Goal: Task Accomplishment & Management: Manage account settings

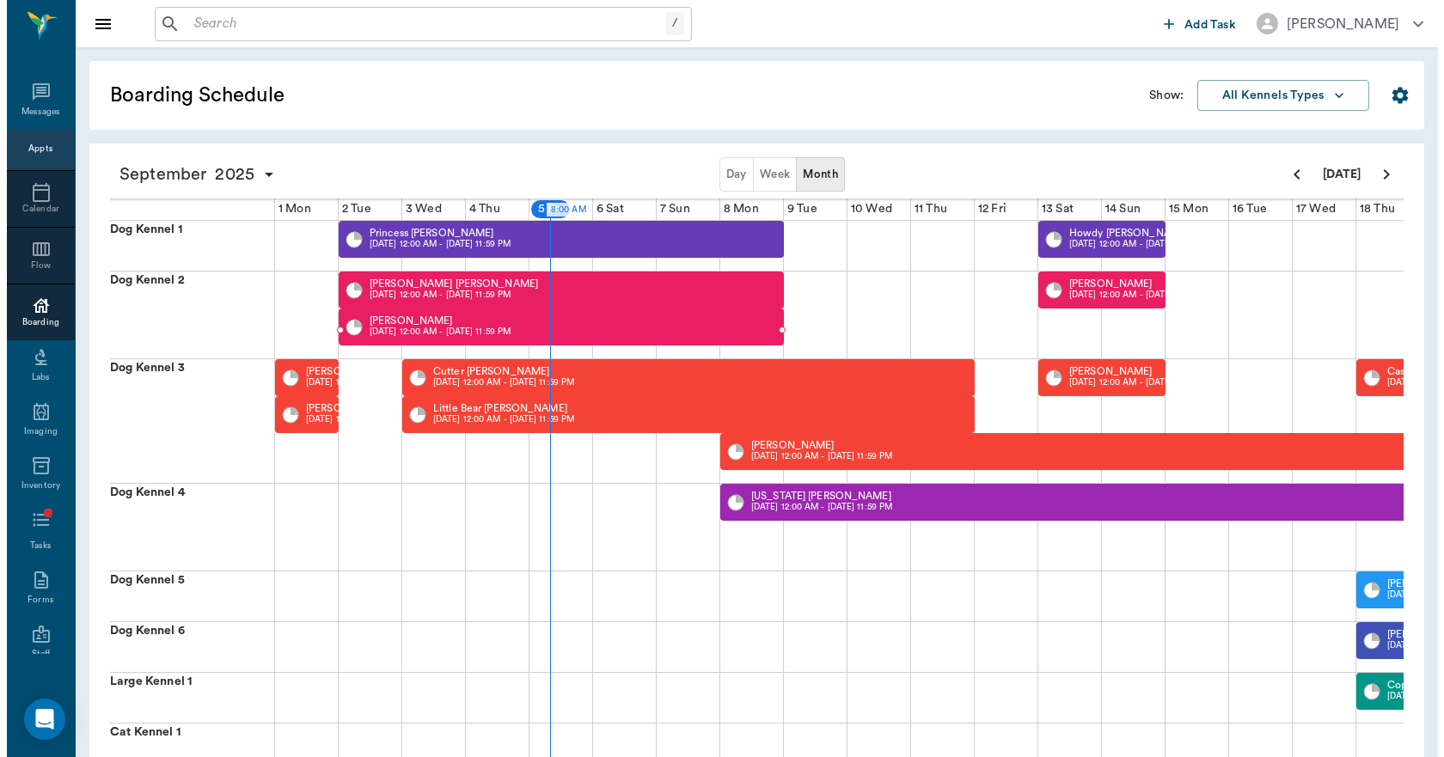
scroll to position [0, 1]
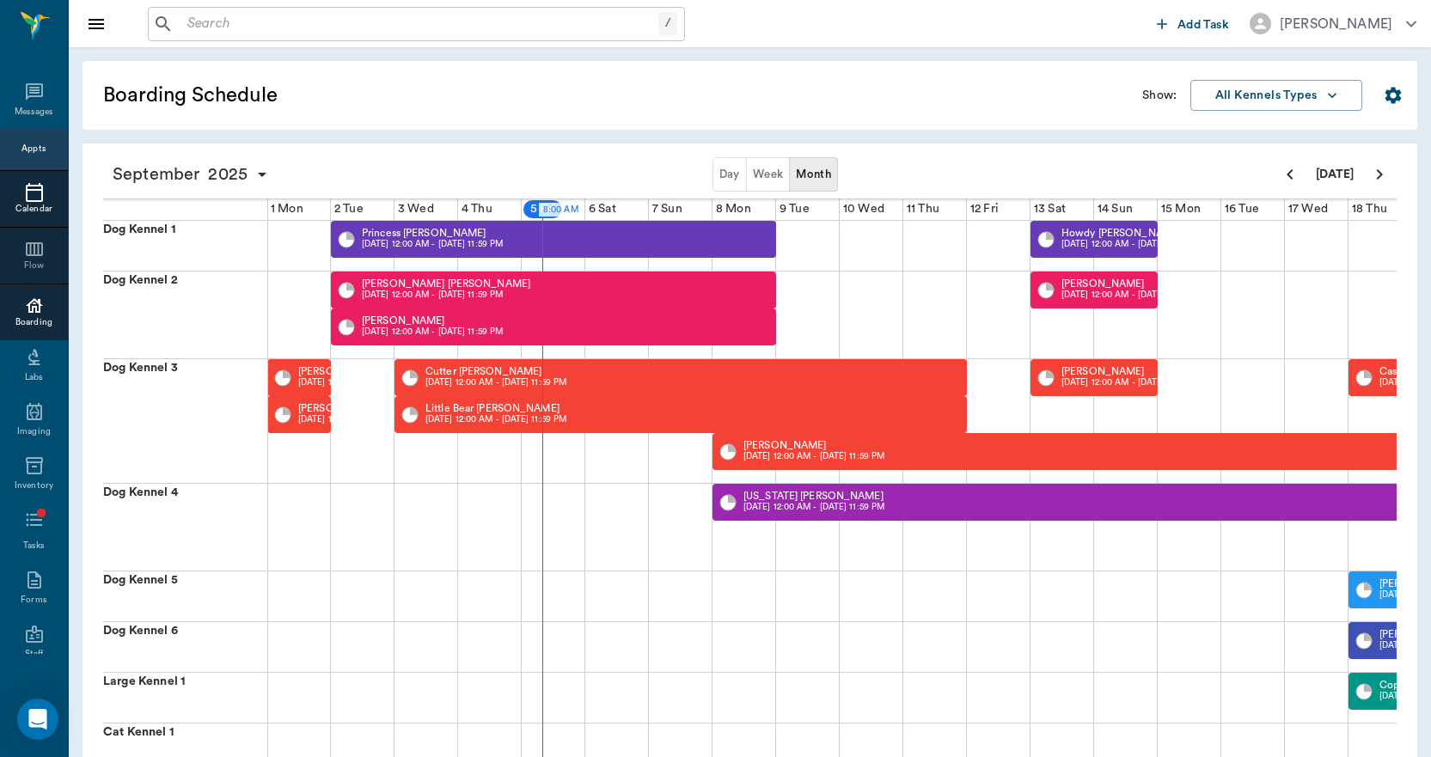
click at [28, 186] on icon at bounding box center [34, 192] width 17 height 19
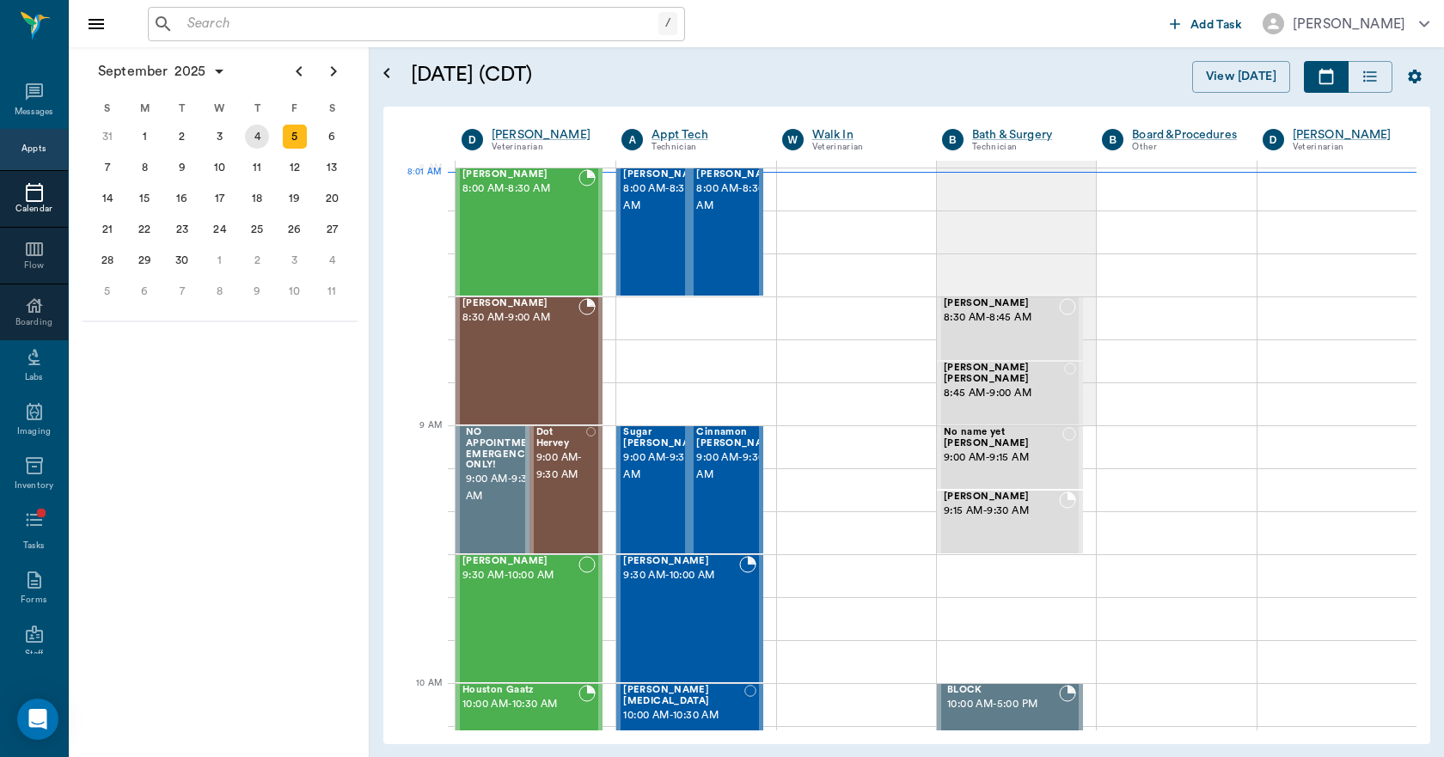
click at [264, 137] on div "4" at bounding box center [257, 137] width 24 height 24
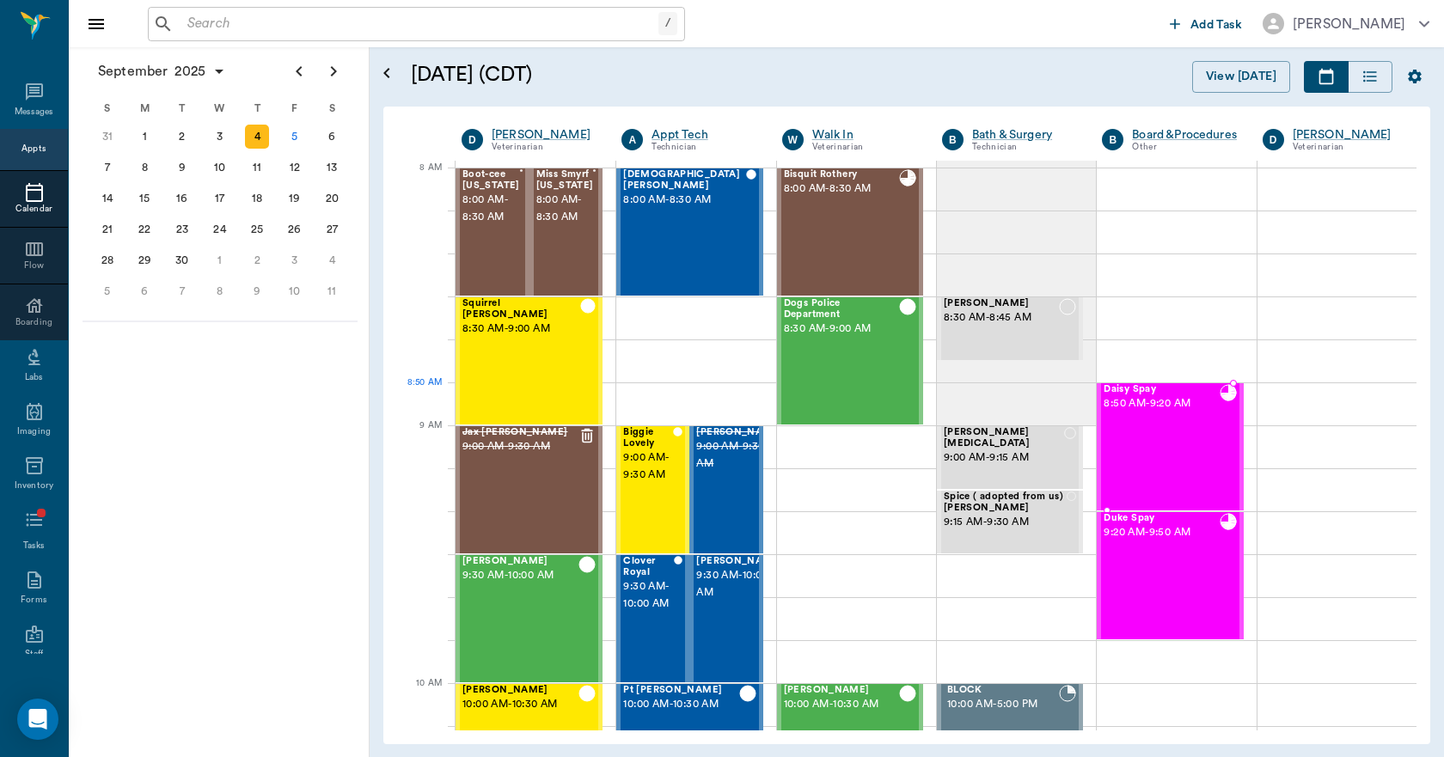
click at [1153, 415] on div "Daisy Spay 8:50 AM - 9:20 AM" at bounding box center [1161, 446] width 115 height 125
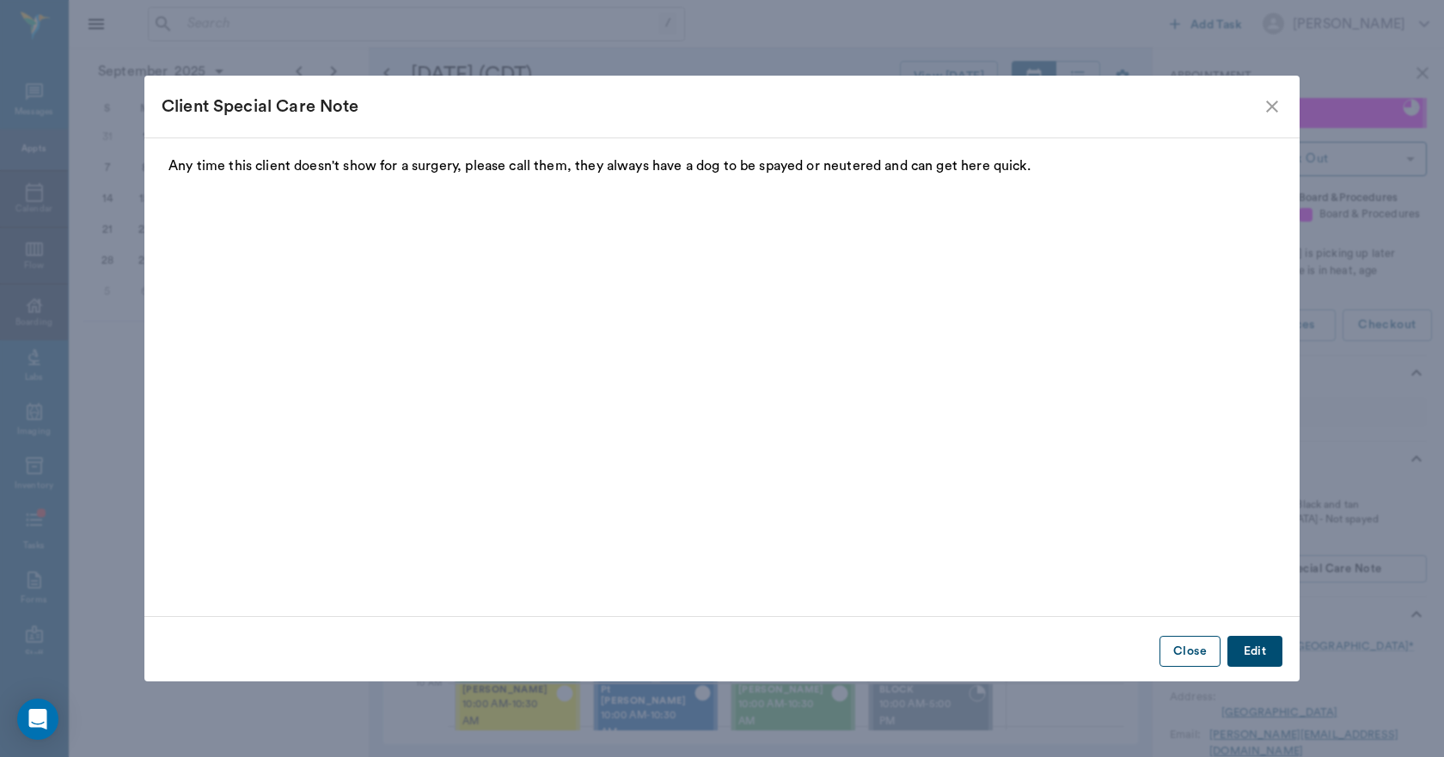
click at [1200, 648] on button "Close" at bounding box center [1189, 652] width 61 height 32
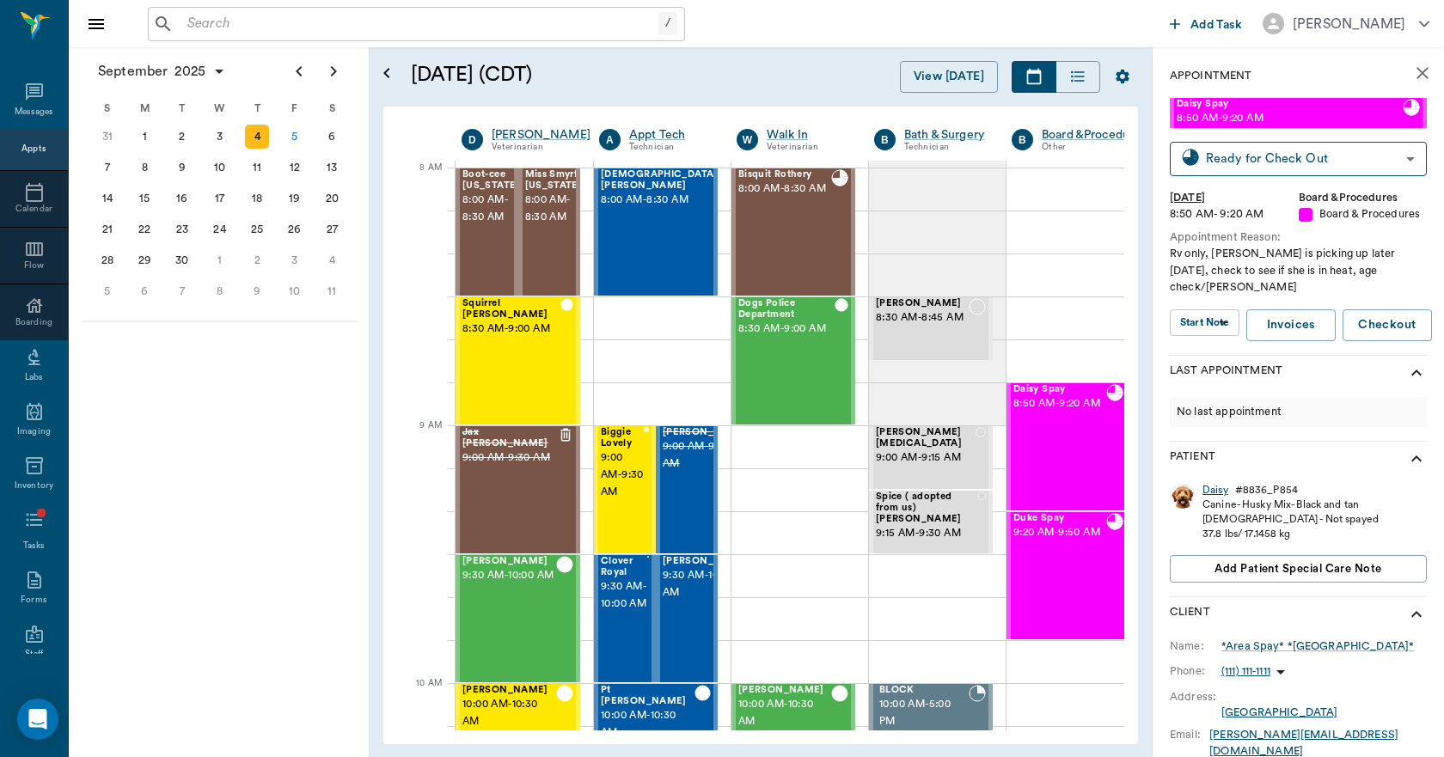
click at [1211, 483] on div "Daisy" at bounding box center [1215, 490] width 26 height 15
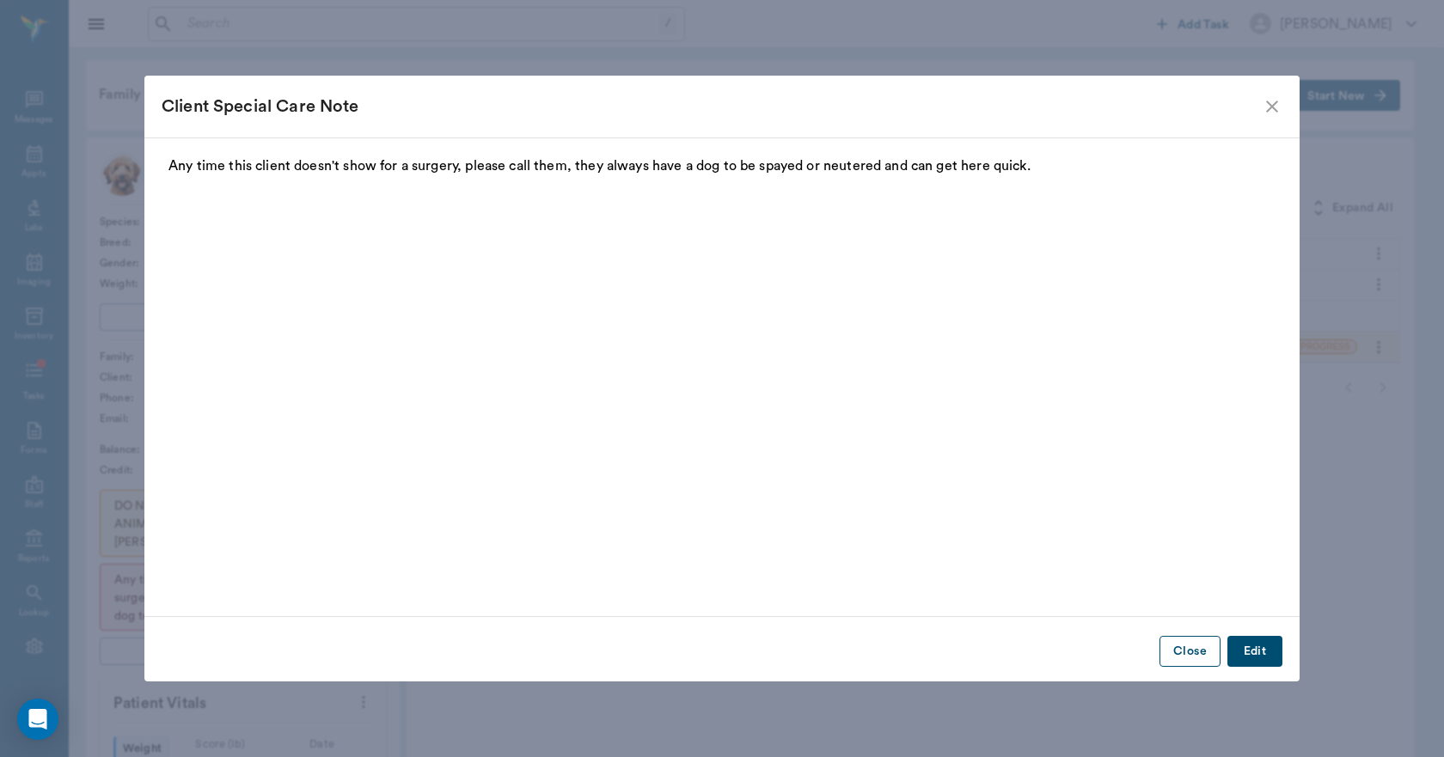
click at [1209, 643] on button "Close" at bounding box center [1189, 652] width 61 height 32
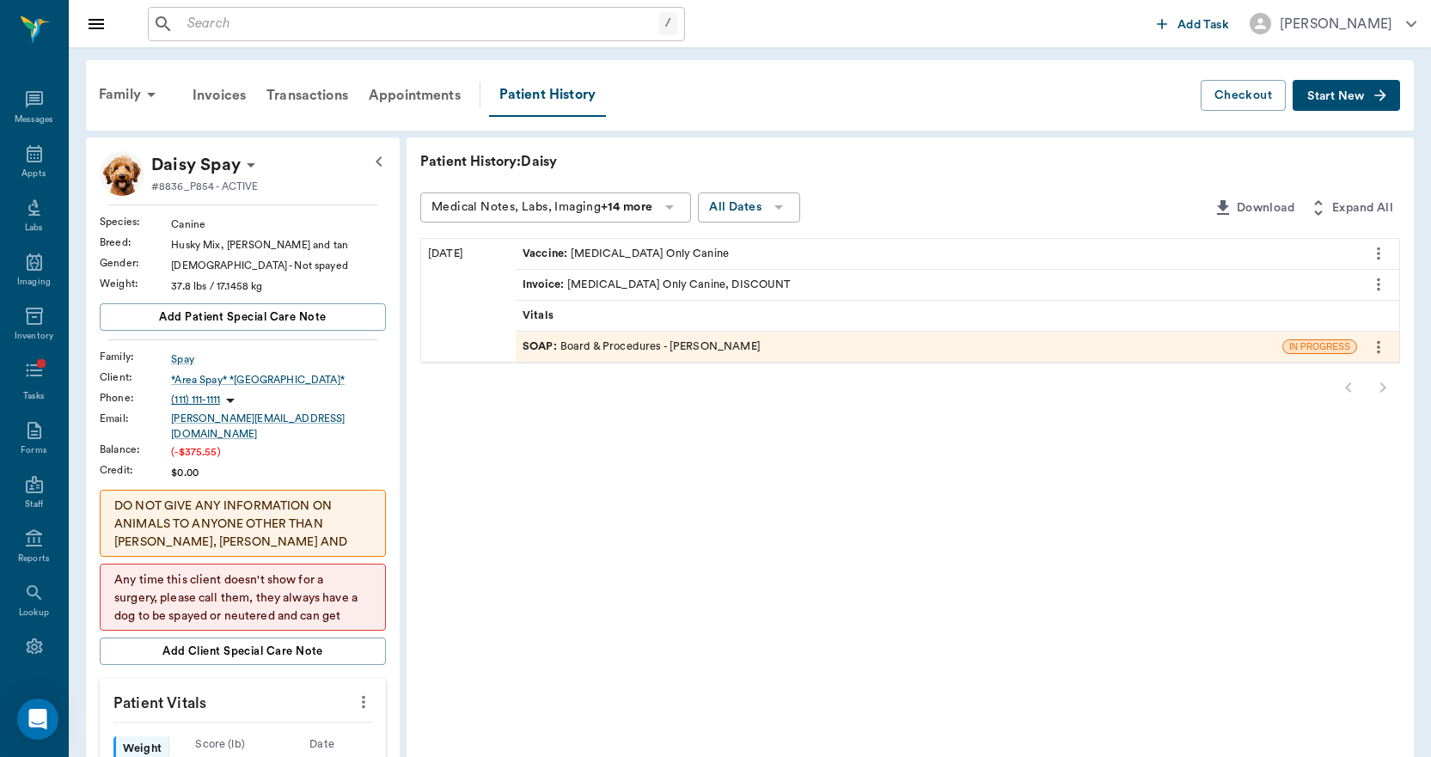
click at [1377, 249] on icon "more" at bounding box center [1378, 253] width 19 height 21
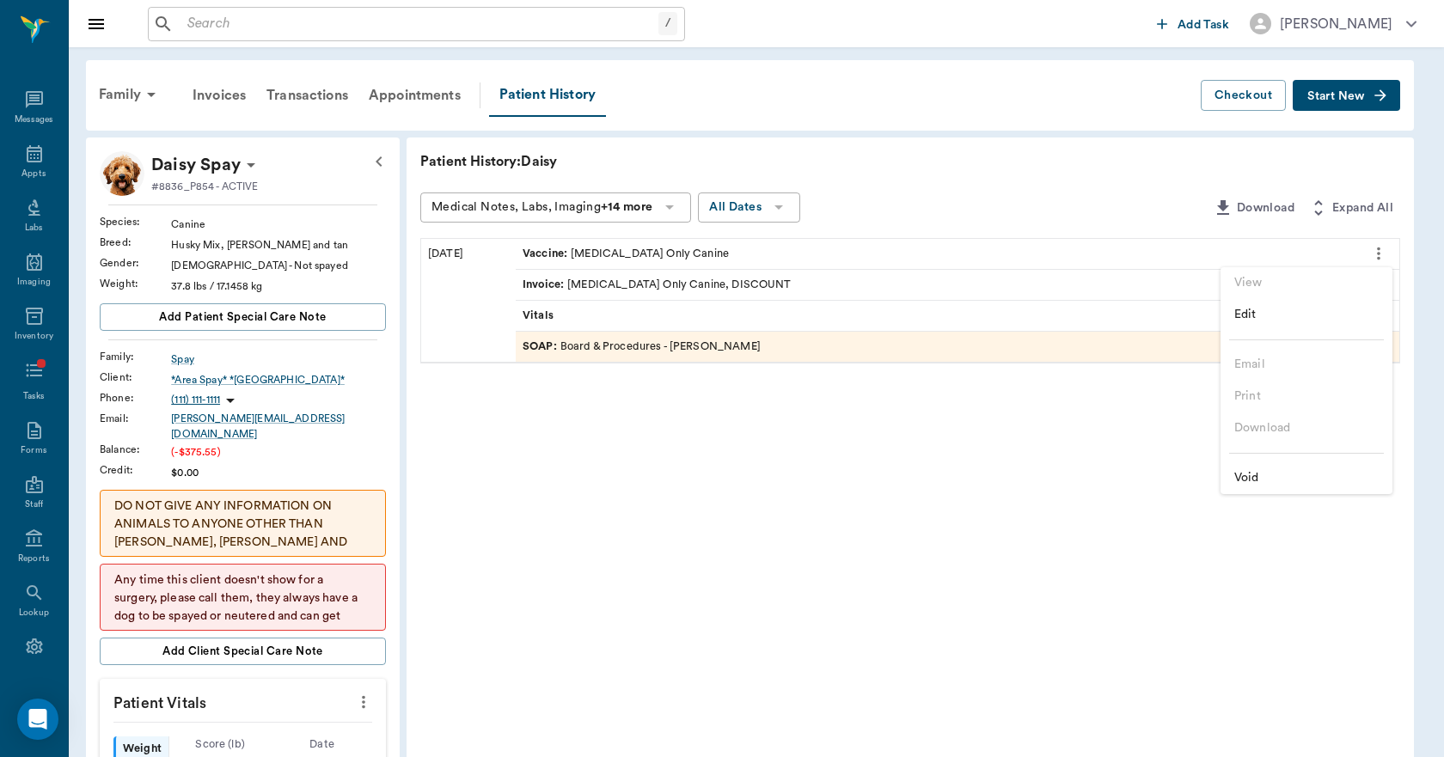
click at [1036, 184] on div at bounding box center [722, 378] width 1444 height 757
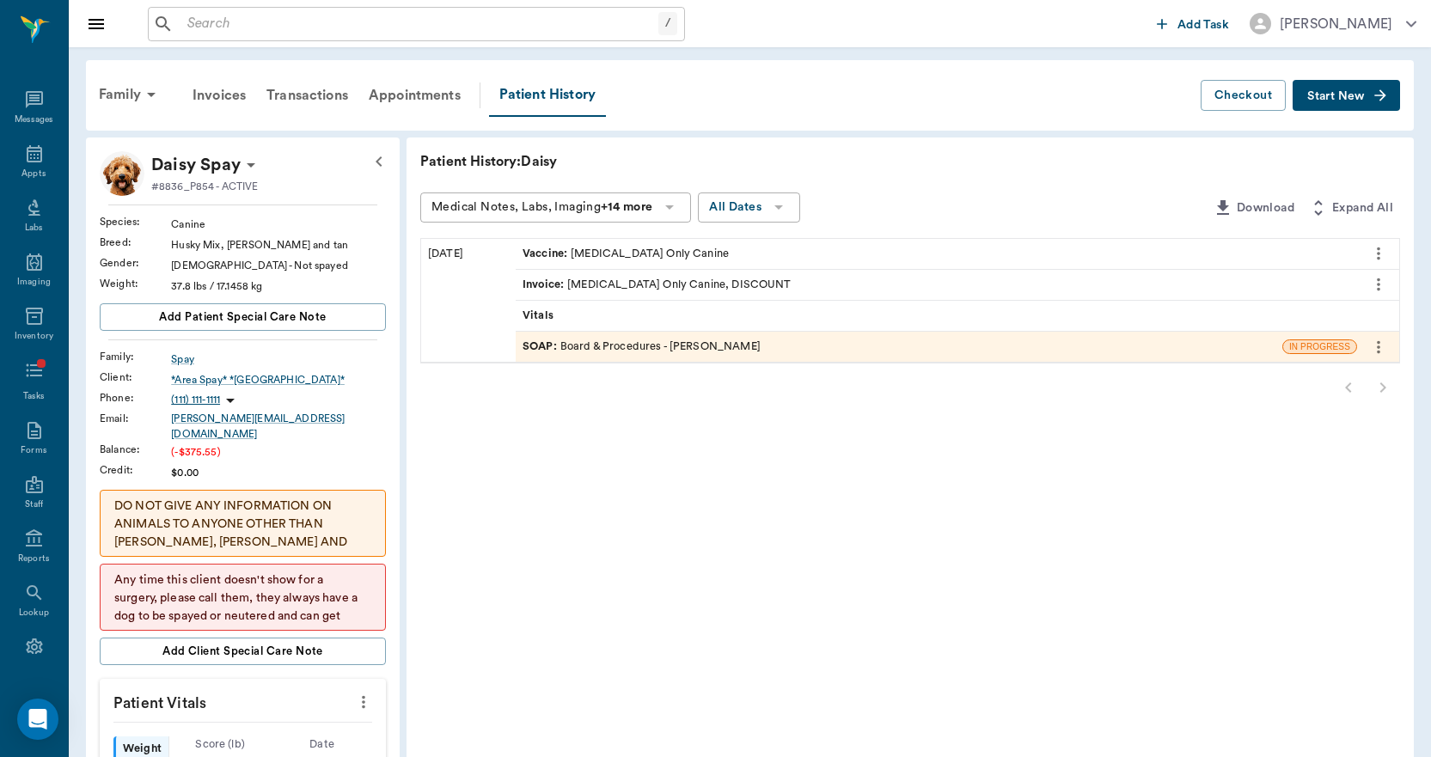
click at [740, 340] on div "SOAP : Board & Procedures - Daniel Virnala" at bounding box center [899, 347] width 767 height 30
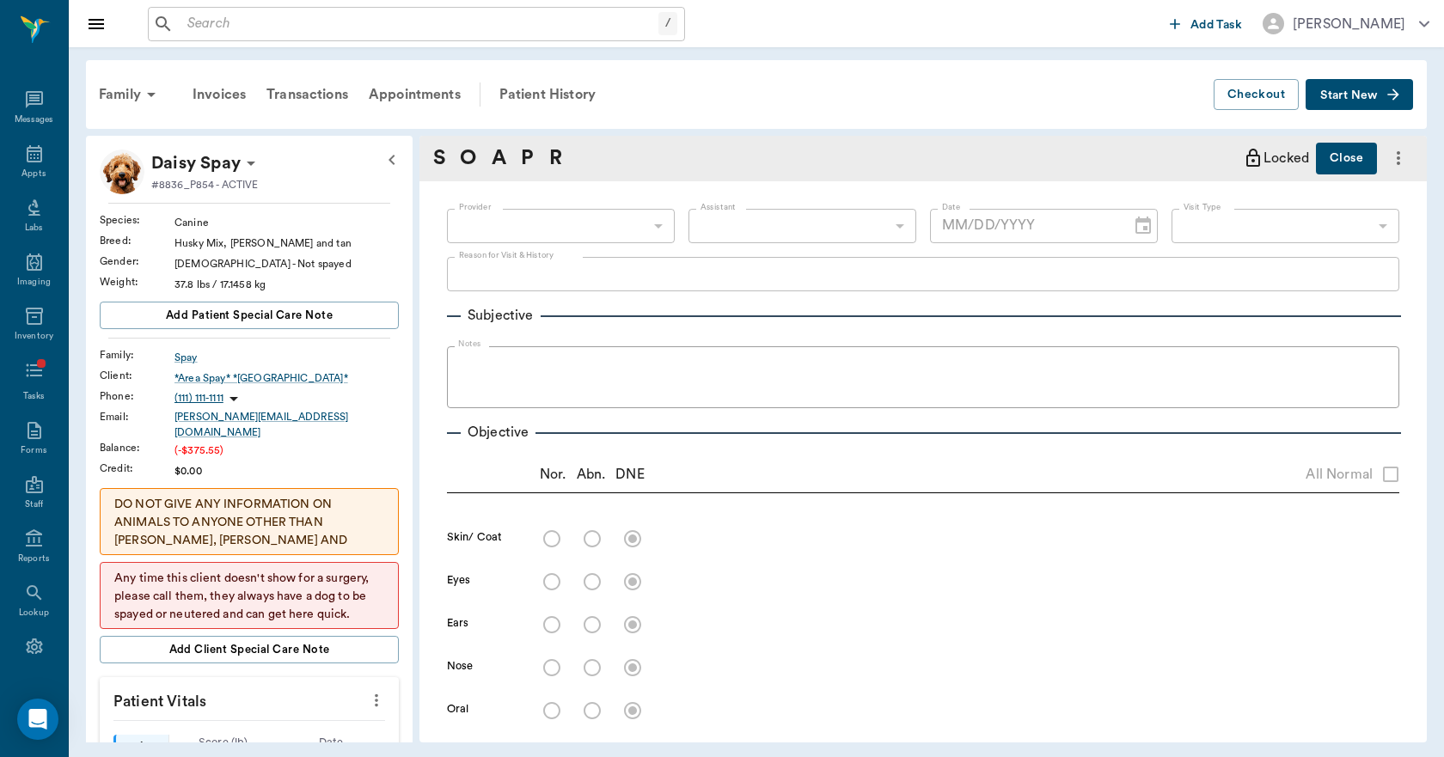
type input "642ef10e332a41444de2bad1"
type input "67816c1cf444b6f7d0a603e8"
type textarea "Rv only, michele is picking up later today, check to see if she is in heat, age…"
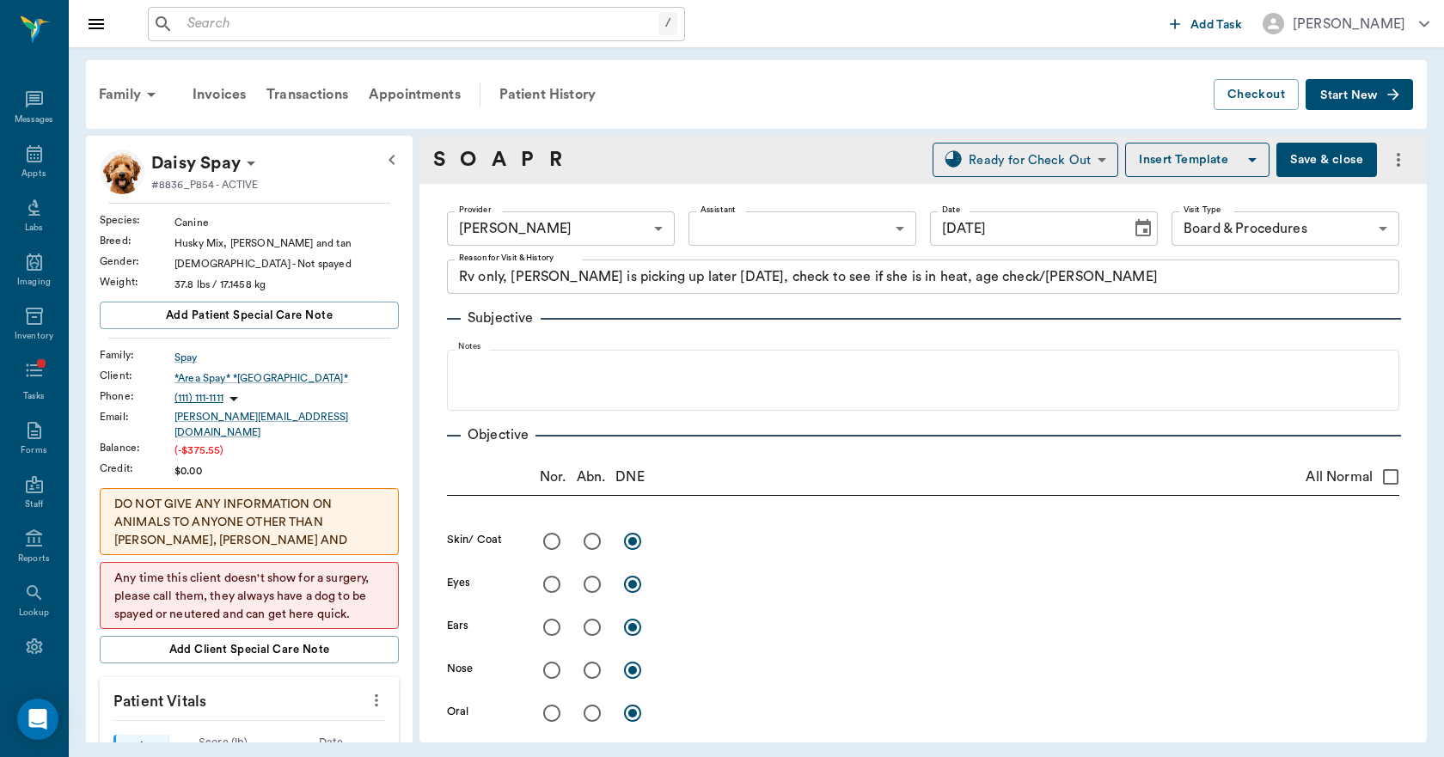
type input "09/04/2025"
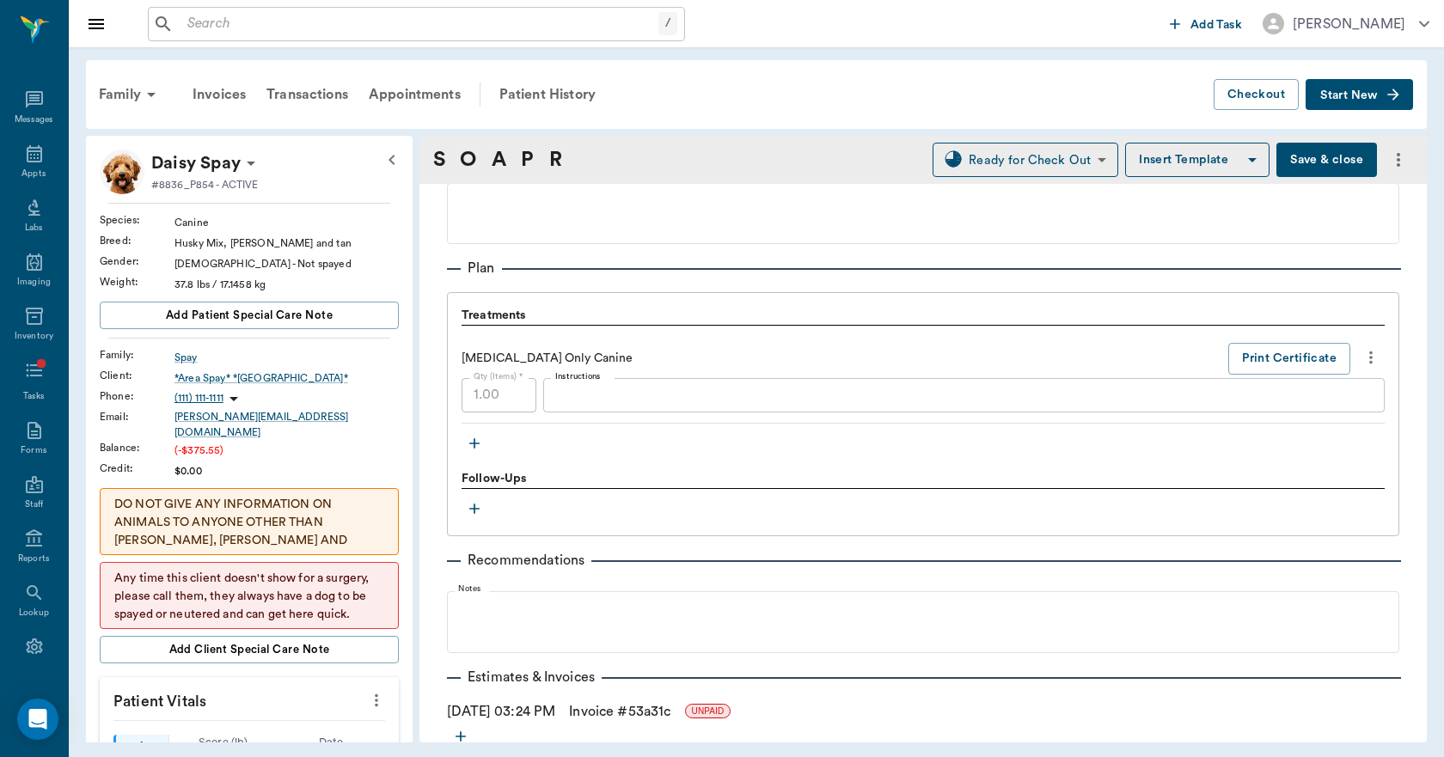
scroll to position [1148, 0]
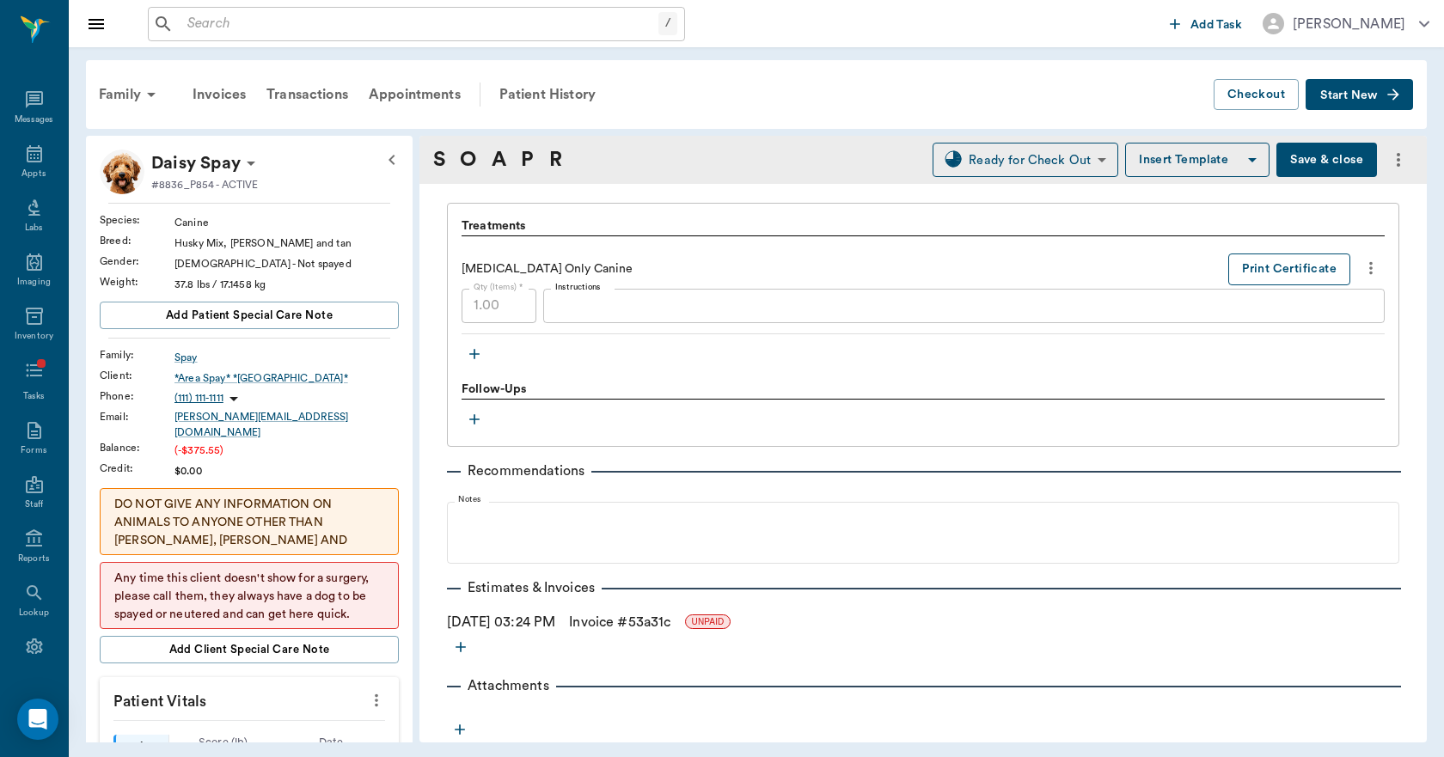
click at [1256, 268] on button "Print Certificate" at bounding box center [1289, 270] width 122 height 32
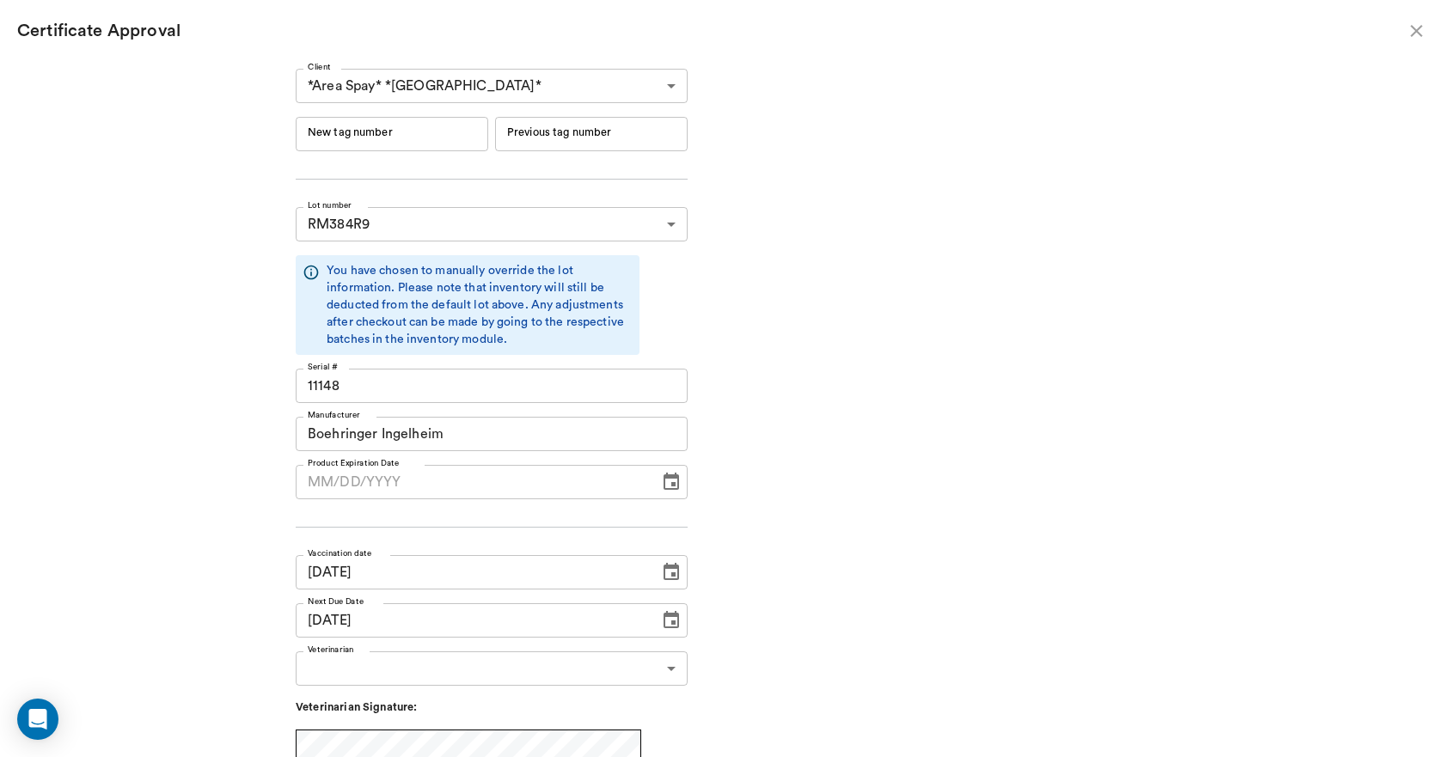
type input "06/19/2026"
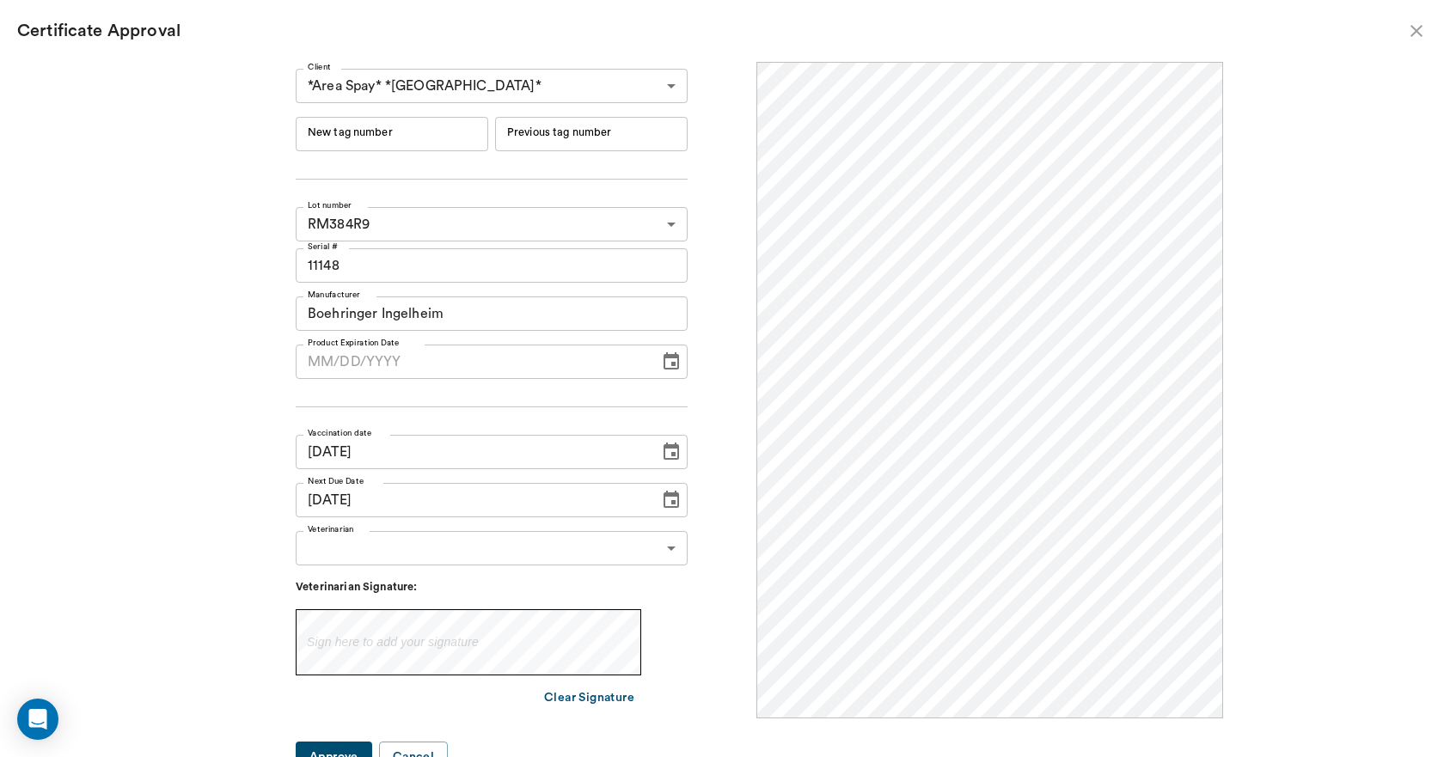
scroll to position [0, 0]
click at [456, 126] on input "New tag number" at bounding box center [392, 134] width 193 height 34
type input "251188"
click at [366, 549] on body "/ ​ Add Task Dr. Bert Ellsworth Nectar Messages Appts Labs Imaging Inventory Ta…" at bounding box center [722, 378] width 1444 height 757
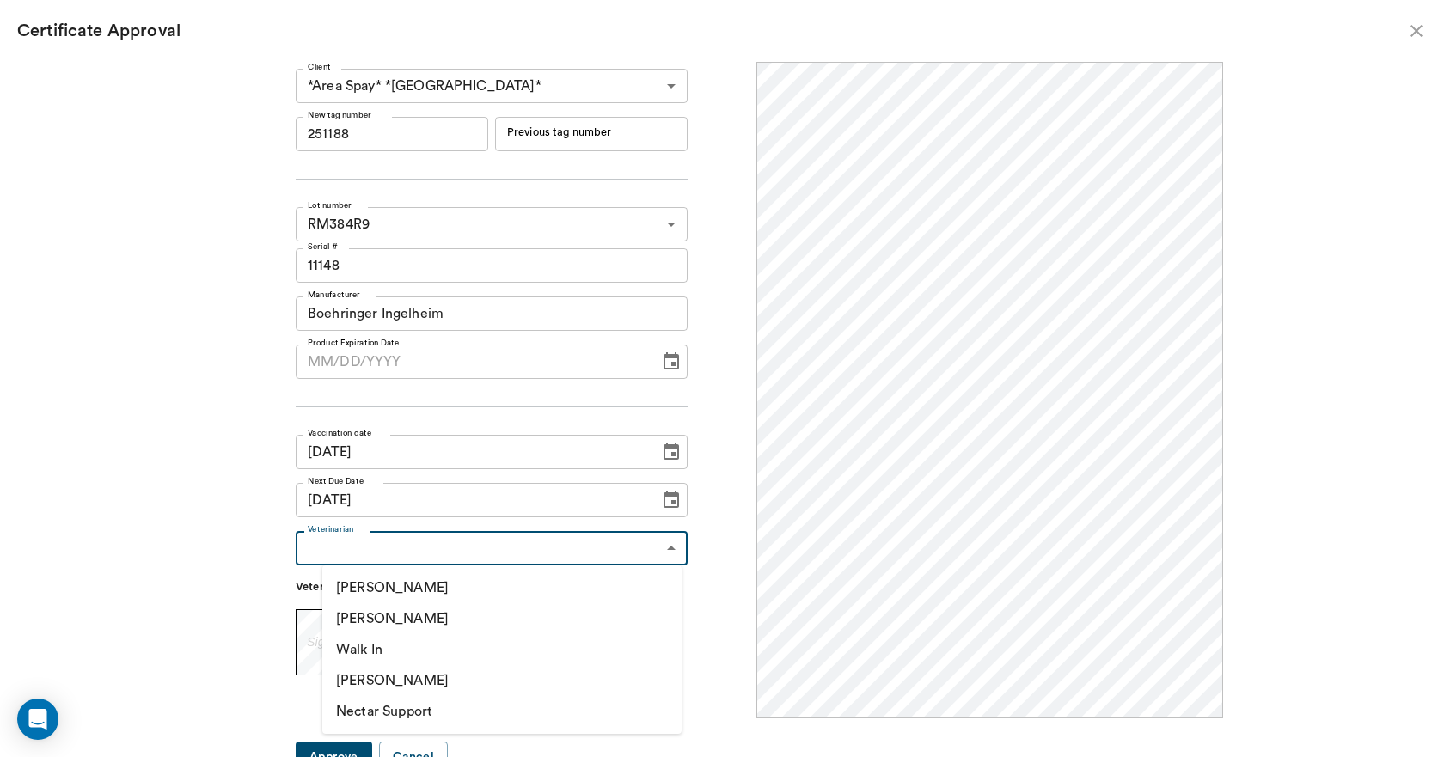
click at [370, 618] on li "[PERSON_NAME]" at bounding box center [501, 618] width 359 height 31
type input "63ec2f075fda476ae8351a4d"
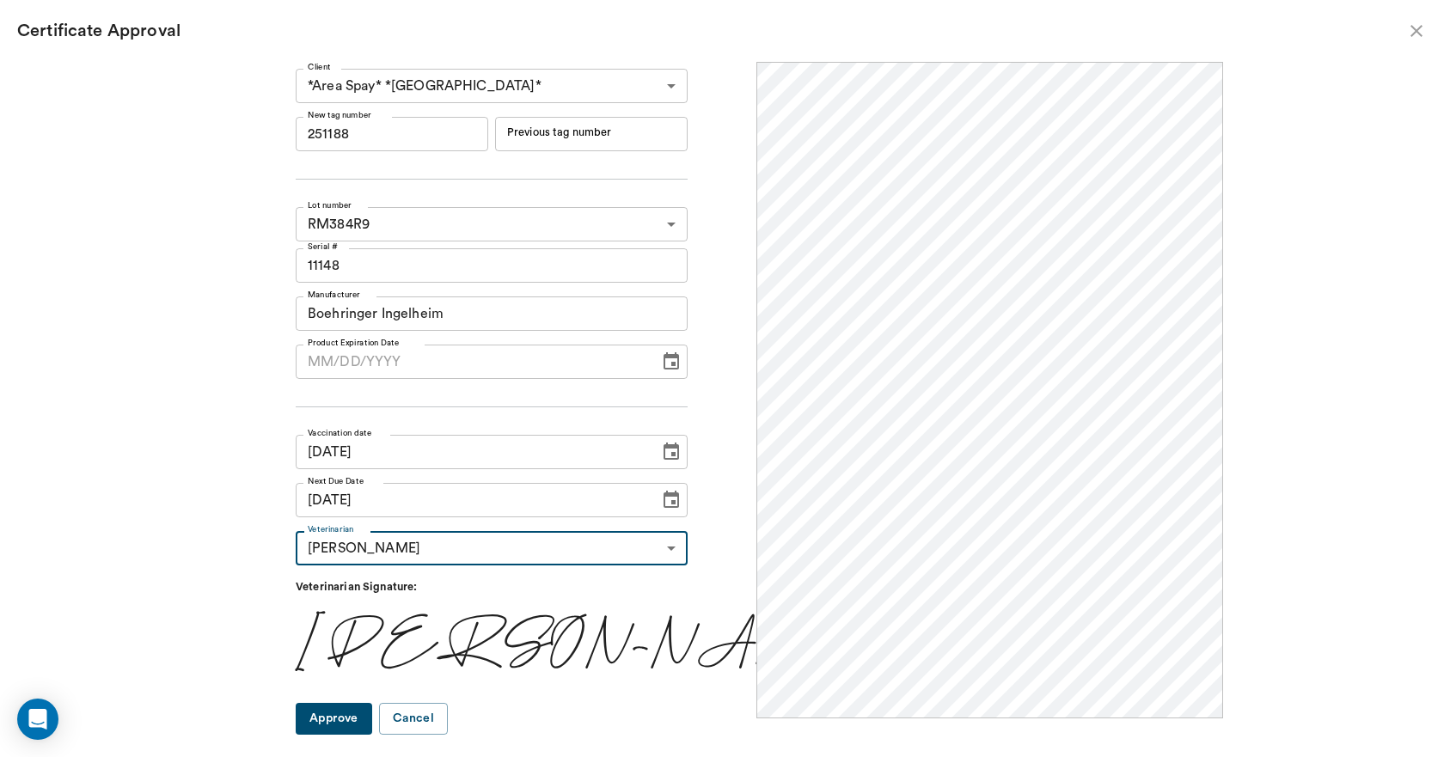
type input "MM/DD/YYYY"
click at [358, 355] on input "MM/DD/YYYY" at bounding box center [472, 362] width 352 height 34
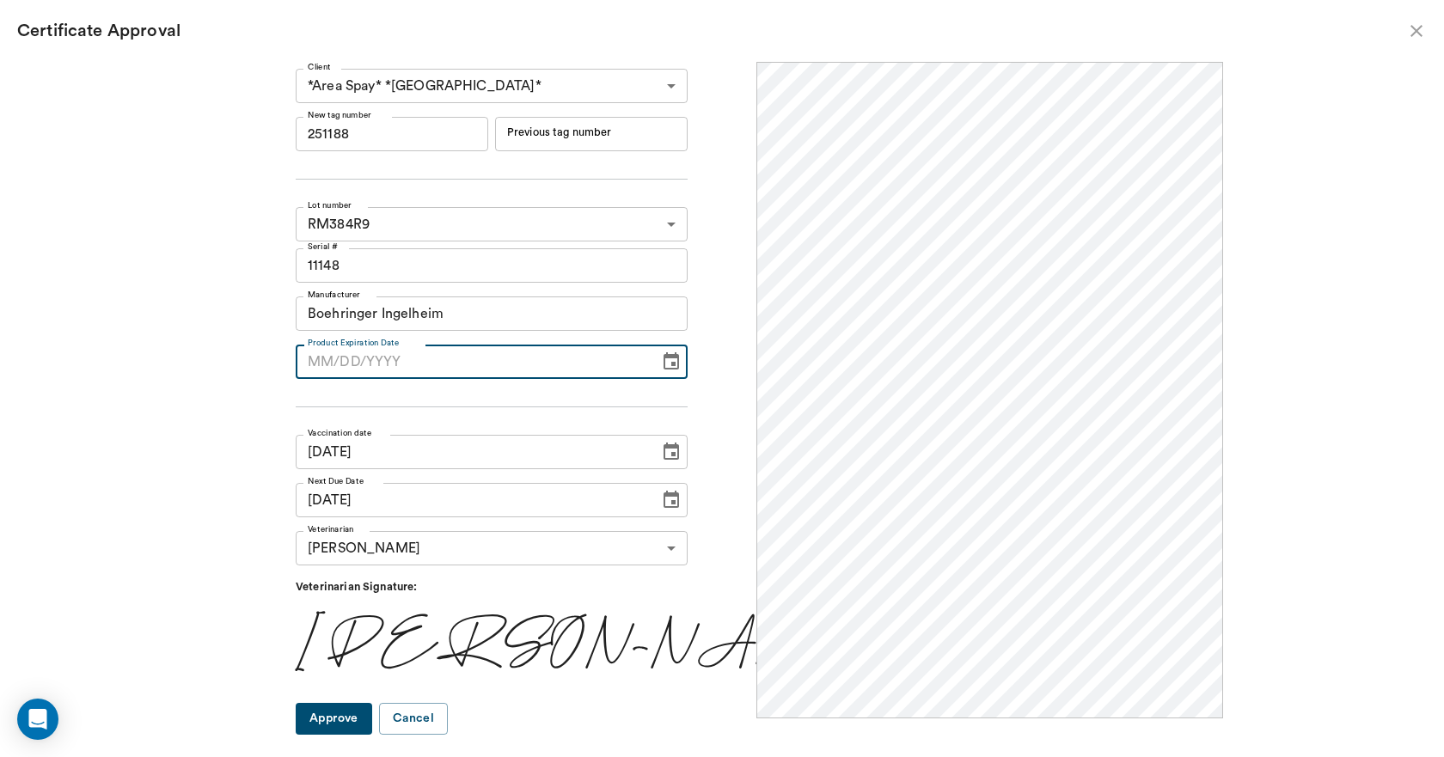
click at [261, 416] on div "Client *Area Spay* *Atlanta* 63f686156ac265526be36faf Client New tag number 251…" at bounding box center [722, 401] width 1002 height 678
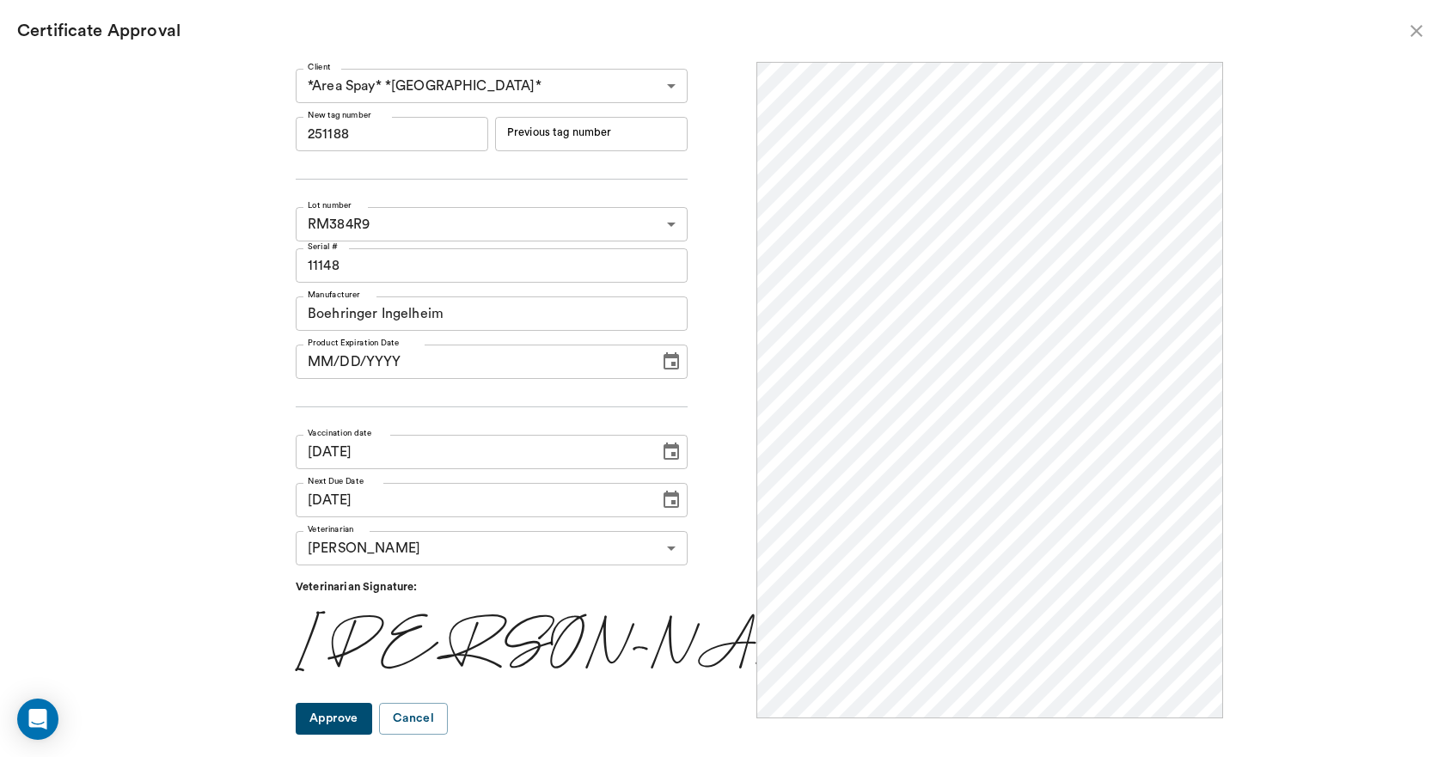
click at [348, 362] on input "MM/DD/YYYY" at bounding box center [472, 362] width 352 height 34
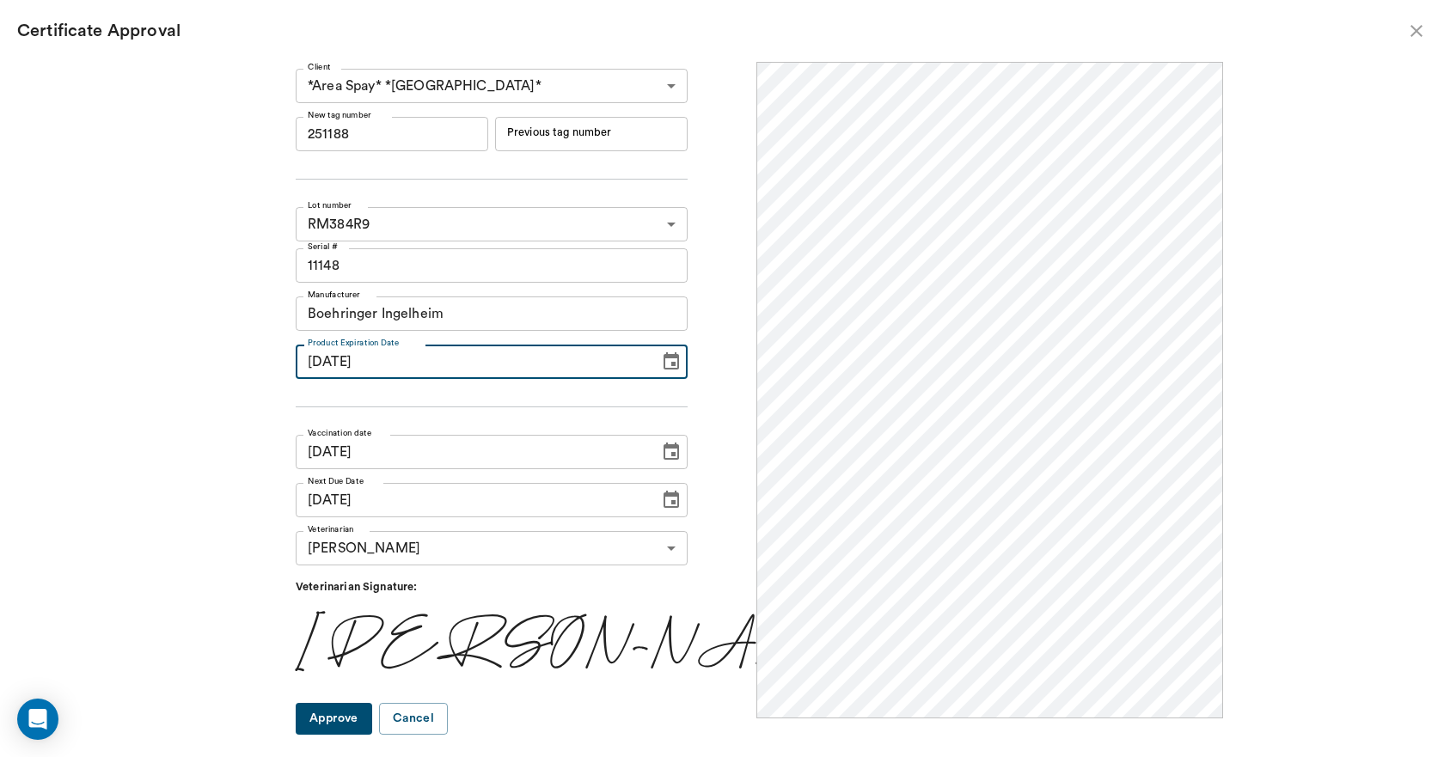
type input "06/19/2026"
click at [364, 727] on button "Approve" at bounding box center [334, 719] width 76 height 32
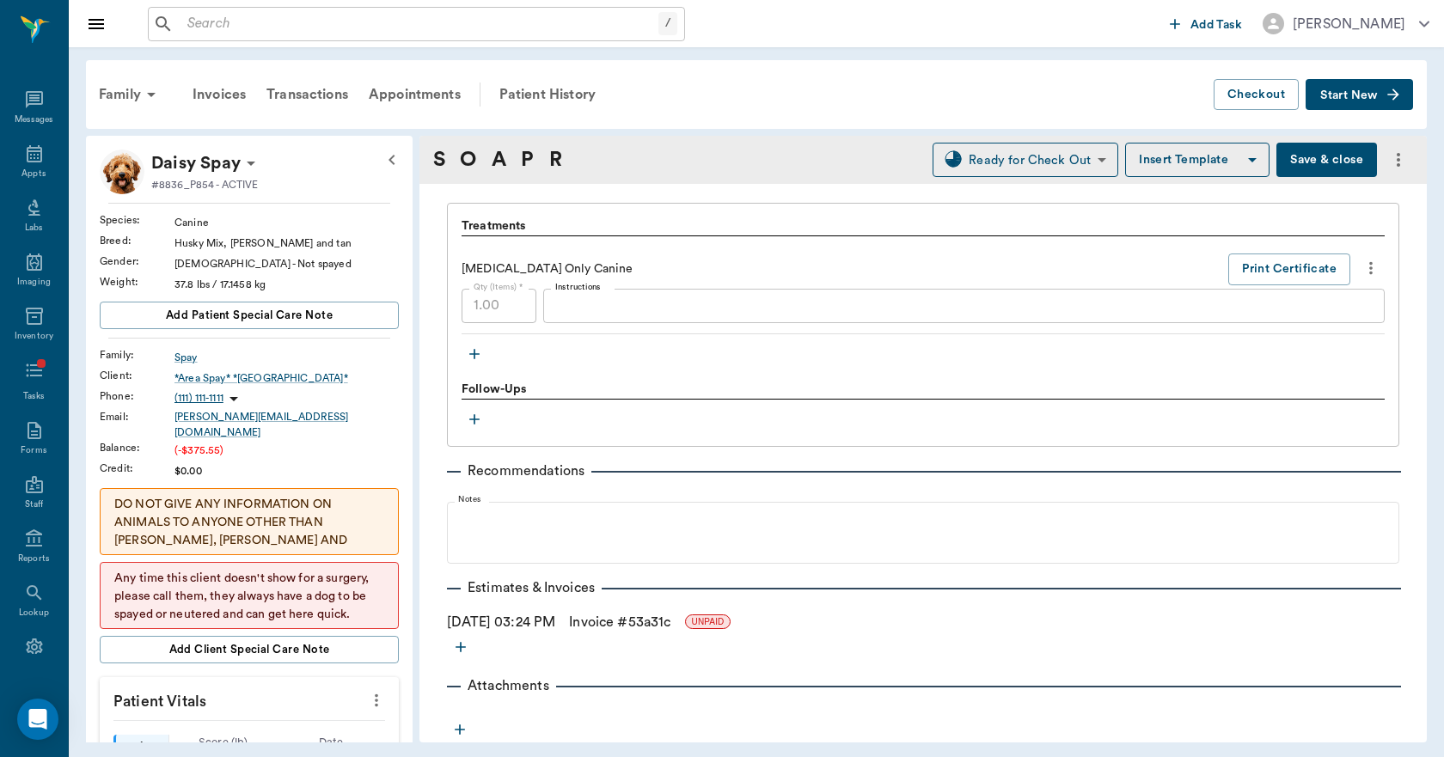
click at [662, 617] on link "Invoice # 53a31c" at bounding box center [619, 622] width 101 height 21
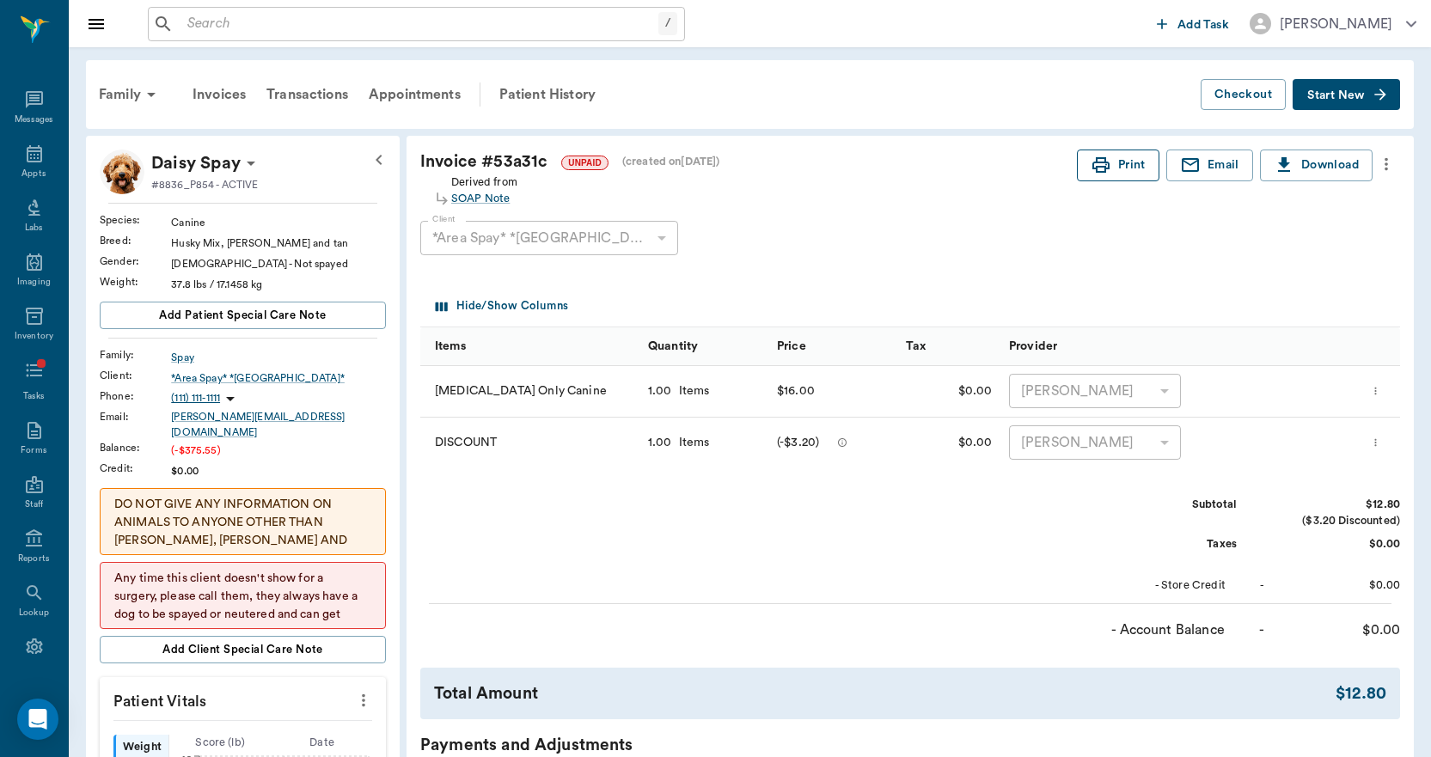
click at [1110, 170] on icon "button" at bounding box center [1101, 165] width 21 height 21
click at [24, 154] on icon at bounding box center [34, 154] width 21 height 21
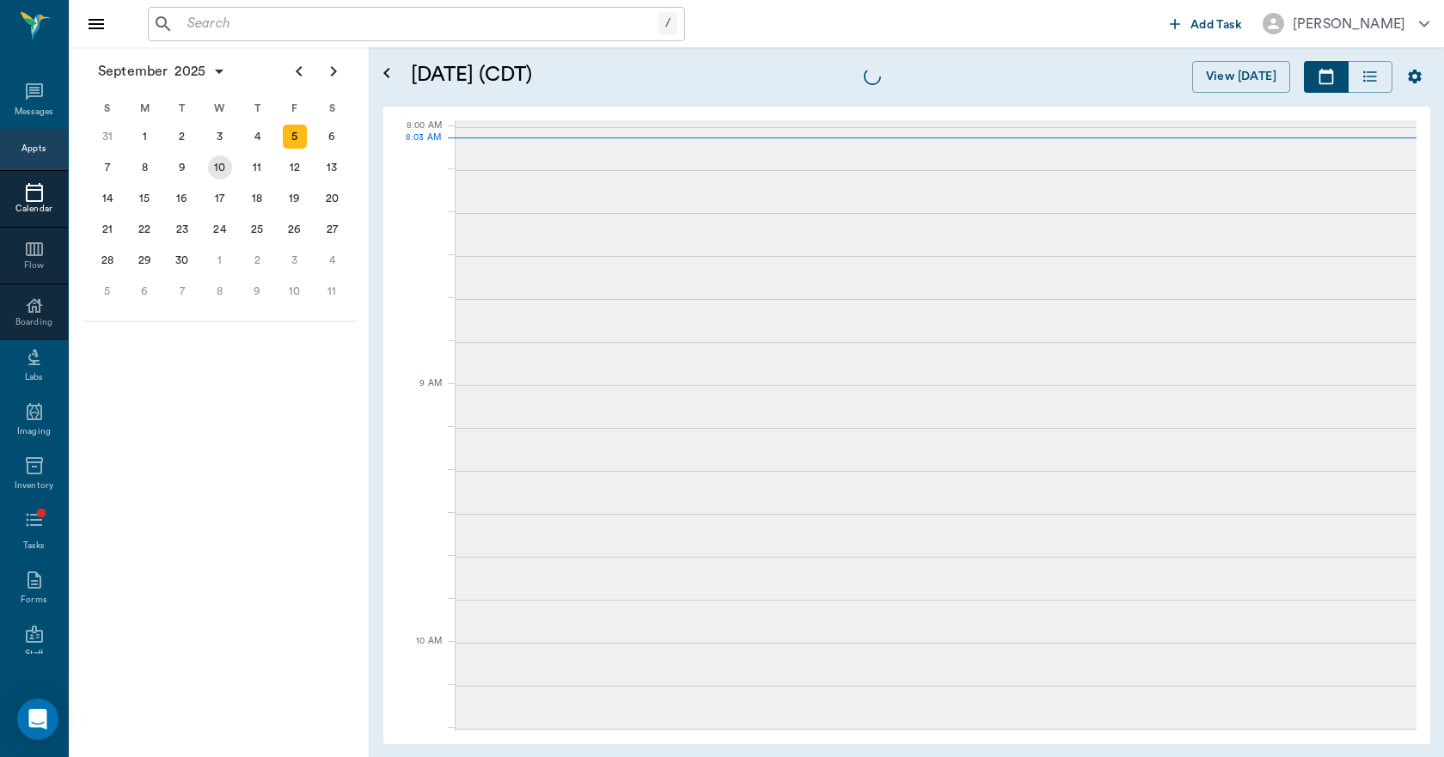
scroll to position [2, 0]
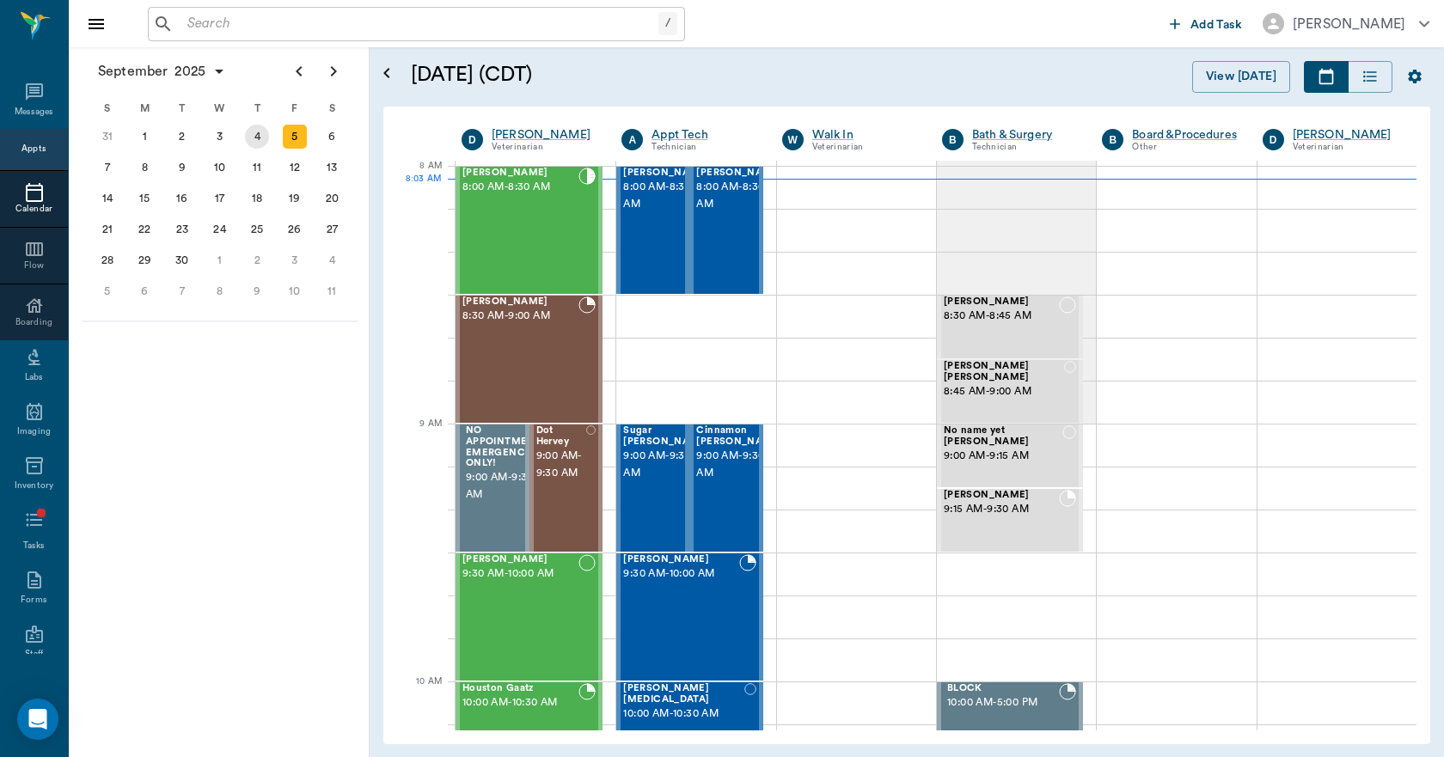
click at [257, 138] on div "4" at bounding box center [257, 137] width 24 height 24
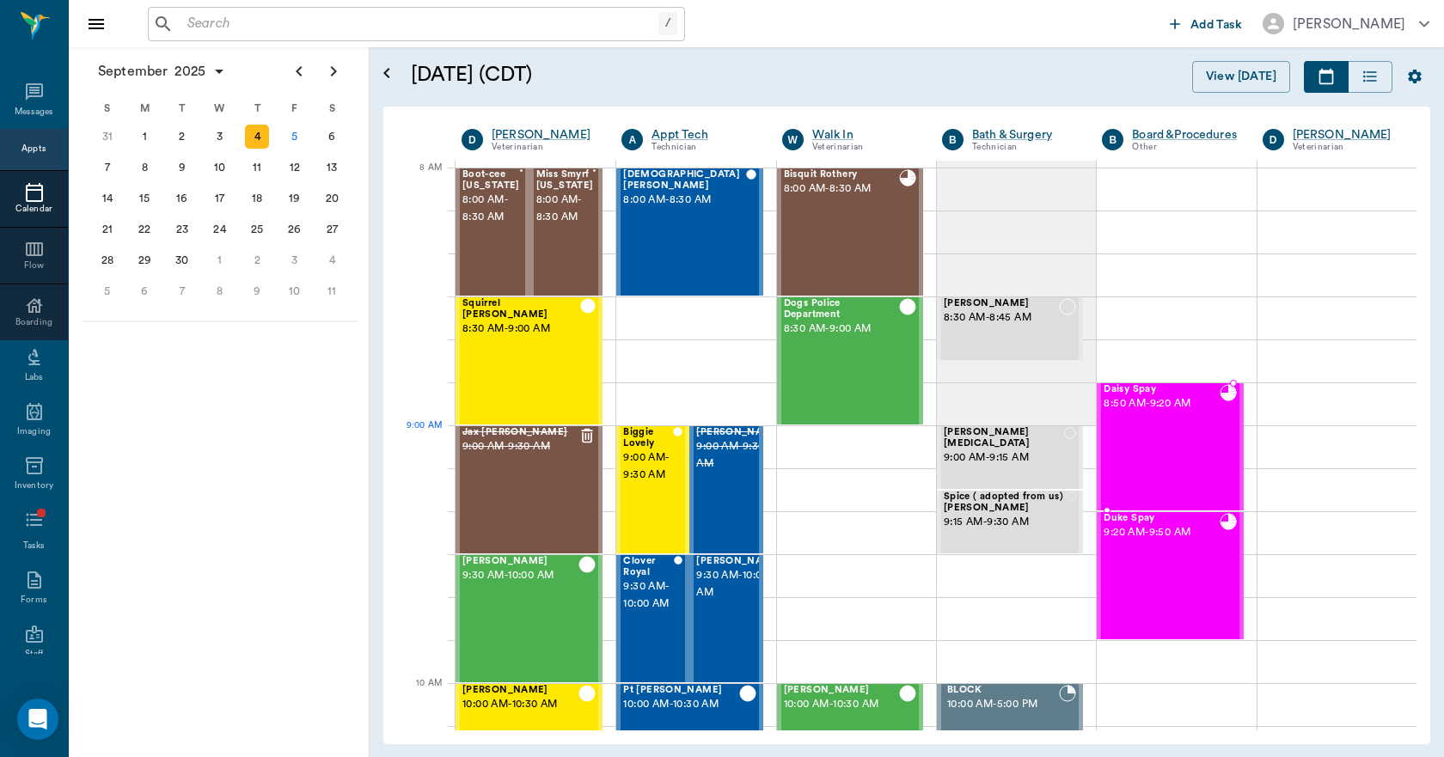
click at [1153, 445] on div "Daisy Spay 8:50 AM - 9:20 AM" at bounding box center [1161, 446] width 115 height 125
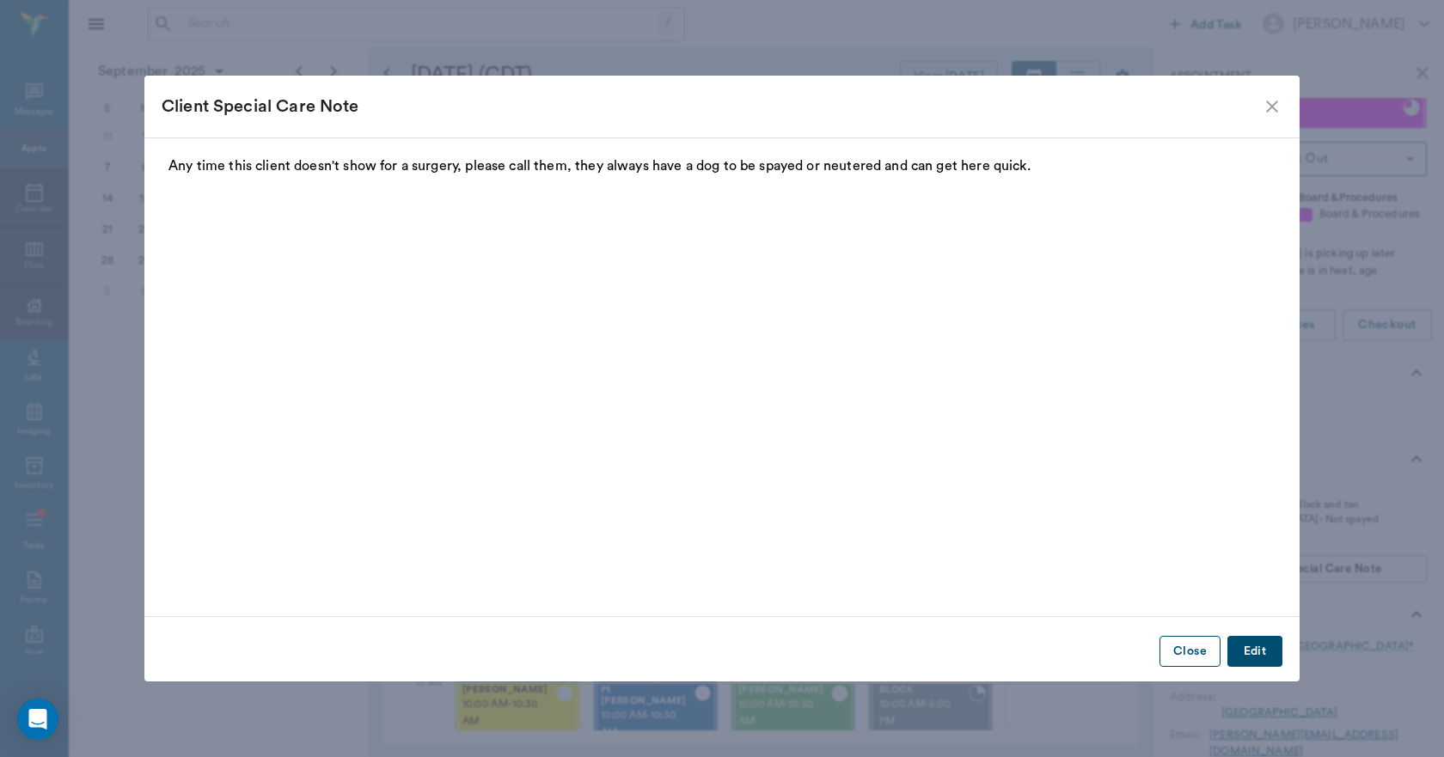
click at [1198, 648] on button "Close" at bounding box center [1189, 652] width 61 height 32
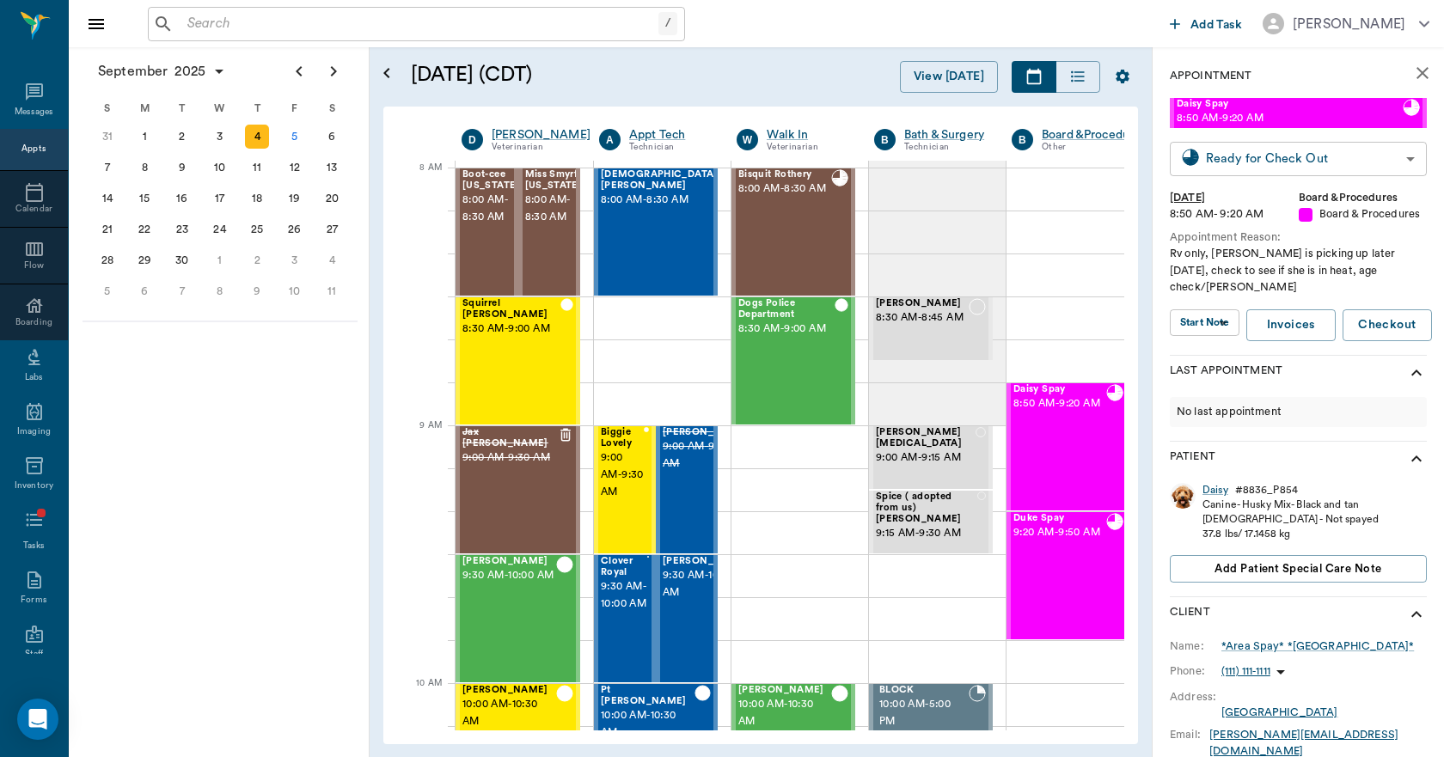
click at [1283, 158] on body "/ ​ Add Task Dr. Bert Ellsworth Nectar Messages Appts Calendar Flow Boarding La…" at bounding box center [722, 378] width 1444 height 757
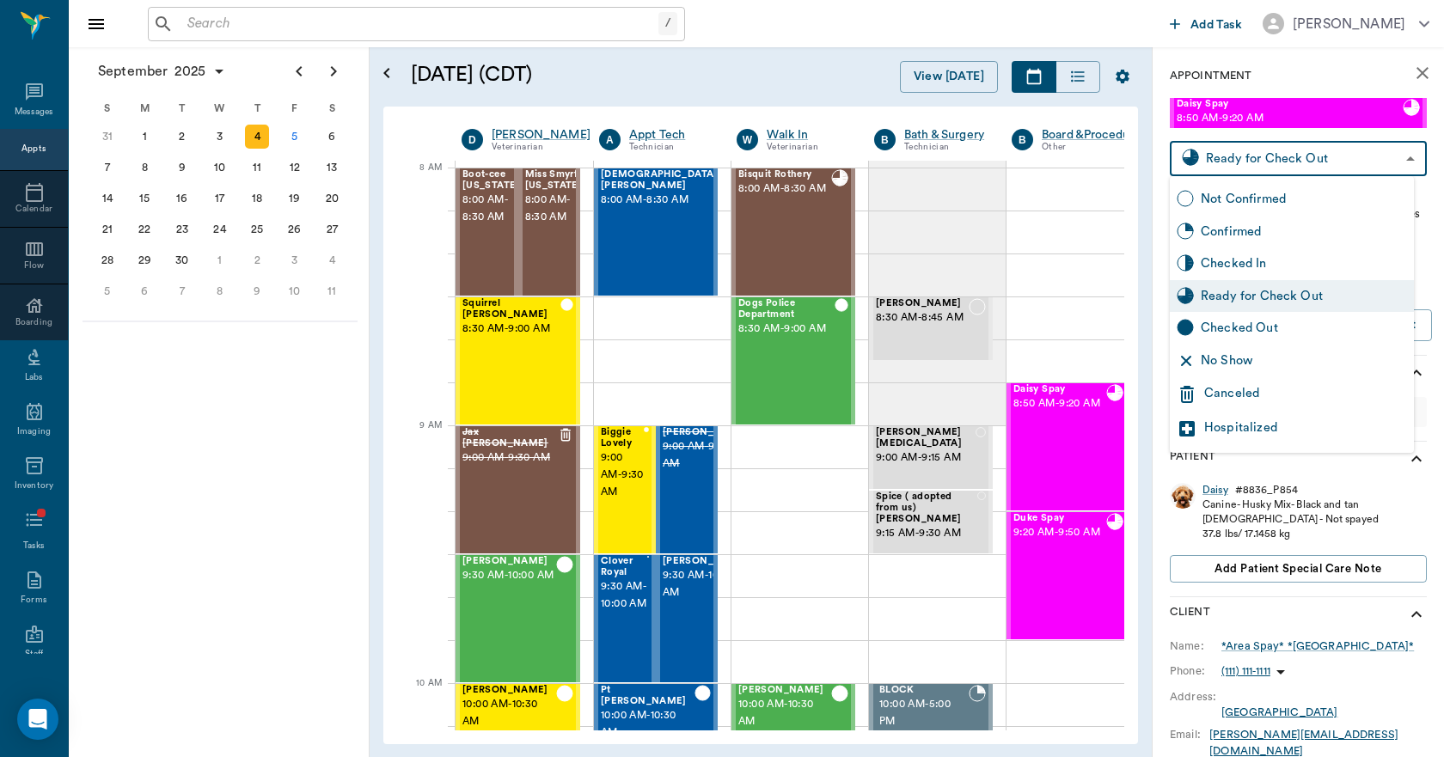
click at [1263, 382] on div "Canceled" at bounding box center [1292, 394] width 244 height 34
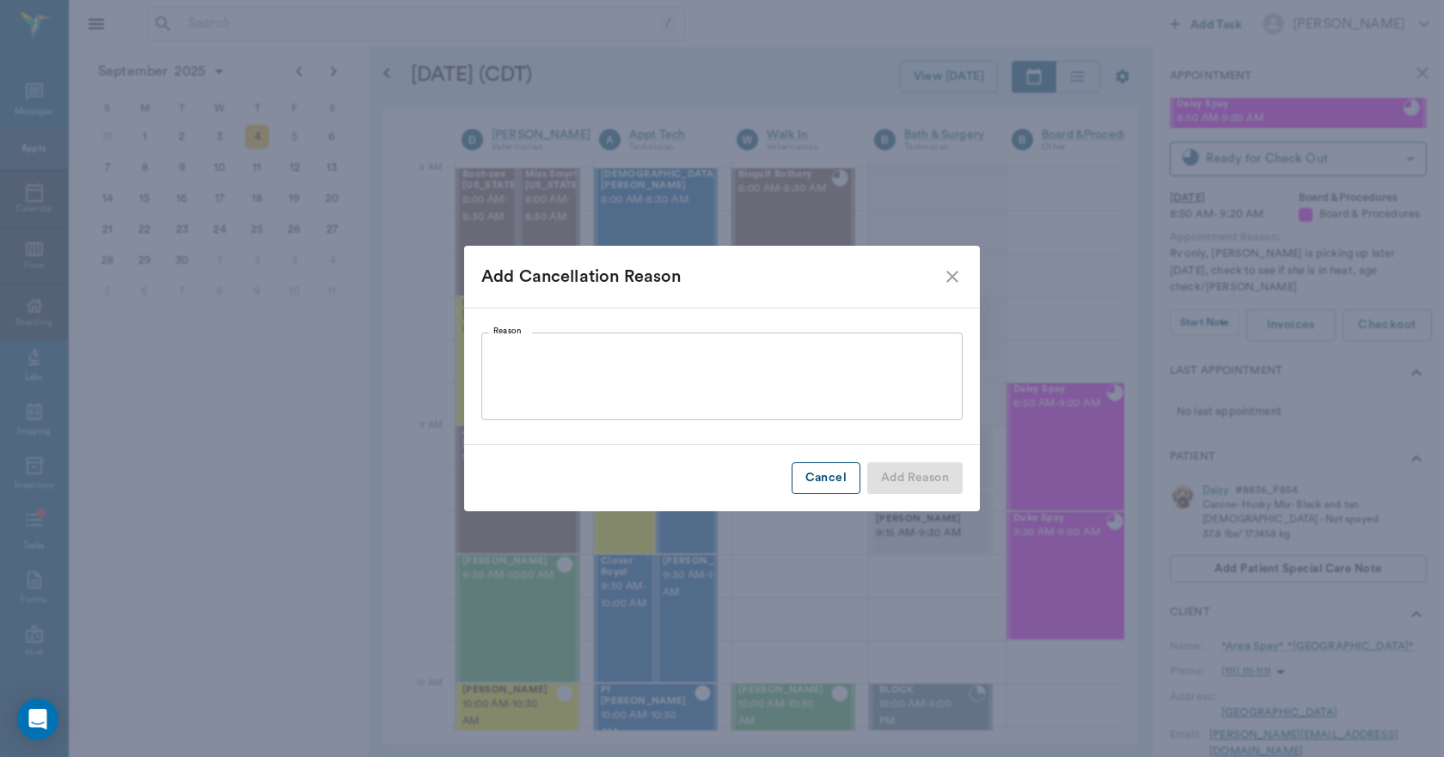
click at [840, 486] on button "Cancel" at bounding box center [826, 478] width 69 height 32
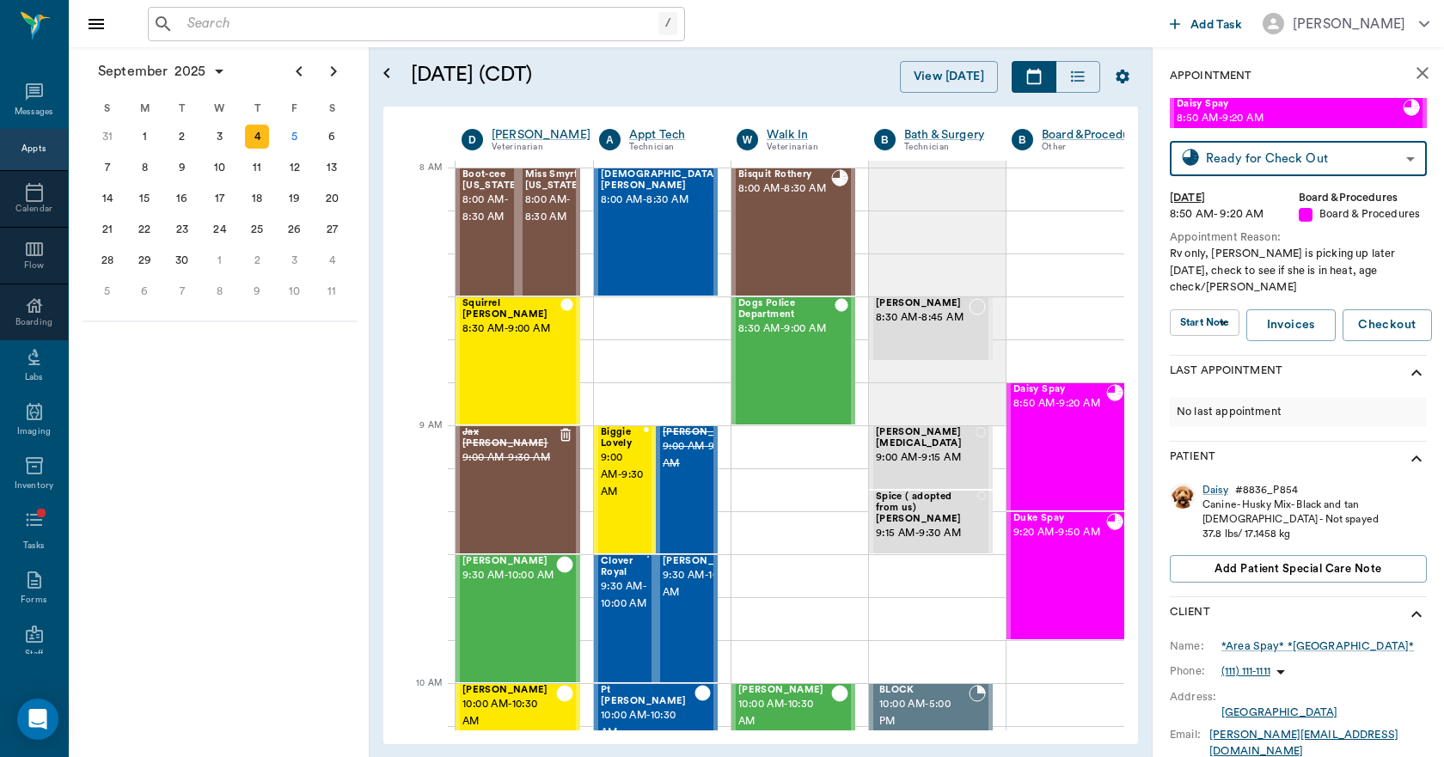
click at [1253, 171] on body "/ ​ Add Task Dr. Bert Ellsworth Nectar Messages Appts Calendar Flow Boarding La…" at bounding box center [722, 378] width 1444 height 757
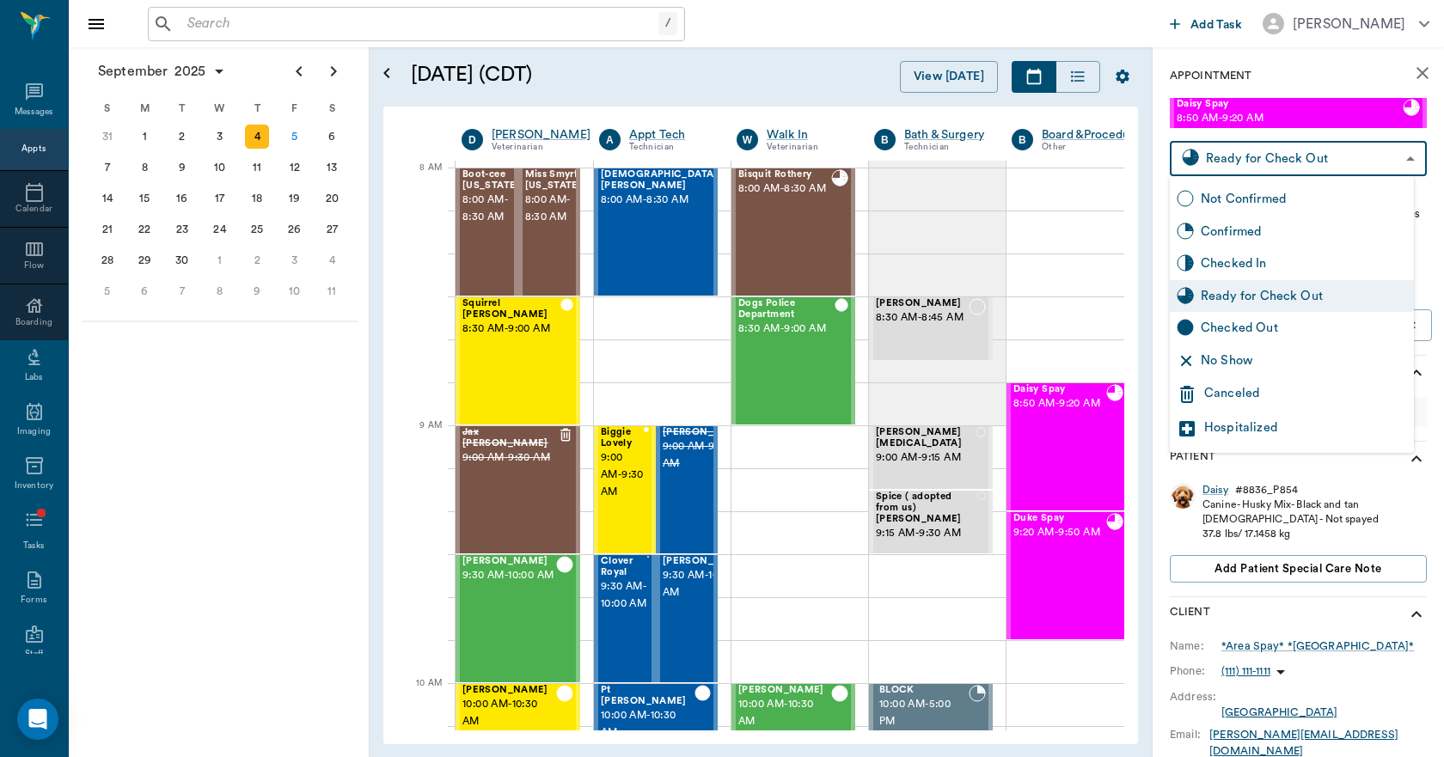
click at [1245, 322] on div "Checked Out" at bounding box center [1304, 328] width 206 height 19
type input "CHECKED_OUT"
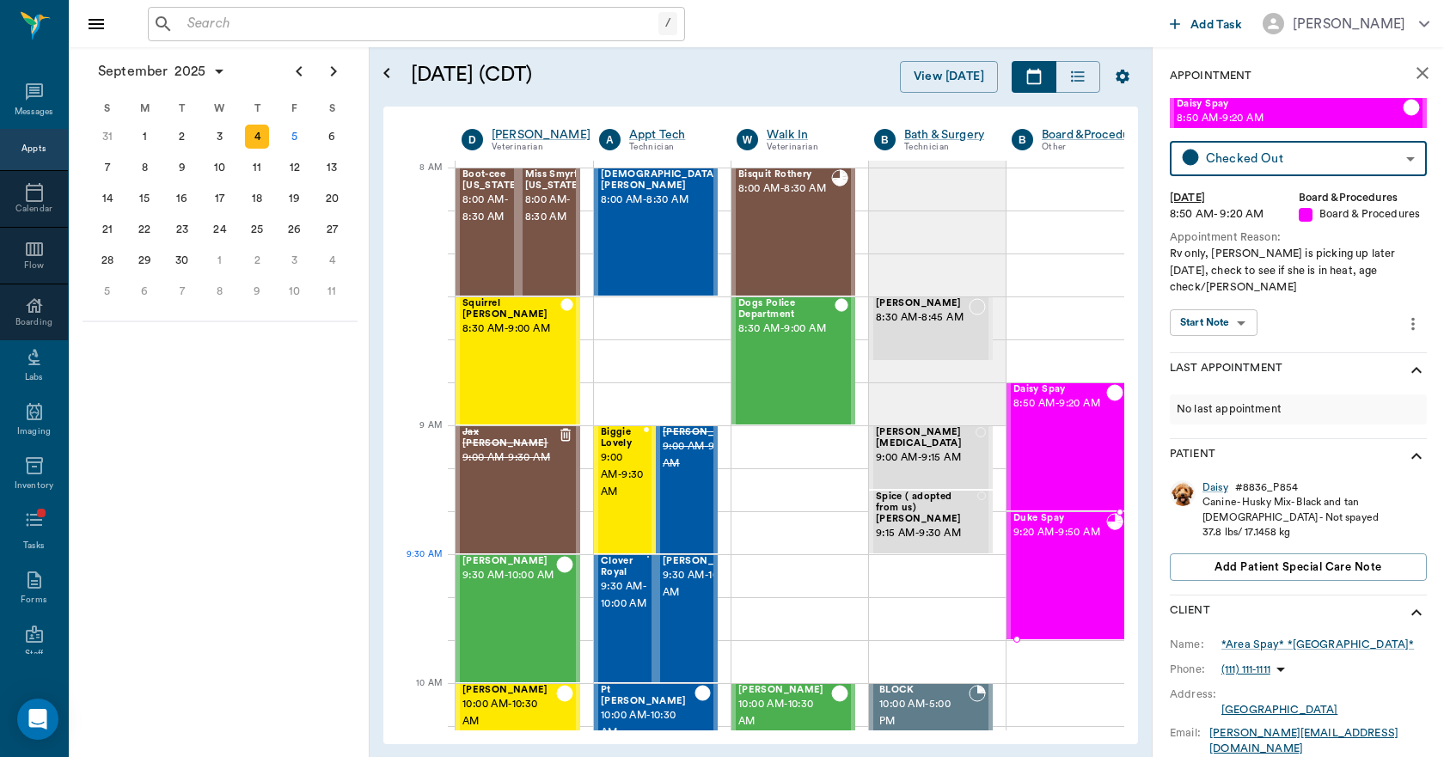
click at [1069, 585] on div "Duke Spay 9:20 AM - 9:50 AM" at bounding box center [1059, 575] width 93 height 125
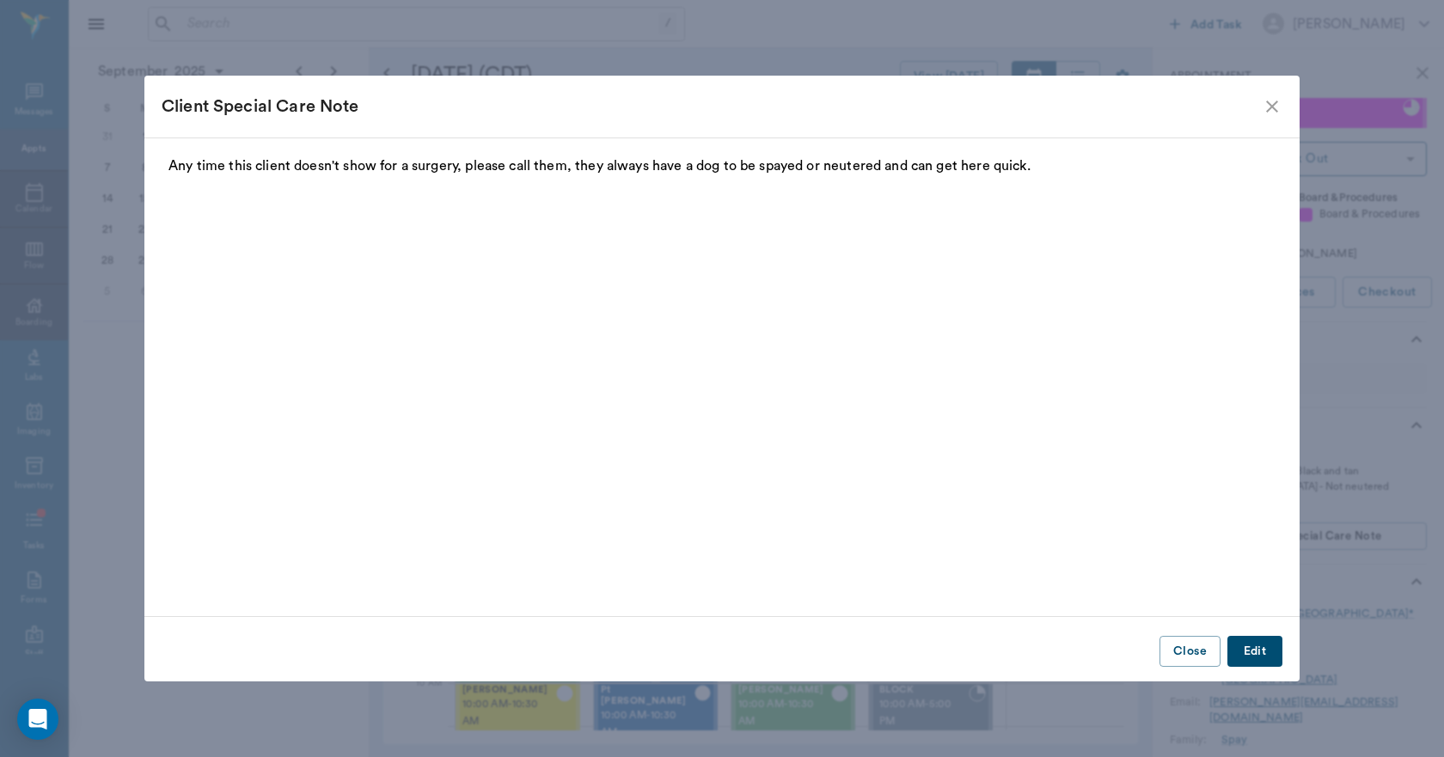
click at [1195, 645] on button "Close" at bounding box center [1189, 652] width 61 height 32
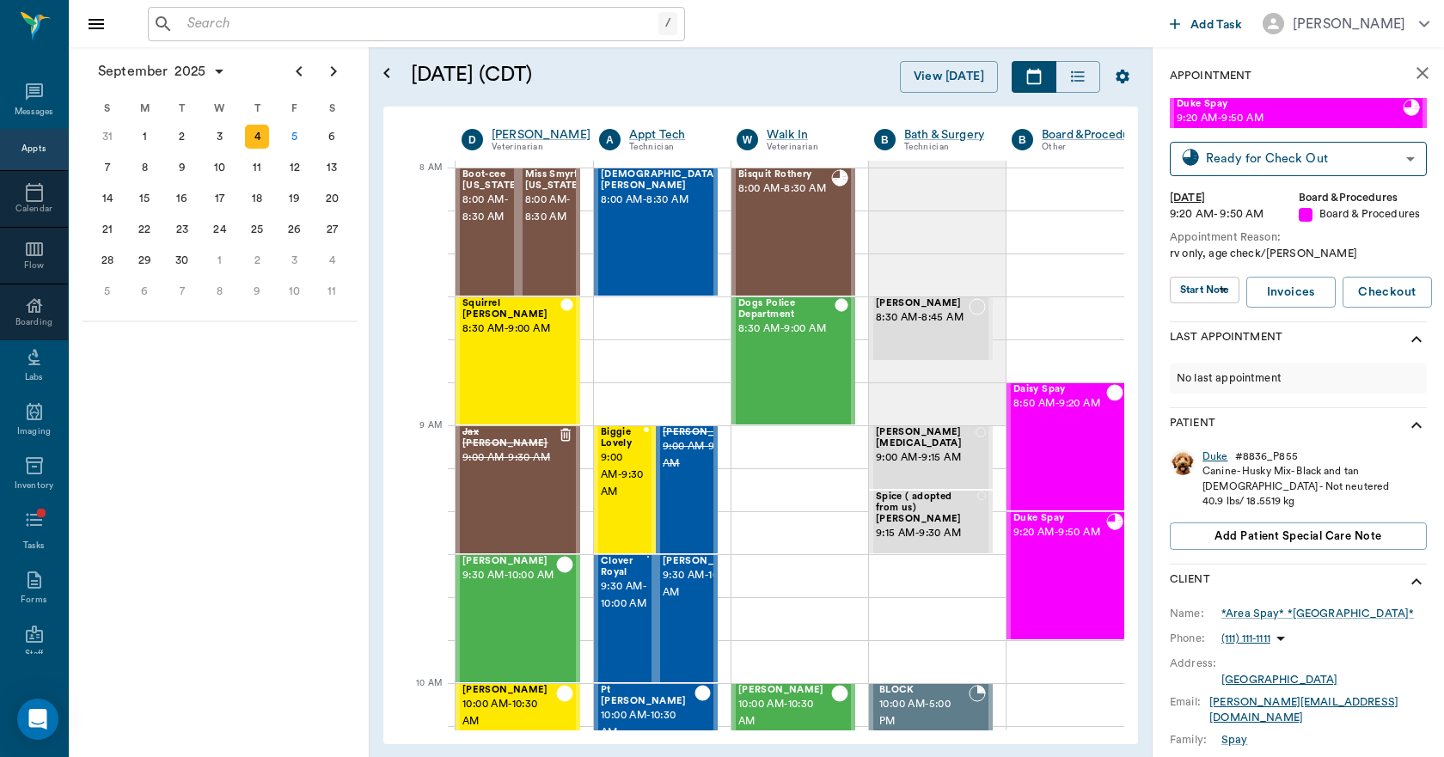
click at [1224, 457] on div "Duke" at bounding box center [1215, 457] width 26 height 15
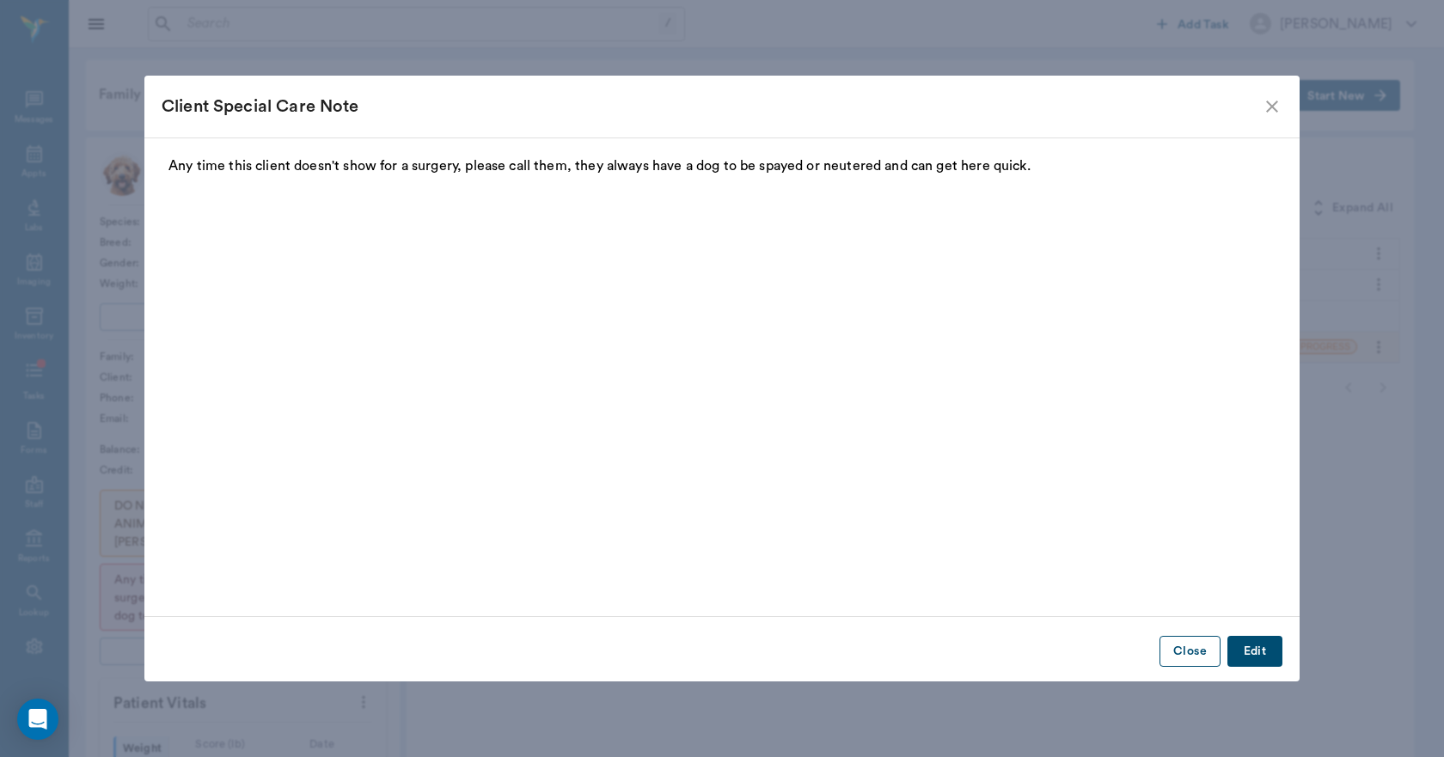
click at [1184, 658] on button "Close" at bounding box center [1189, 652] width 61 height 32
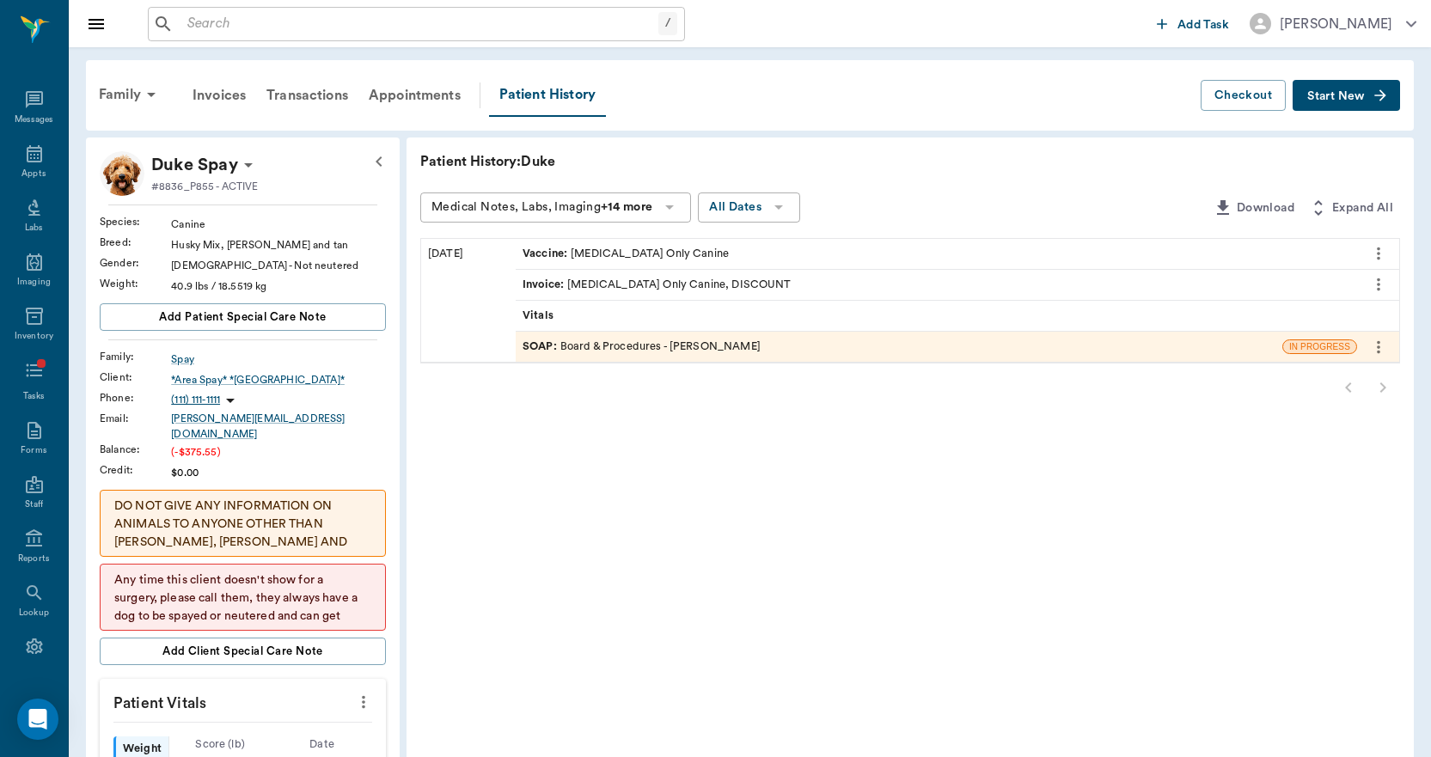
click at [638, 340] on div "SOAP : Board & Procedures - Daniel Virnala" at bounding box center [642, 347] width 238 height 16
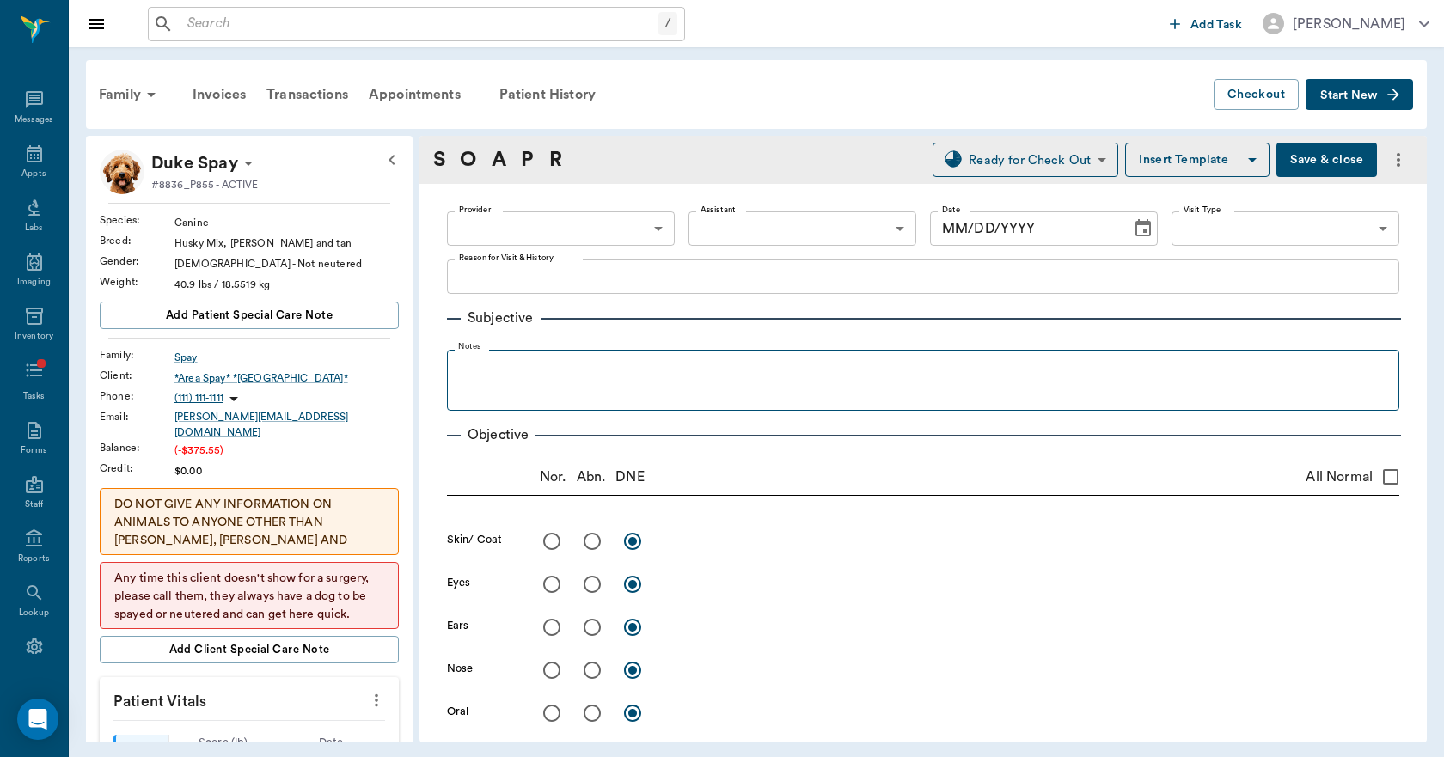
type input "642ef10e332a41444de2bad1"
type input "67816c1cf444b6f7d0a603e8"
type textarea "rv only, age check/Lisa"
type input "09/04/2025"
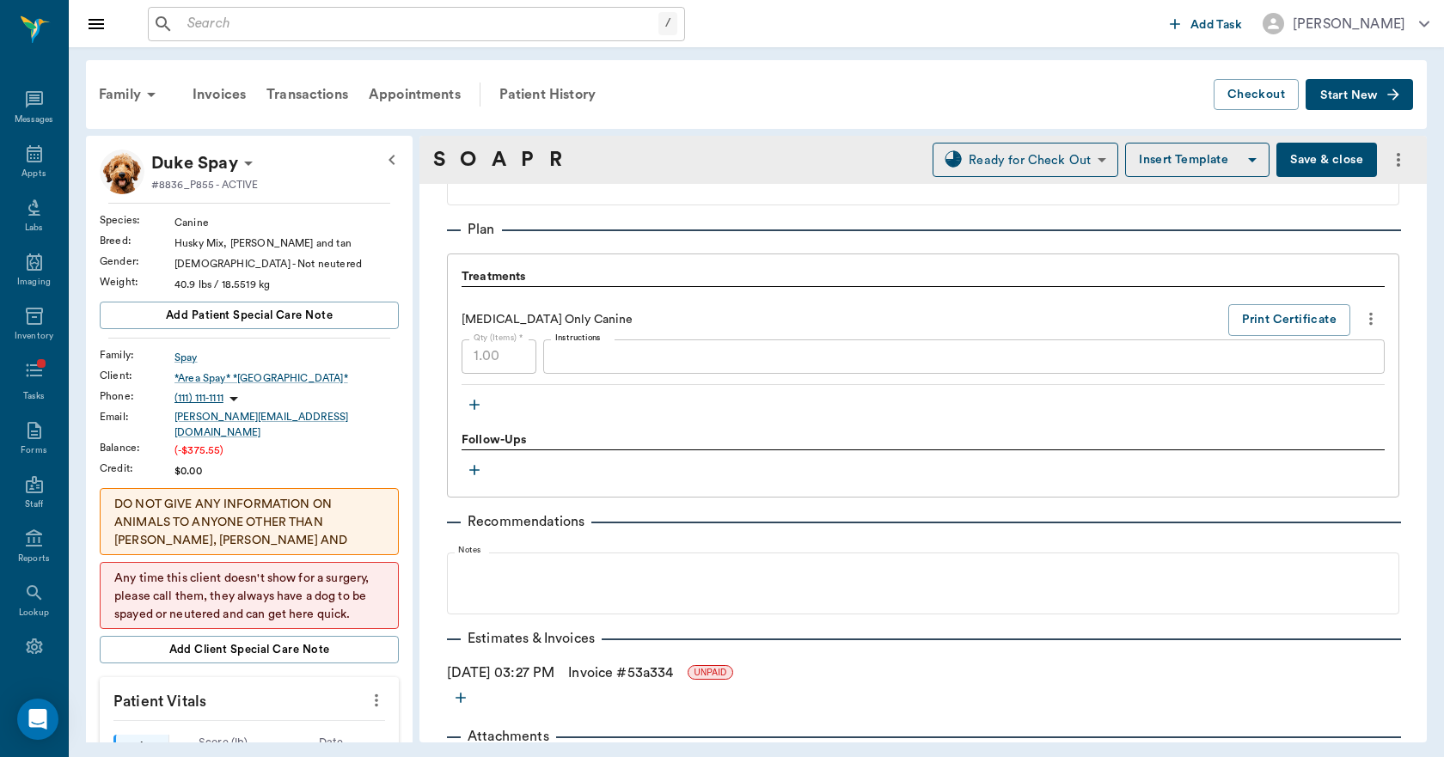
scroll to position [1117, 0]
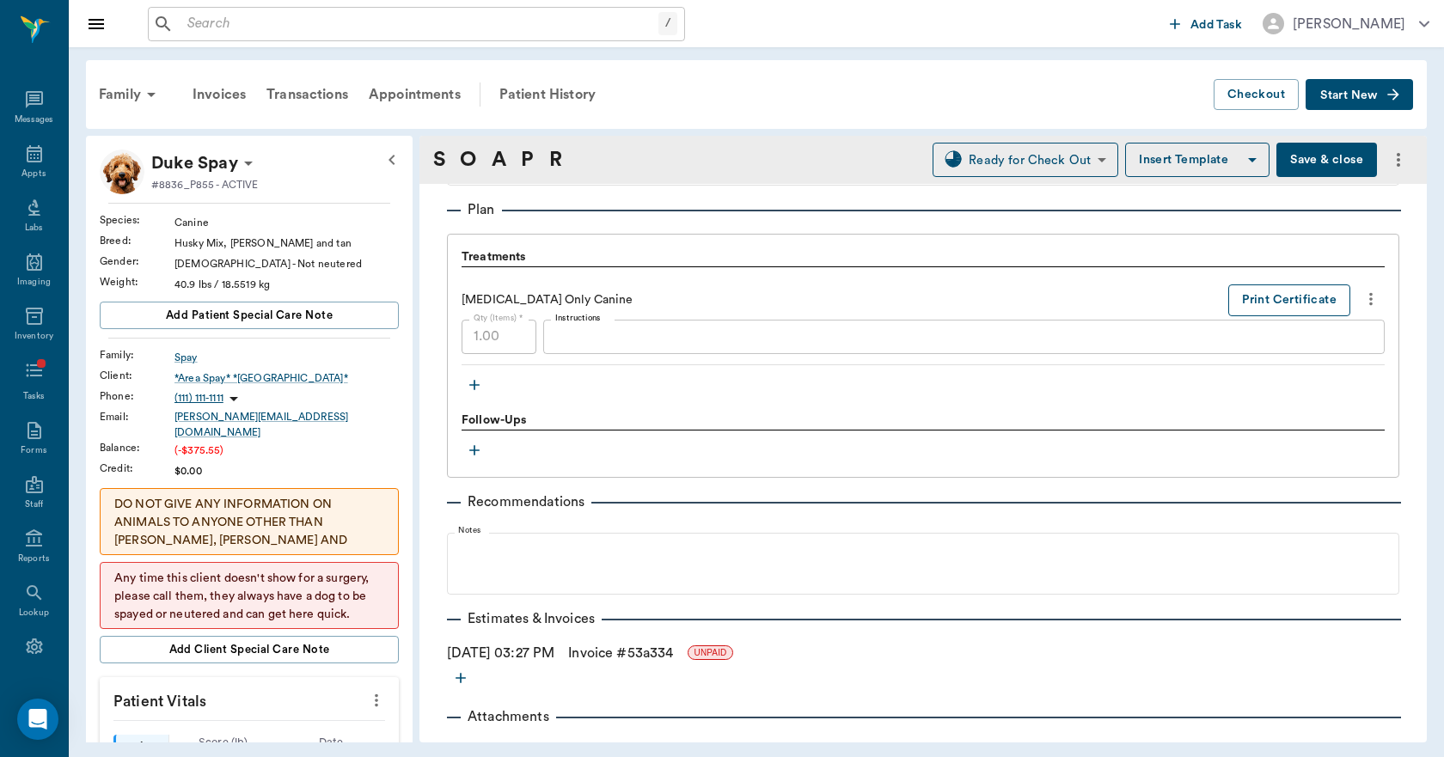
click at [1250, 302] on button "Print Certificate" at bounding box center [1289, 300] width 122 height 32
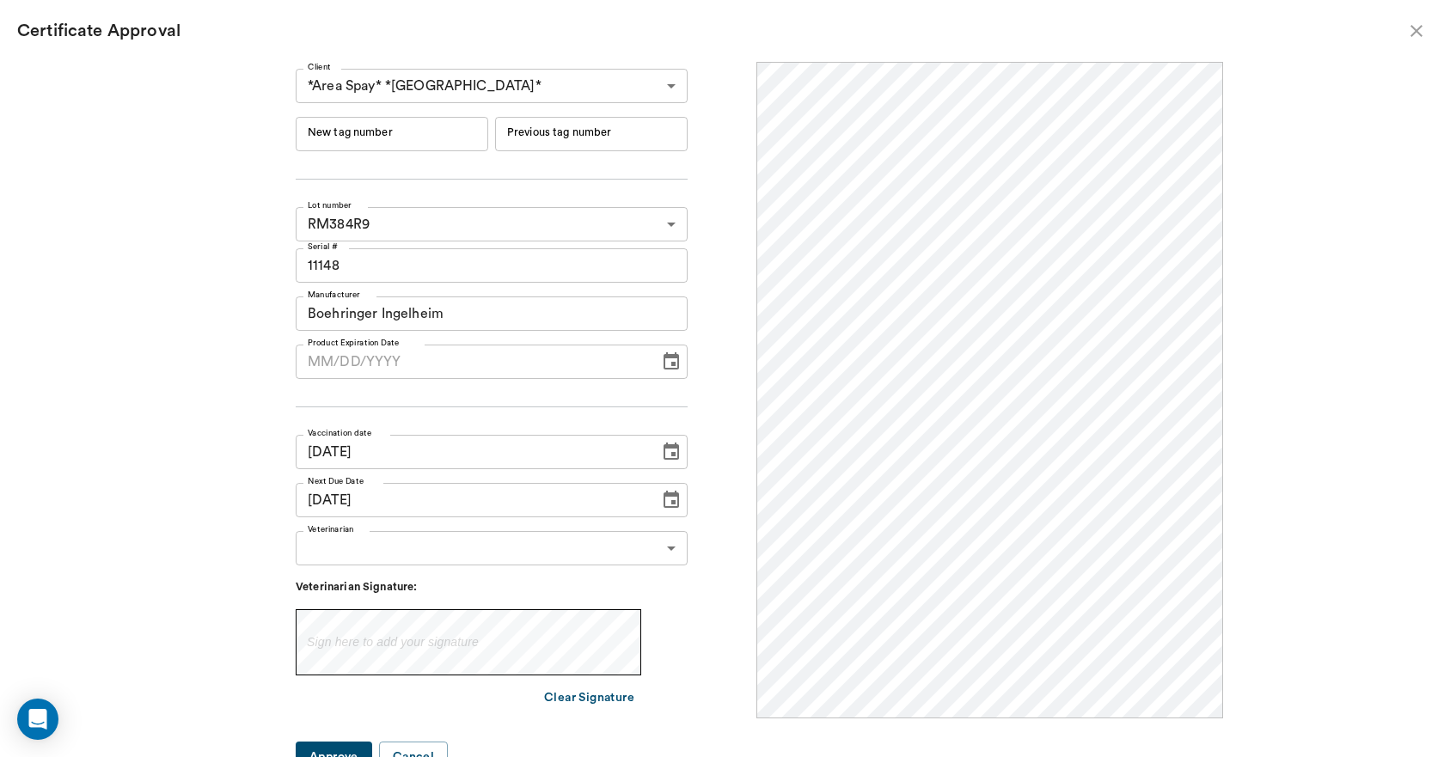
scroll to position [0, 0]
click at [460, 135] on input "New tag number" at bounding box center [392, 134] width 193 height 34
type input "251184"
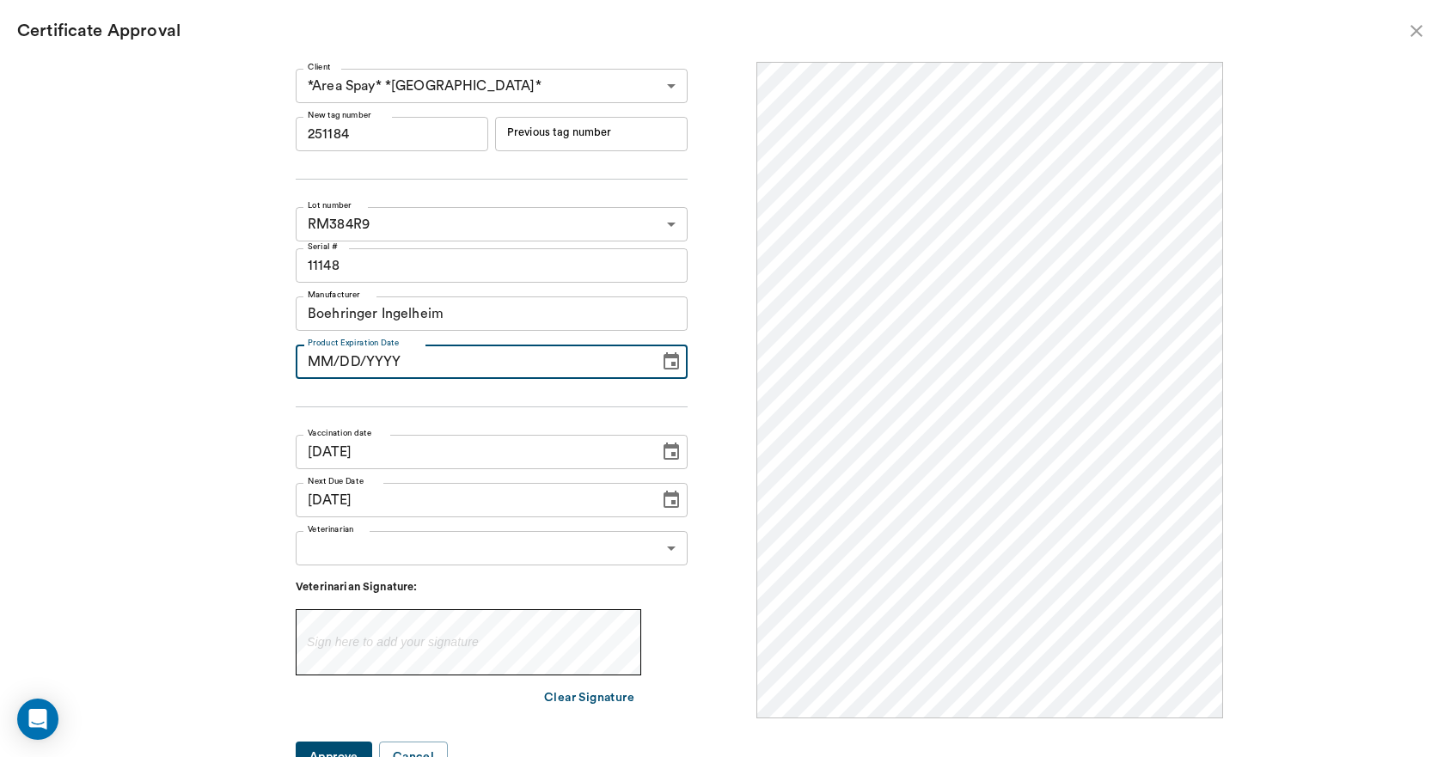
click at [355, 372] on input "MM/DD/YYYY" at bounding box center [472, 362] width 352 height 34
type input "06/19/2026"
click at [331, 544] on body "/ ​ Add Task Dr. Bert Ellsworth Nectar Messages Appts Labs Imaging Inventory Ta…" at bounding box center [722, 378] width 1444 height 757
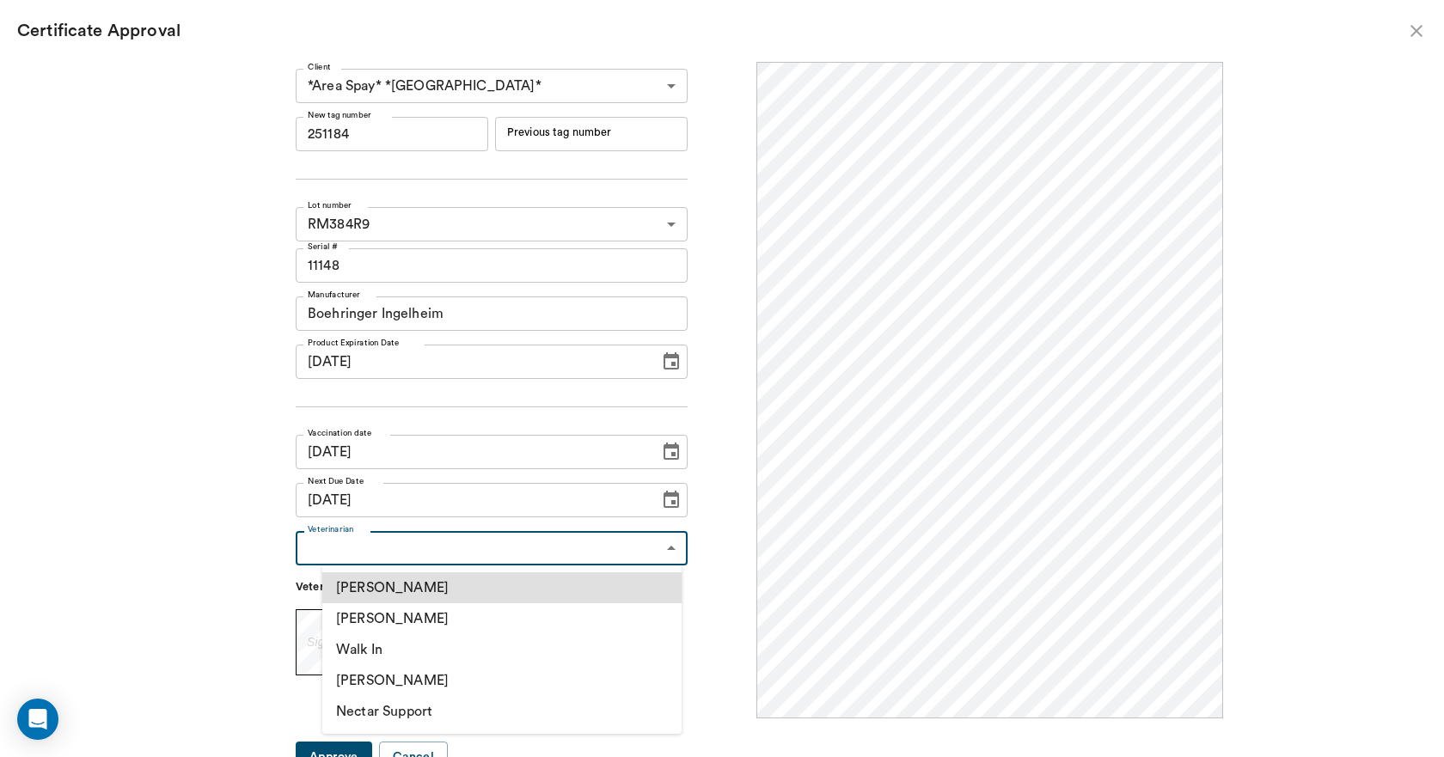
click at [347, 613] on li "[PERSON_NAME]" at bounding box center [501, 618] width 359 height 31
type input "63ec2f075fda476ae8351a4d"
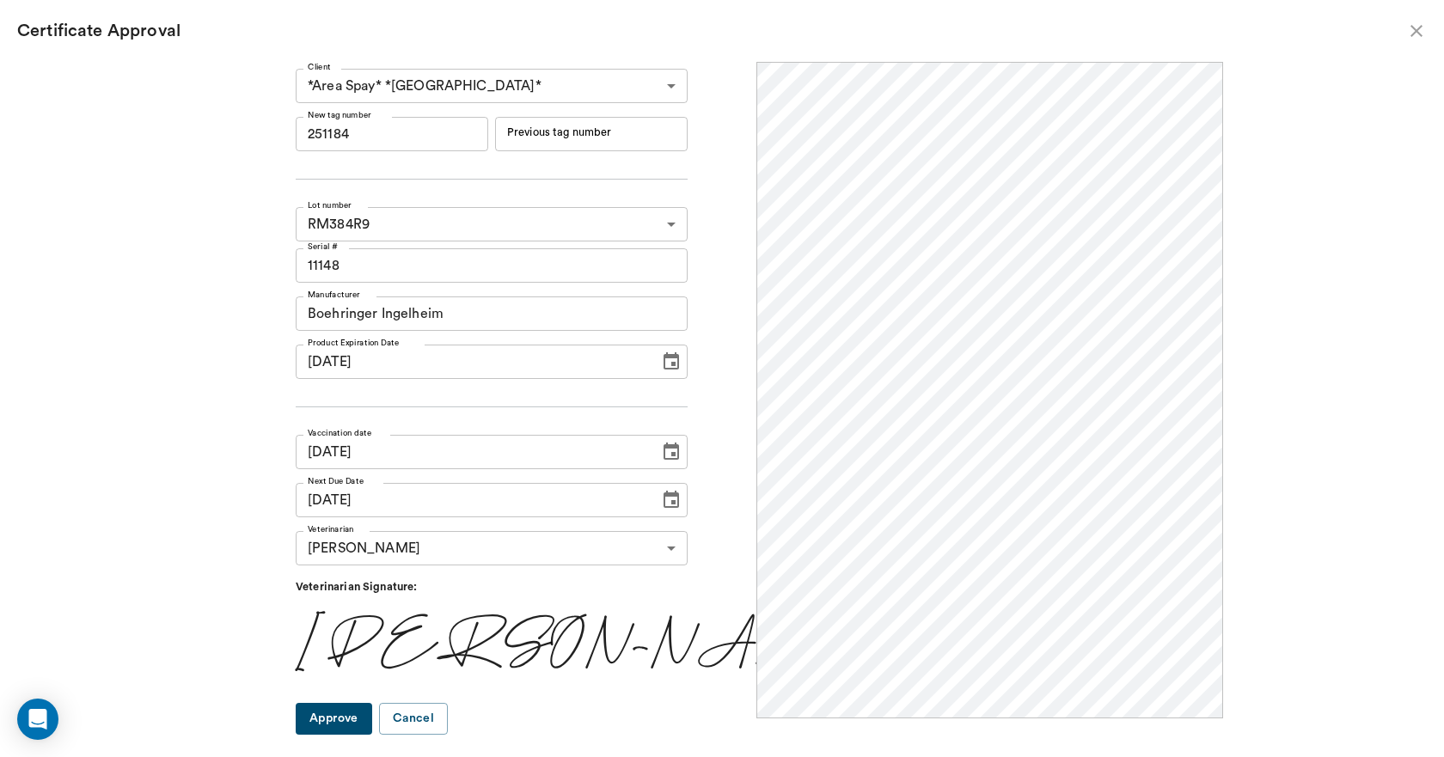
click at [358, 715] on button "Approve" at bounding box center [334, 719] width 76 height 32
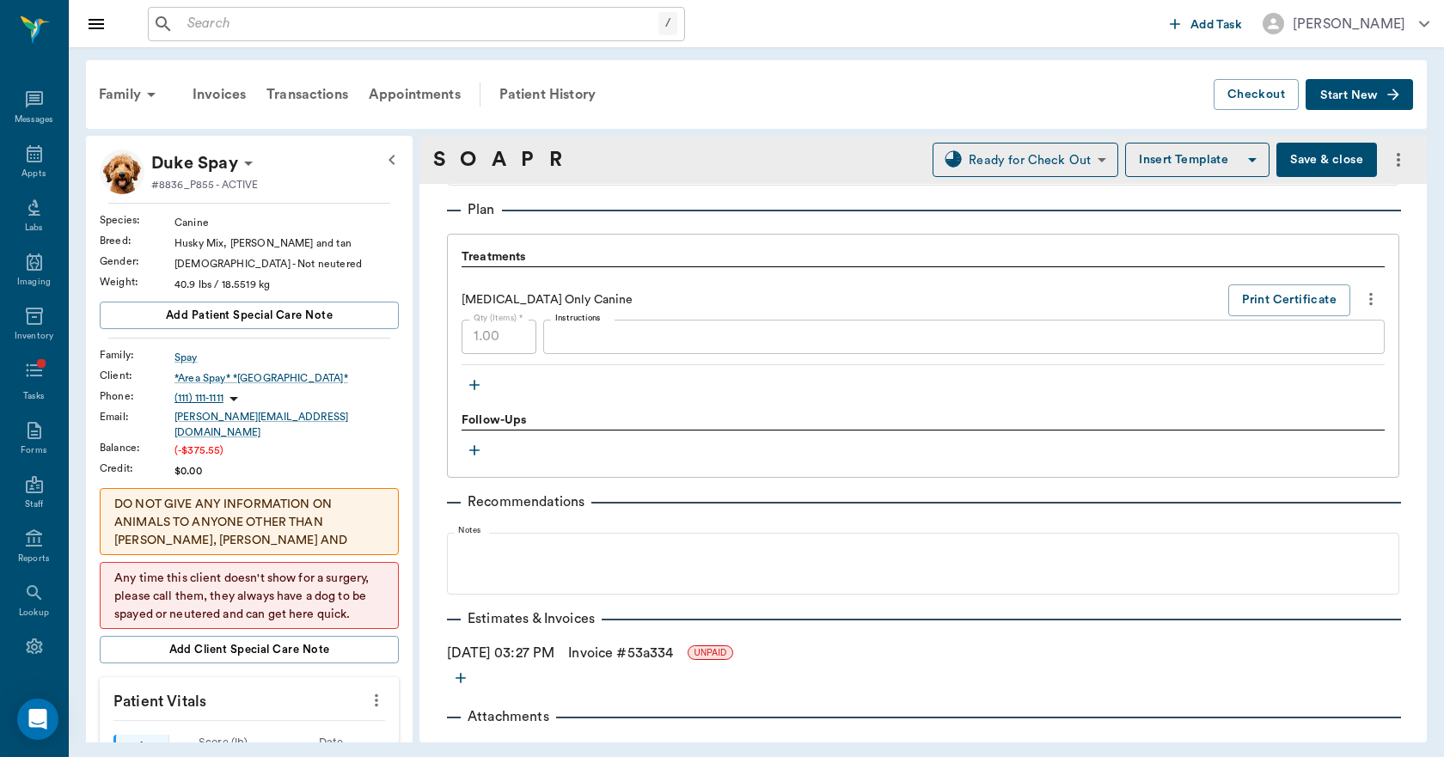
click at [673, 654] on link "Invoice # 53a334" at bounding box center [620, 653] width 105 height 21
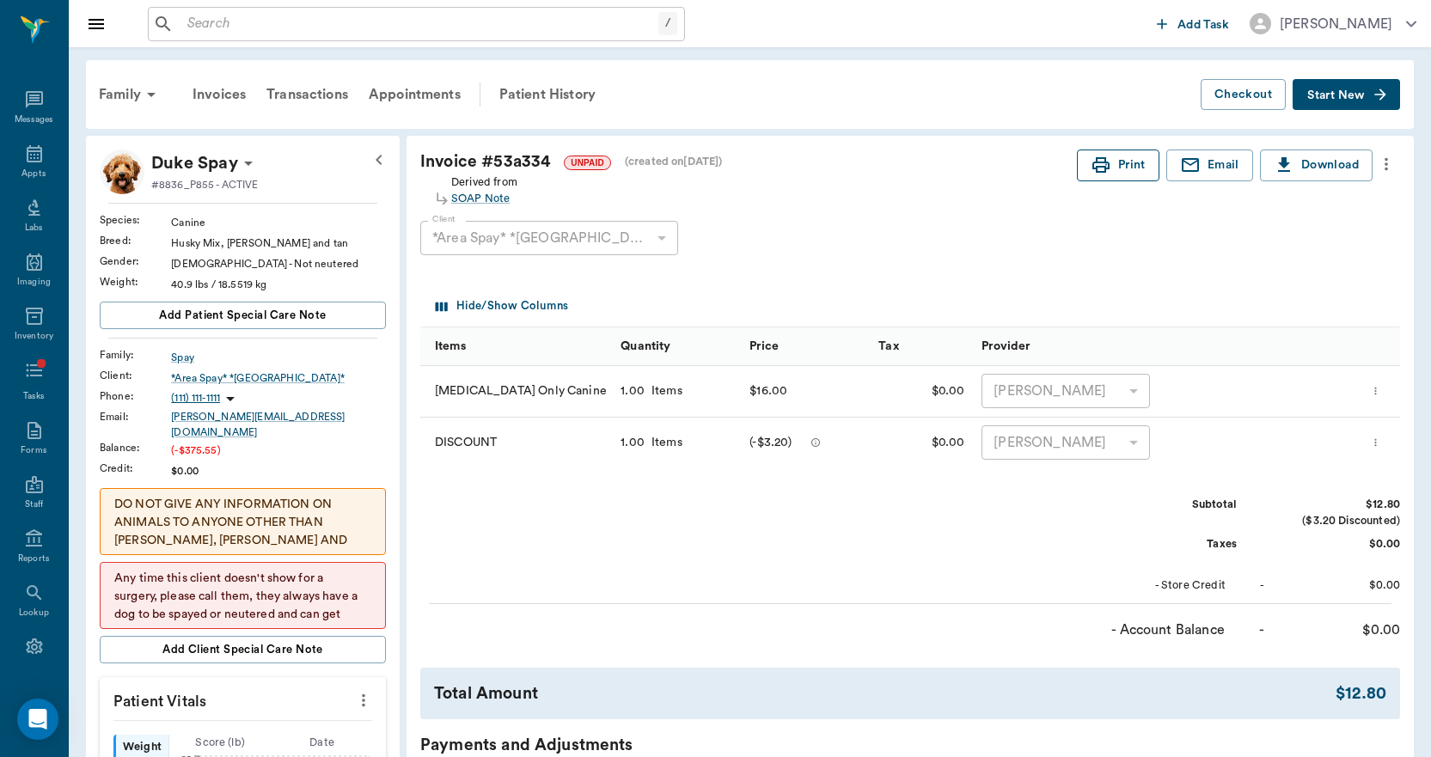
click at [1117, 165] on button "Print" at bounding box center [1118, 166] width 83 height 32
click at [15, 377] on div "Tasks" at bounding box center [34, 383] width 68 height 60
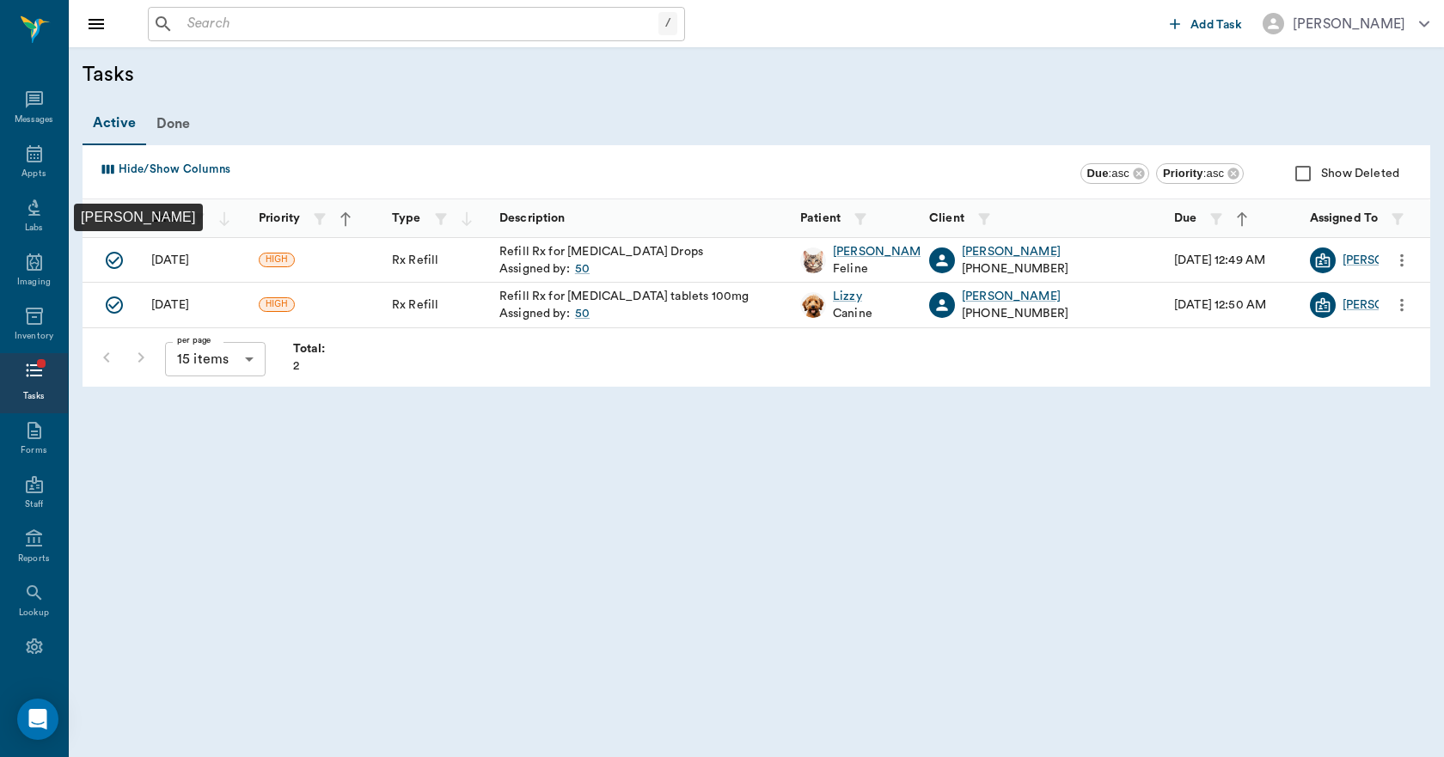
click at [119, 263] on icon "Mark Done" at bounding box center [114, 260] width 21 height 21
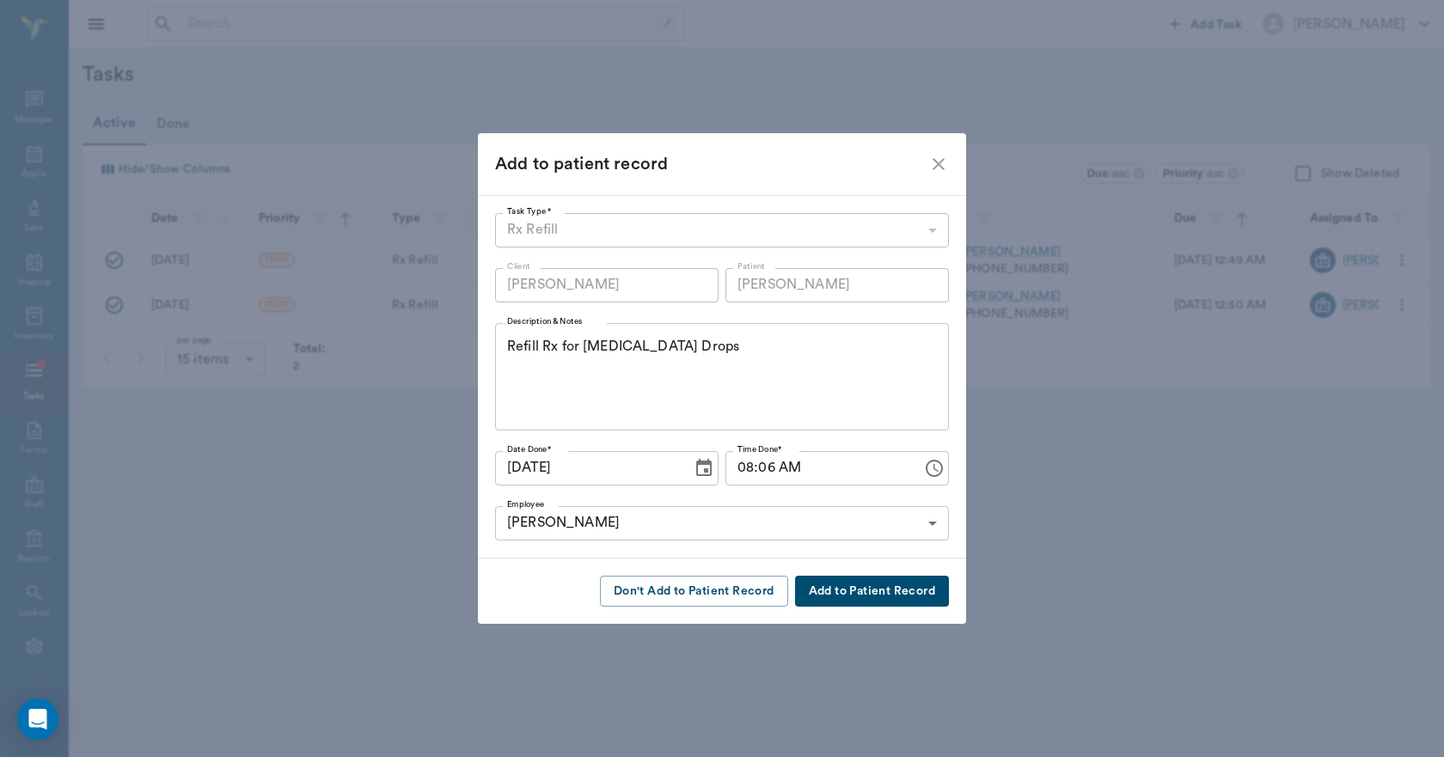
click at [801, 588] on button "Add to Patient Record" at bounding box center [872, 592] width 154 height 32
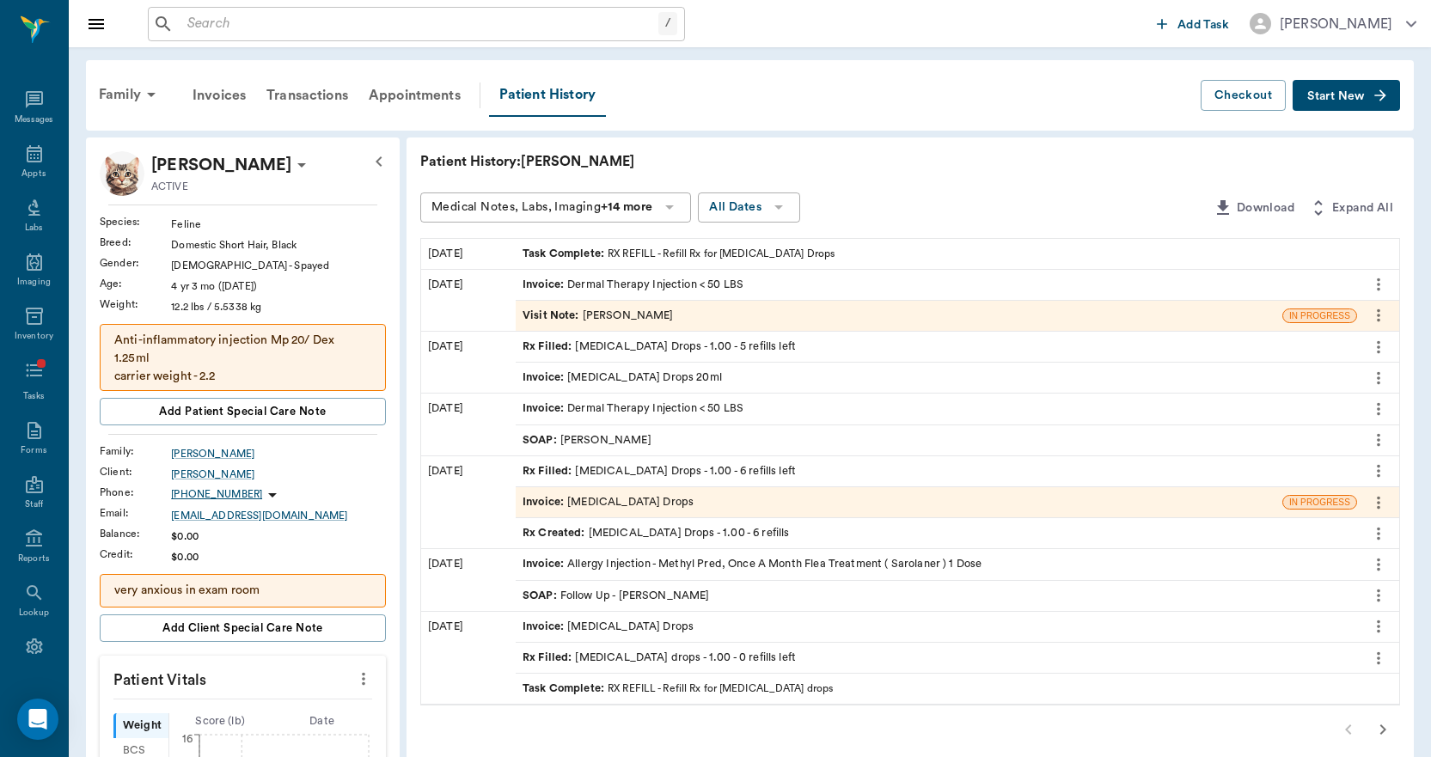
click at [658, 348] on div "Rx Filled : Clindamycin Drops - 1.00 - 5 refills left" at bounding box center [659, 347] width 273 height 16
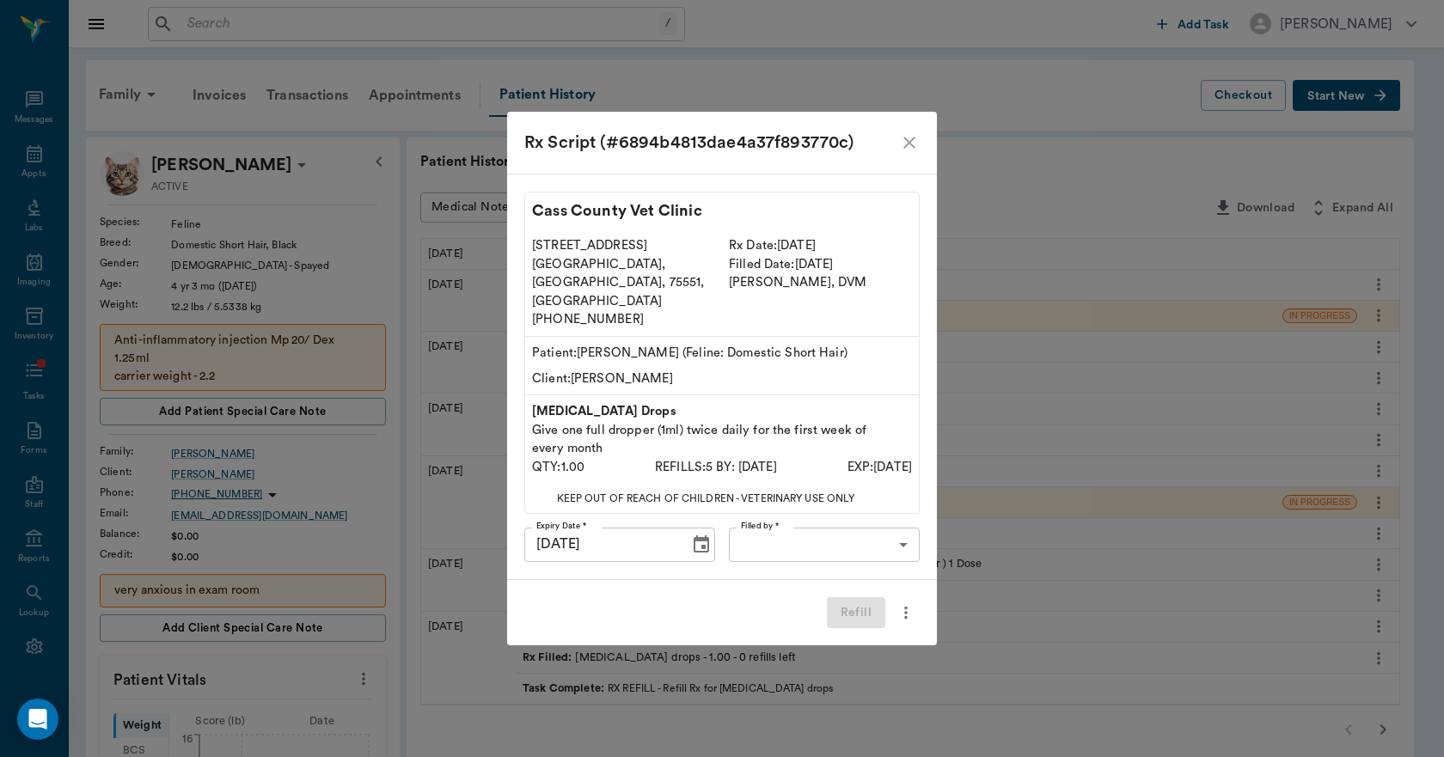
click at [905, 153] on icon "close" at bounding box center [909, 142] width 21 height 21
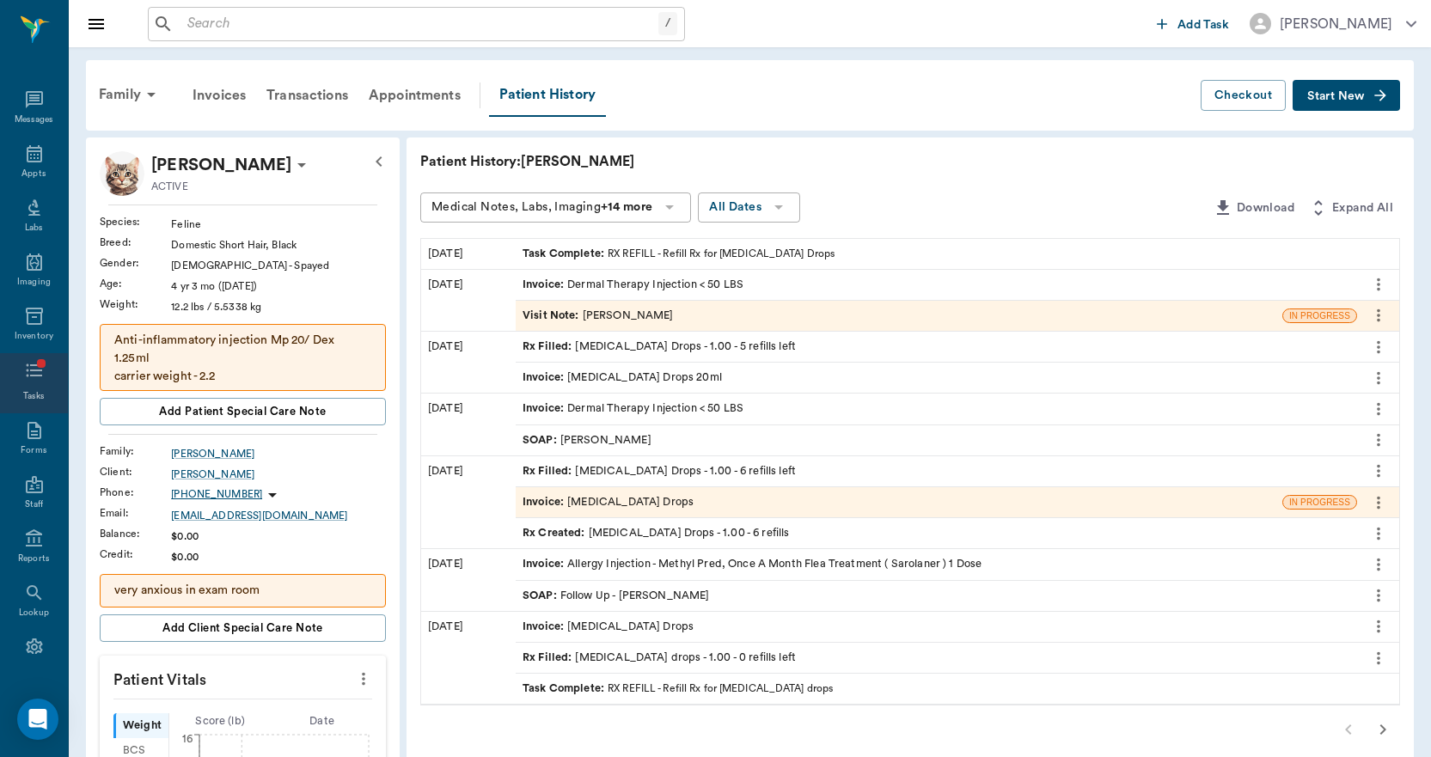
click at [29, 370] on icon at bounding box center [34, 370] width 21 height 21
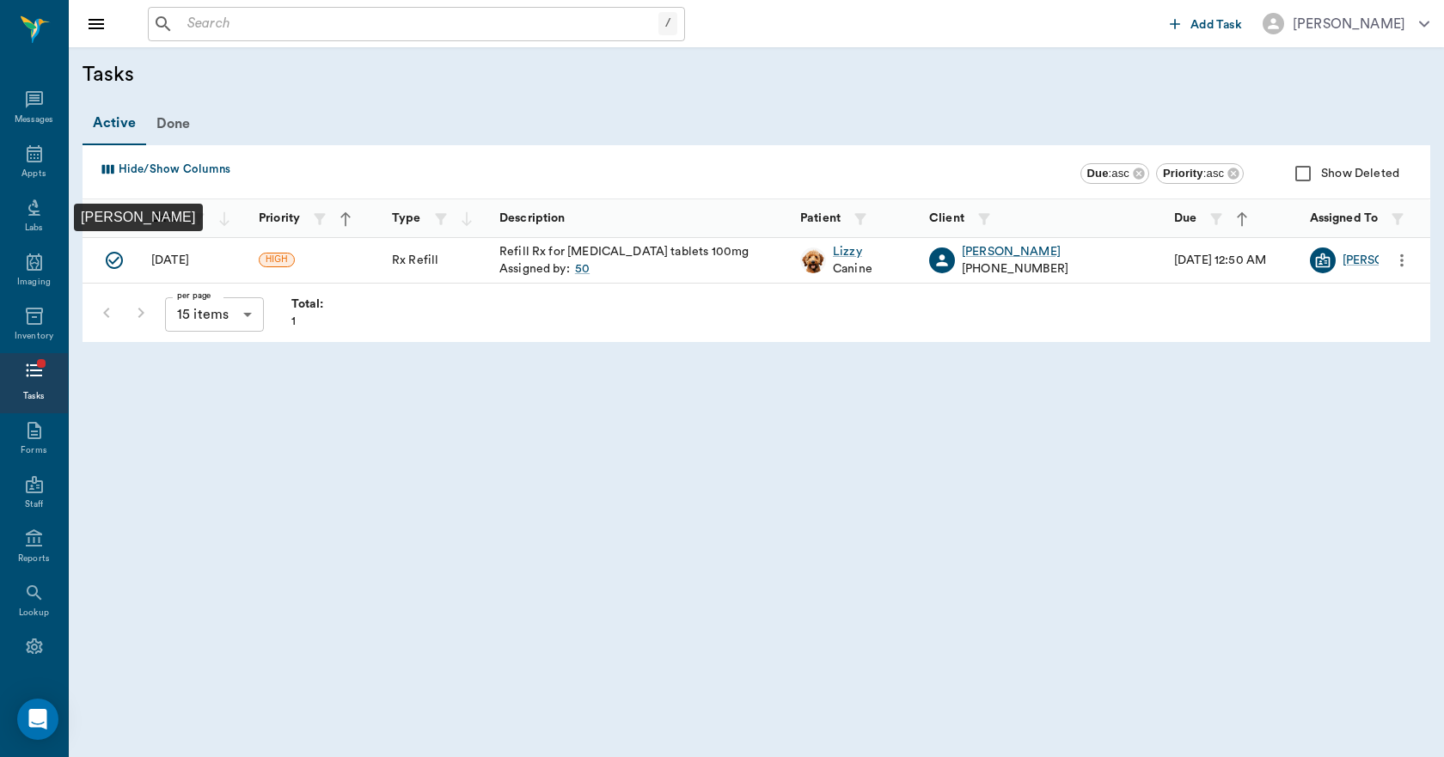
click at [119, 265] on icon "Mark Done" at bounding box center [114, 260] width 21 height 21
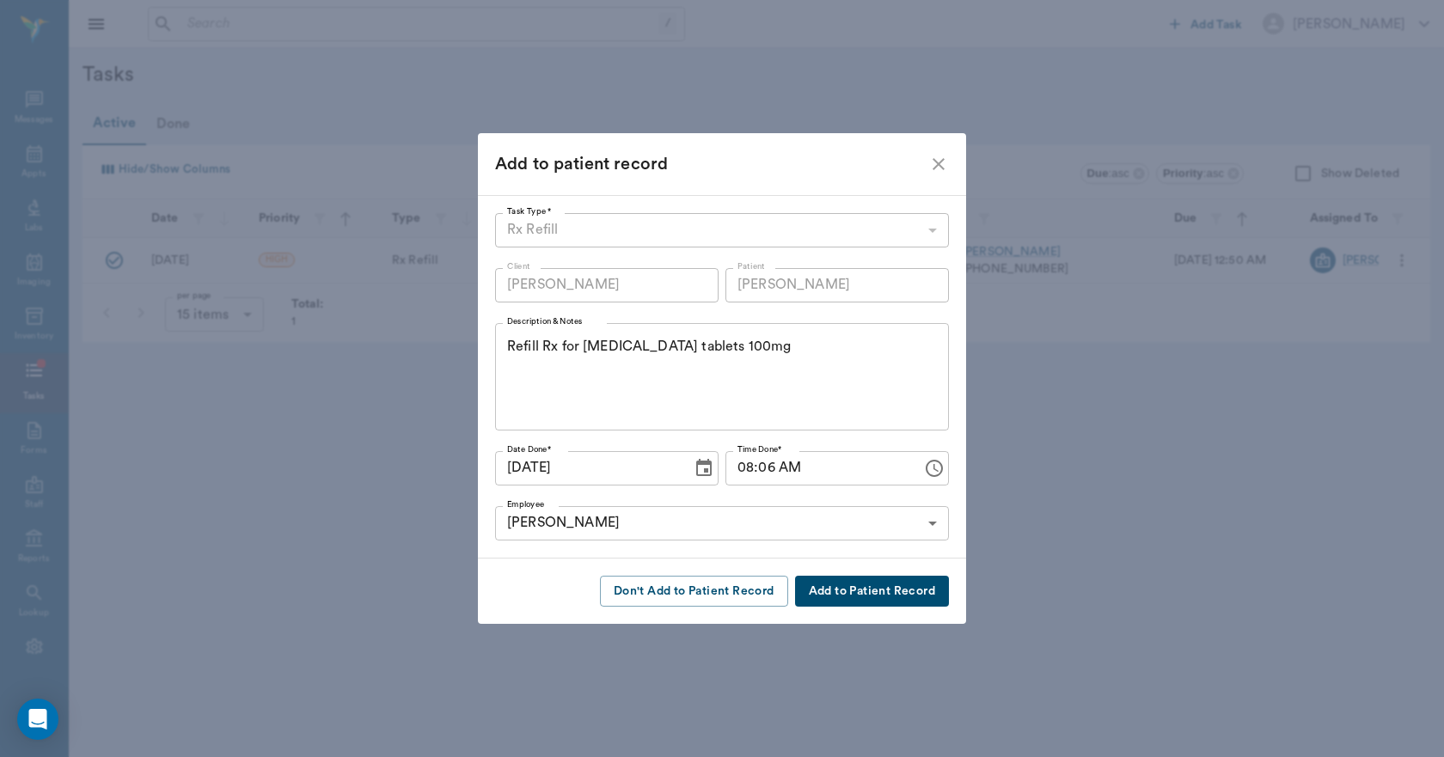
click at [825, 587] on button "Add to Patient Record" at bounding box center [872, 592] width 154 height 32
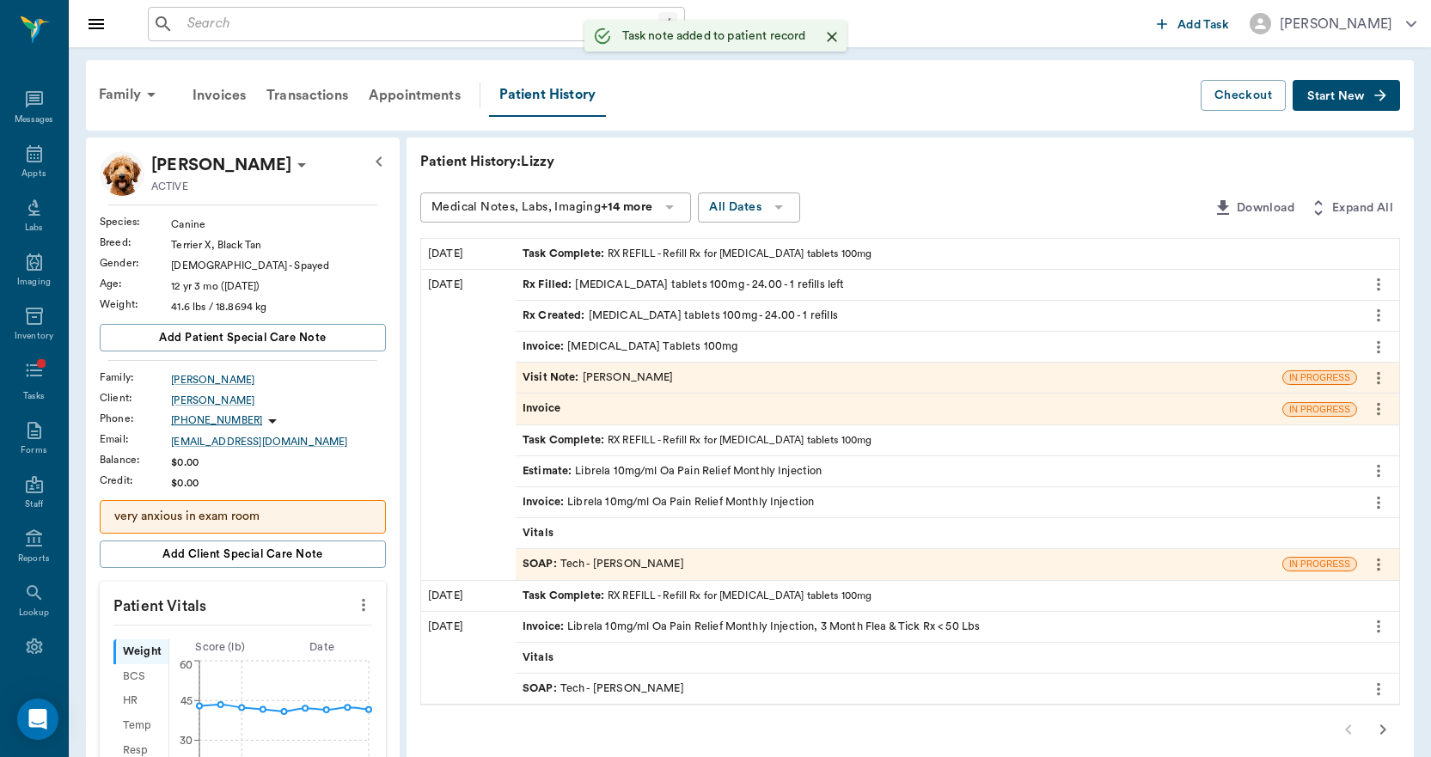
click at [645, 277] on div "Rx Filled : carprofen tablets 100mg - 24.00 - 1 refills left" at bounding box center [683, 285] width 321 height 16
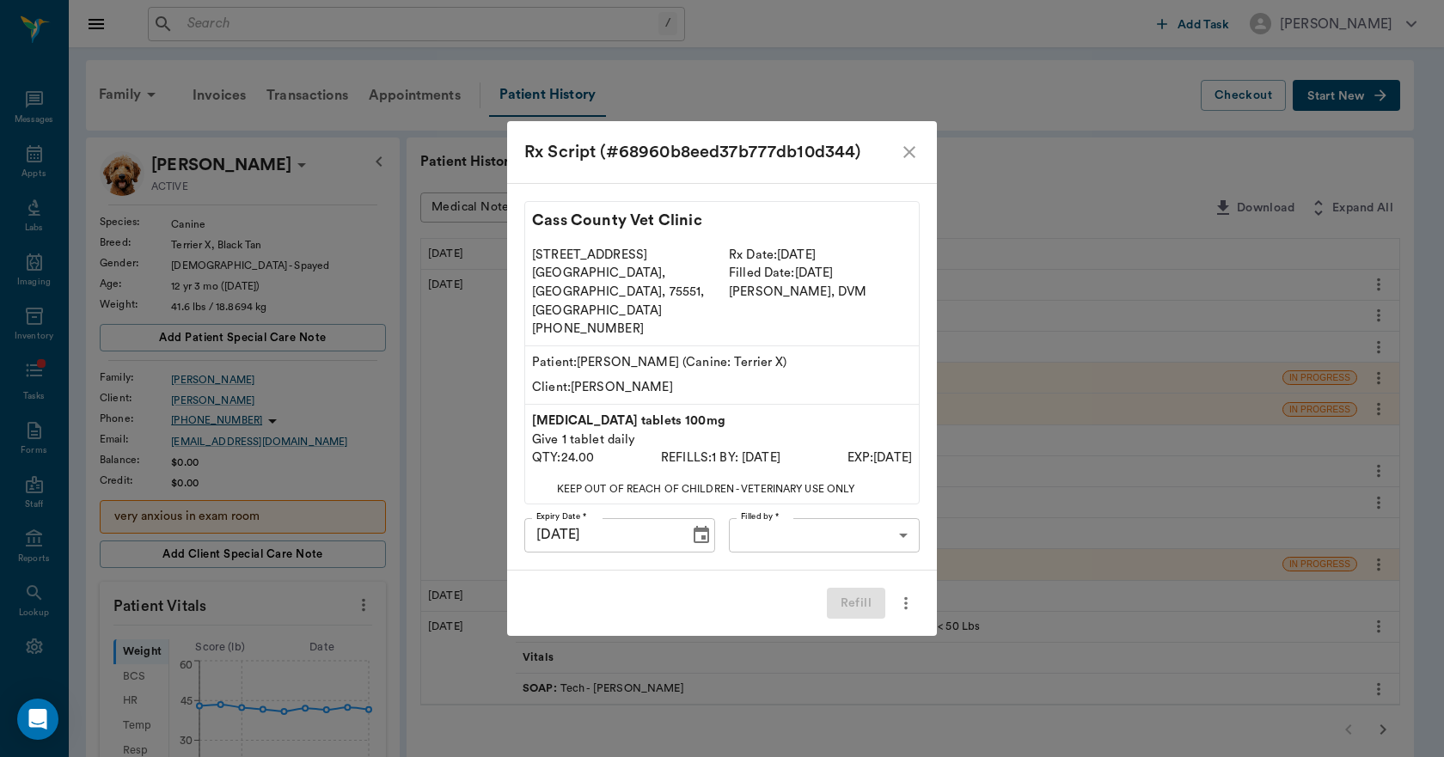
click at [911, 162] on icon "close" at bounding box center [909, 152] width 21 height 21
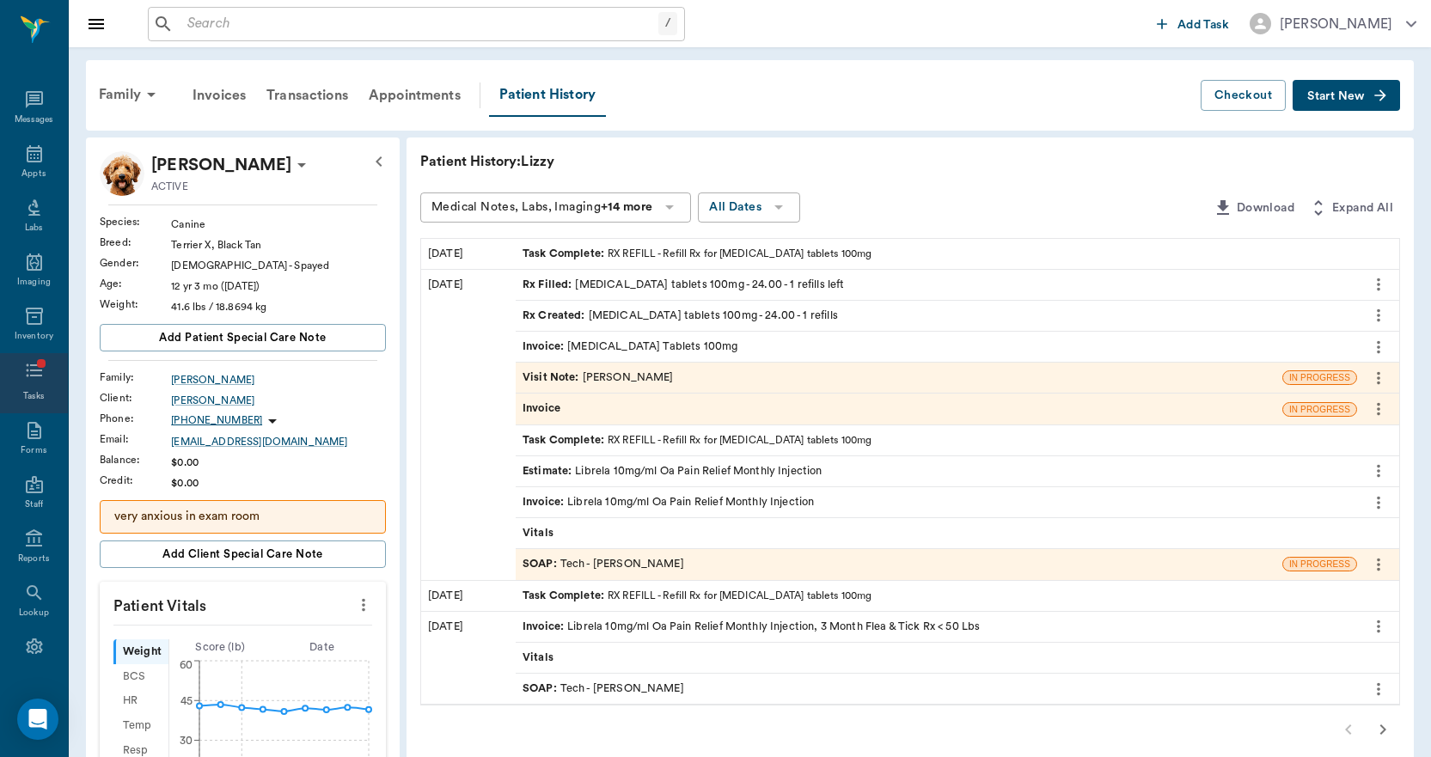
click at [34, 388] on div "Tasks" at bounding box center [34, 383] width 68 height 60
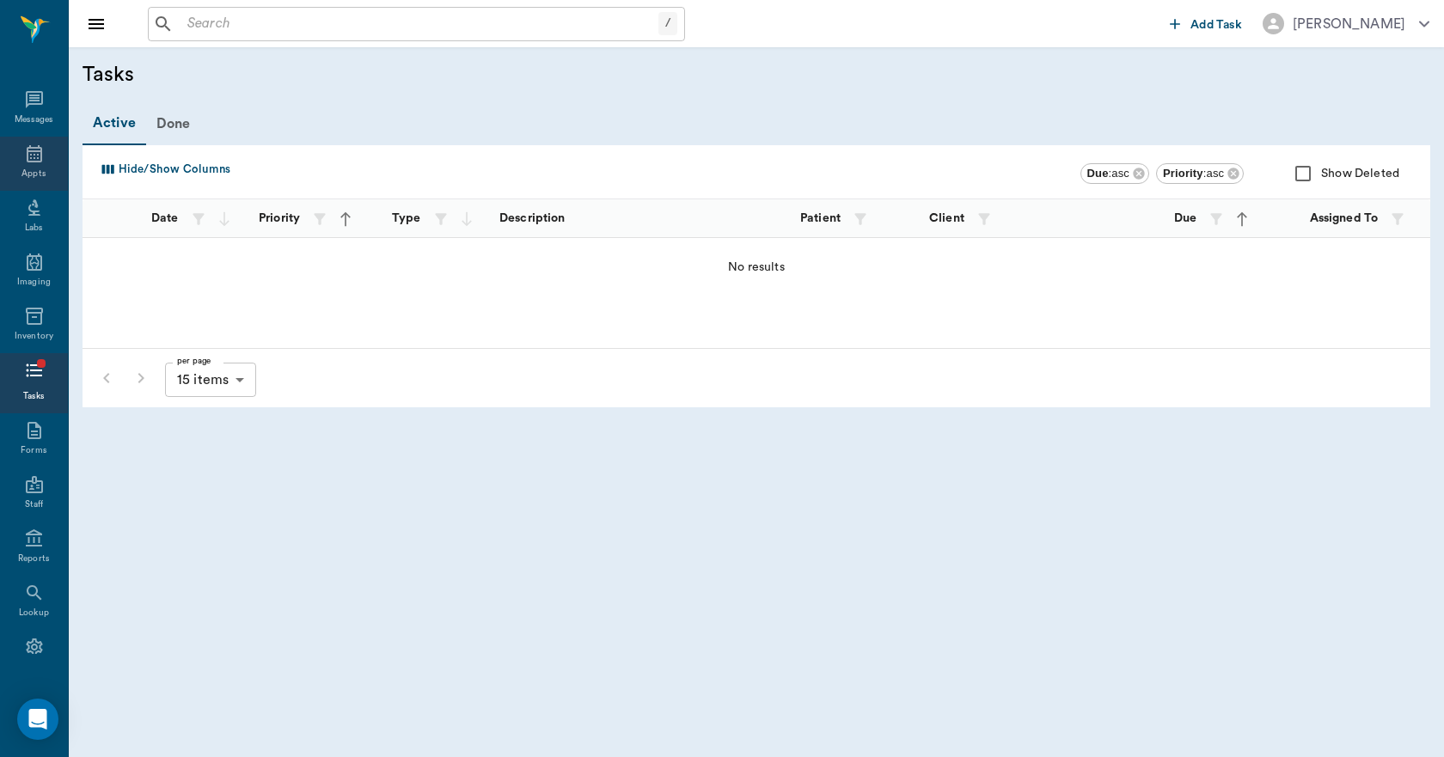
click at [14, 159] on div "Appts" at bounding box center [34, 164] width 68 height 54
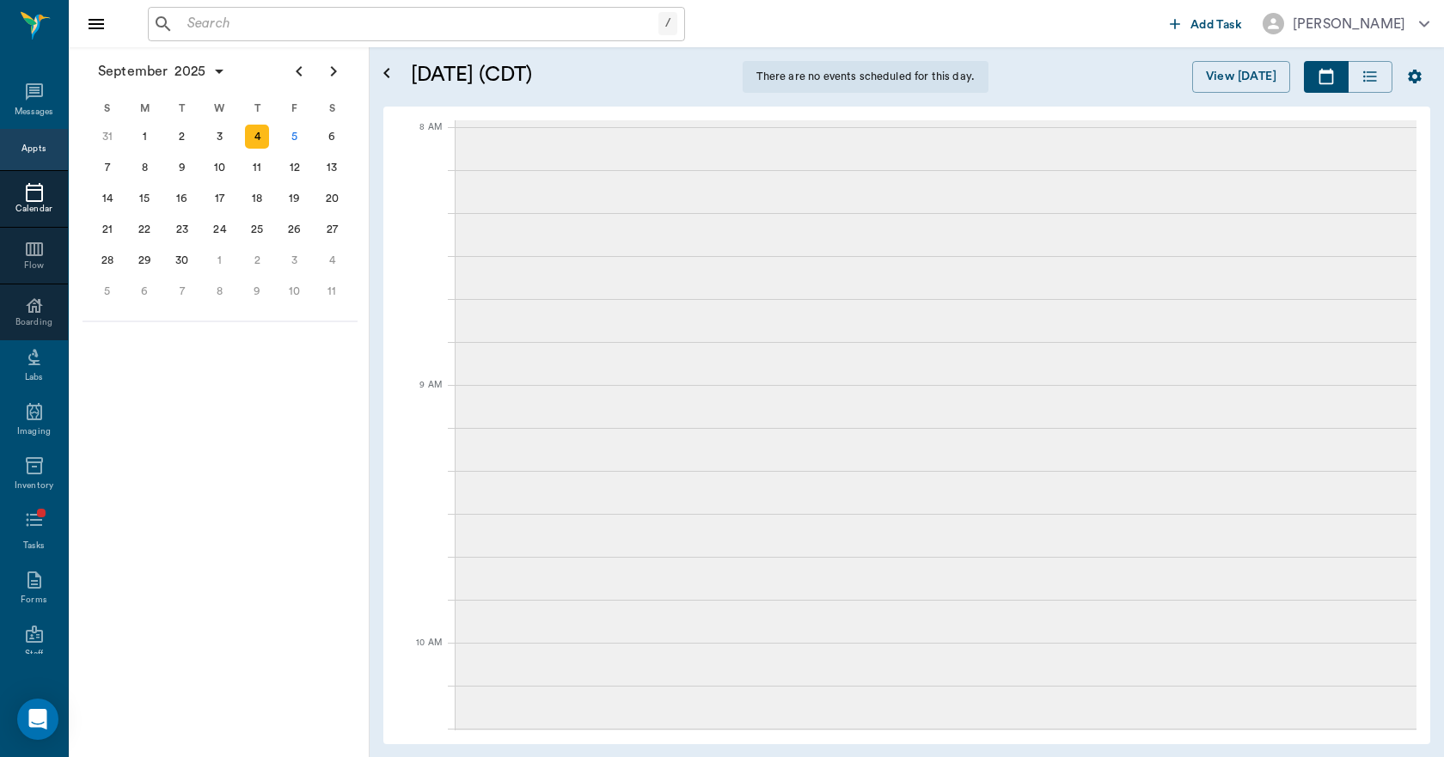
scroll to position [1, 0]
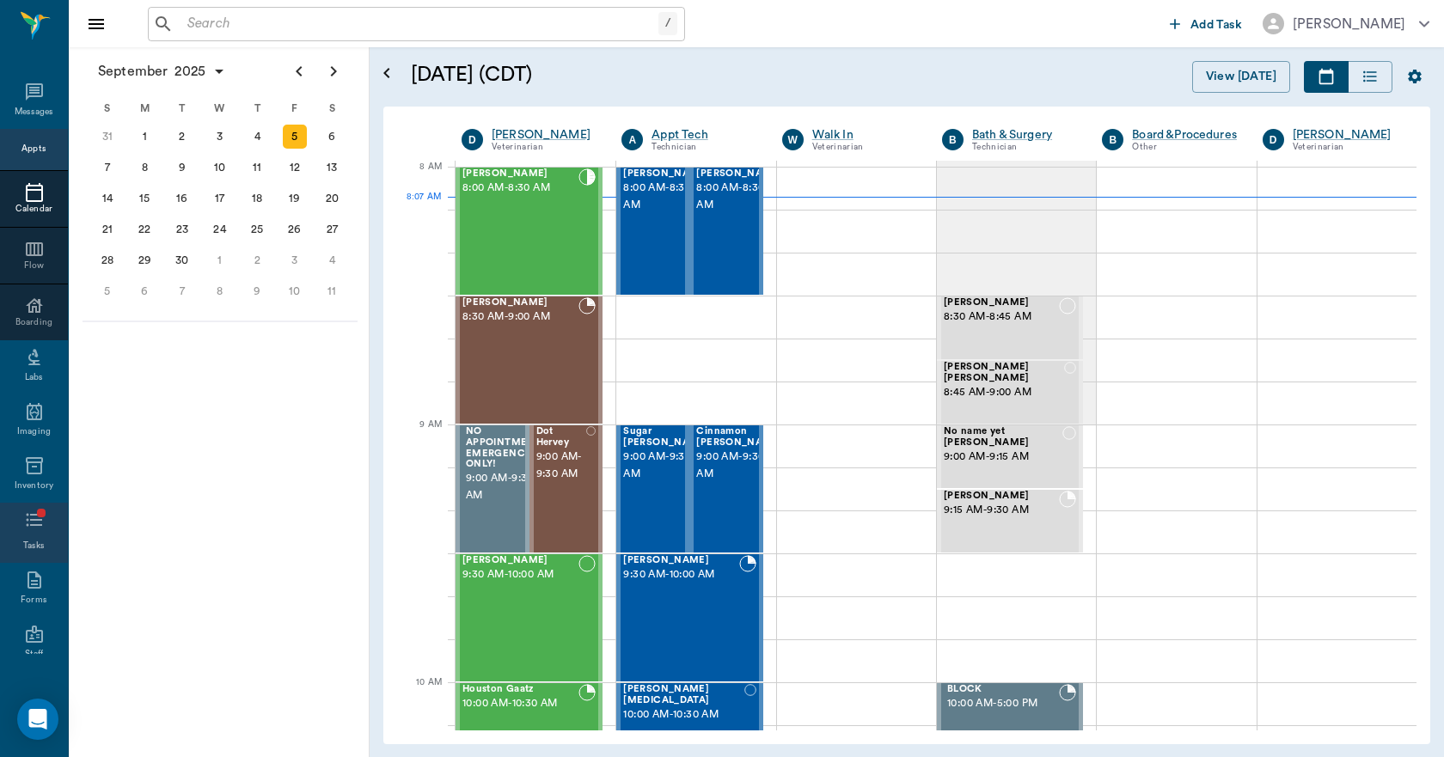
click at [24, 524] on icon at bounding box center [34, 520] width 21 height 21
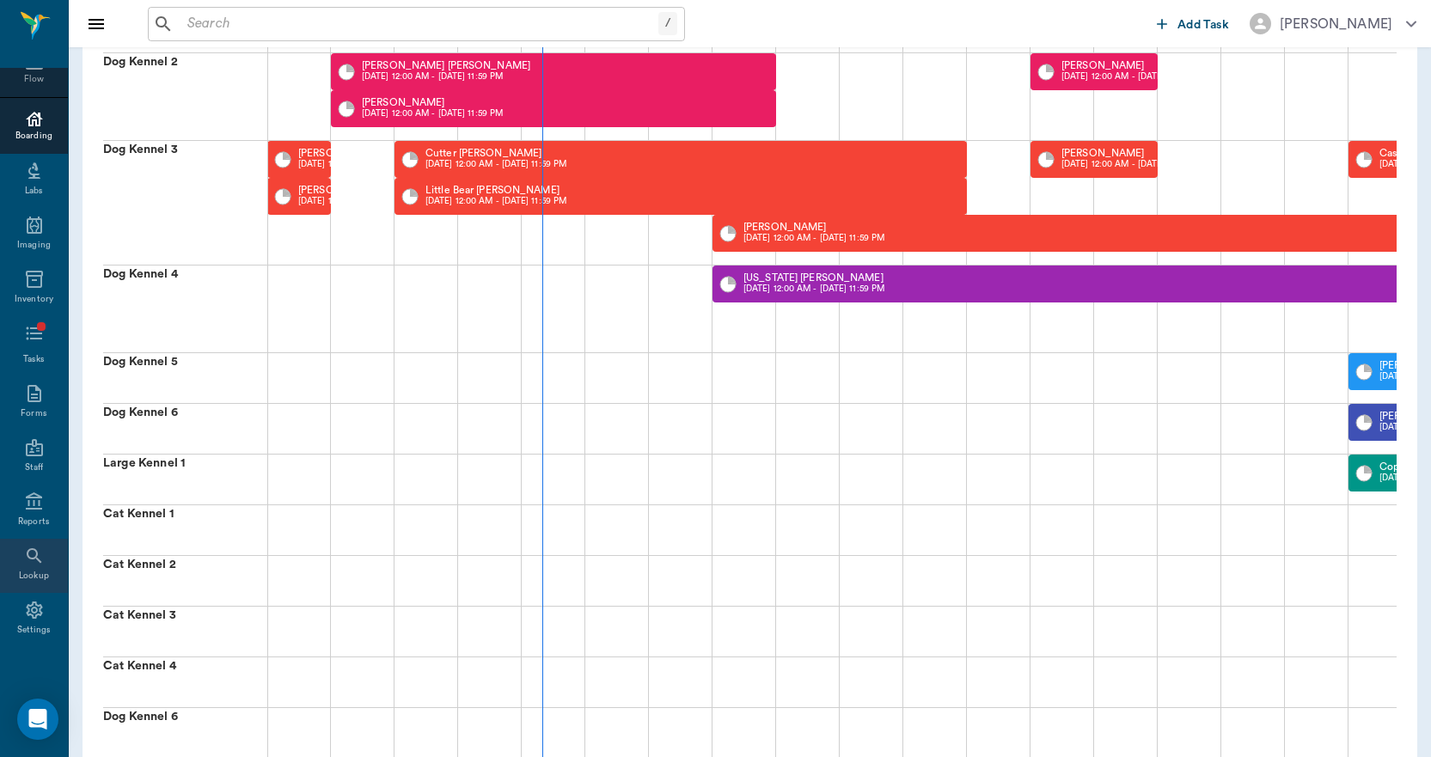
scroll to position [258, 0]
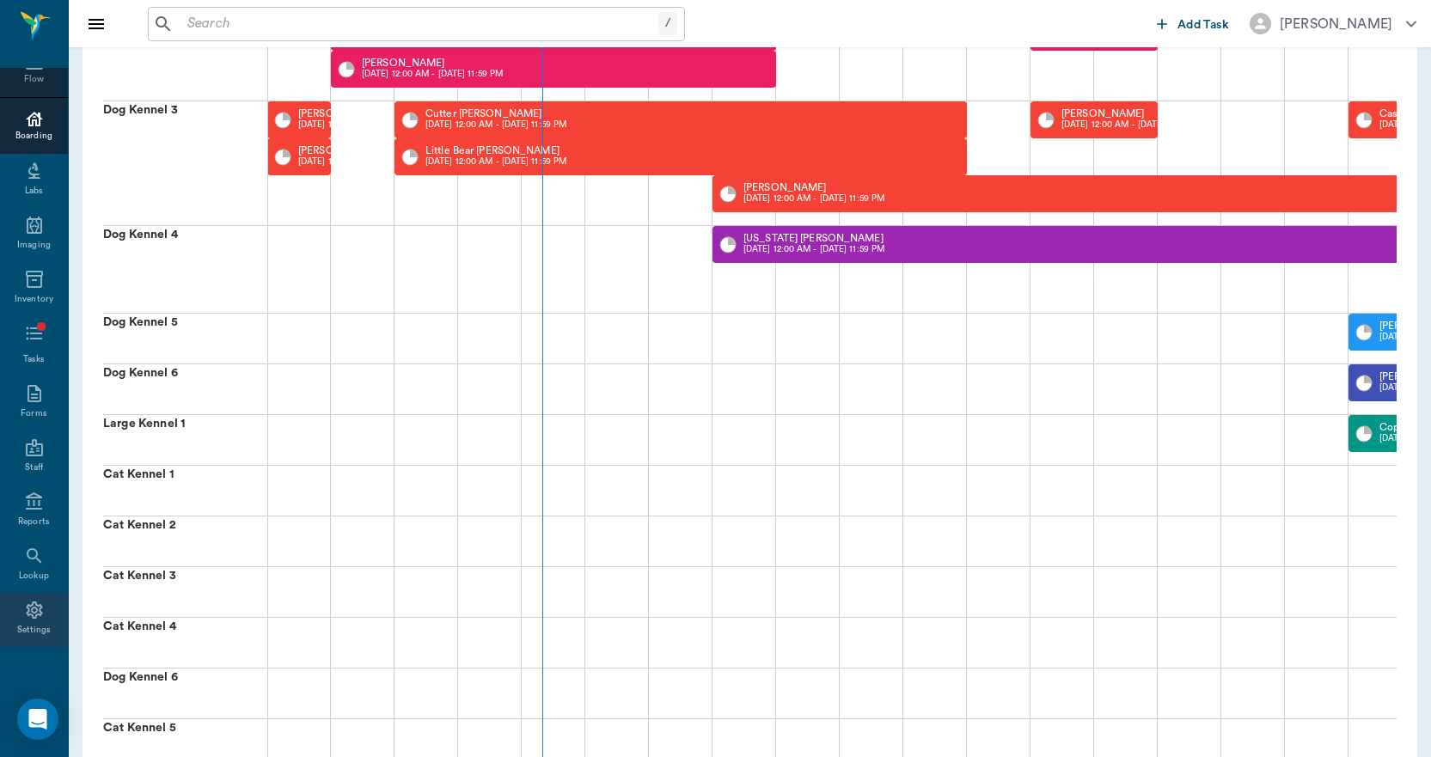
click at [28, 615] on icon at bounding box center [34, 610] width 21 height 21
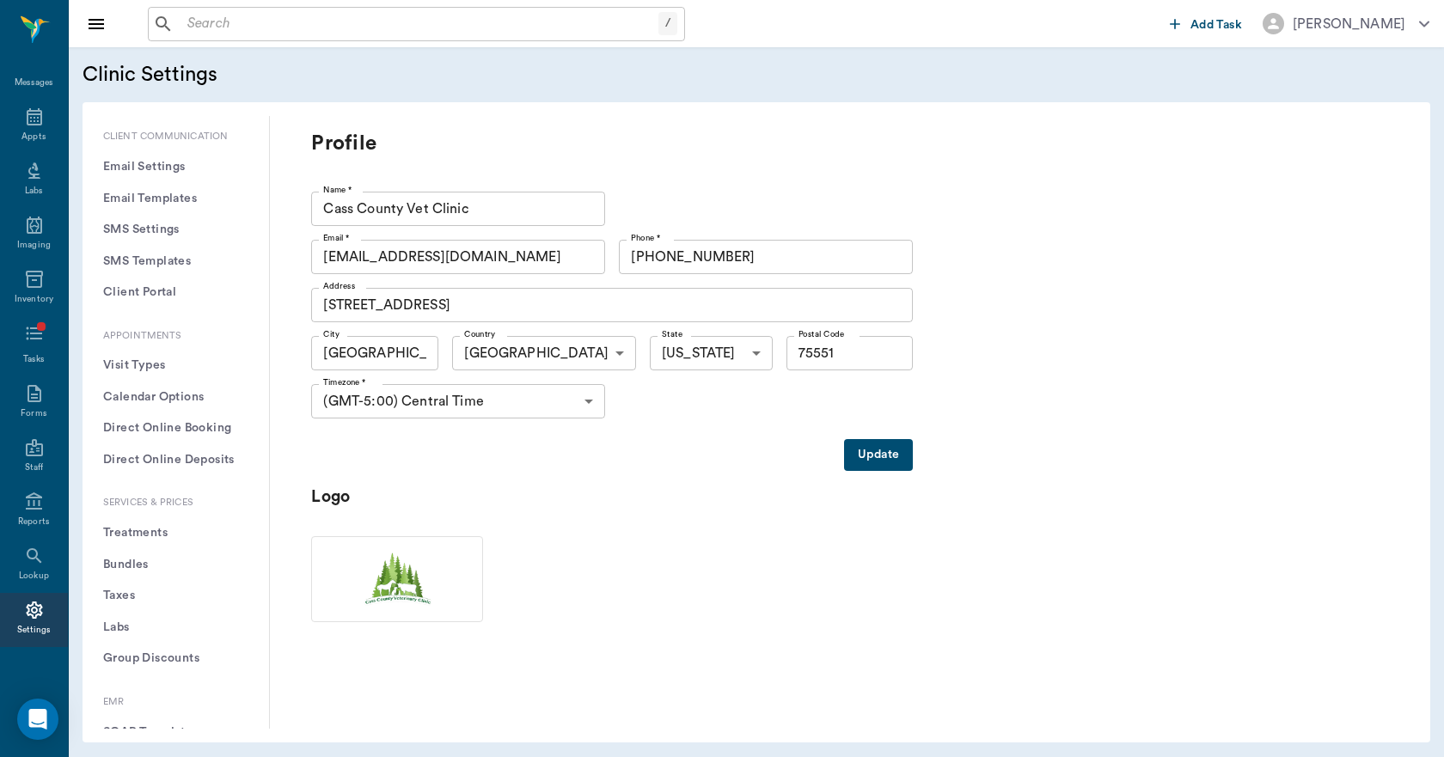
scroll to position [258, 0]
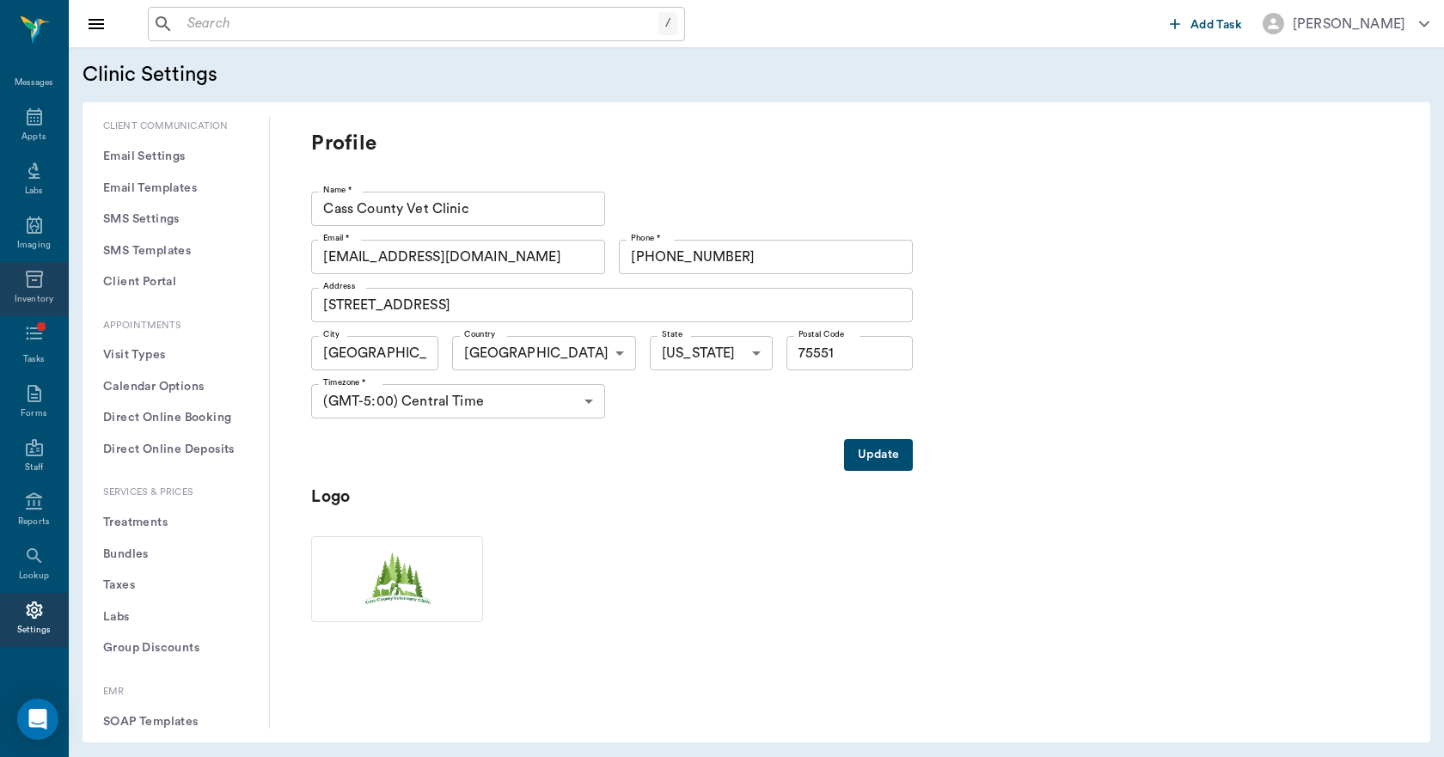
click at [29, 276] on icon at bounding box center [34, 279] width 17 height 17
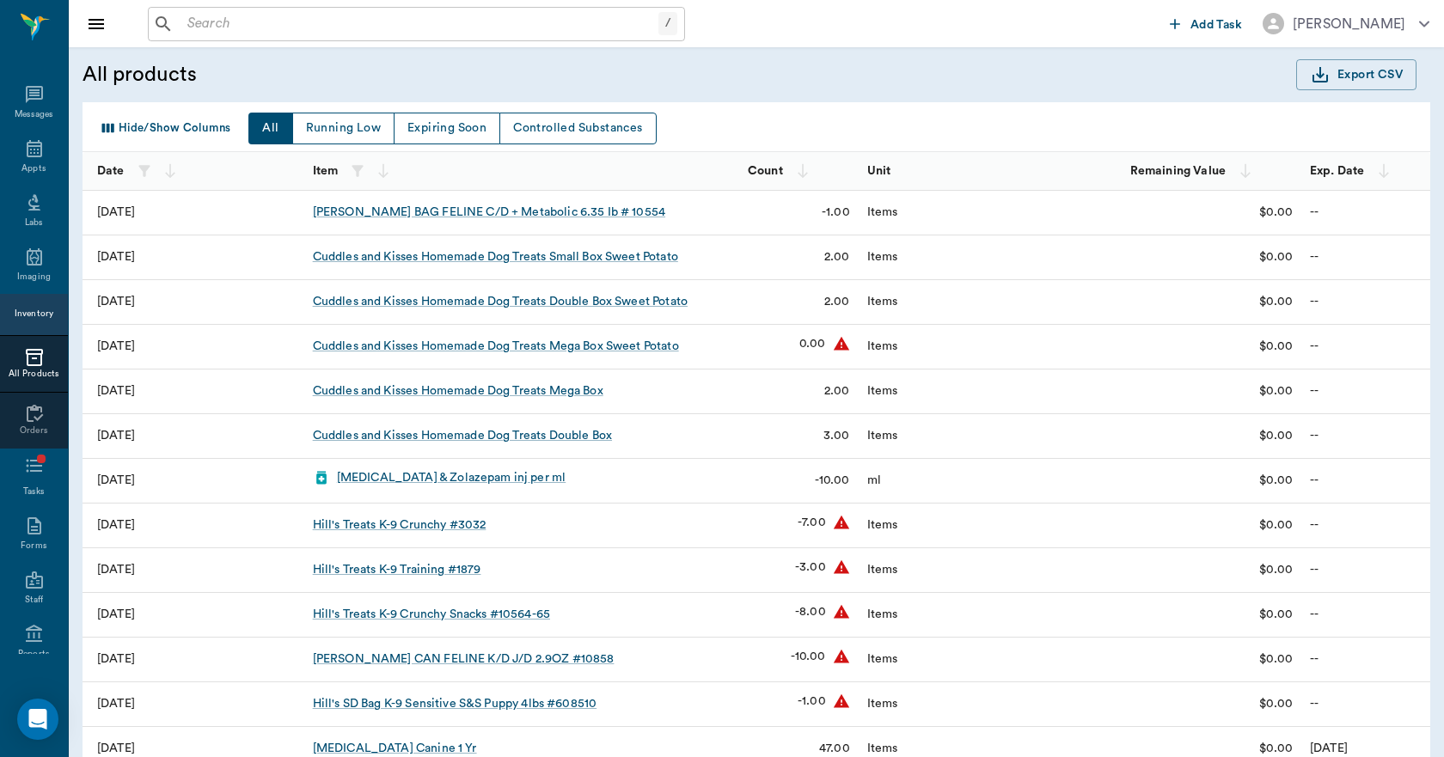
scroll to position [37, 0]
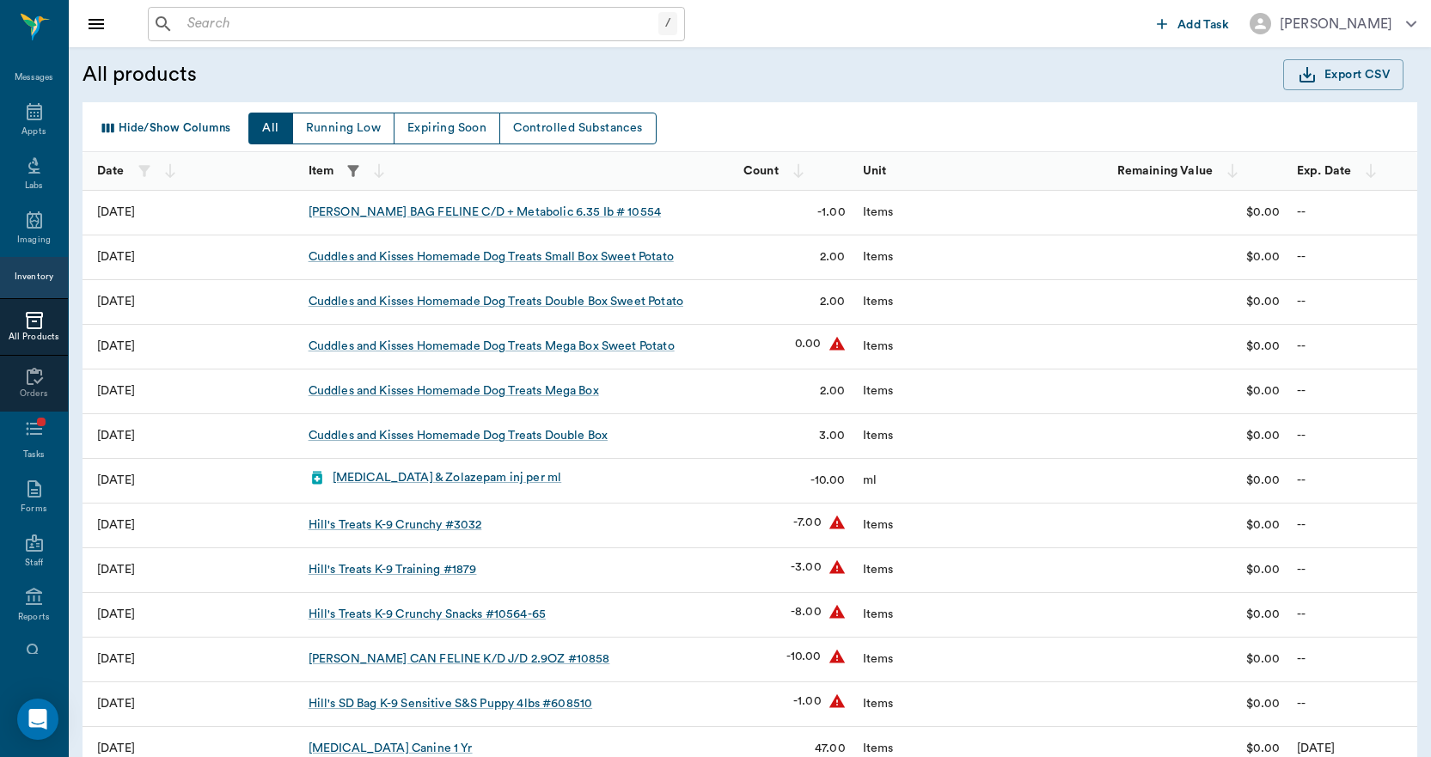
click at [353, 169] on icon "button" at bounding box center [353, 170] width 11 height 11
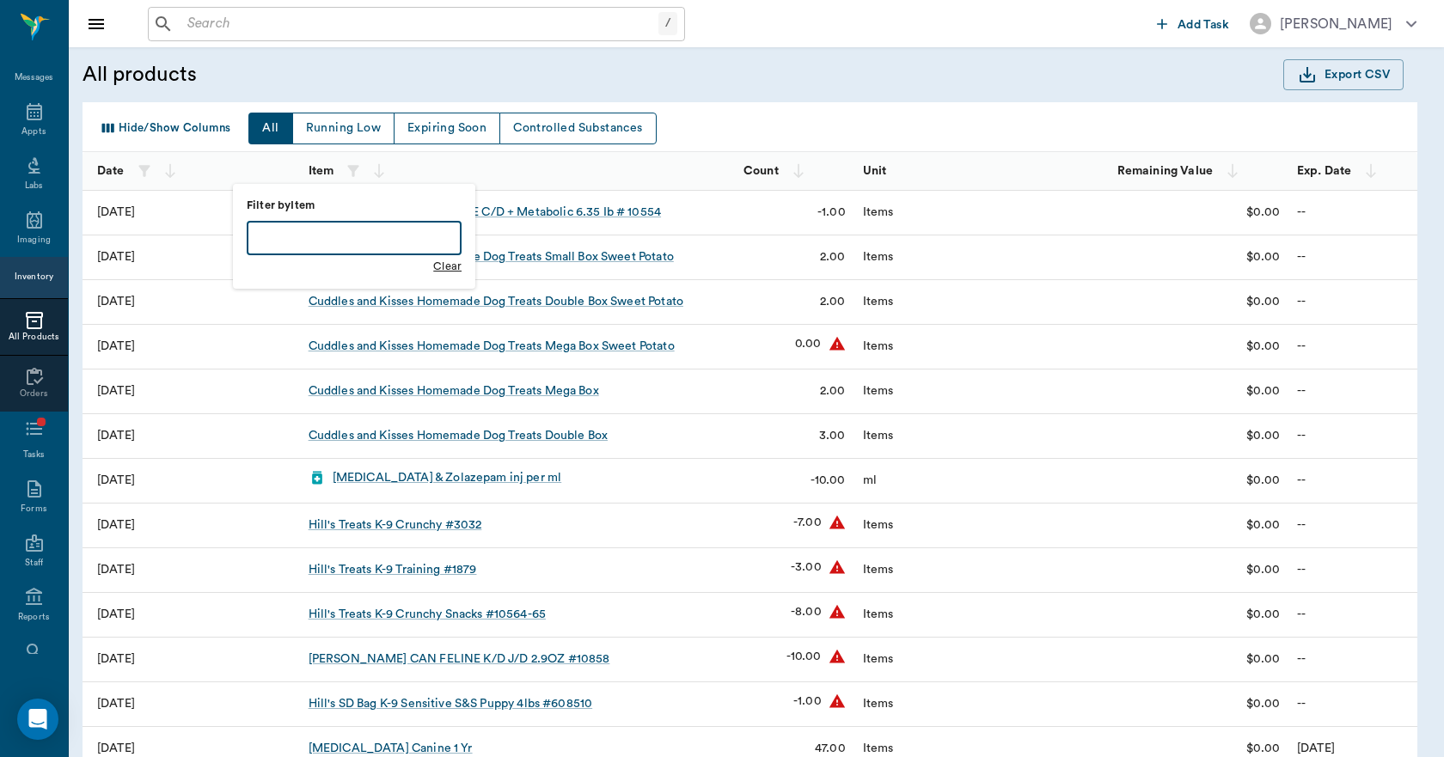
click at [348, 246] on input "text" at bounding box center [354, 238] width 215 height 34
type input "rabies"
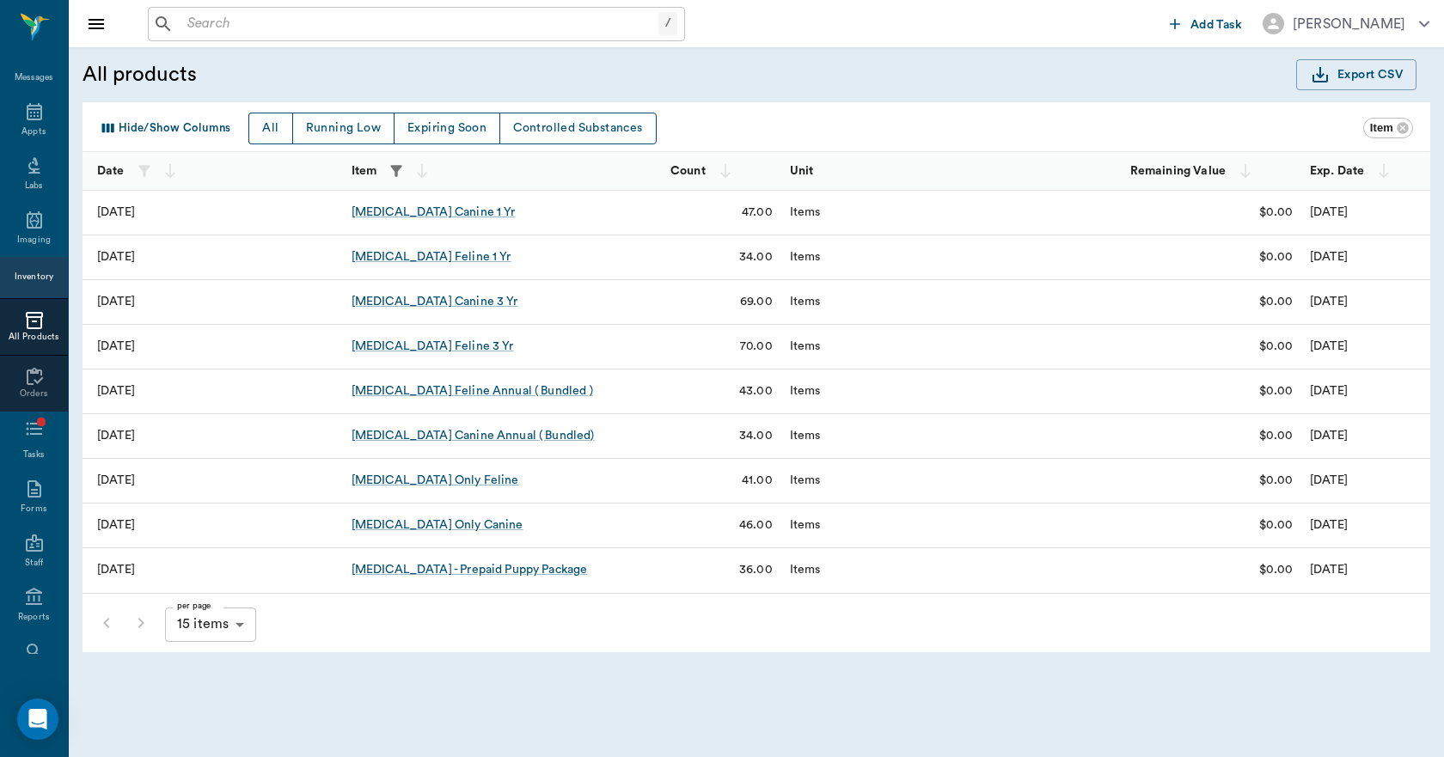
click at [439, 522] on div "Rabies Vaccination Only Canine" at bounding box center [438, 525] width 172 height 17
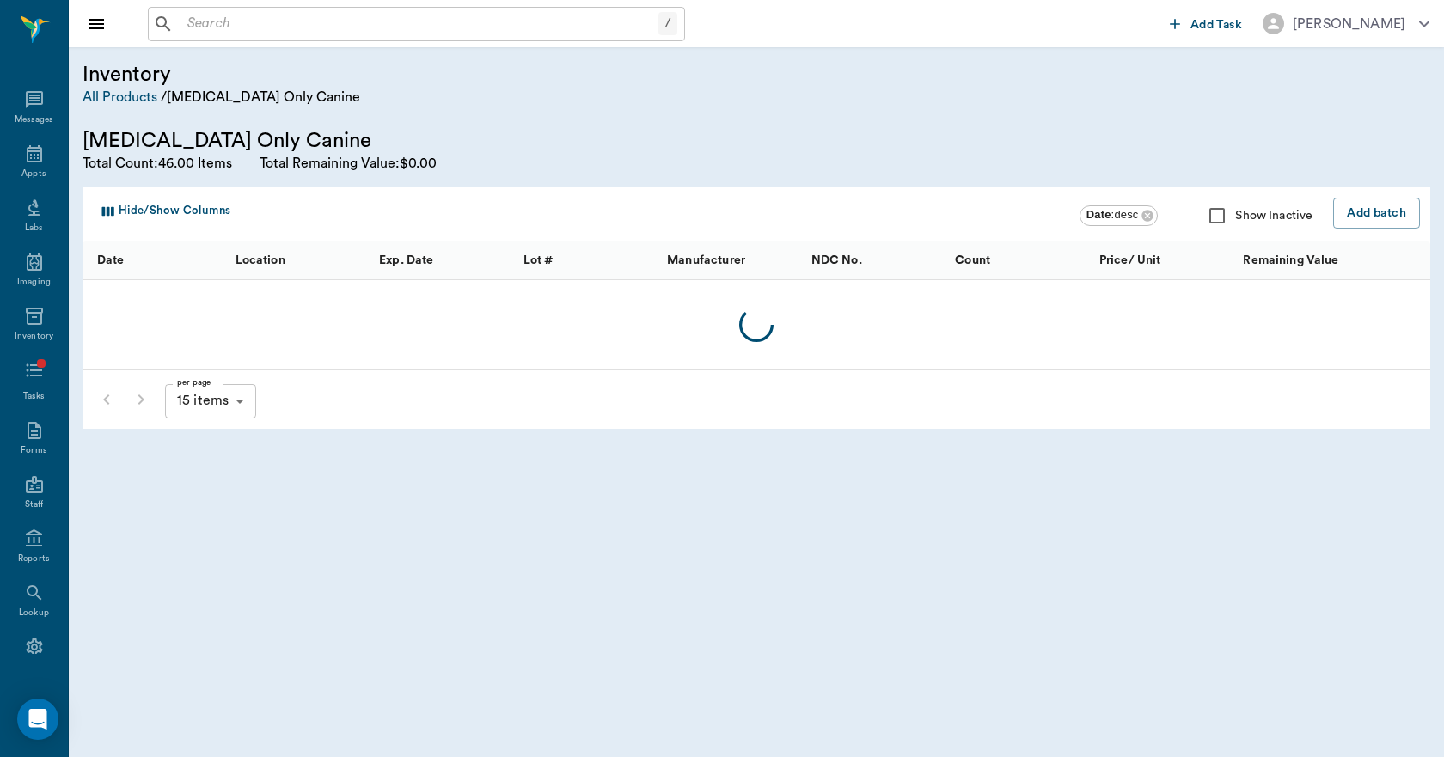
scroll to position [37, 0]
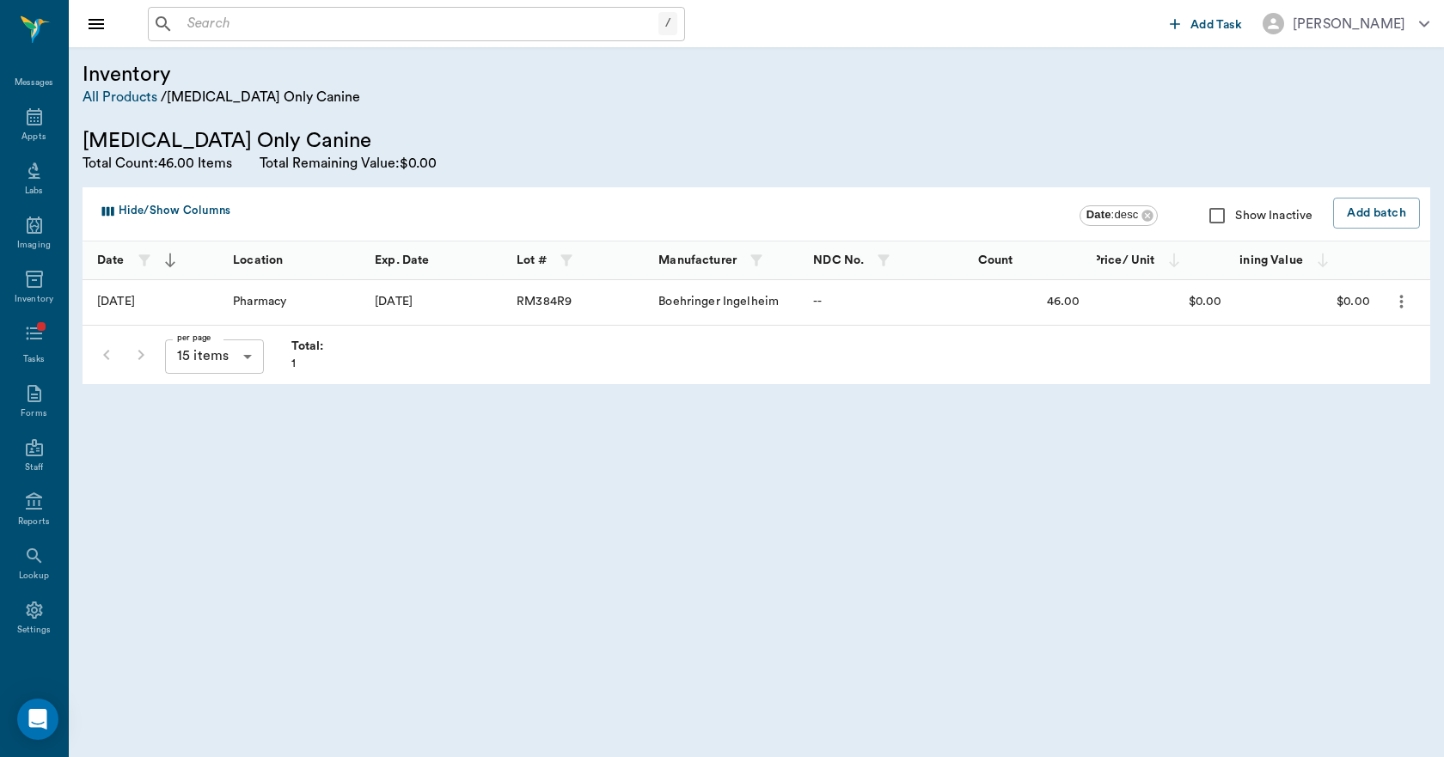
drag, startPoint x: 439, startPoint y: 522, endPoint x: 762, endPoint y: 531, distance: 323.3
click at [762, 531] on body "/ ​ Add Task Dr. Bert Ellsworth Nectar Messages Appts Labs Imaging Inventory Ta…" at bounding box center [722, 378] width 1444 height 757
click at [1401, 307] on icon "more" at bounding box center [1401, 302] width 3 height 13
click at [1355, 345] on p "Edit Batch" at bounding box center [1350, 348] width 64 height 21
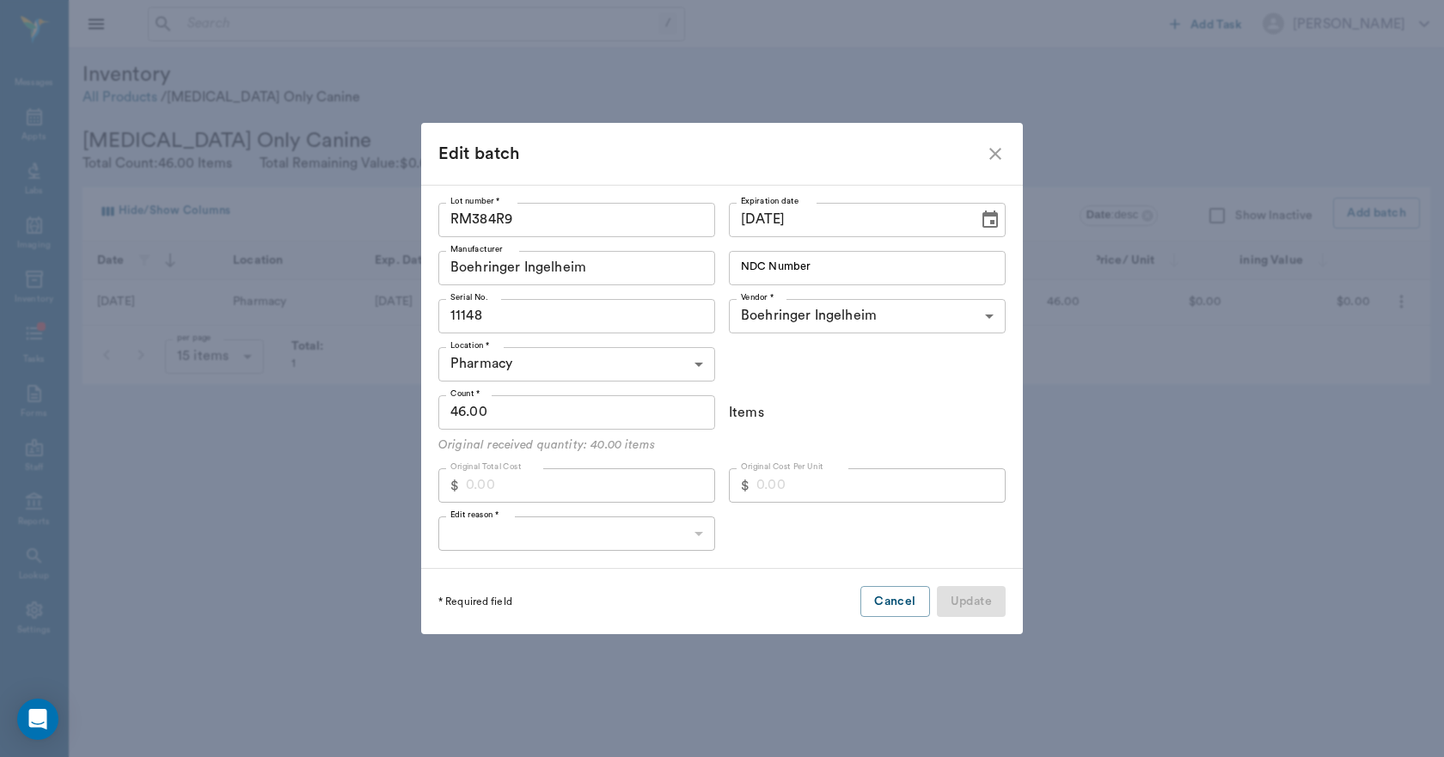
click at [1005, 150] on icon "close" at bounding box center [995, 154] width 21 height 21
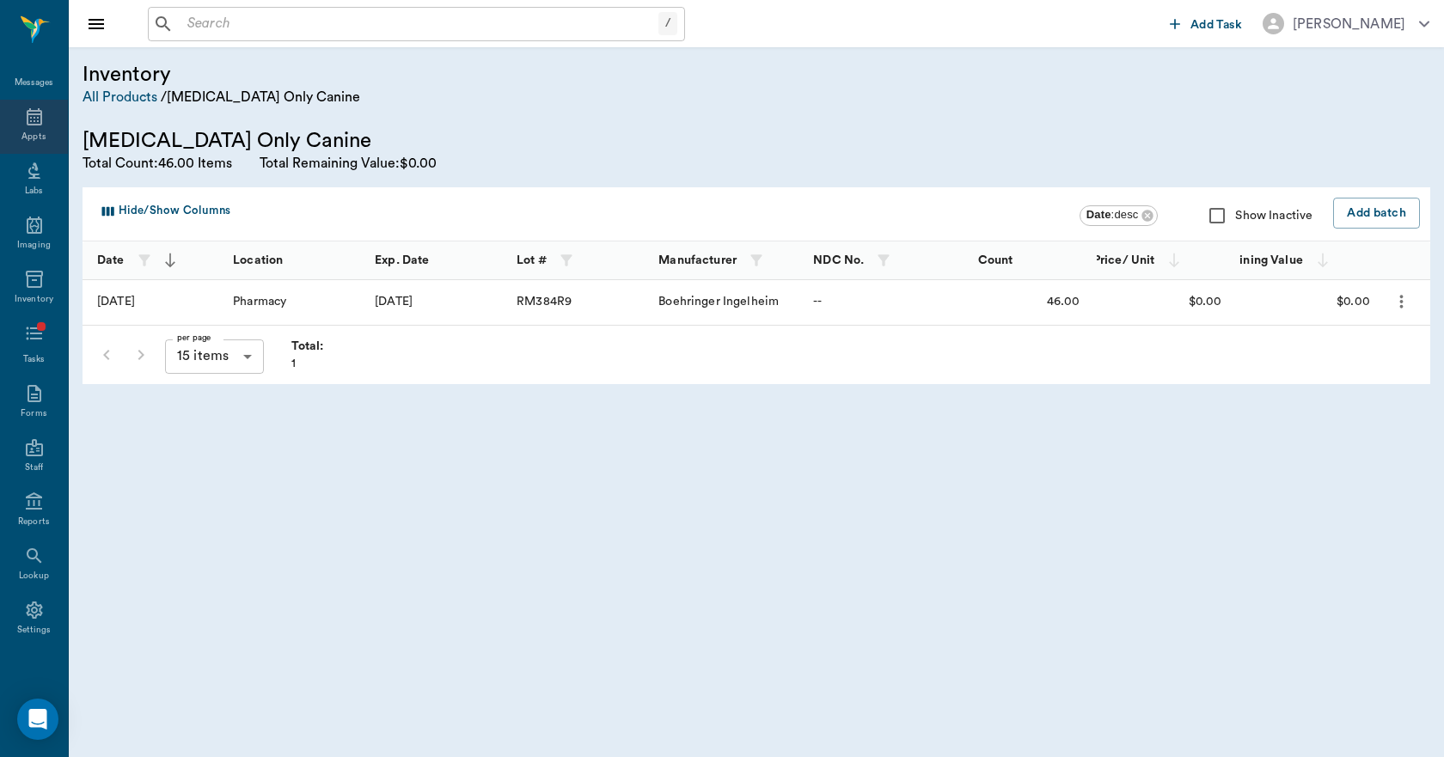
click at [27, 118] on icon at bounding box center [34, 116] width 15 height 17
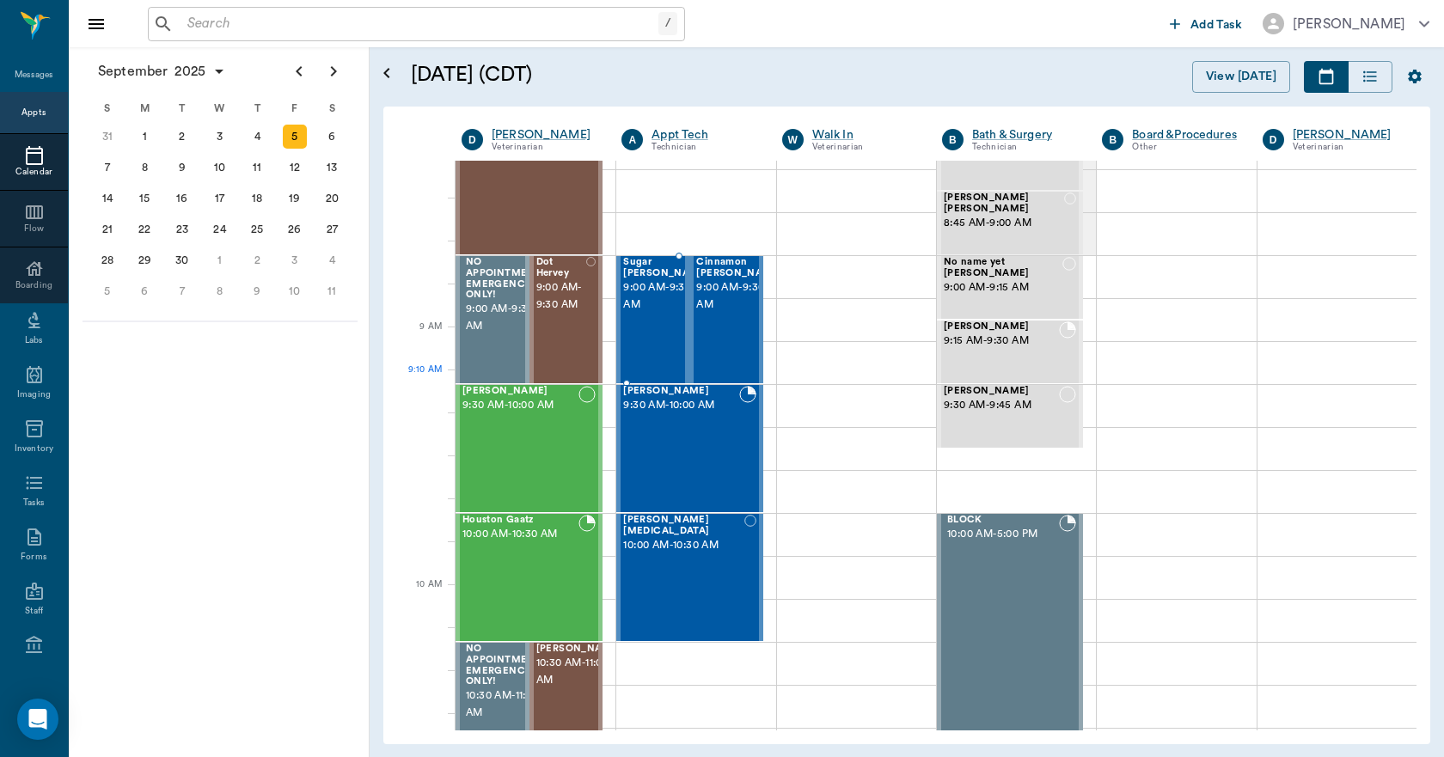
scroll to position [172, 0]
click at [225, 134] on div "3" at bounding box center [220, 137] width 24 height 24
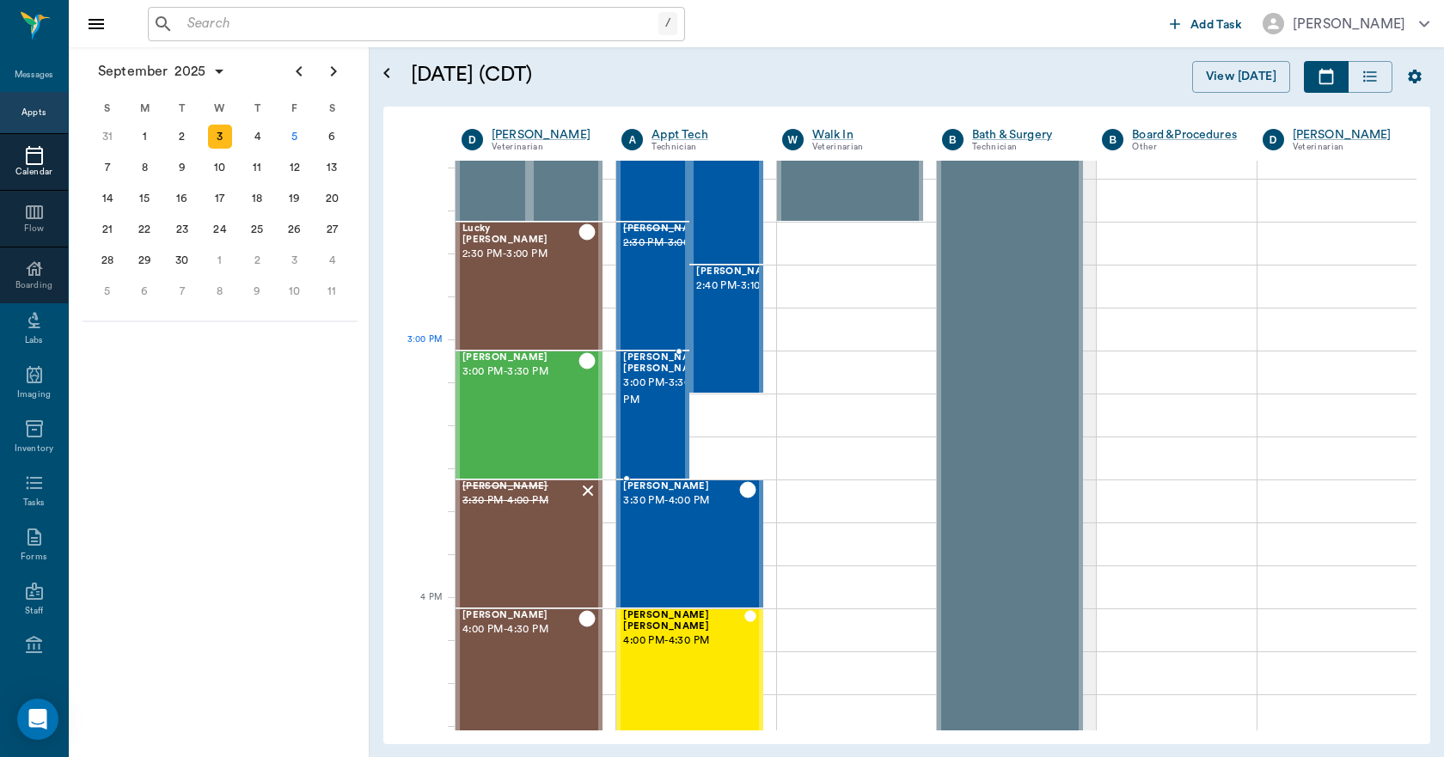
scroll to position [1633, 0]
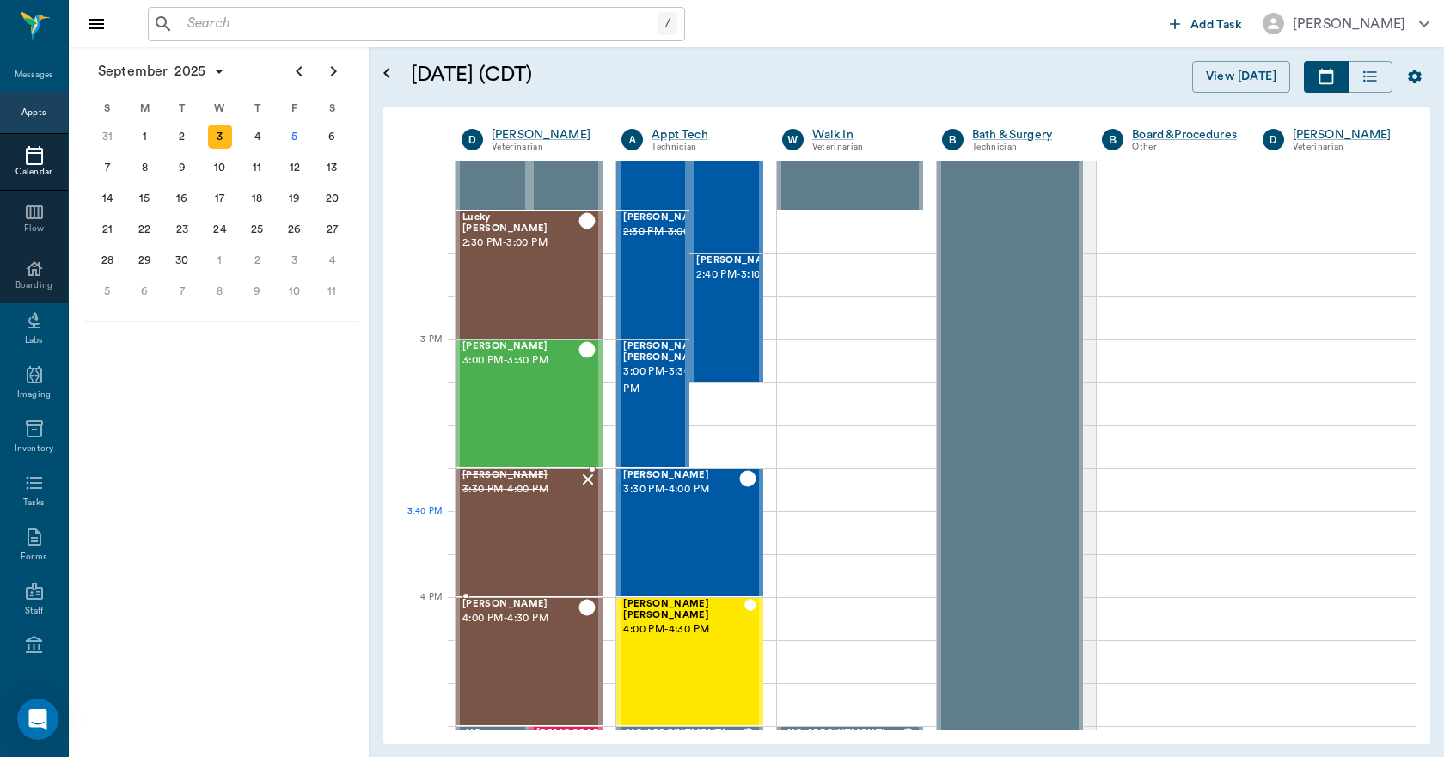
click at [552, 523] on div "Sir Edward Burrows 3:30 PM - 4:00 PM" at bounding box center [520, 532] width 116 height 125
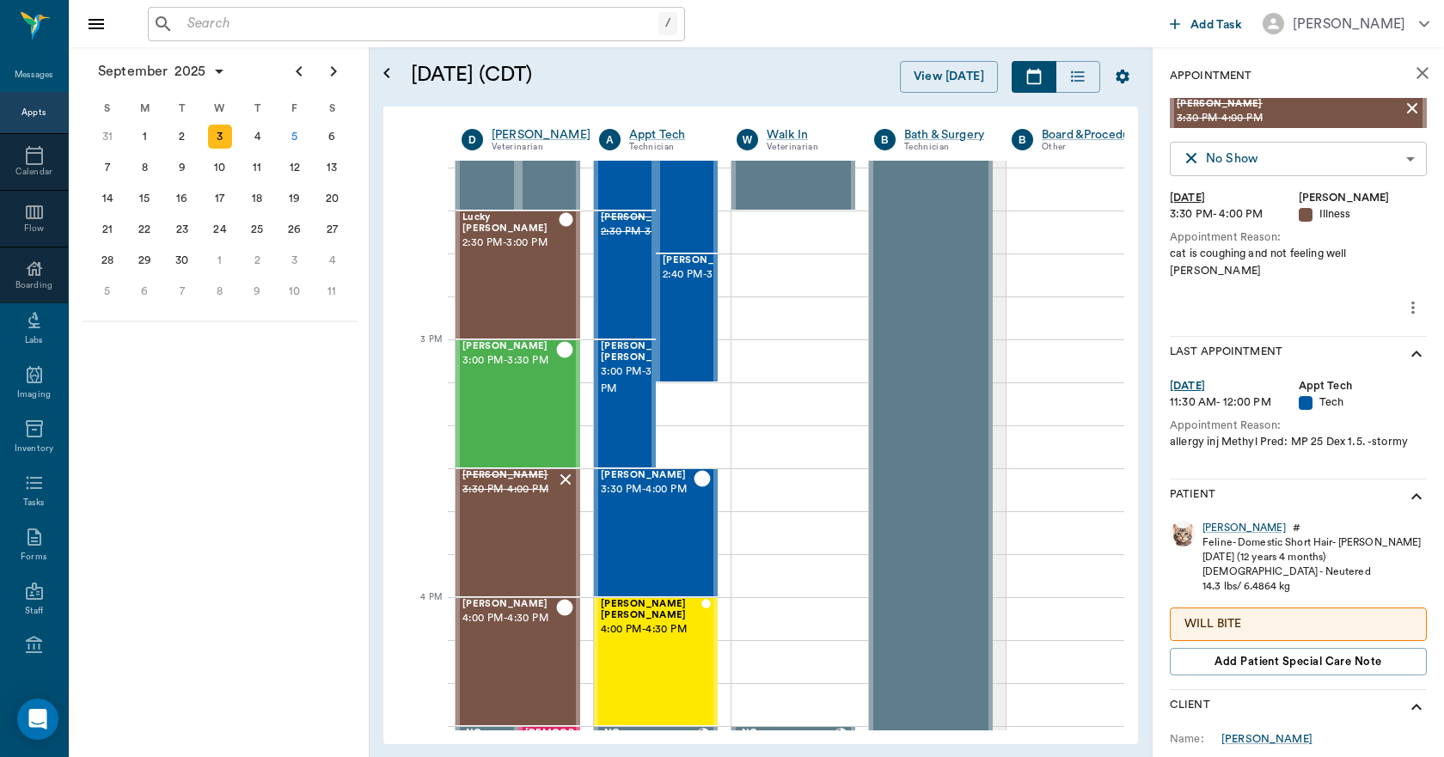
click at [1233, 152] on body "/ ​ Add Task Dr. Bert Ellsworth Nectar Messages Appts Calendar Flow Boarding La…" at bounding box center [722, 378] width 1444 height 757
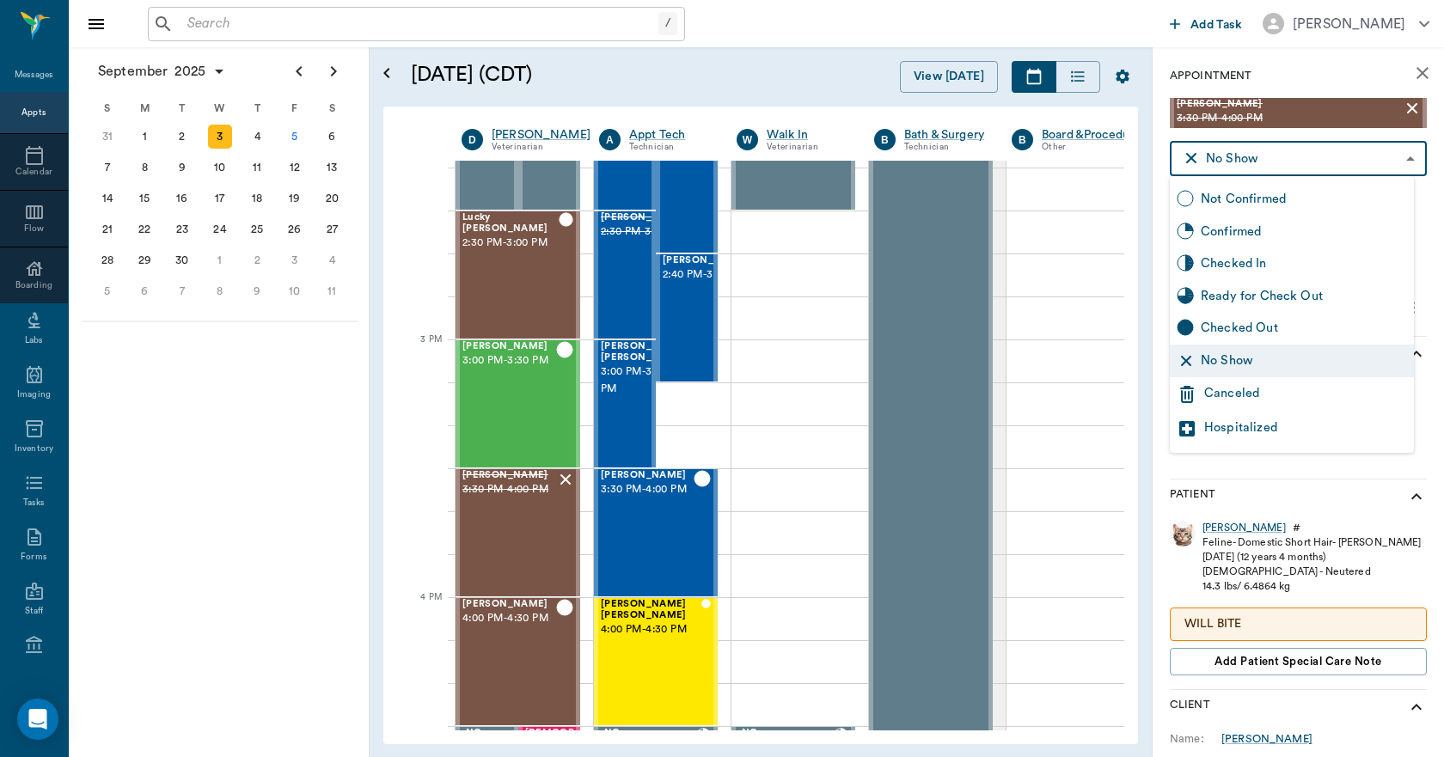
click at [1244, 397] on div "Canceled" at bounding box center [1305, 394] width 203 height 21
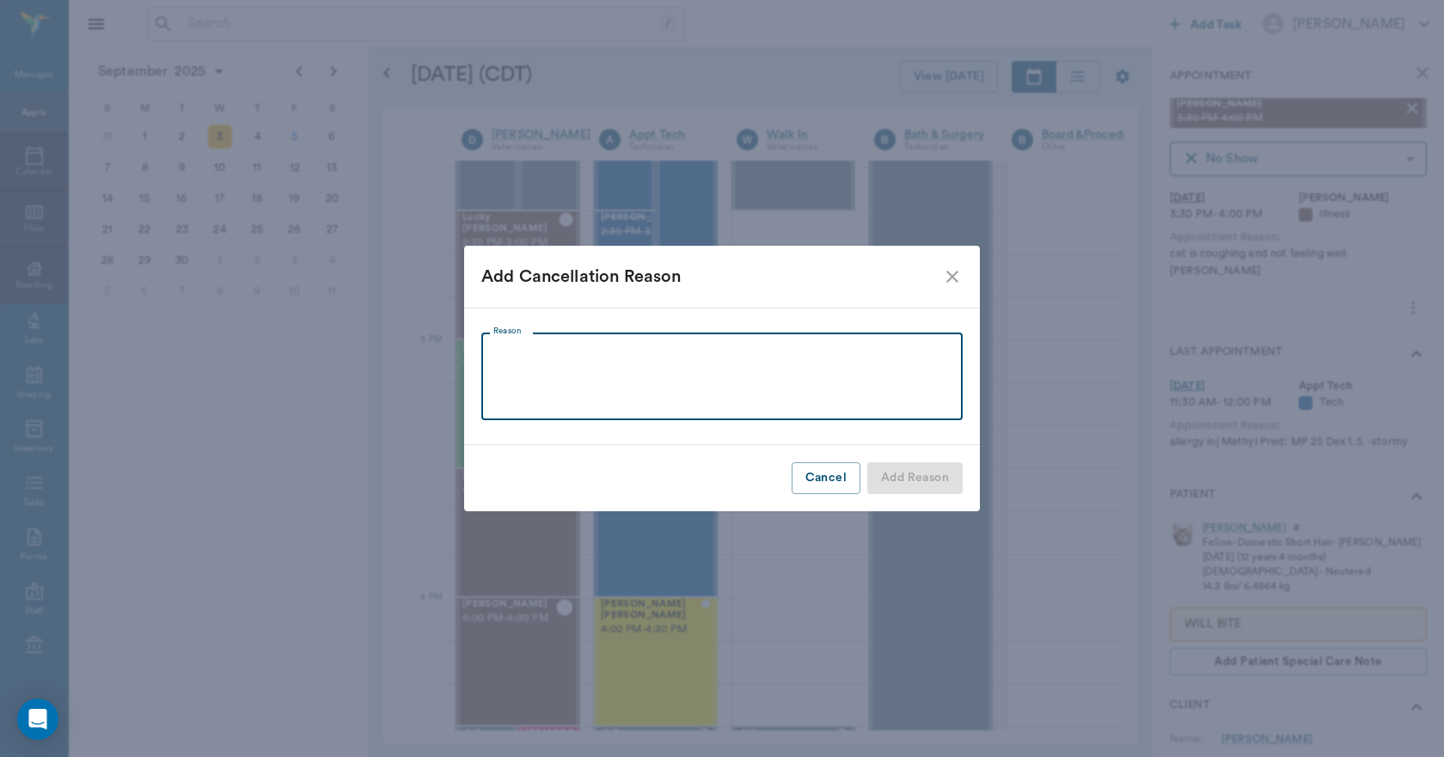
click at [927, 364] on textarea "Reason" at bounding box center [721, 376] width 457 height 59
type textarea "CANCELED VIA TEXT LL"
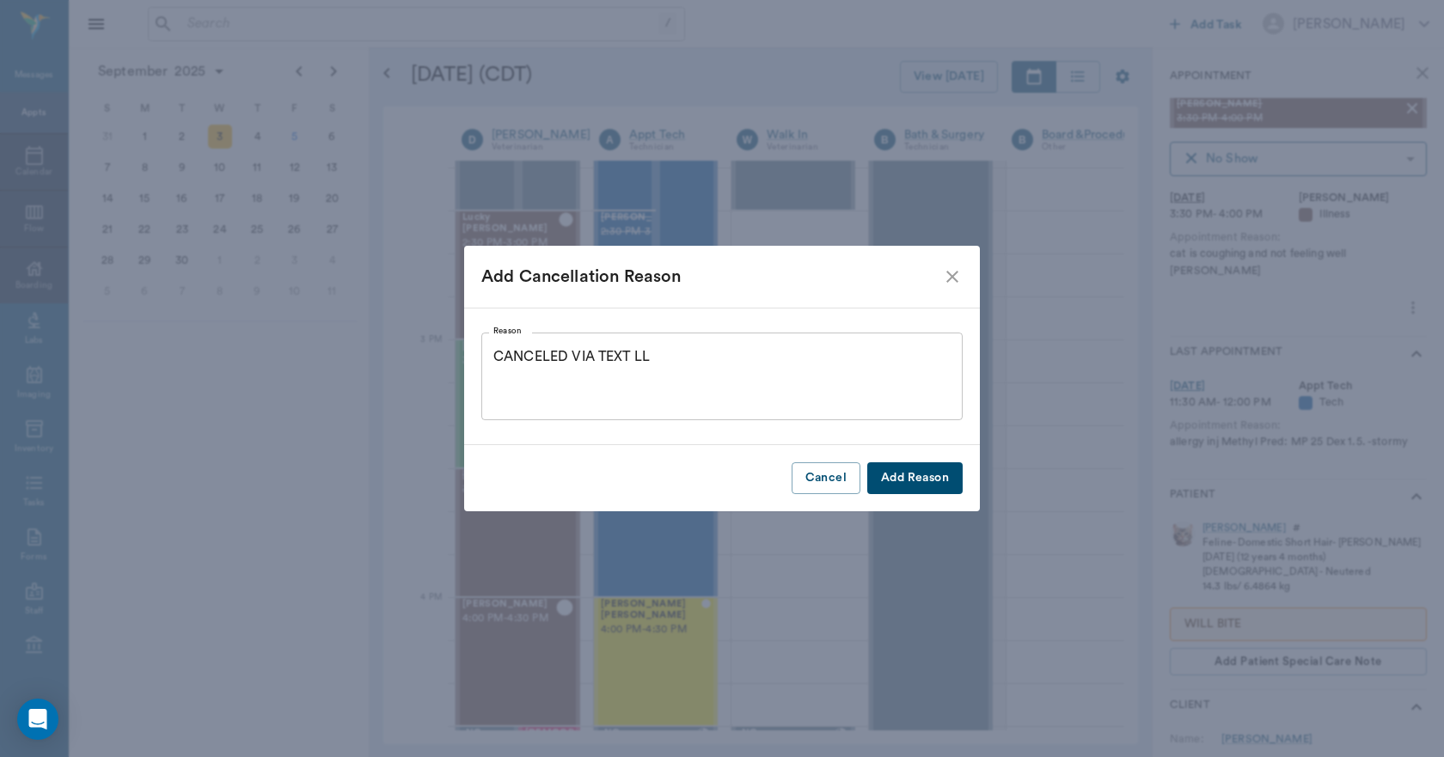
click at [926, 482] on button "Add Reason" at bounding box center [914, 478] width 95 height 32
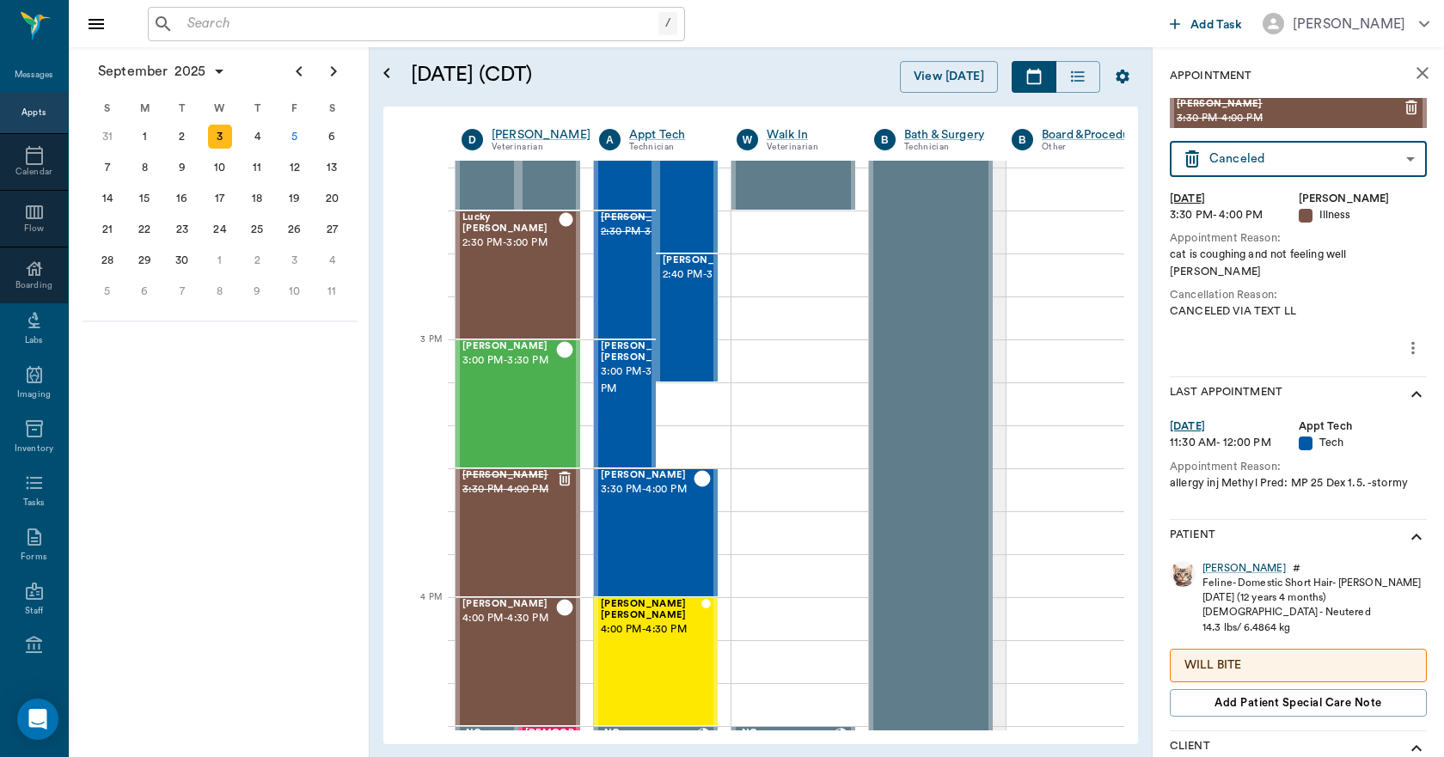
type input "CANCELED"
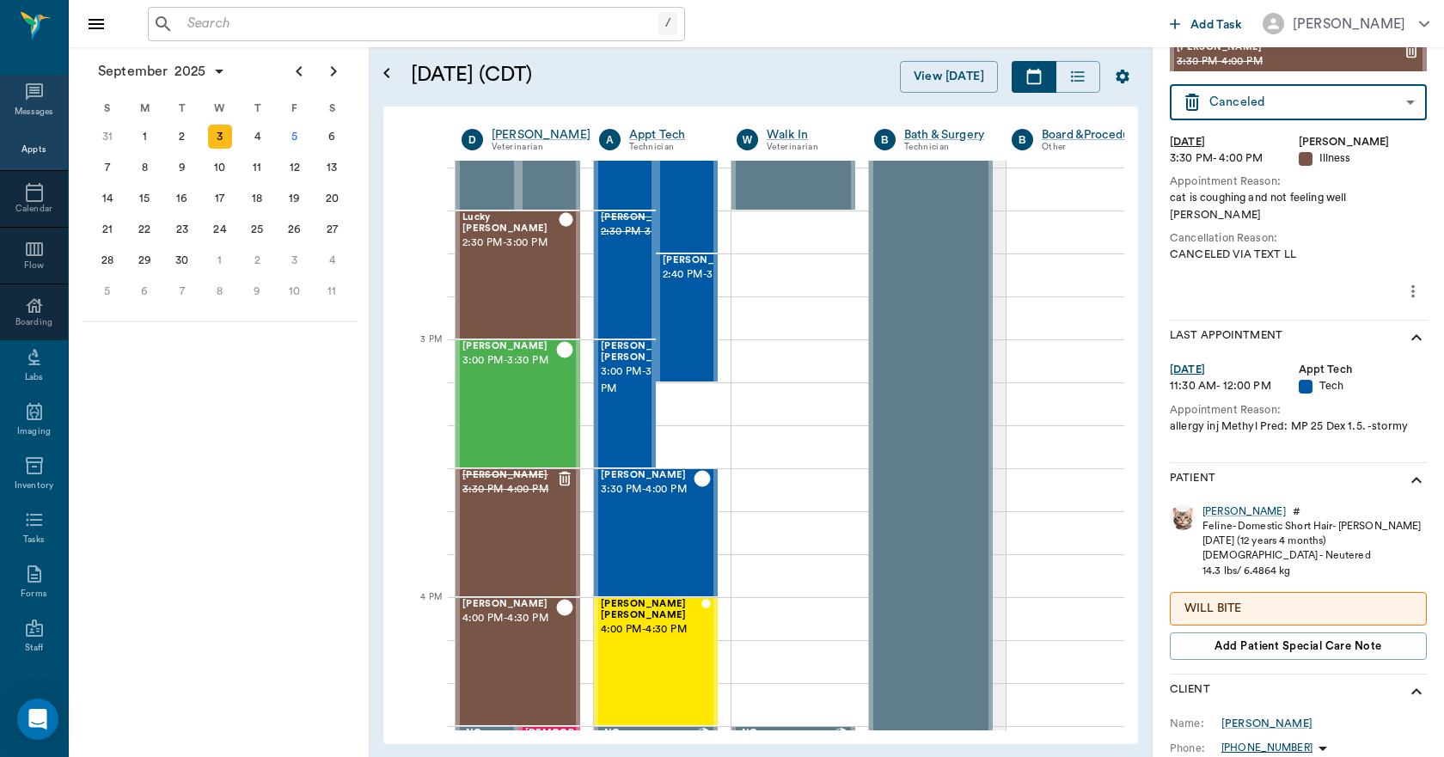
click at [25, 102] on icon at bounding box center [34, 92] width 21 height 21
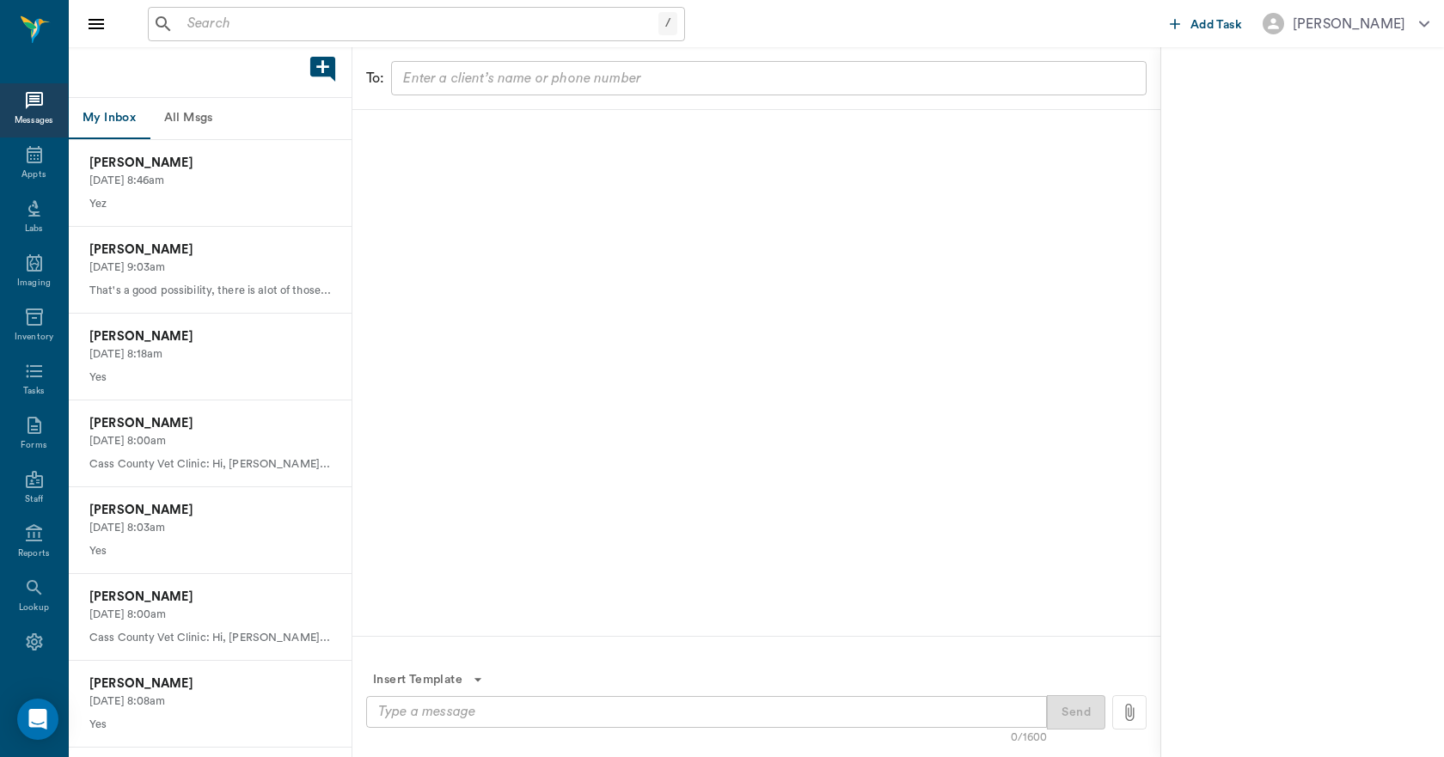
click at [185, 121] on button "All Msgs" at bounding box center [188, 118] width 77 height 41
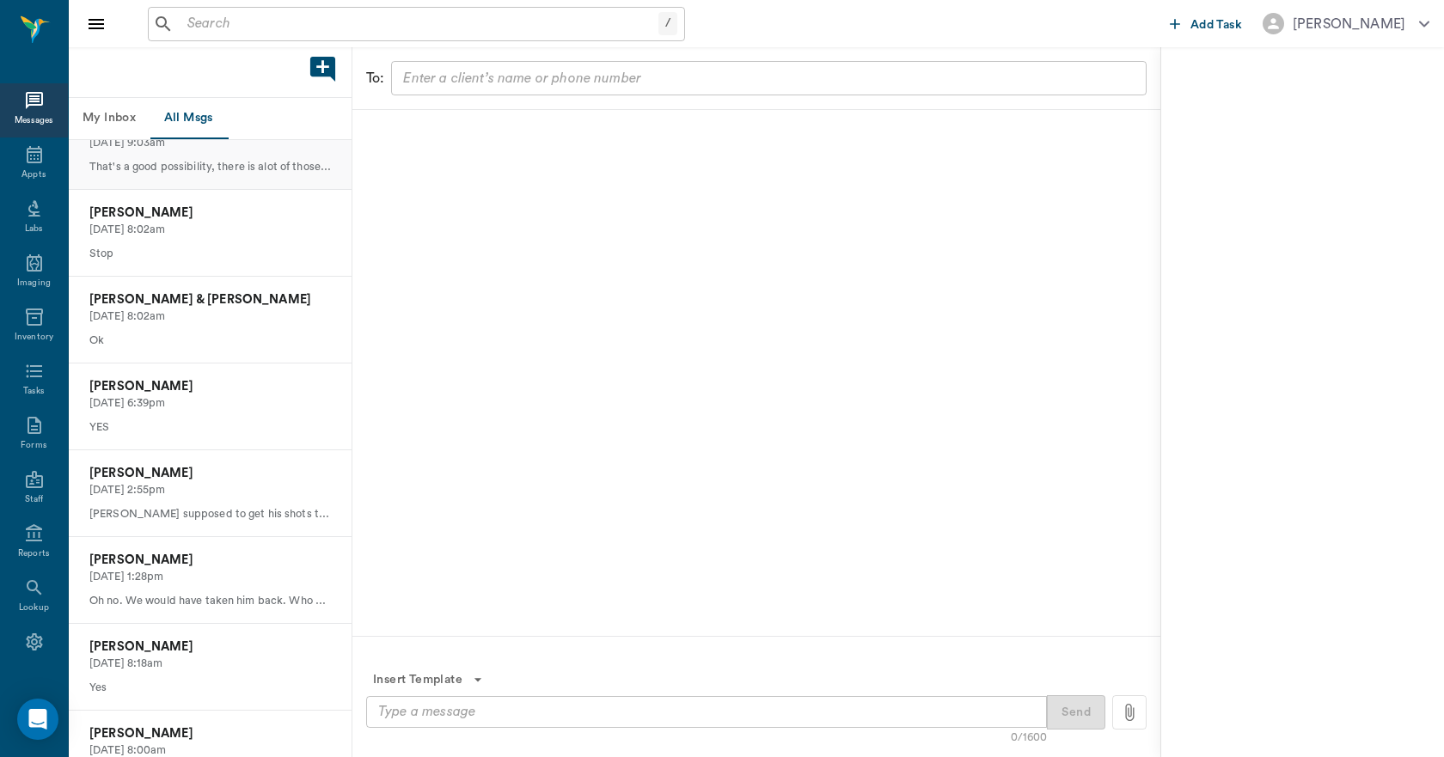
scroll to position [945, 0]
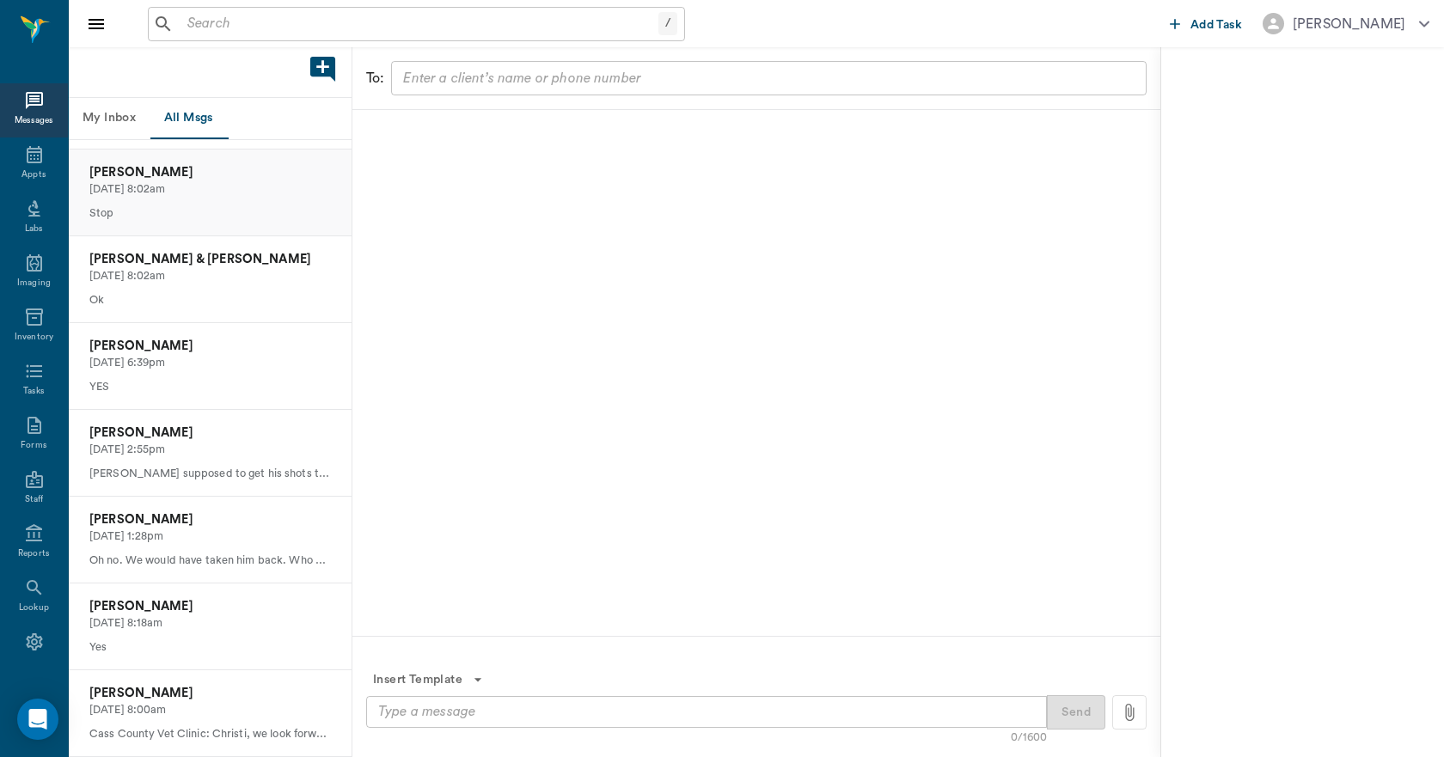
click at [166, 198] on p "08/24/2025, 8:02am" at bounding box center [210, 189] width 242 height 16
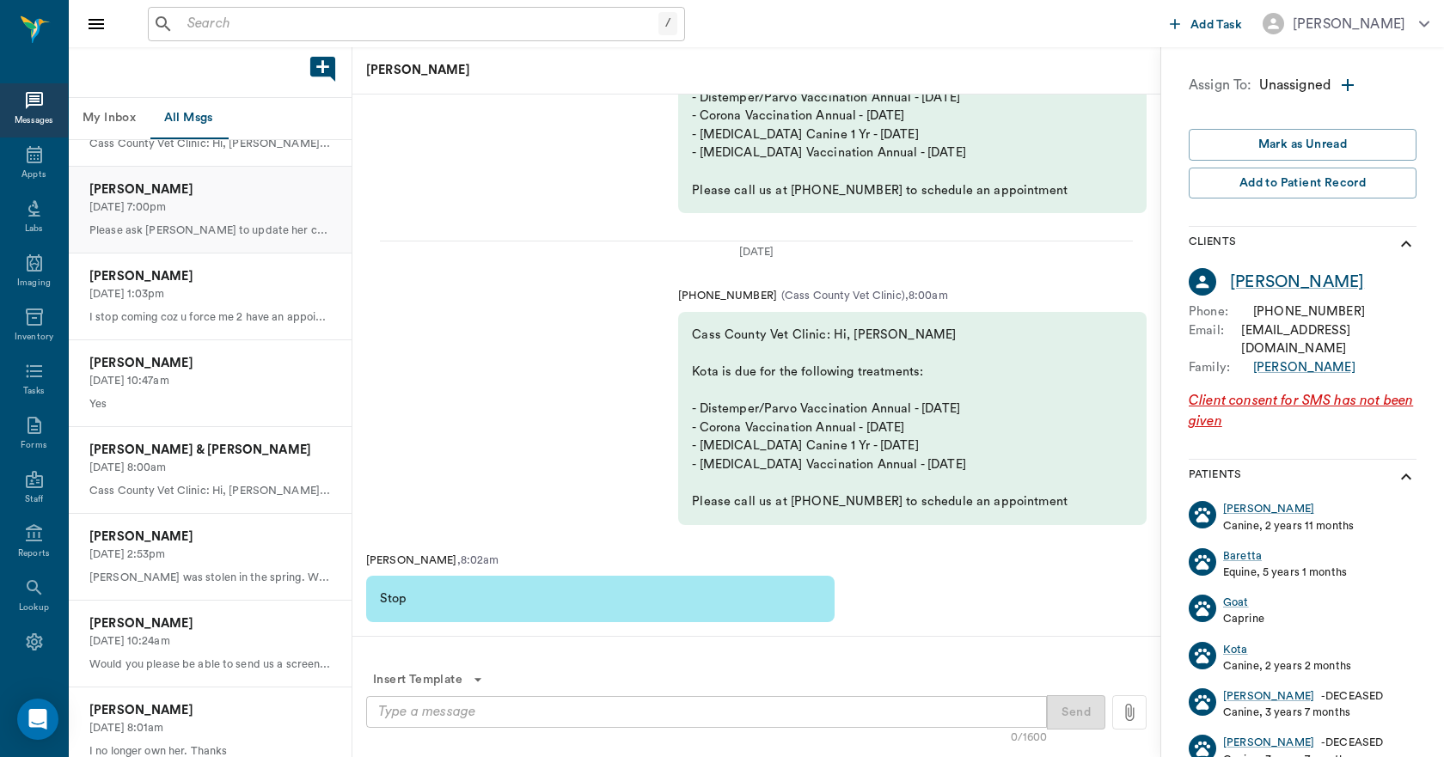
scroll to position [5329, 0]
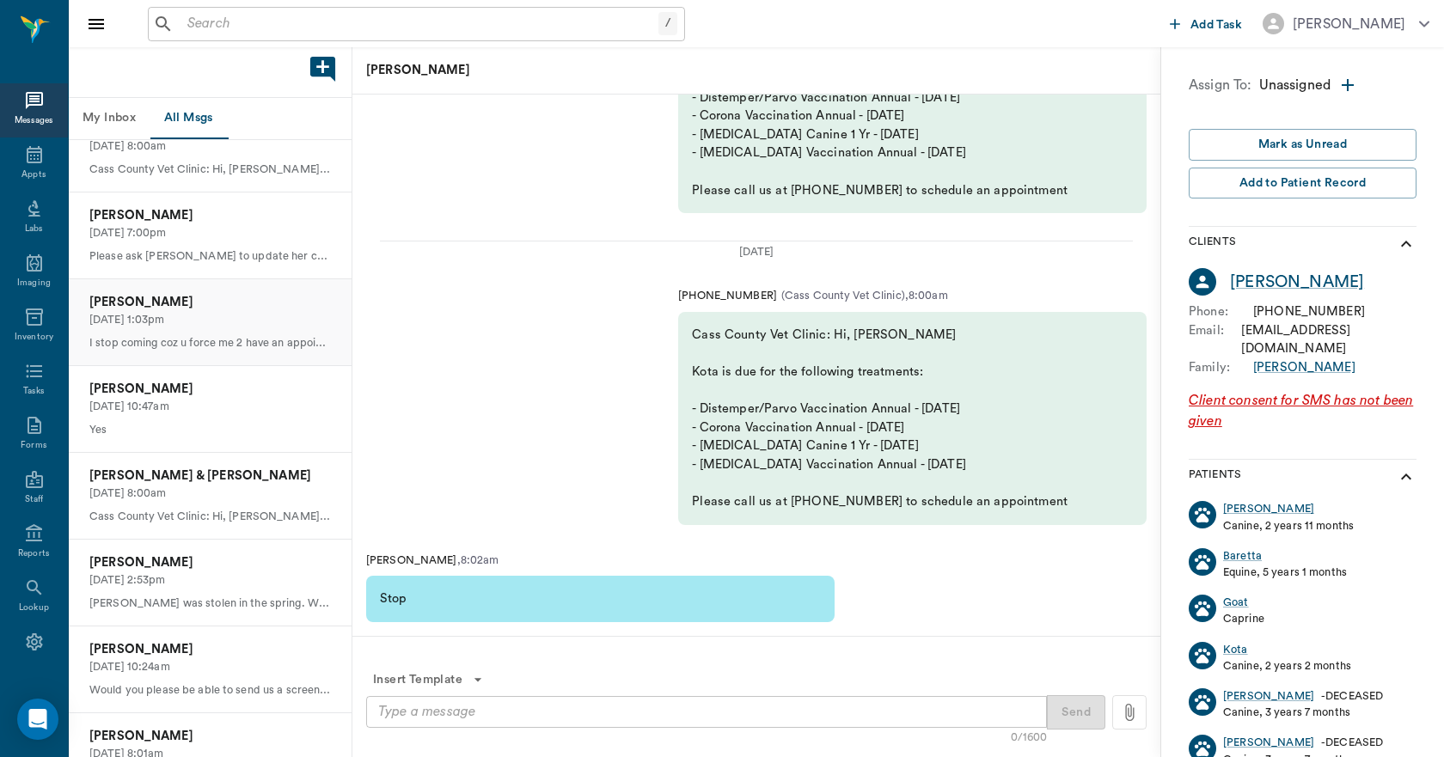
click at [154, 307] on p "Earl Johnson" at bounding box center [210, 302] width 242 height 19
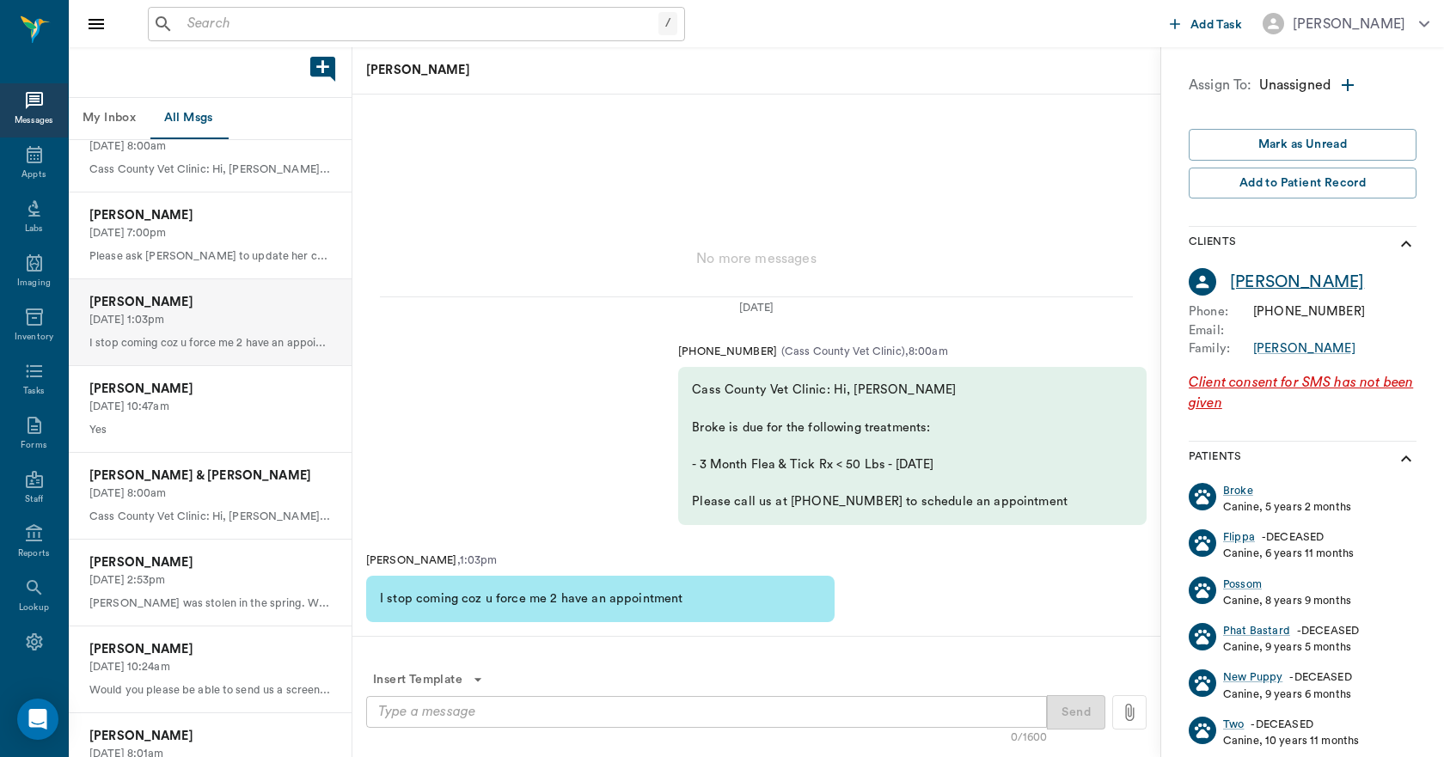
click at [1261, 284] on div "Earl Johnson" at bounding box center [1297, 282] width 134 height 25
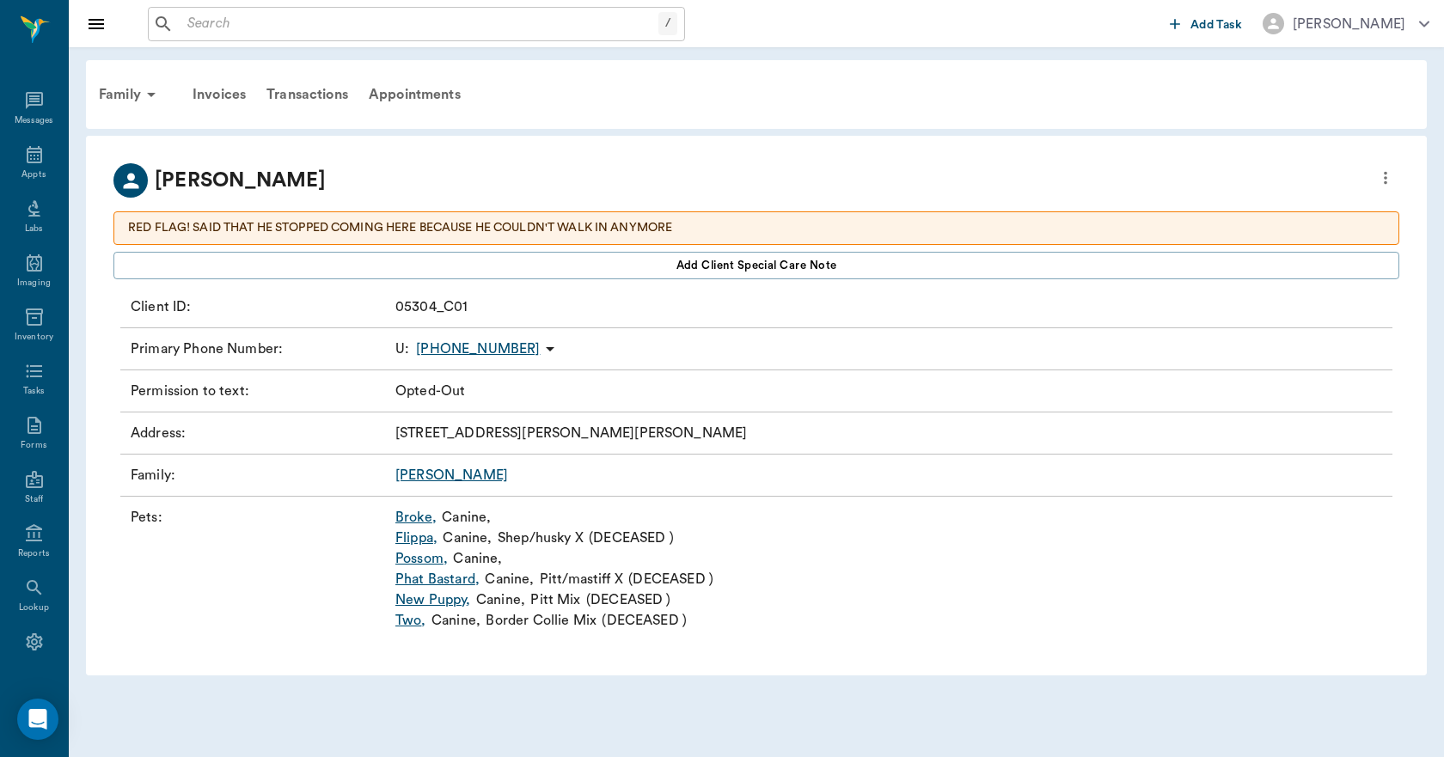
click at [1385, 177] on icon "more" at bounding box center [1385, 178] width 3 height 13
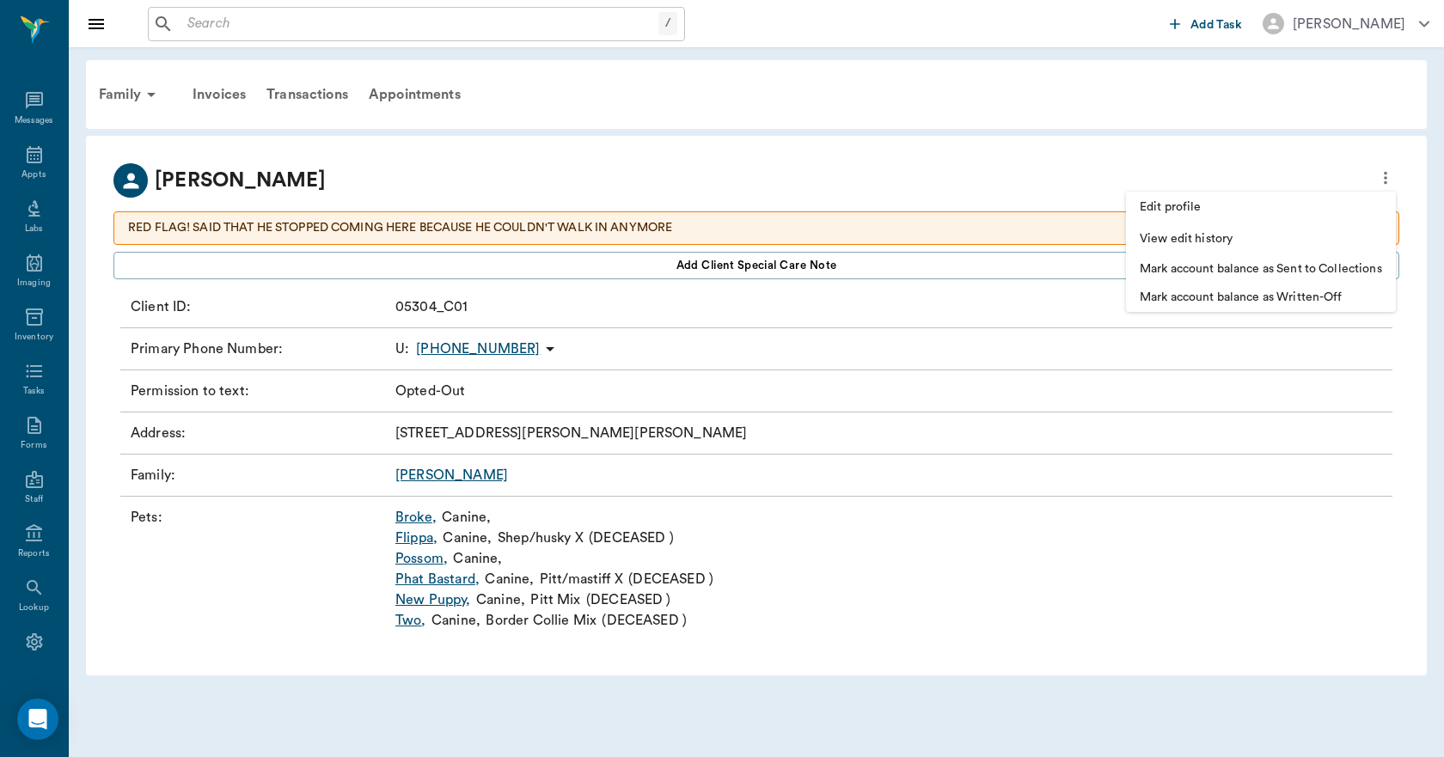
click at [1037, 202] on div at bounding box center [722, 378] width 1444 height 757
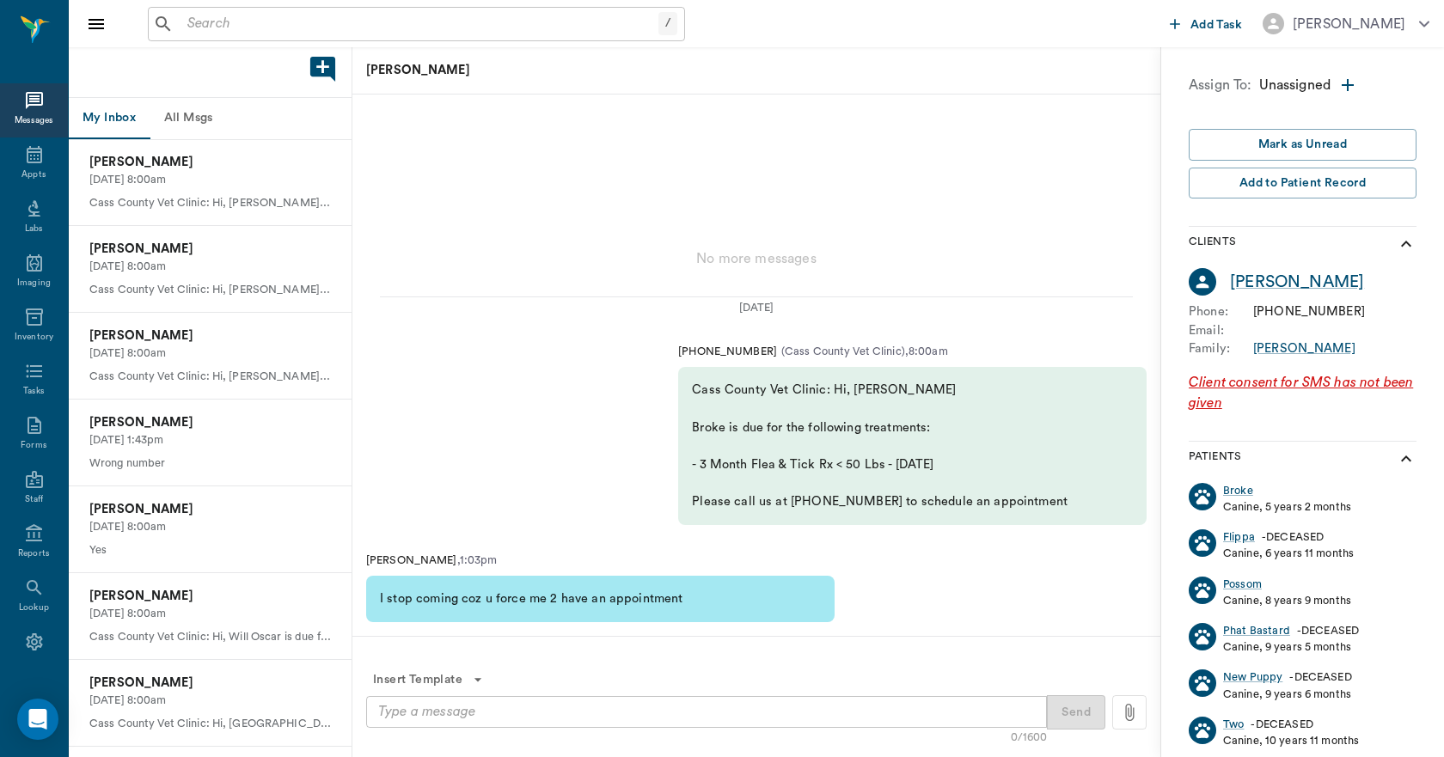
scroll to position [3266, 0]
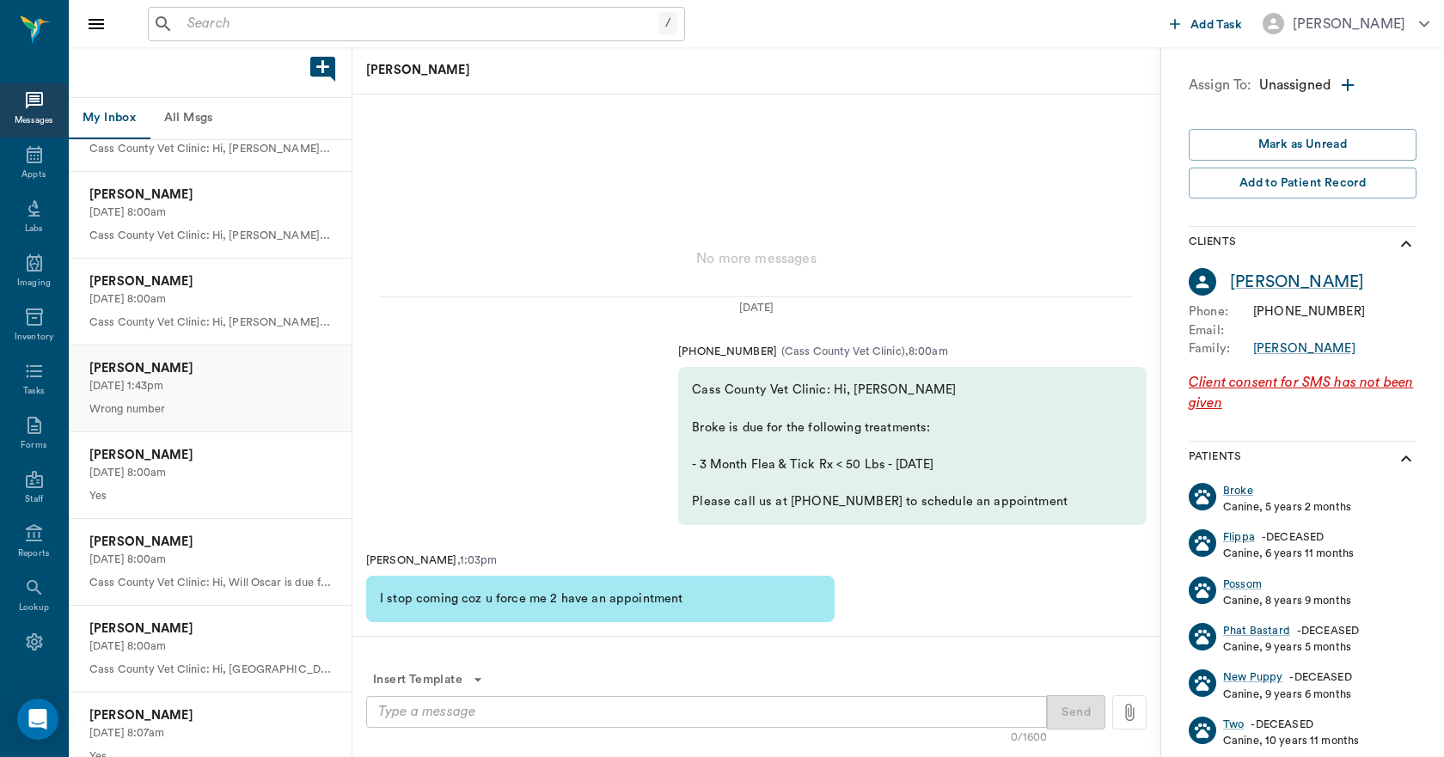
click at [183, 373] on p "David Daniel" at bounding box center [210, 368] width 242 height 19
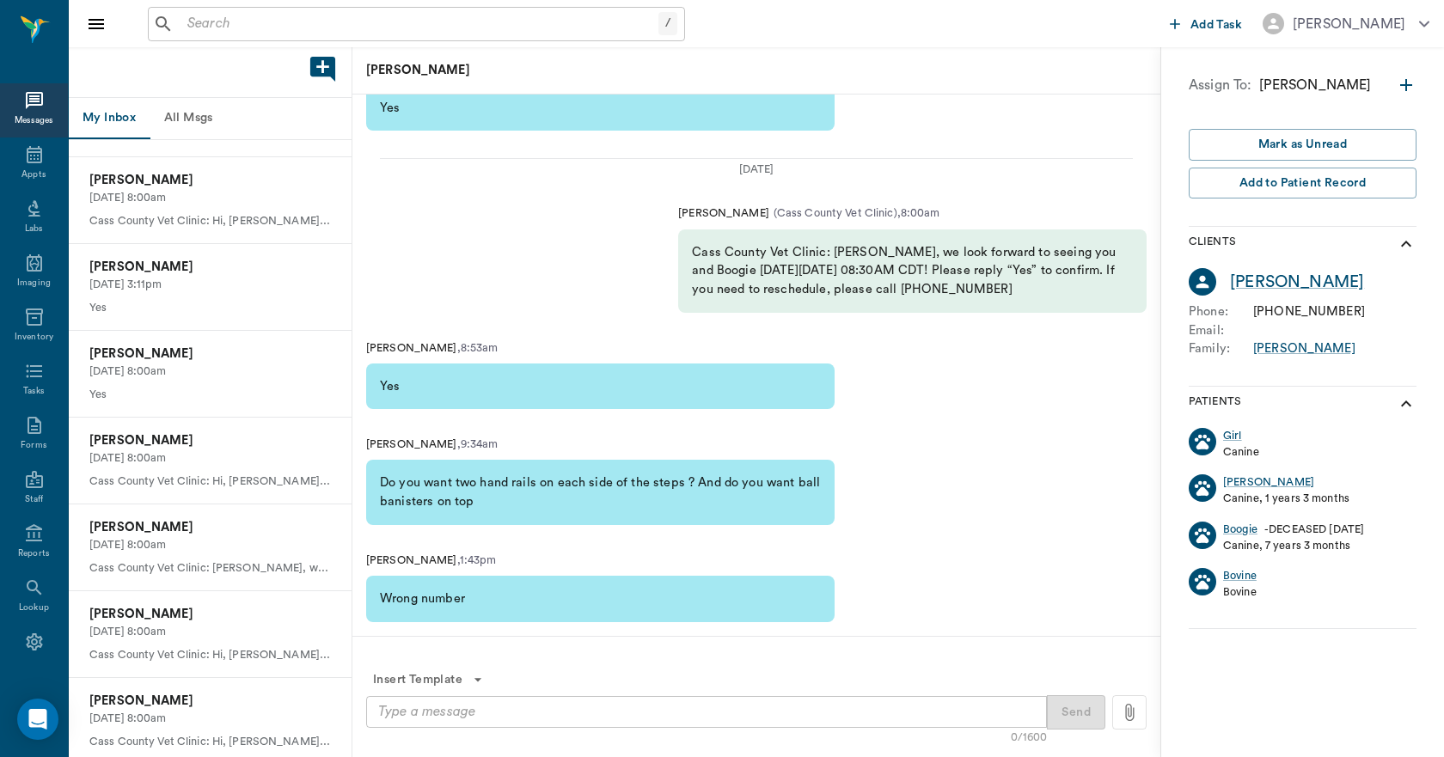
scroll to position [8681, 0]
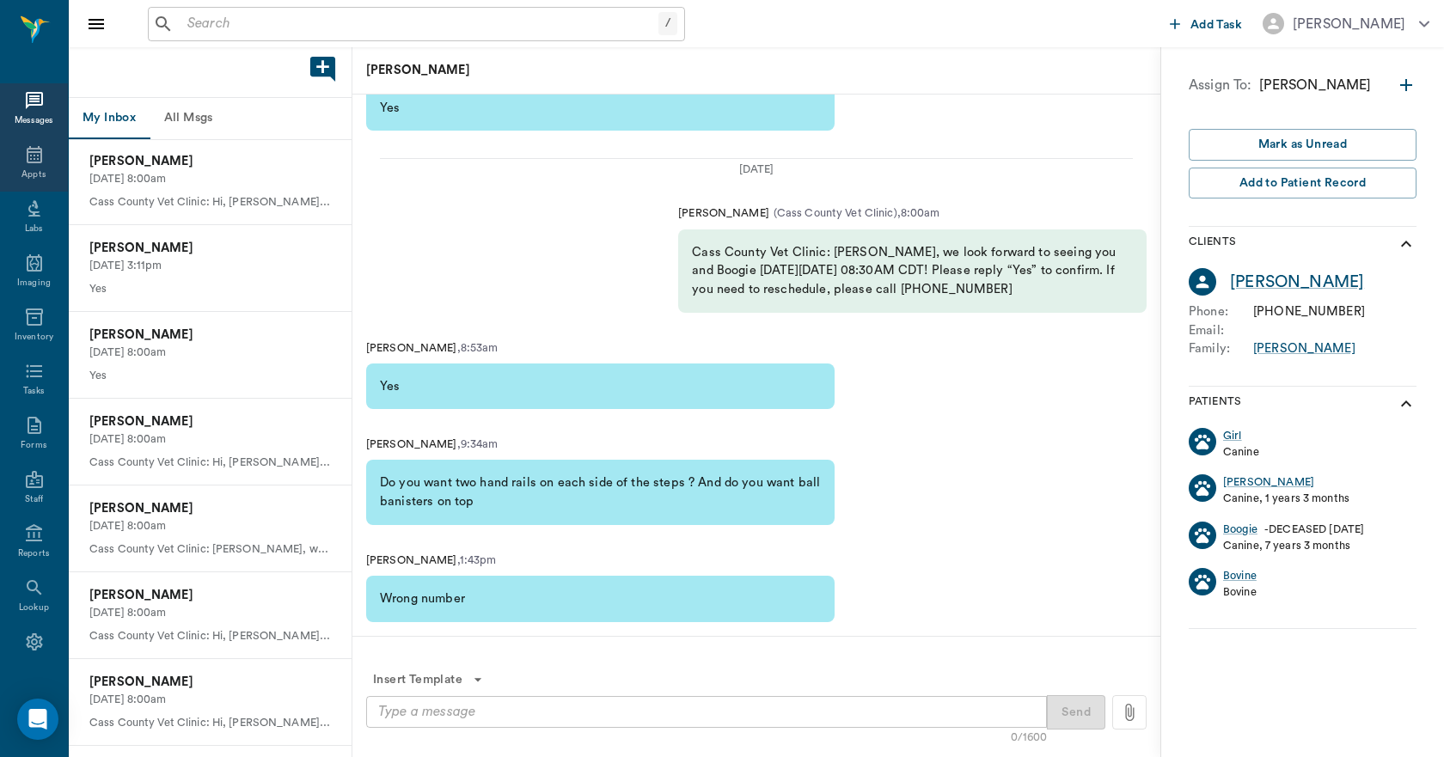
click at [31, 162] on icon at bounding box center [34, 154] width 15 height 17
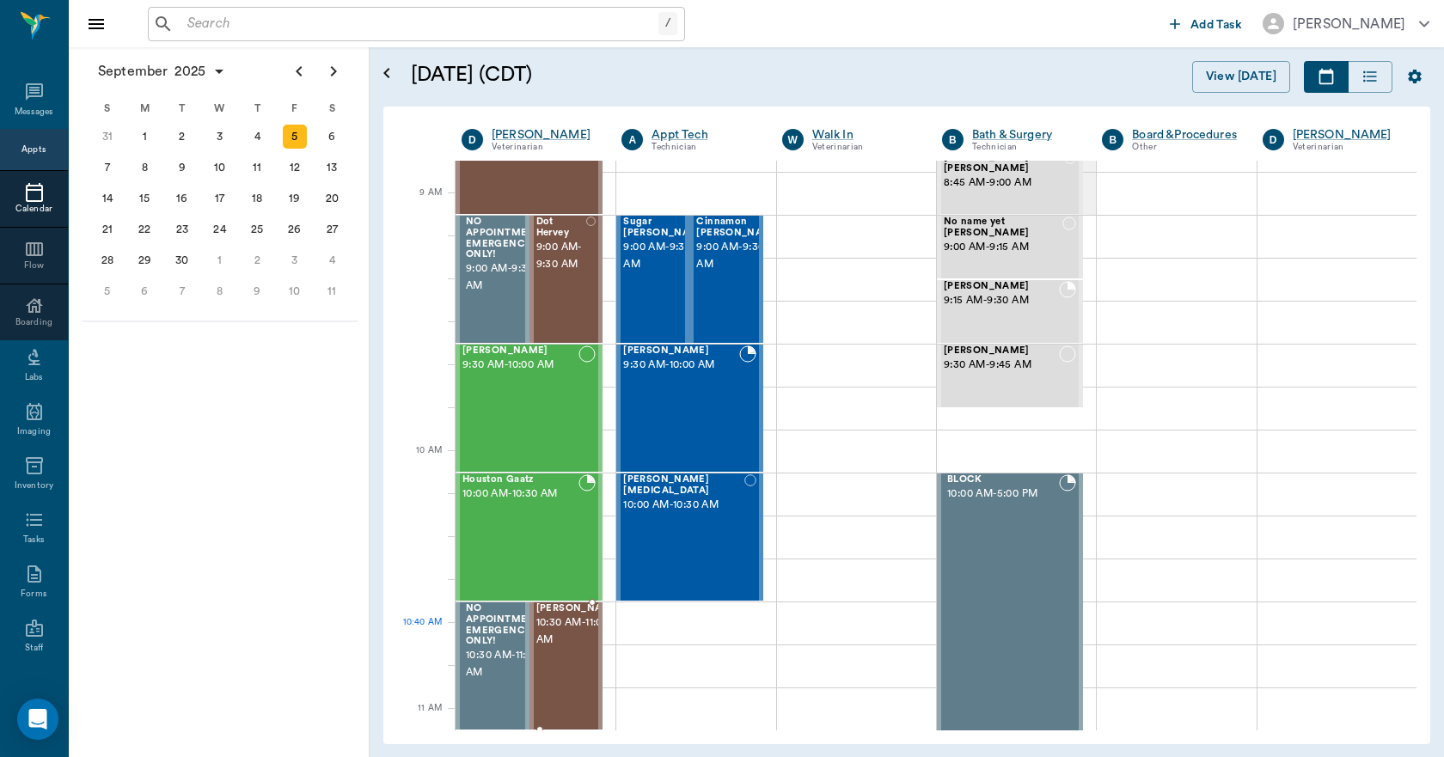
scroll to position [258, 0]
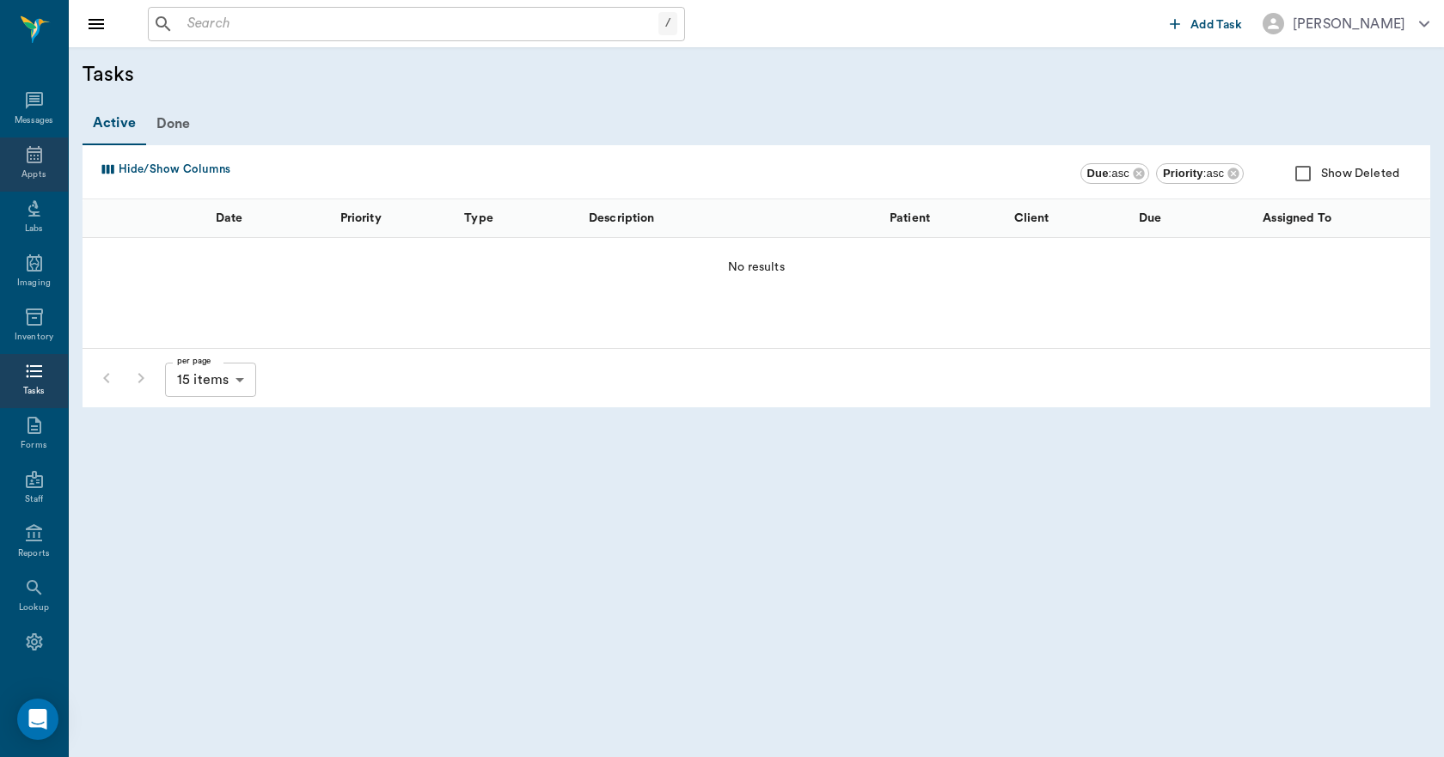
click at [35, 164] on icon at bounding box center [34, 154] width 21 height 21
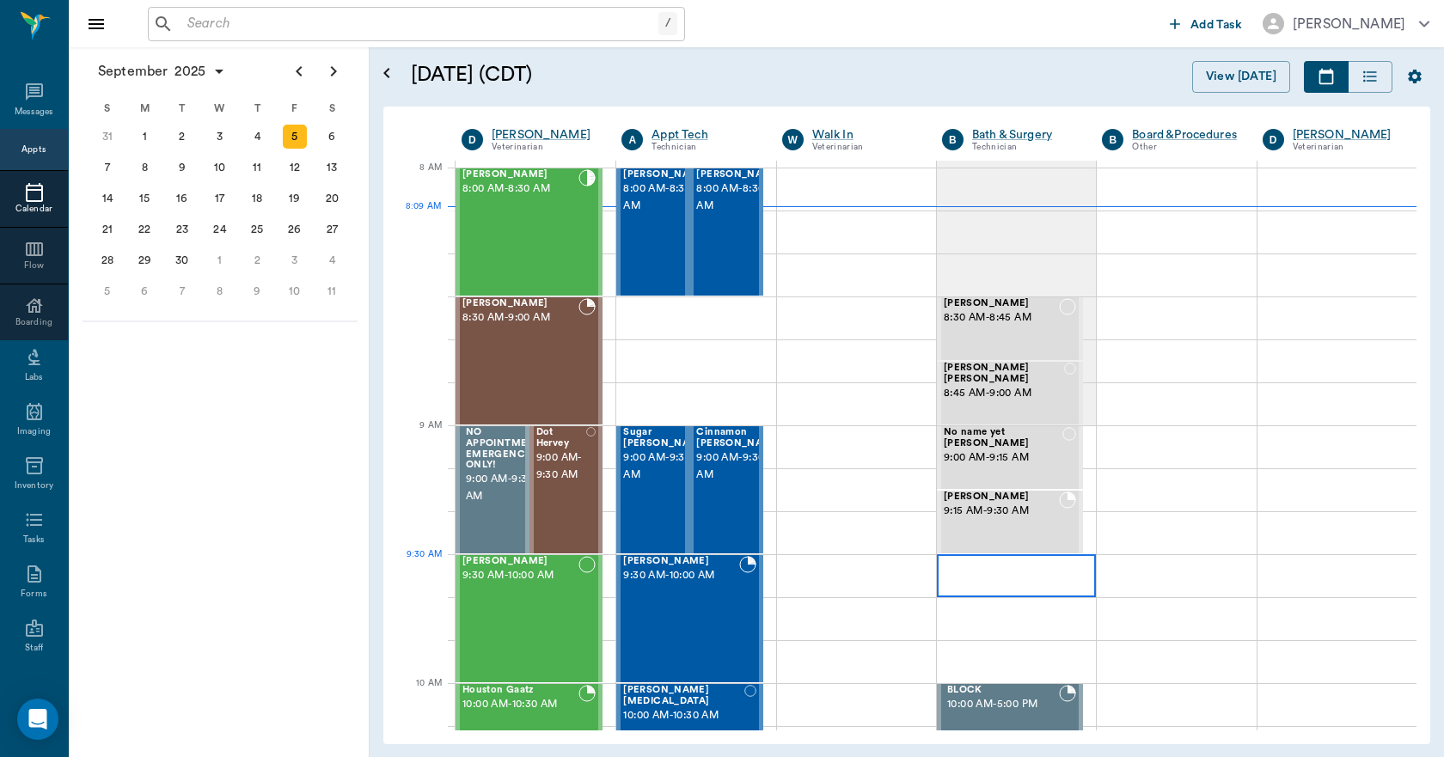
click at [976, 576] on div at bounding box center [1016, 575] width 159 height 43
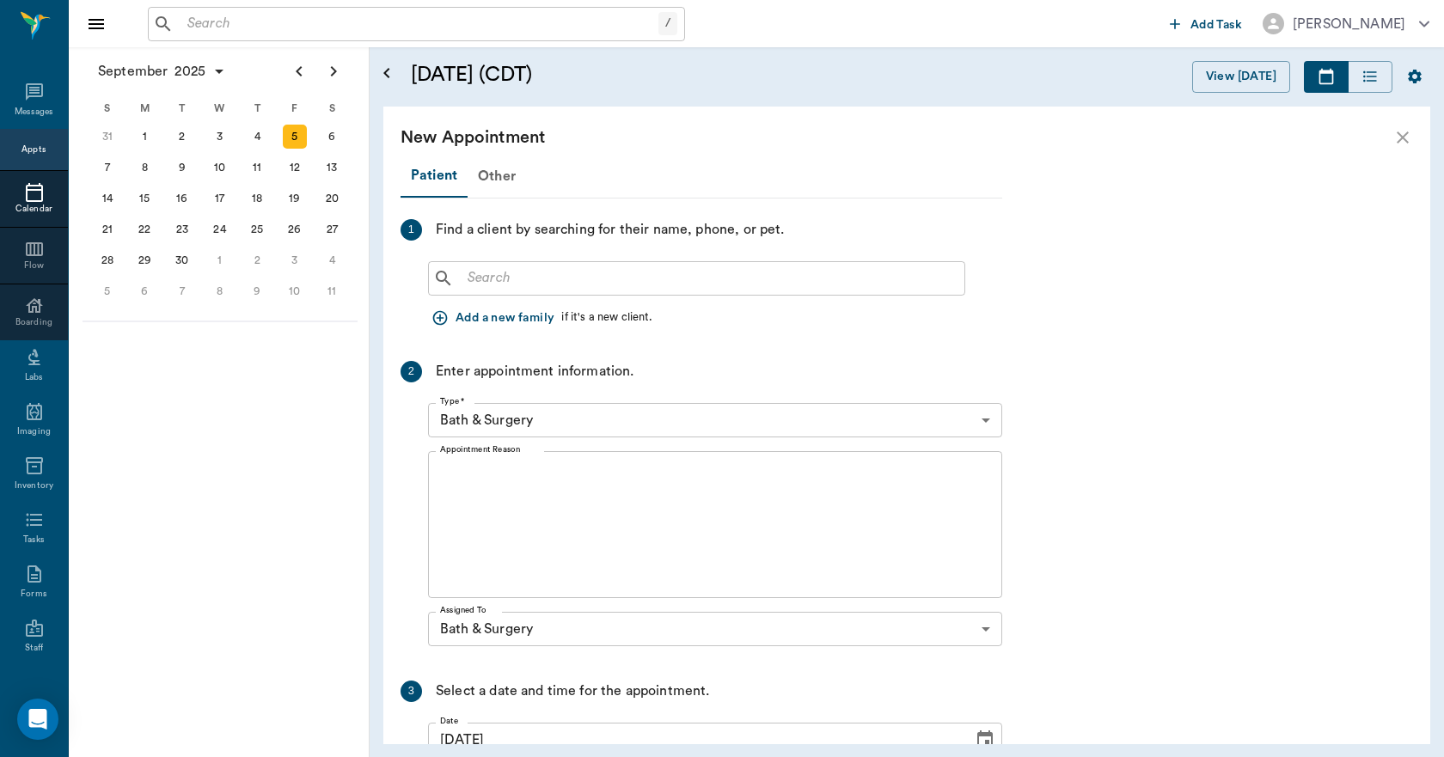
click at [643, 279] on input "text" at bounding box center [709, 278] width 497 height 24
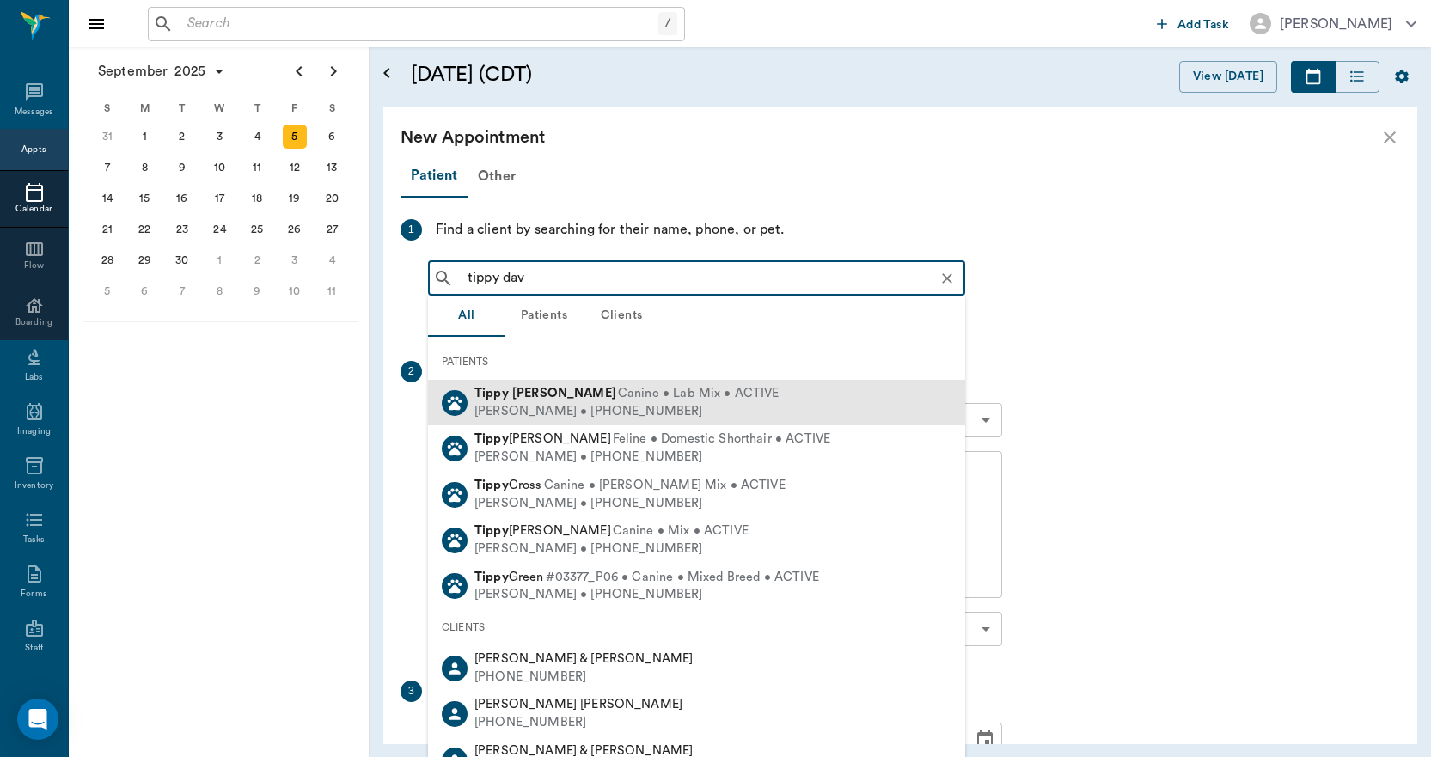
click at [618, 386] on span "Canine • Lab Mix • ACTIVE" at bounding box center [699, 394] width 162 height 18
type input "tippy dav"
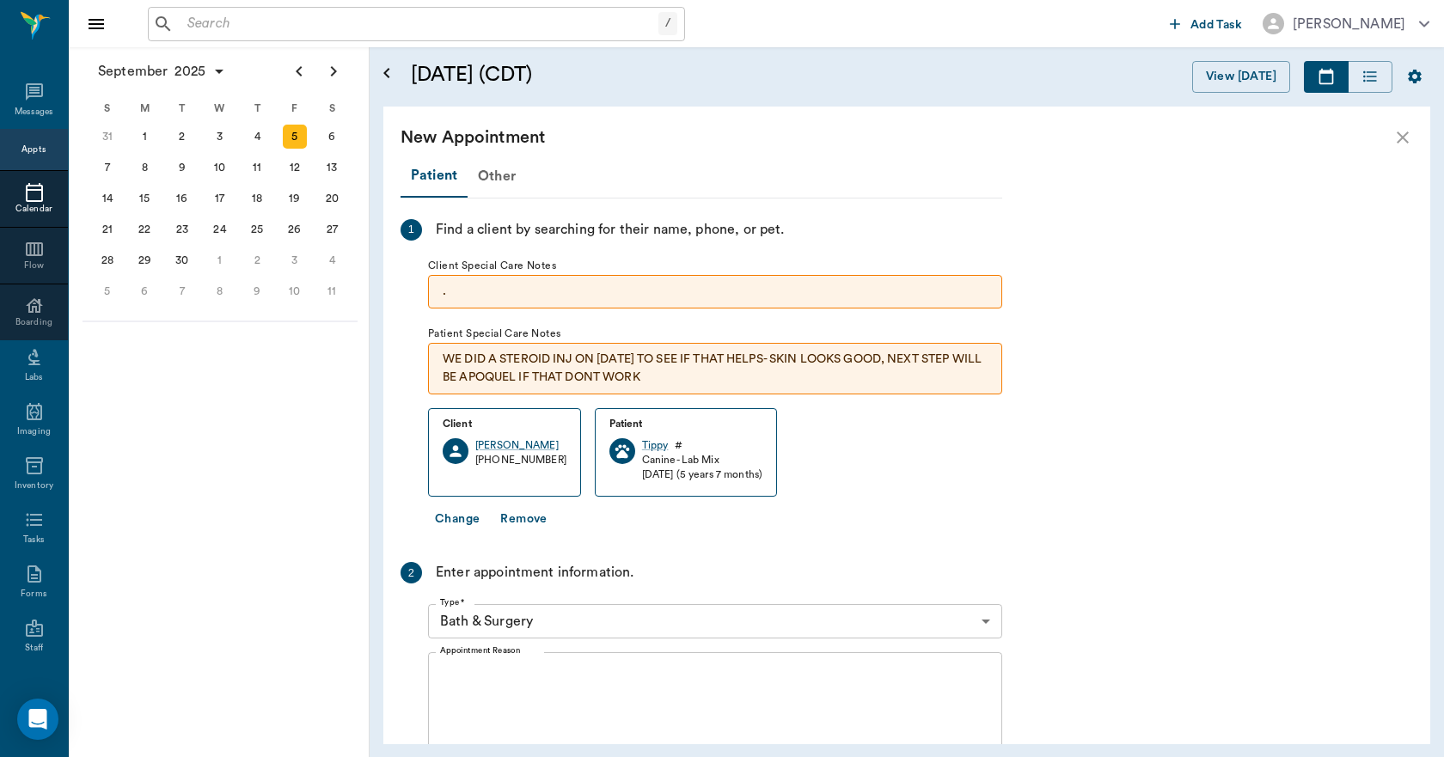
click at [514, 670] on textarea "Appointment Reason" at bounding box center [715, 726] width 550 height 119
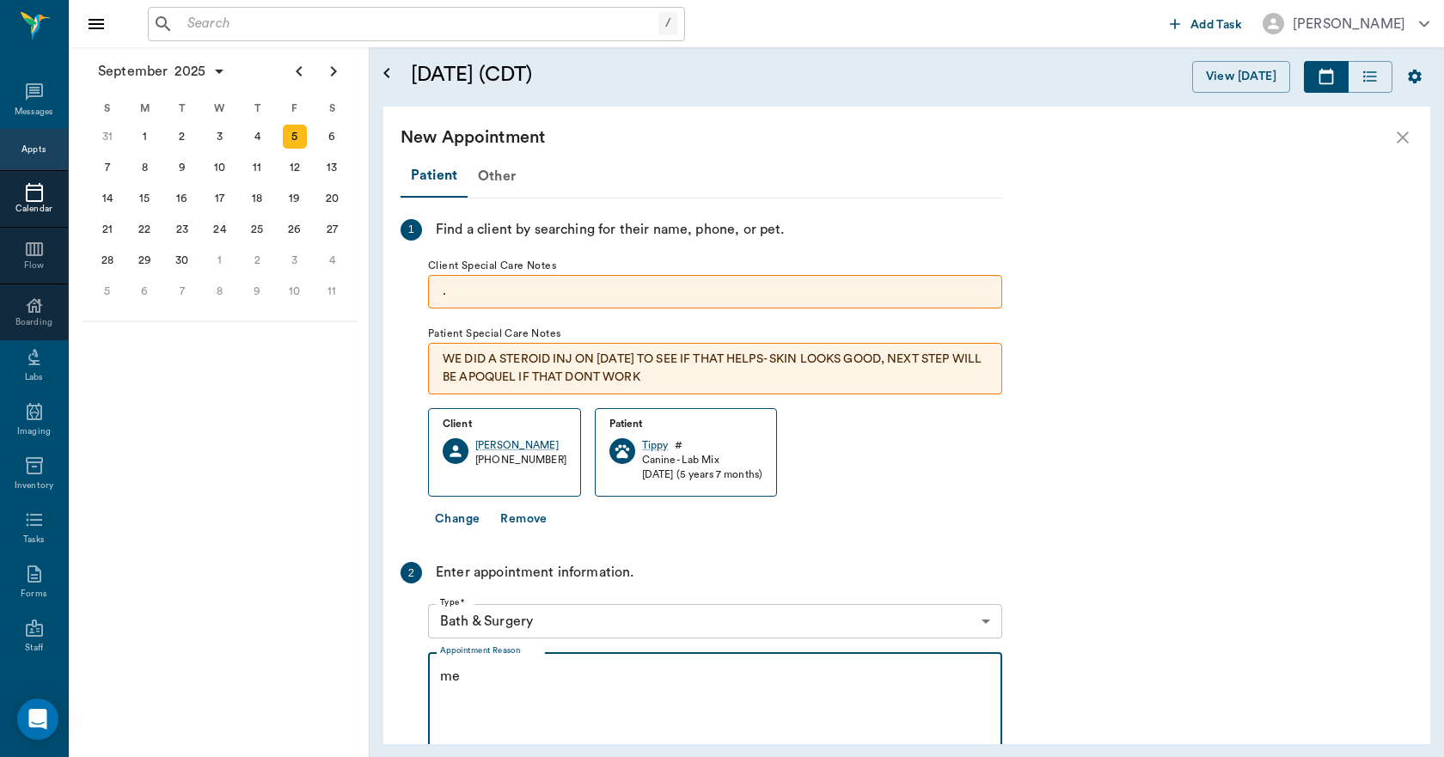
type textarea "m"
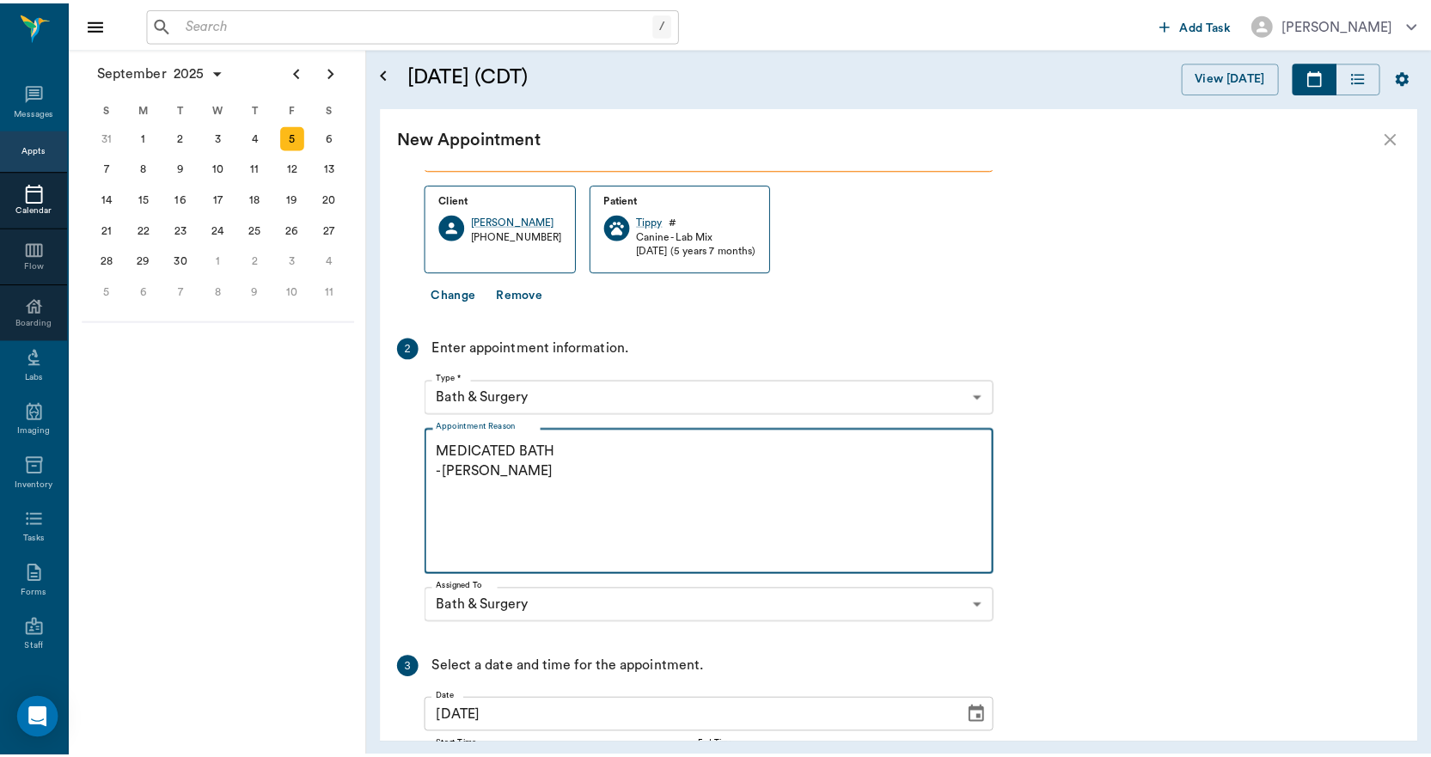
scroll to position [391, 0]
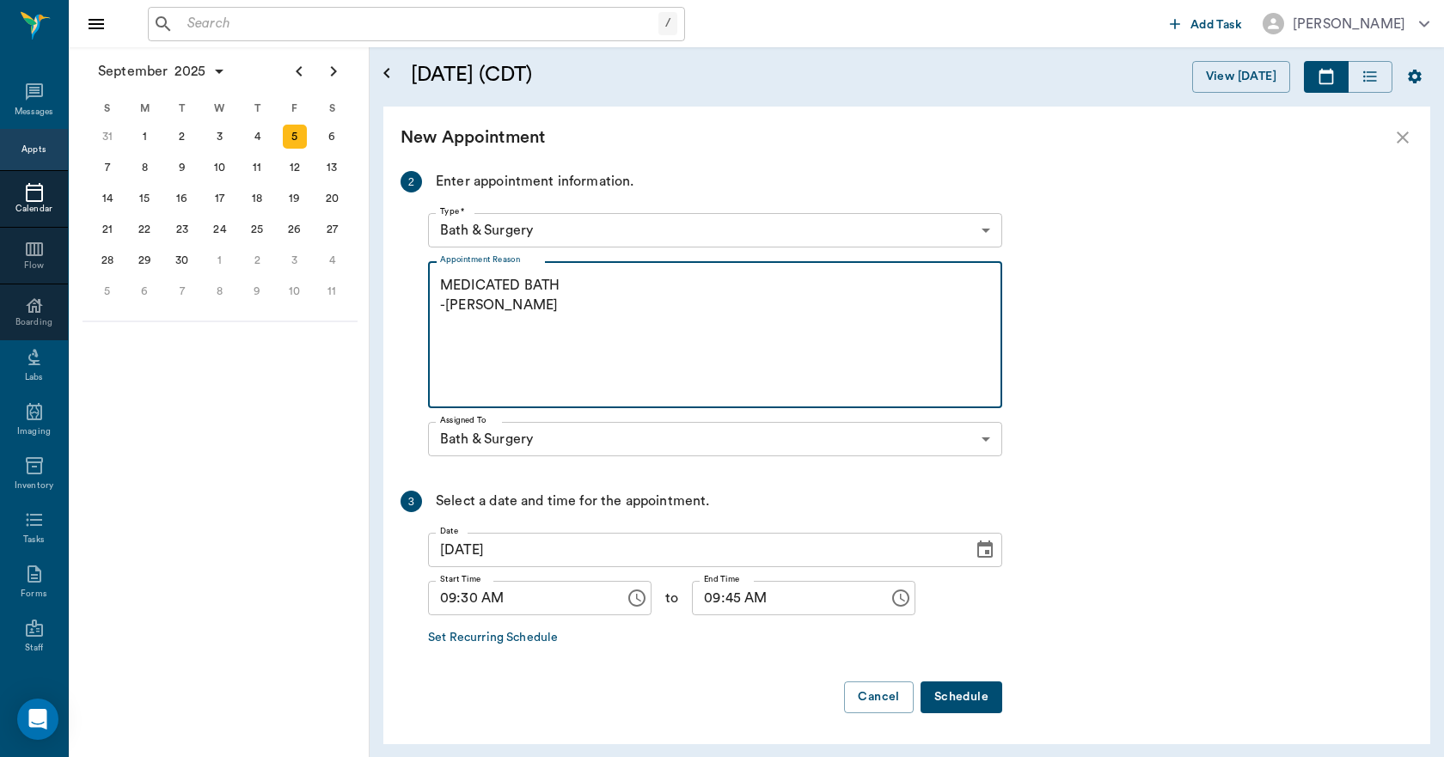
type textarea "MEDICATED BATH -LORY"
click at [937, 692] on button "Schedule" at bounding box center [962, 698] width 82 height 32
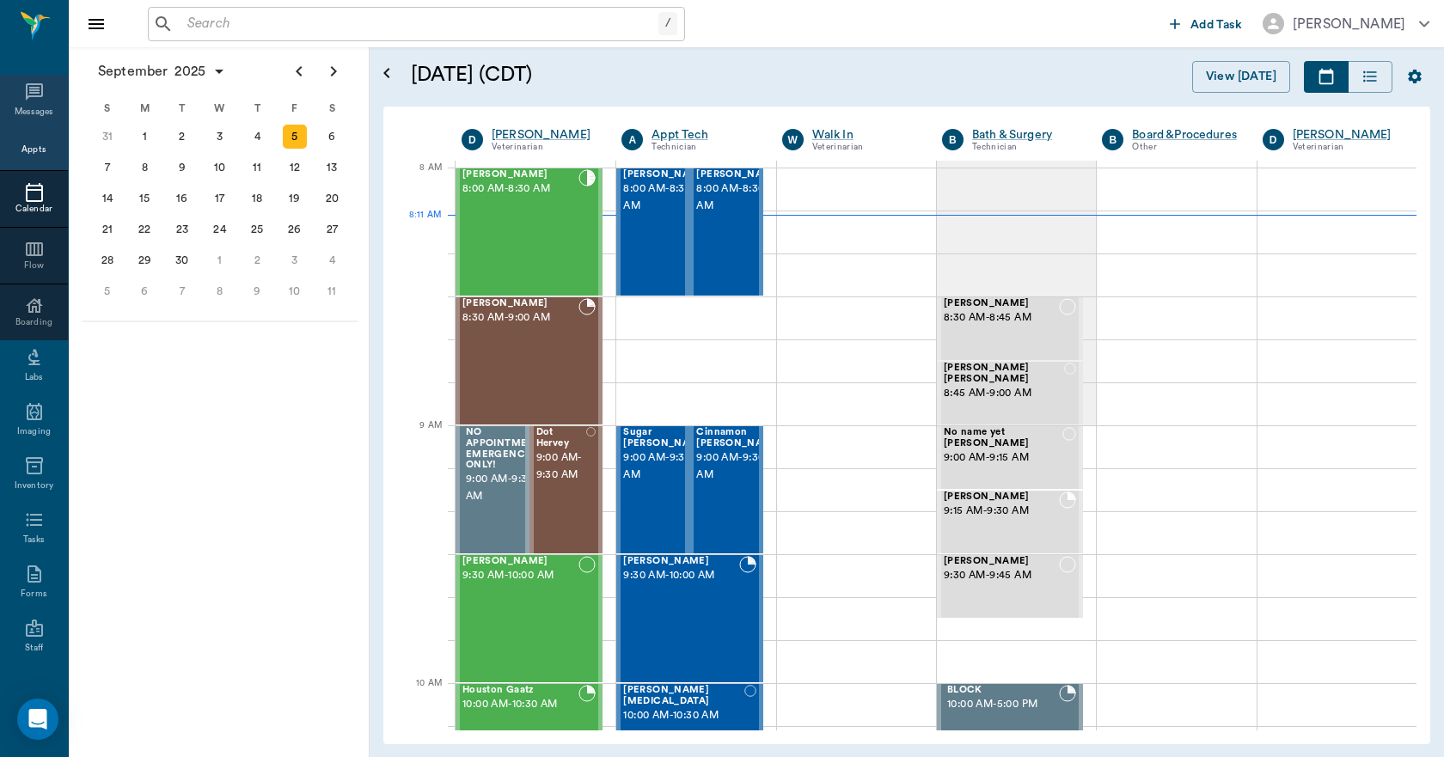
click at [28, 95] on icon at bounding box center [34, 92] width 21 height 21
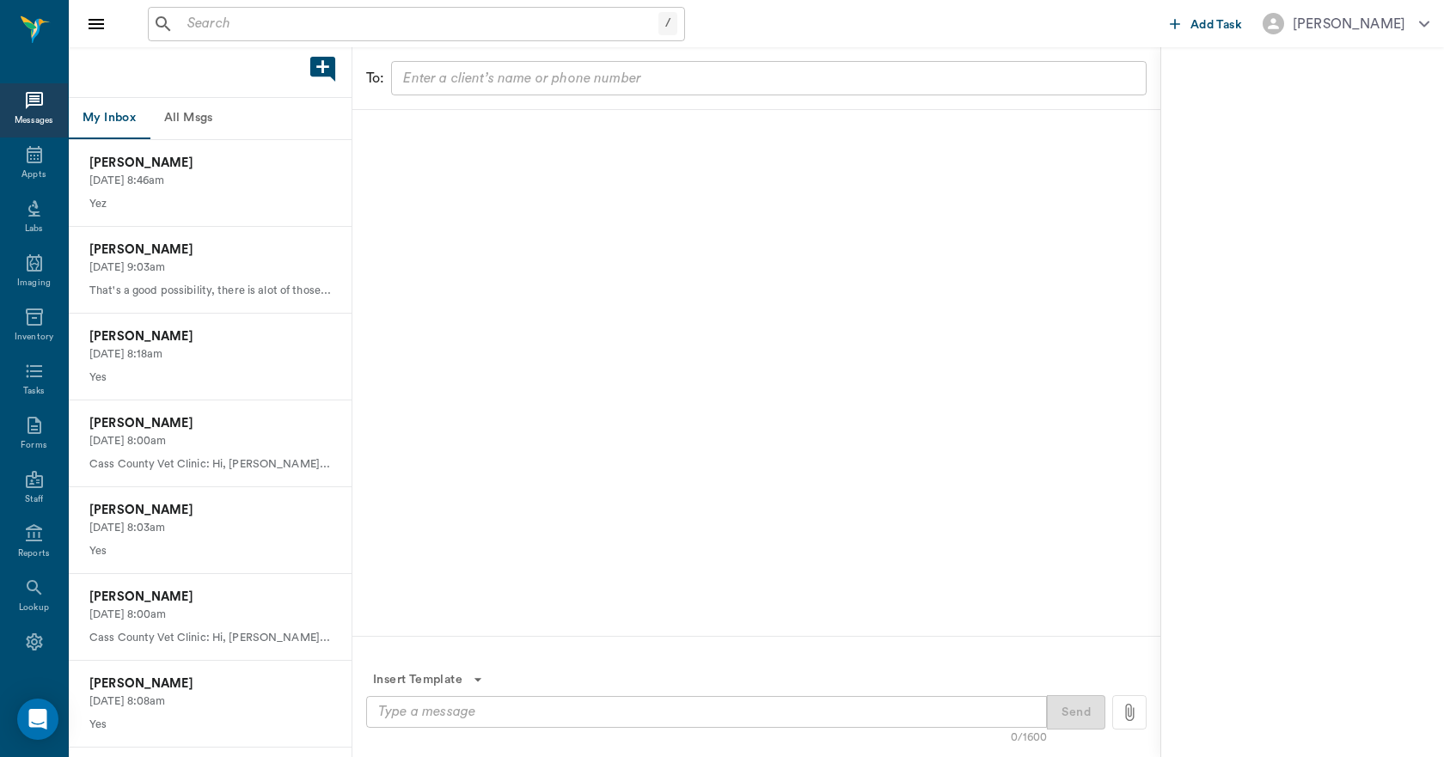
click at [193, 113] on button "All Msgs" at bounding box center [188, 118] width 77 height 41
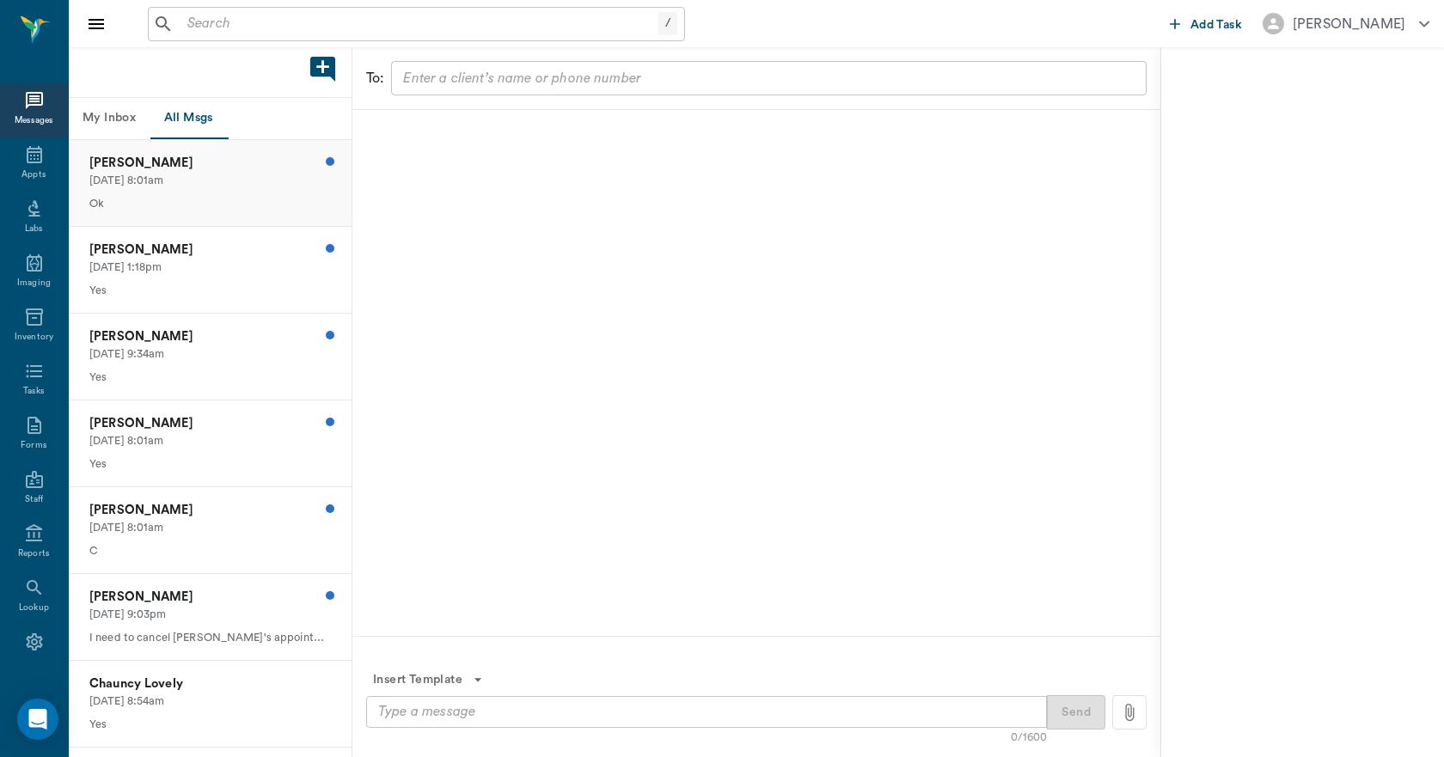
click at [189, 168] on p "Wayne Sims" at bounding box center [210, 163] width 242 height 19
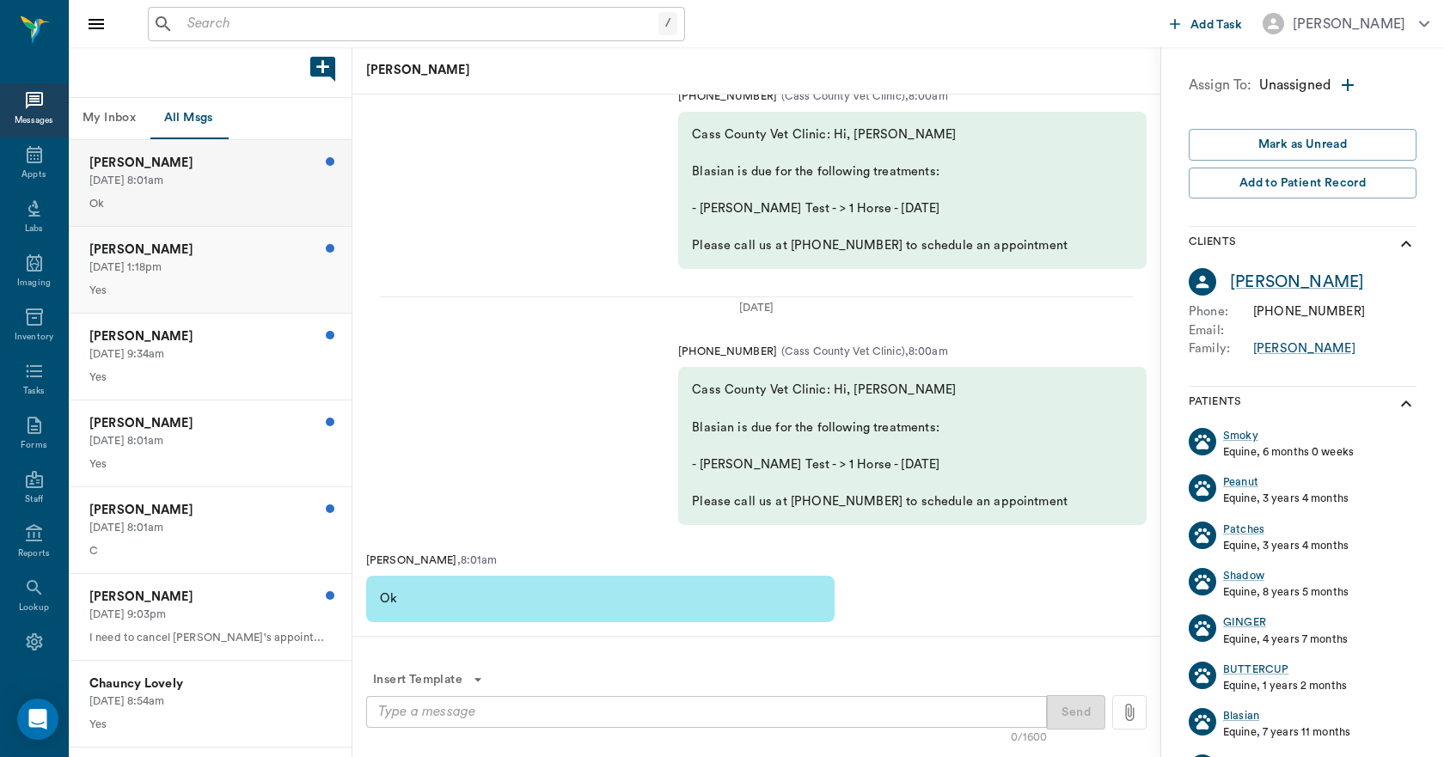
click at [198, 261] on p "09/03/2025, 1:18pm" at bounding box center [210, 268] width 242 height 16
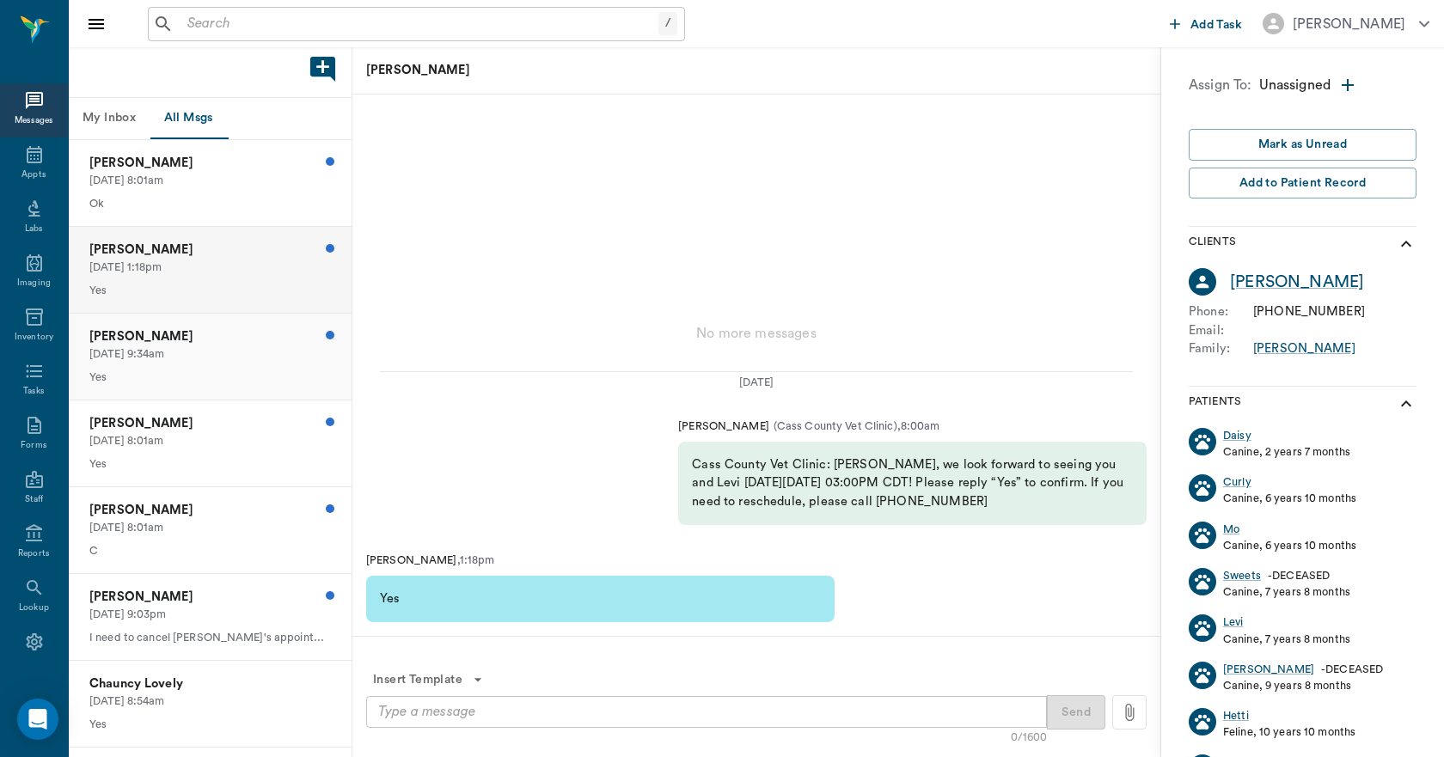
click at [193, 340] on p "Claude Jackson" at bounding box center [210, 336] width 242 height 19
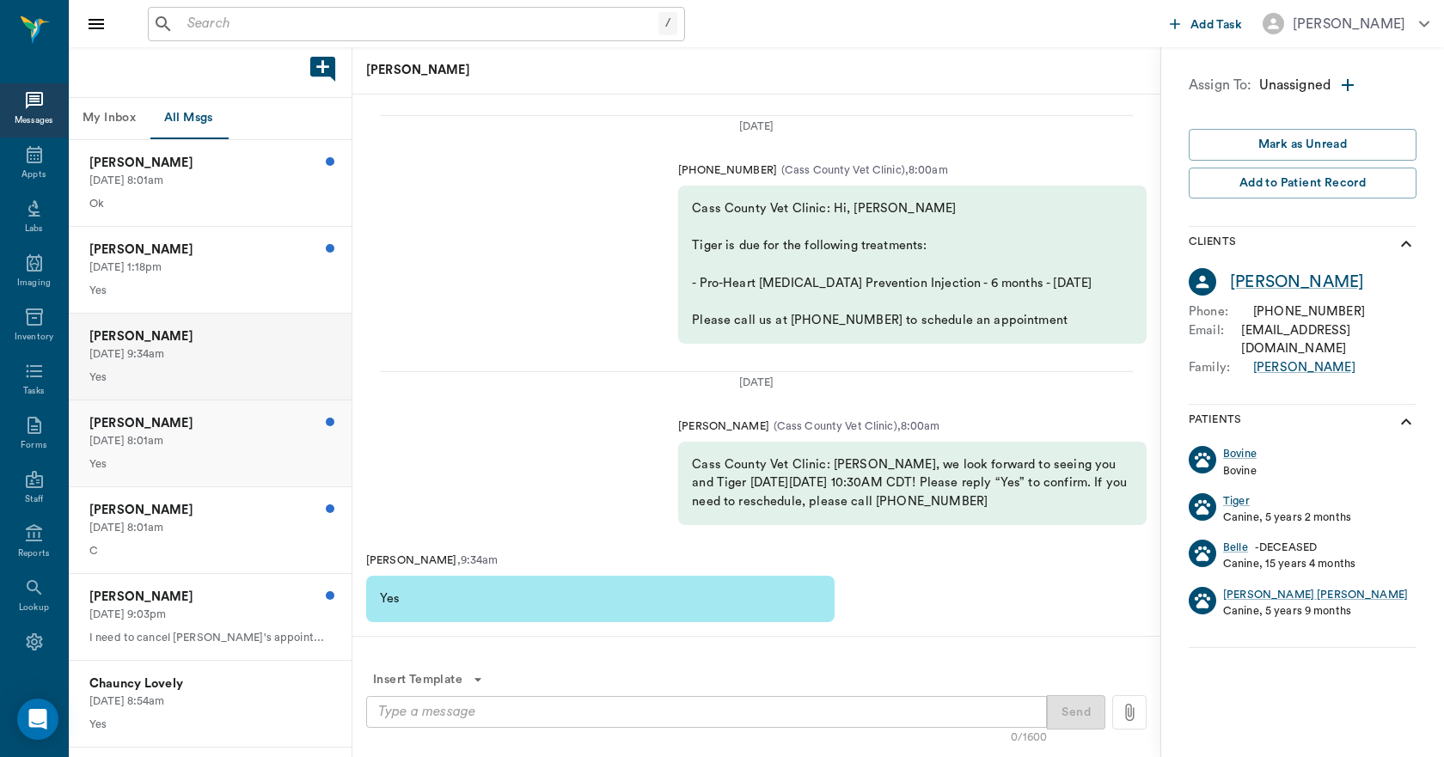
click at [180, 413] on div "Dawn Gaatz 09/03/2025, 8:01am Yes" at bounding box center [210, 444] width 283 height 86
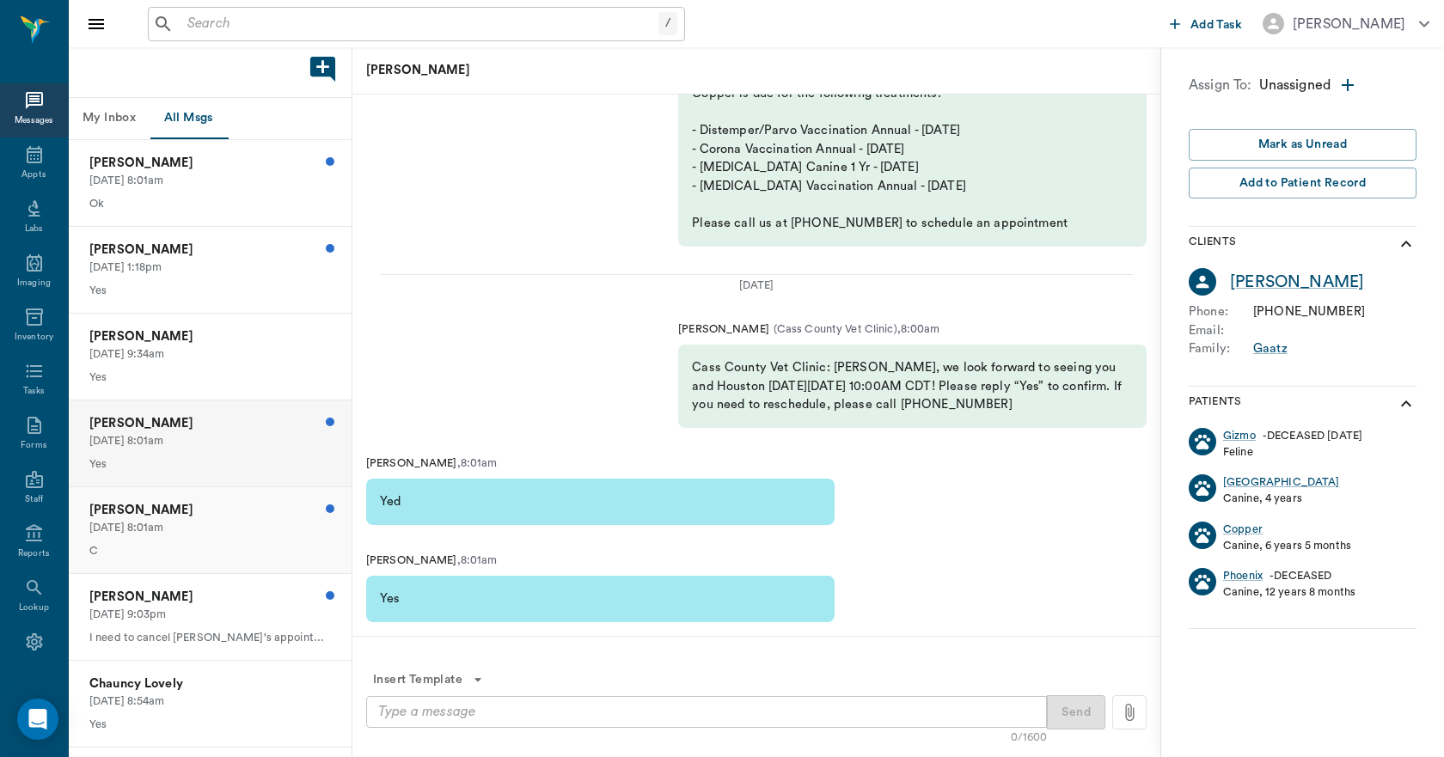
click at [189, 514] on p "Rayelynn Earp" at bounding box center [210, 510] width 242 height 19
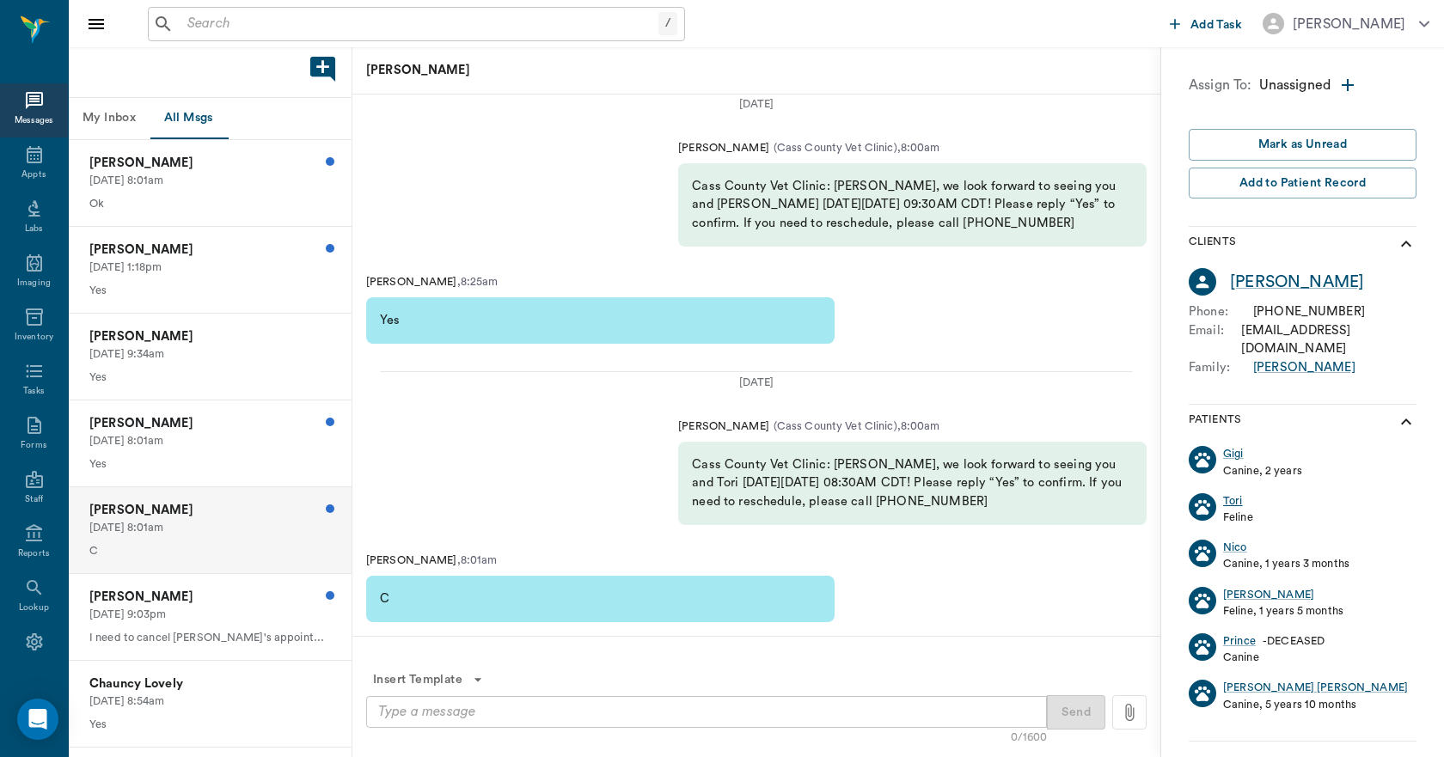
click at [1239, 493] on div "Tori" at bounding box center [1233, 501] width 20 height 16
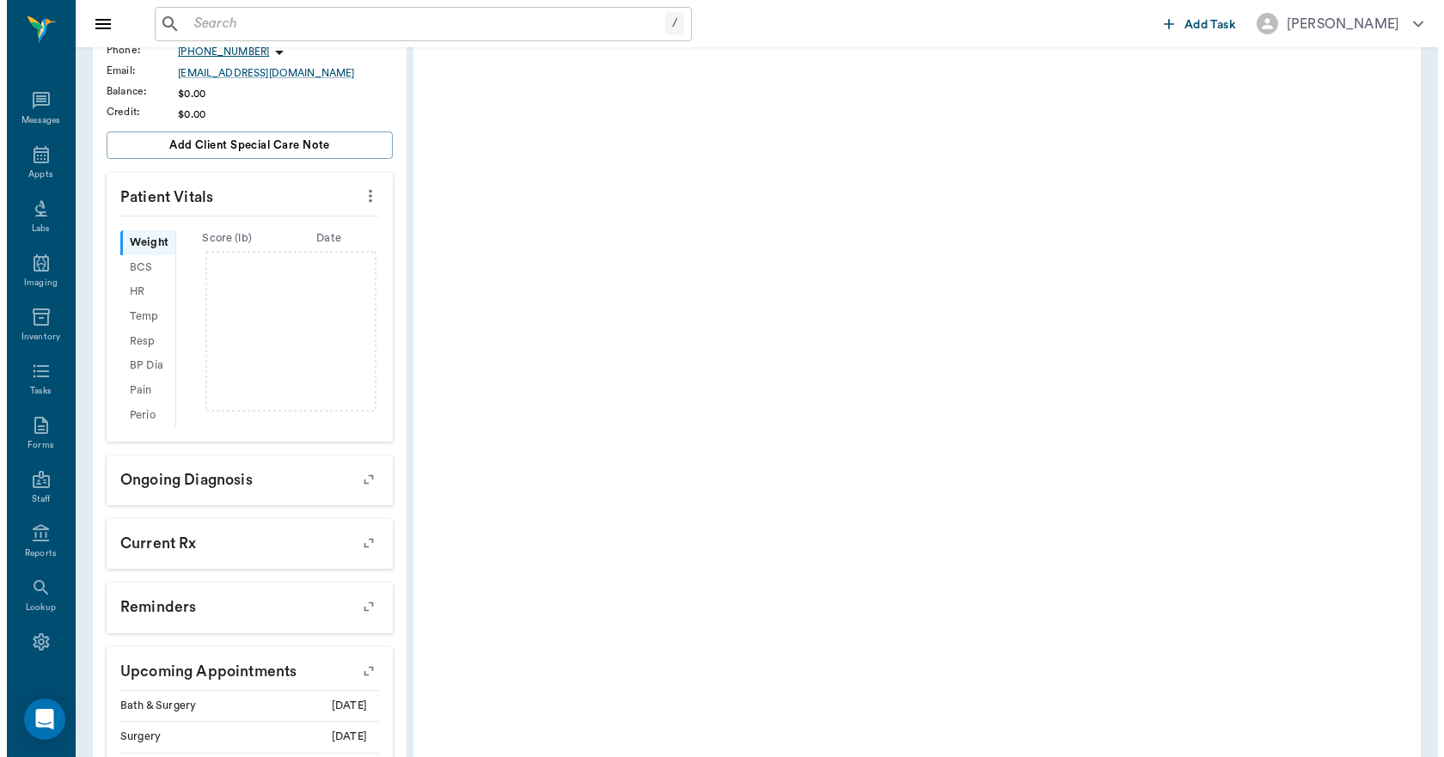
scroll to position [423, 0]
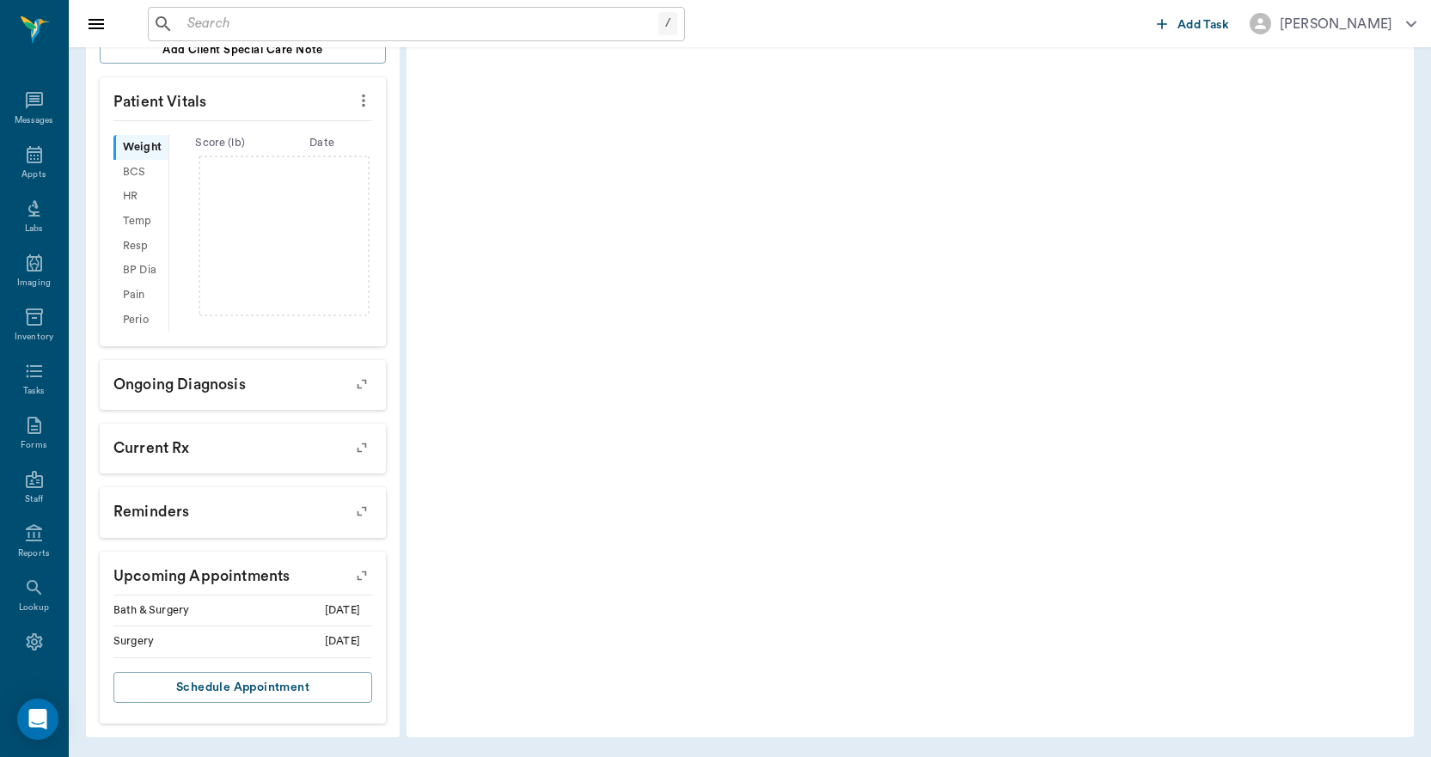
drag, startPoint x: 297, startPoint y: 370, endPoint x: 706, endPoint y: 414, distance: 410.6
click at [706, 414] on div "Patient History: Tori Medical Notes, Labs, Imaging +14 more All Dates Download …" at bounding box center [910, 226] width 1007 height 1023
click at [360, 576] on icon "button" at bounding box center [362, 576] width 24 height 24
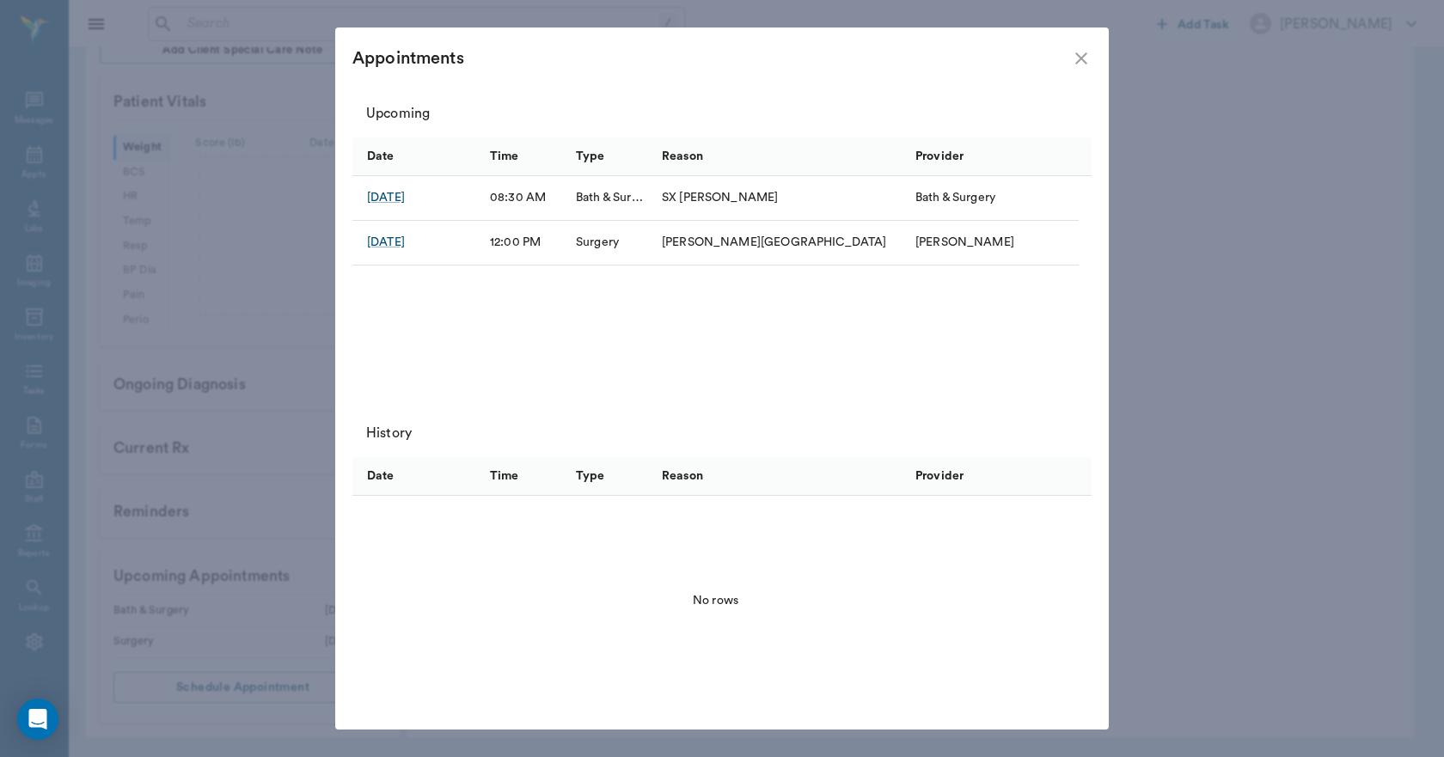
click at [394, 187] on div "Sep 5, 2025" at bounding box center [416, 198] width 129 height 45
click at [397, 194] on div "Sep 5, 2025" at bounding box center [386, 197] width 38 height 17
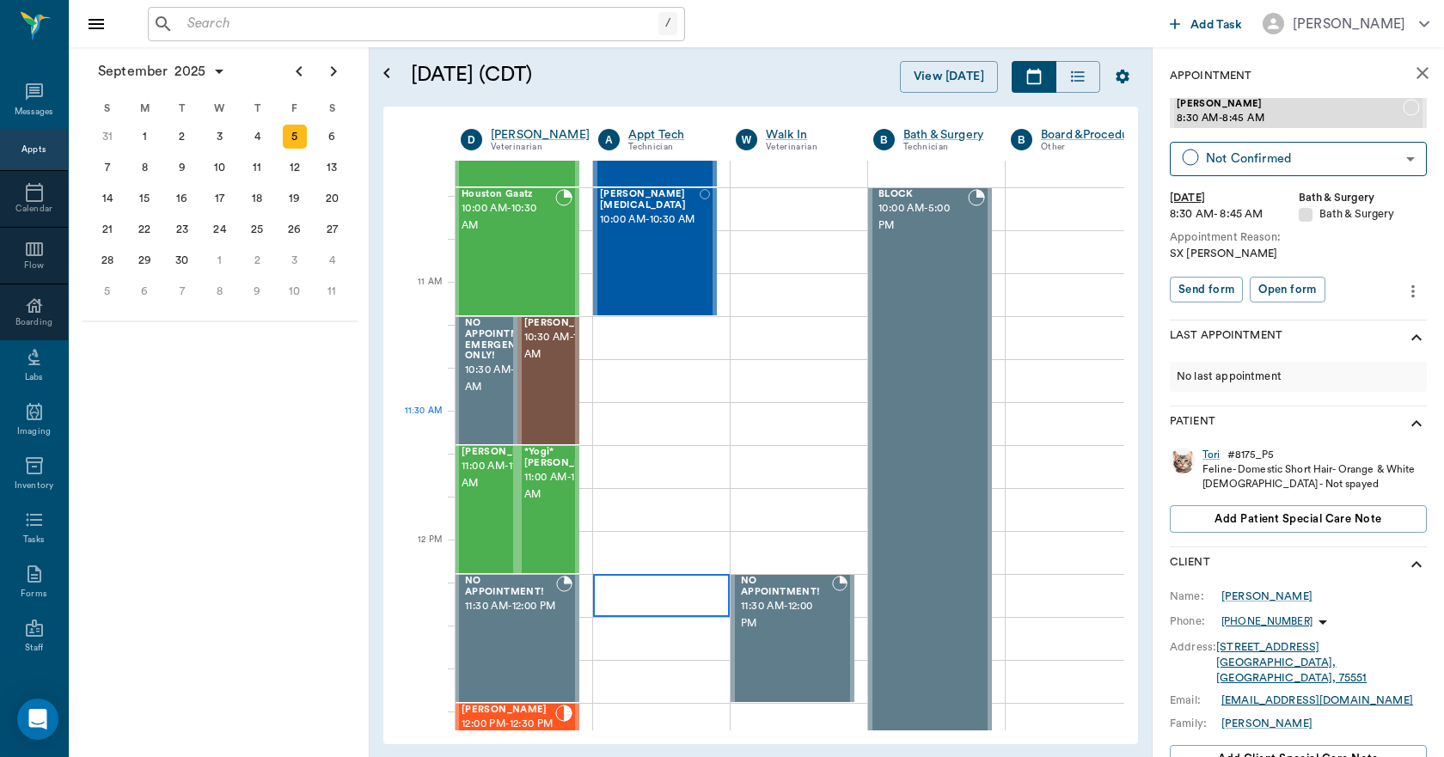
scroll to position [860, 1]
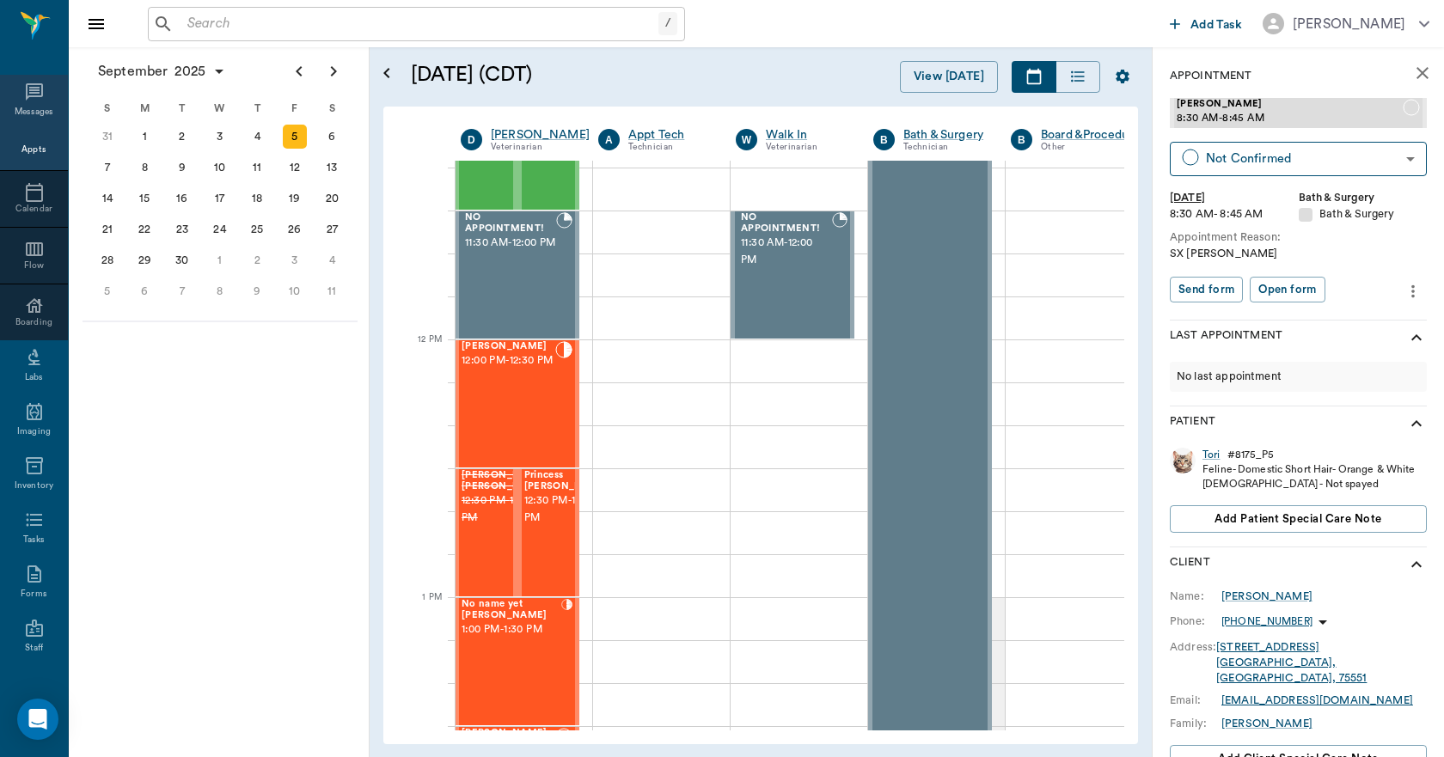
click at [30, 97] on icon at bounding box center [34, 91] width 17 height 17
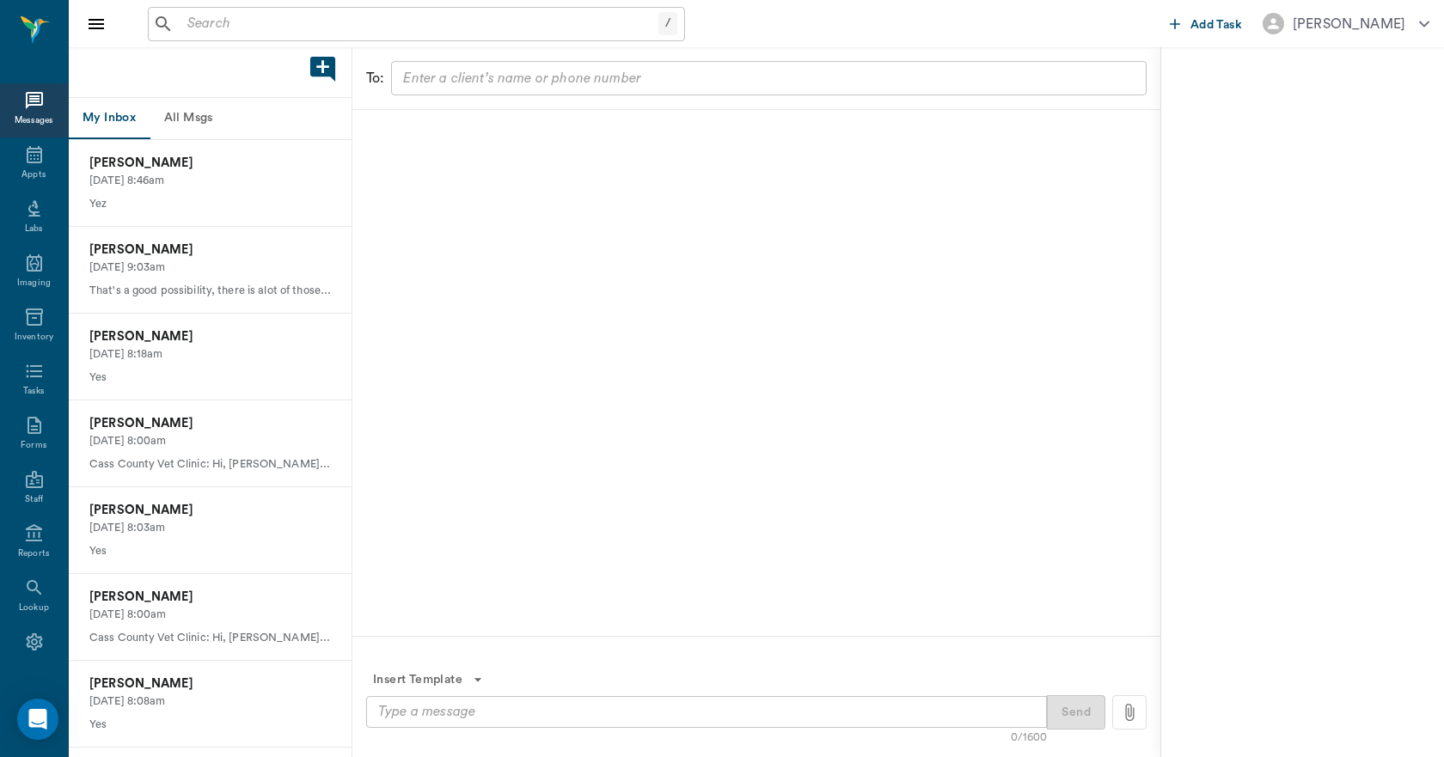
click at [204, 112] on button "All Msgs" at bounding box center [188, 118] width 77 height 41
click at [227, 595] on p "Bob Burrows" at bounding box center [210, 597] width 242 height 19
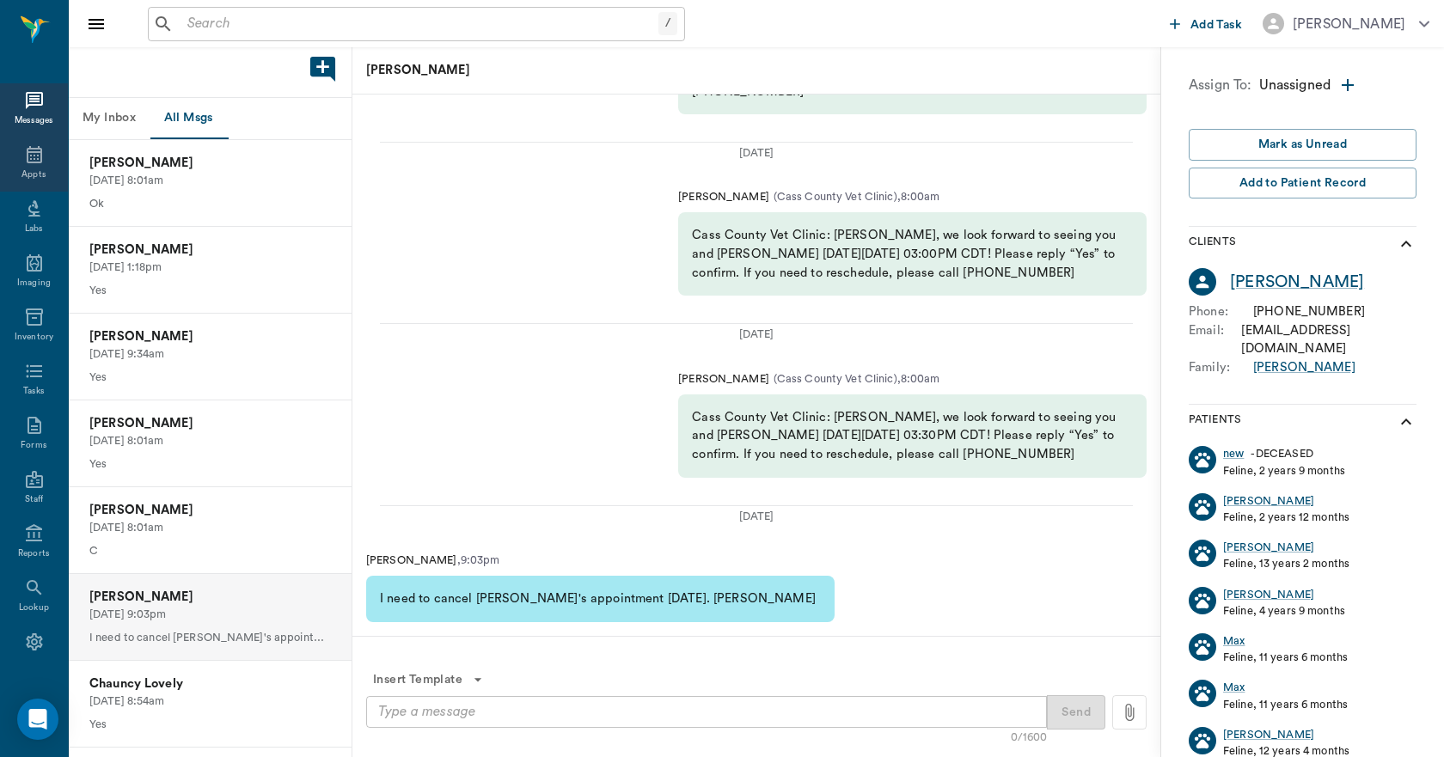
click at [21, 165] on div "Appts" at bounding box center [34, 165] width 68 height 54
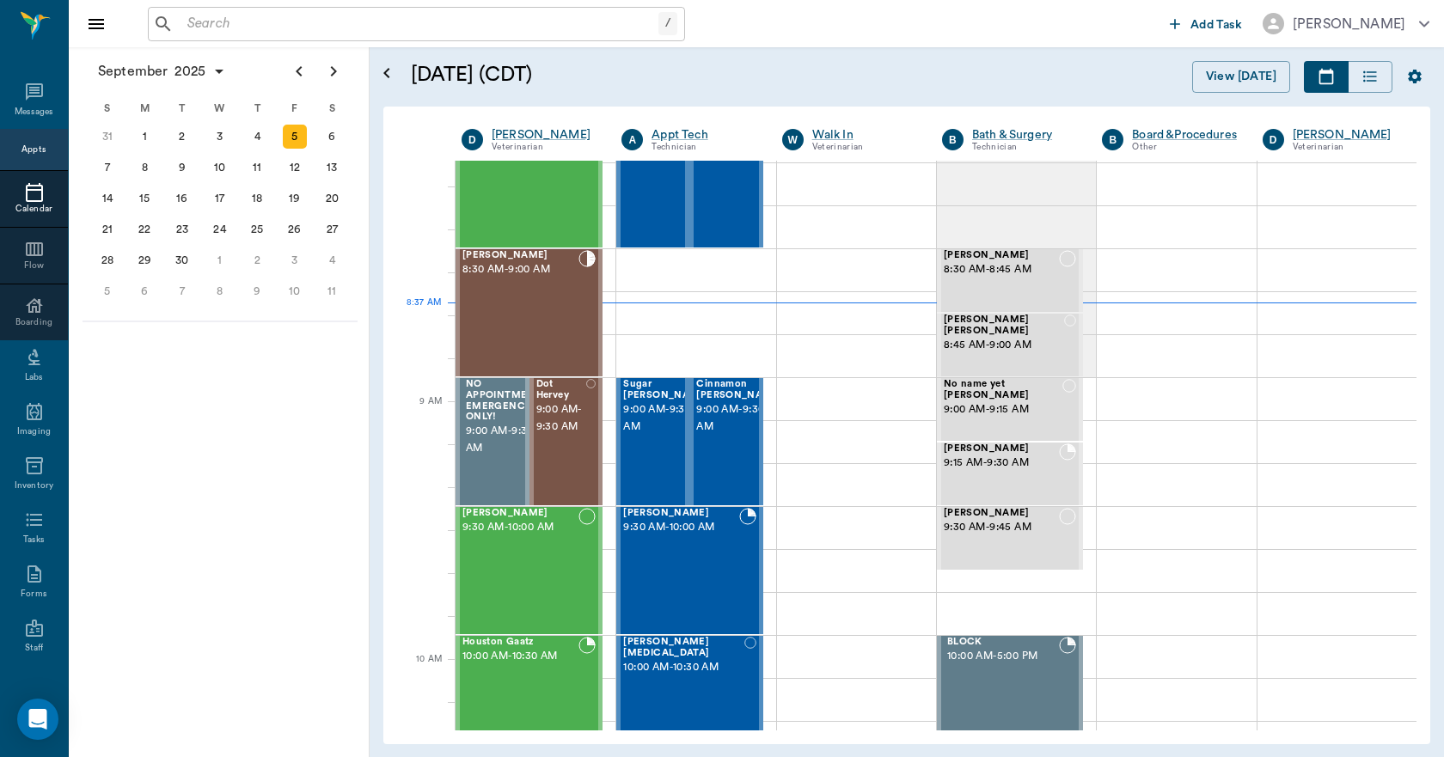
scroll to position [86, 0]
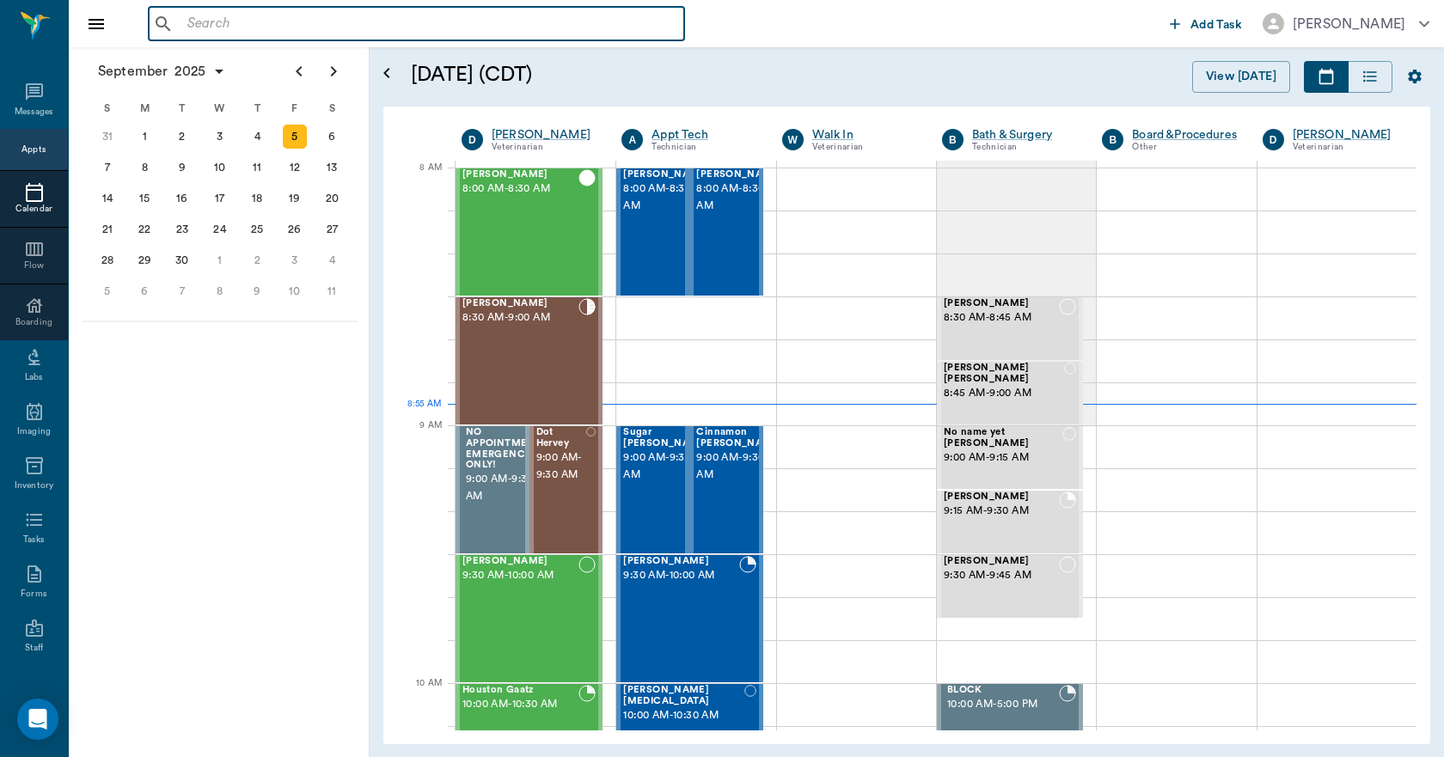
click at [384, 20] on input "text" at bounding box center [428, 24] width 497 height 24
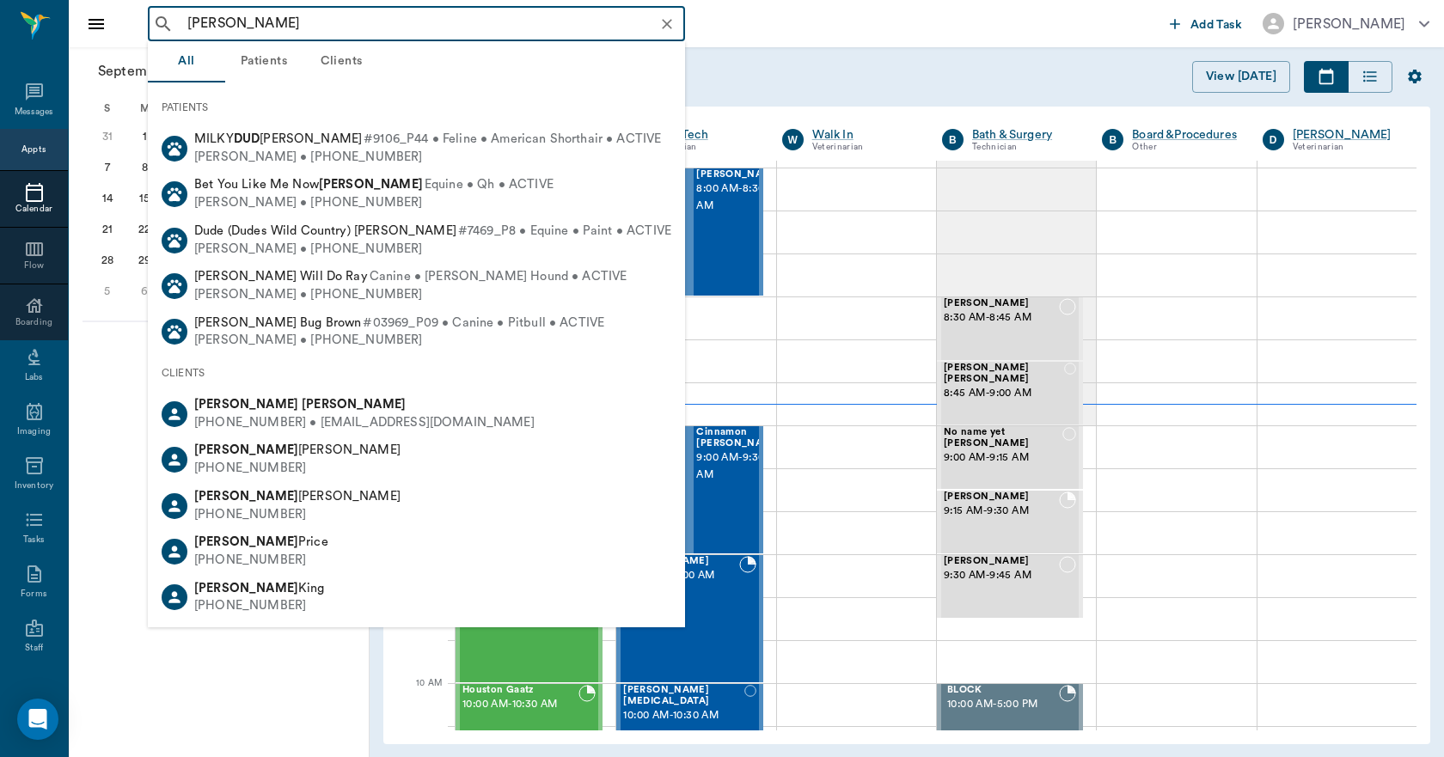
click at [343, 419] on div "[PHONE_NUMBER] • [EMAIL_ADDRESS][DOMAIN_NAME]" at bounding box center [364, 423] width 340 height 18
type input "[PERSON_NAME]"
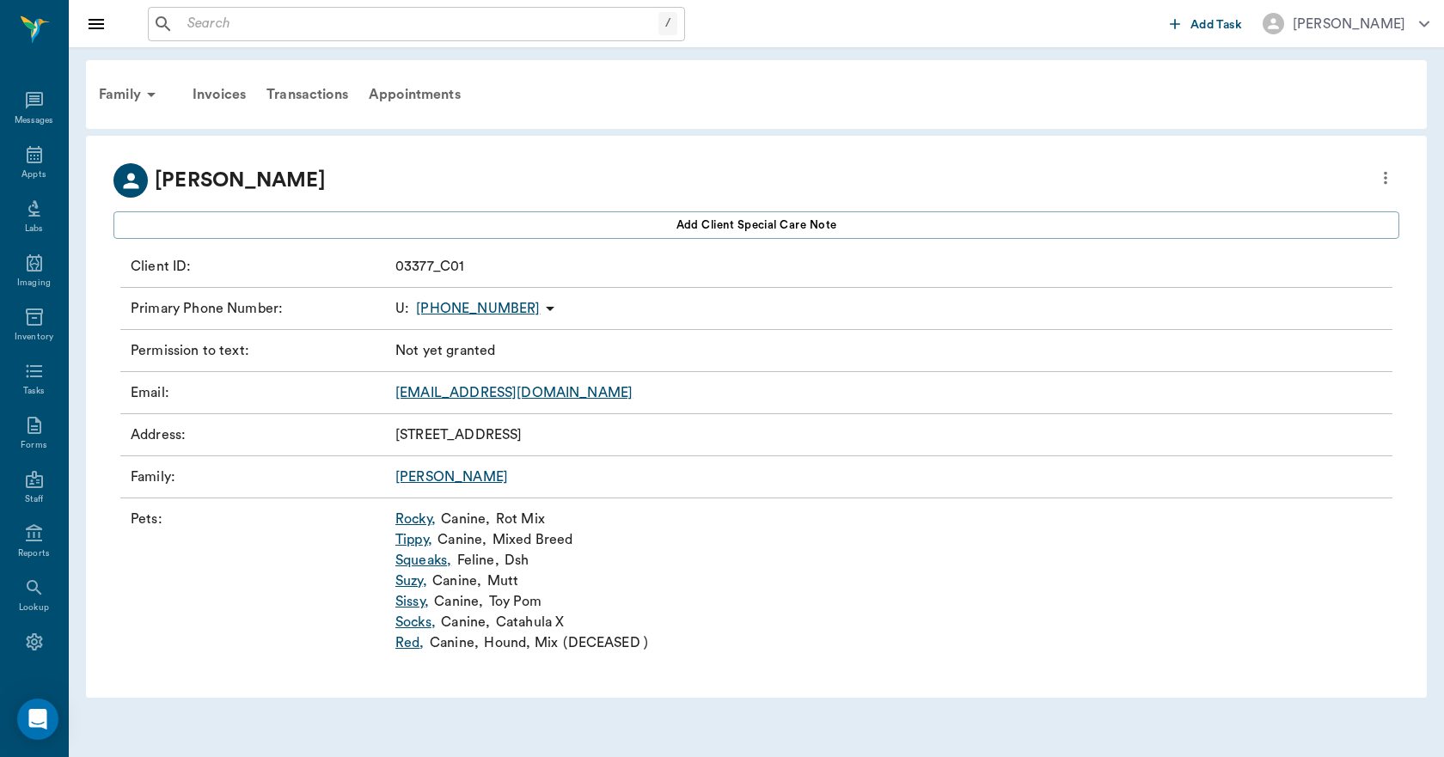
click at [411, 541] on link "Tippy ," at bounding box center [413, 539] width 37 height 21
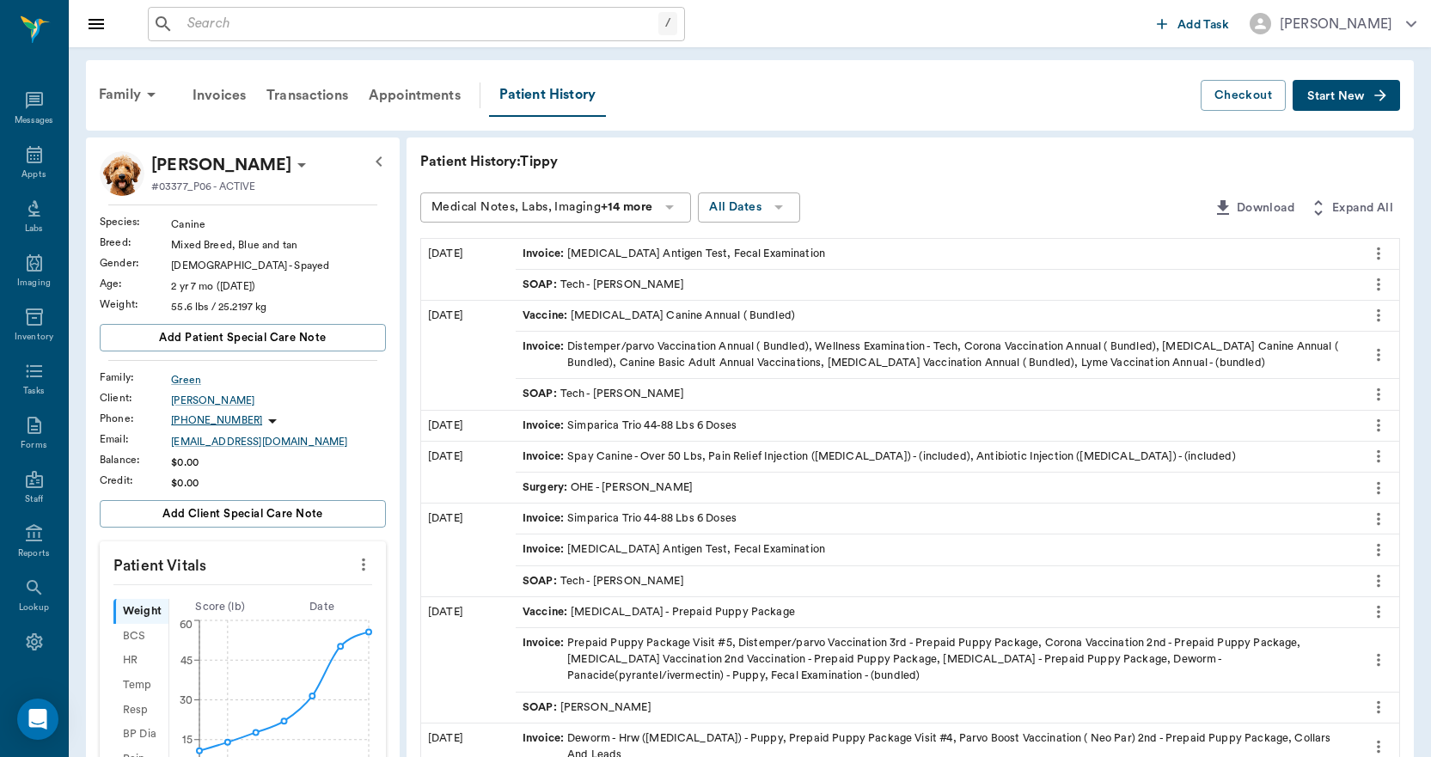
click at [1324, 104] on button "Start New" at bounding box center [1346, 96] width 107 height 32
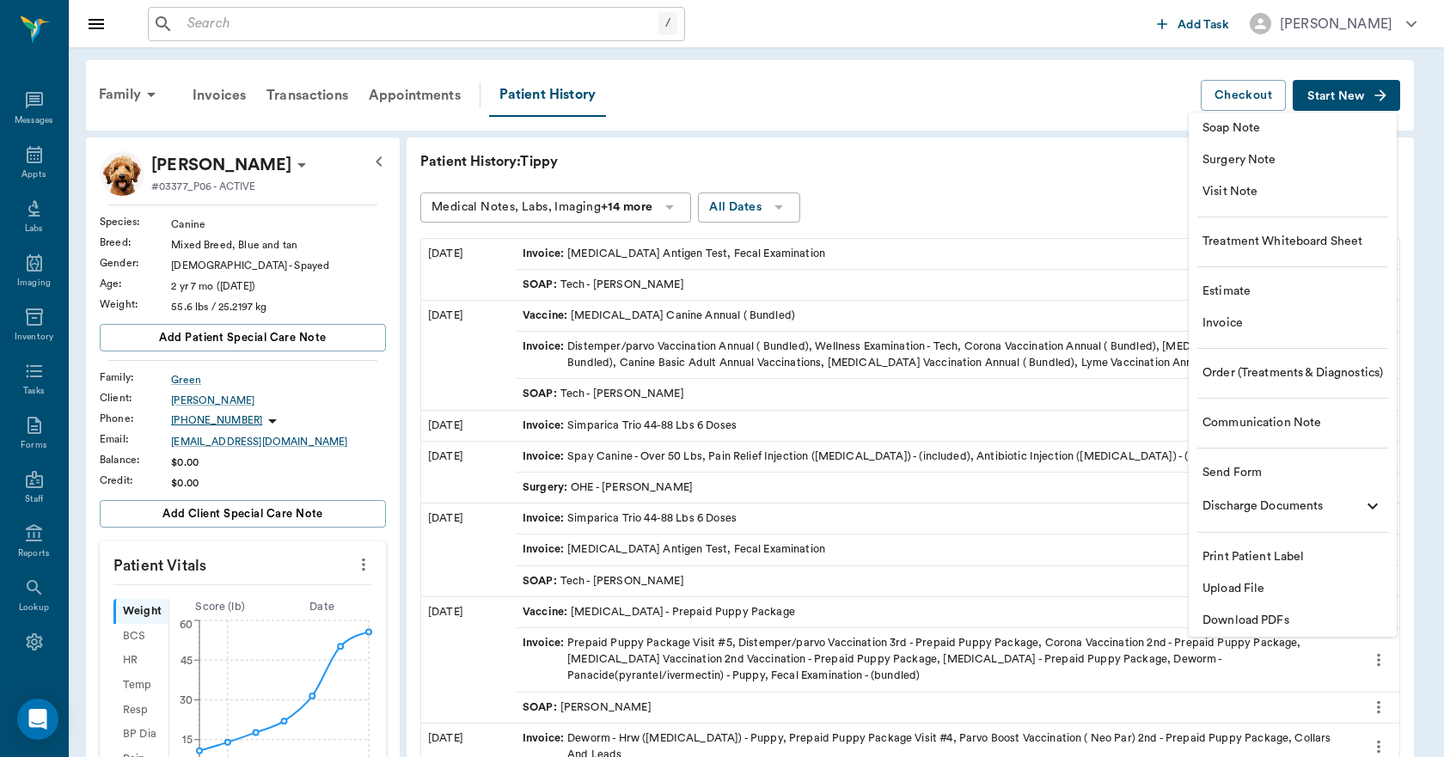
click at [1238, 320] on span "Invoice" at bounding box center [1292, 324] width 180 height 18
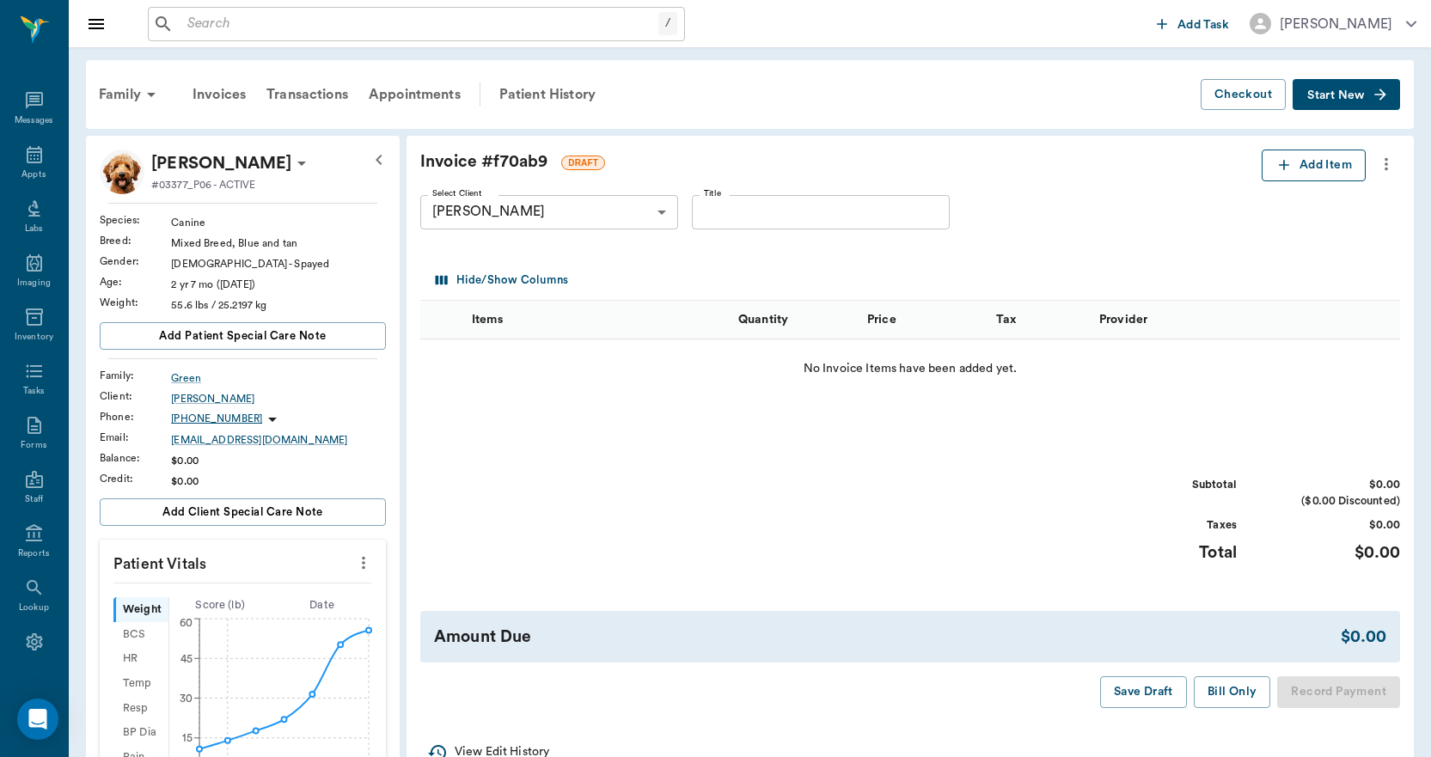
click at [1291, 164] on icon "button" at bounding box center [1284, 164] width 17 height 17
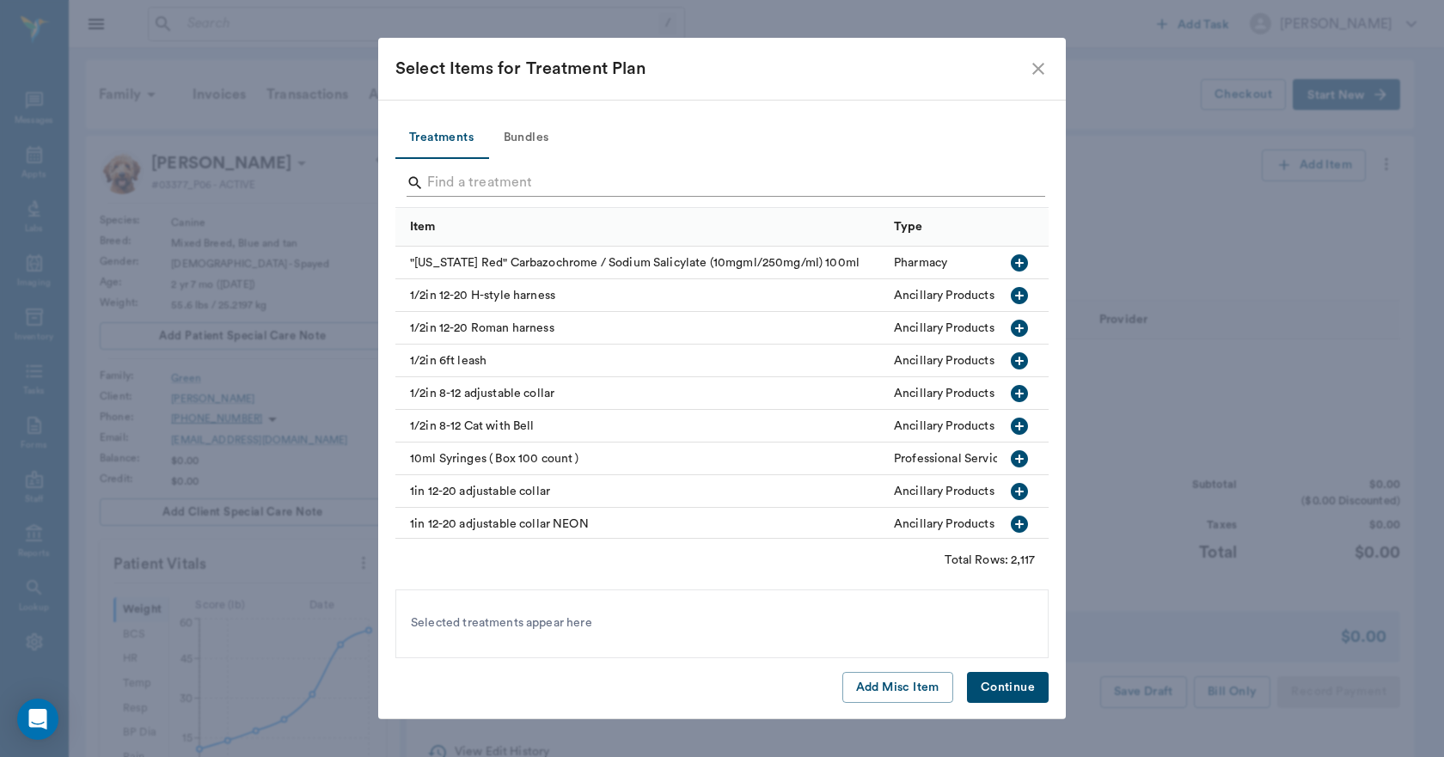
click at [533, 184] on input "Search" at bounding box center [723, 183] width 592 height 28
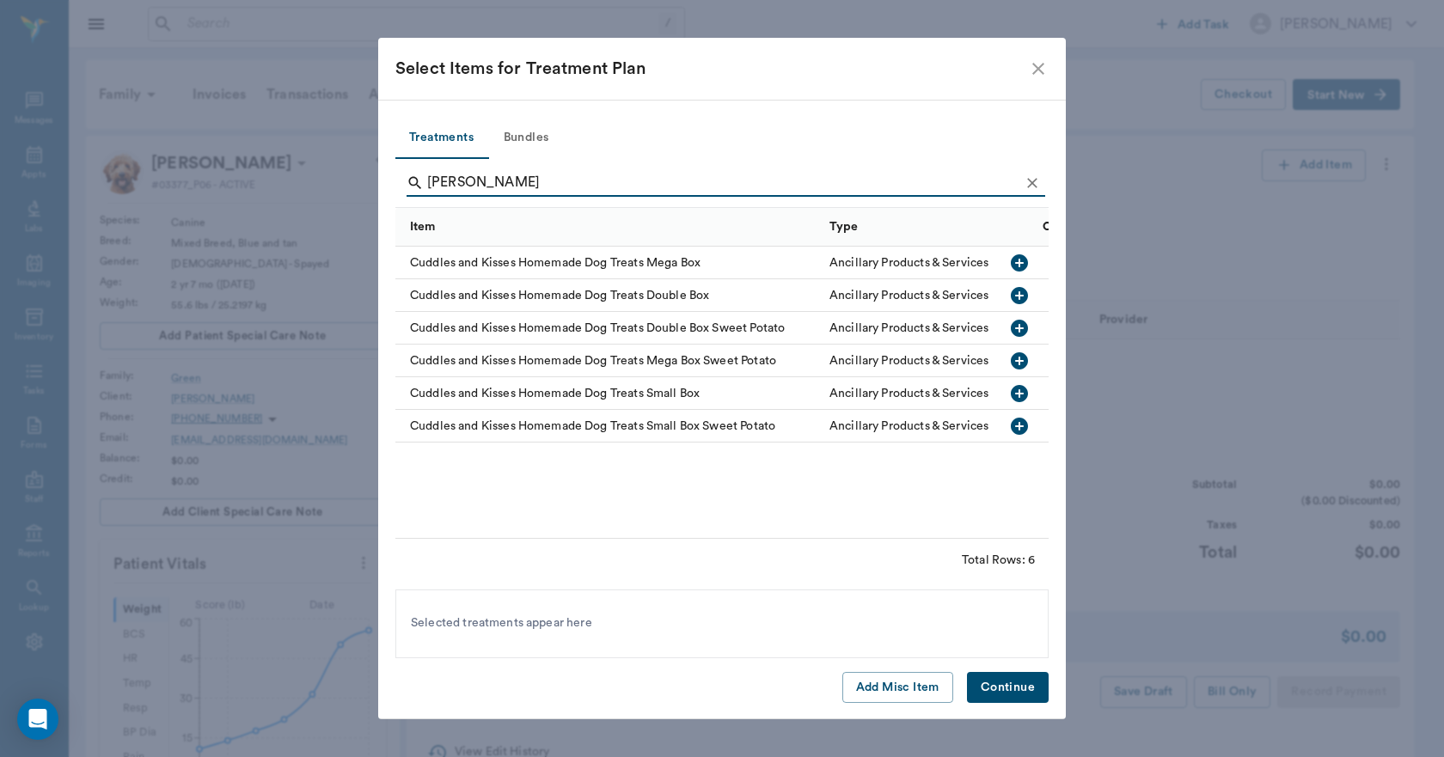
type input "[PERSON_NAME]"
click at [1020, 393] on icon "button" at bounding box center [1019, 393] width 21 height 21
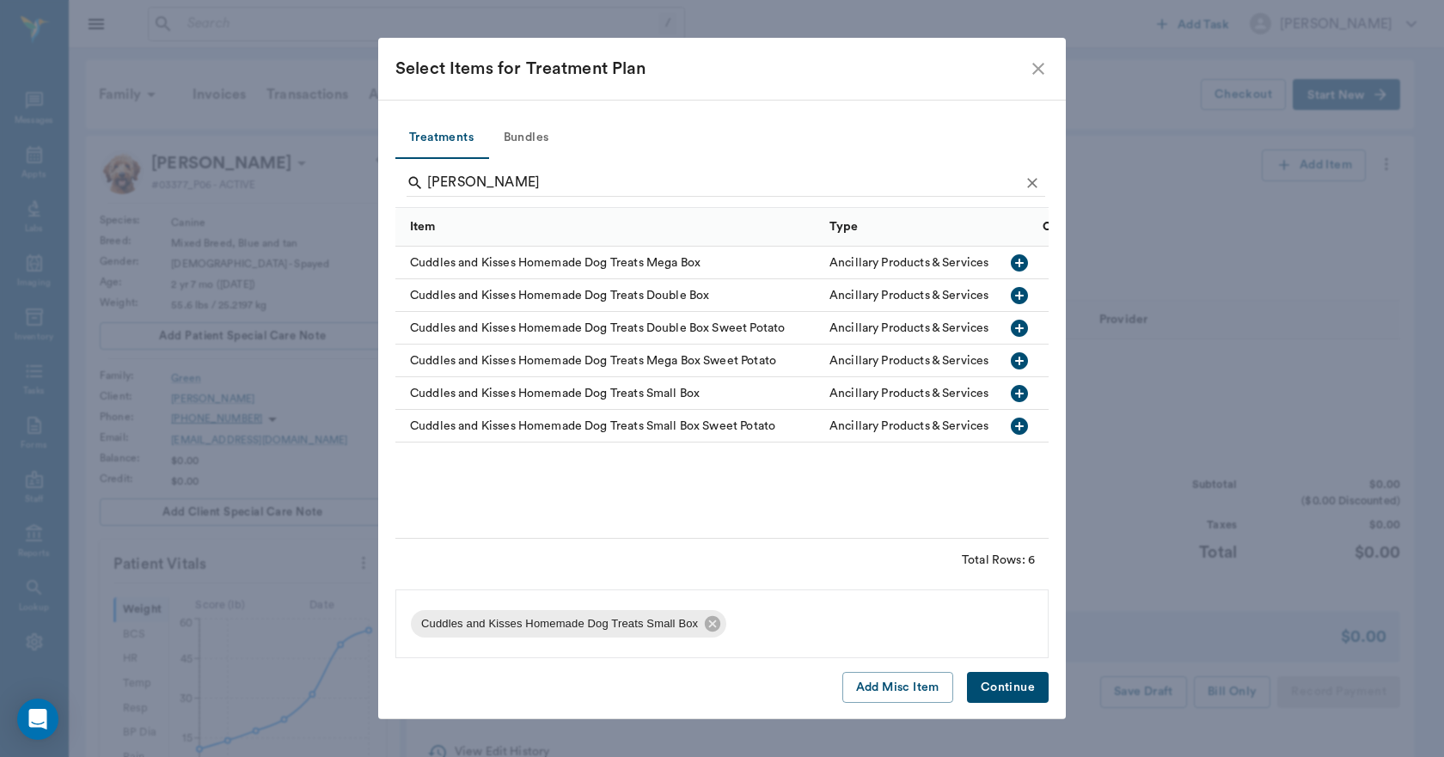
click at [1020, 686] on button "Continue" at bounding box center [1008, 688] width 82 height 32
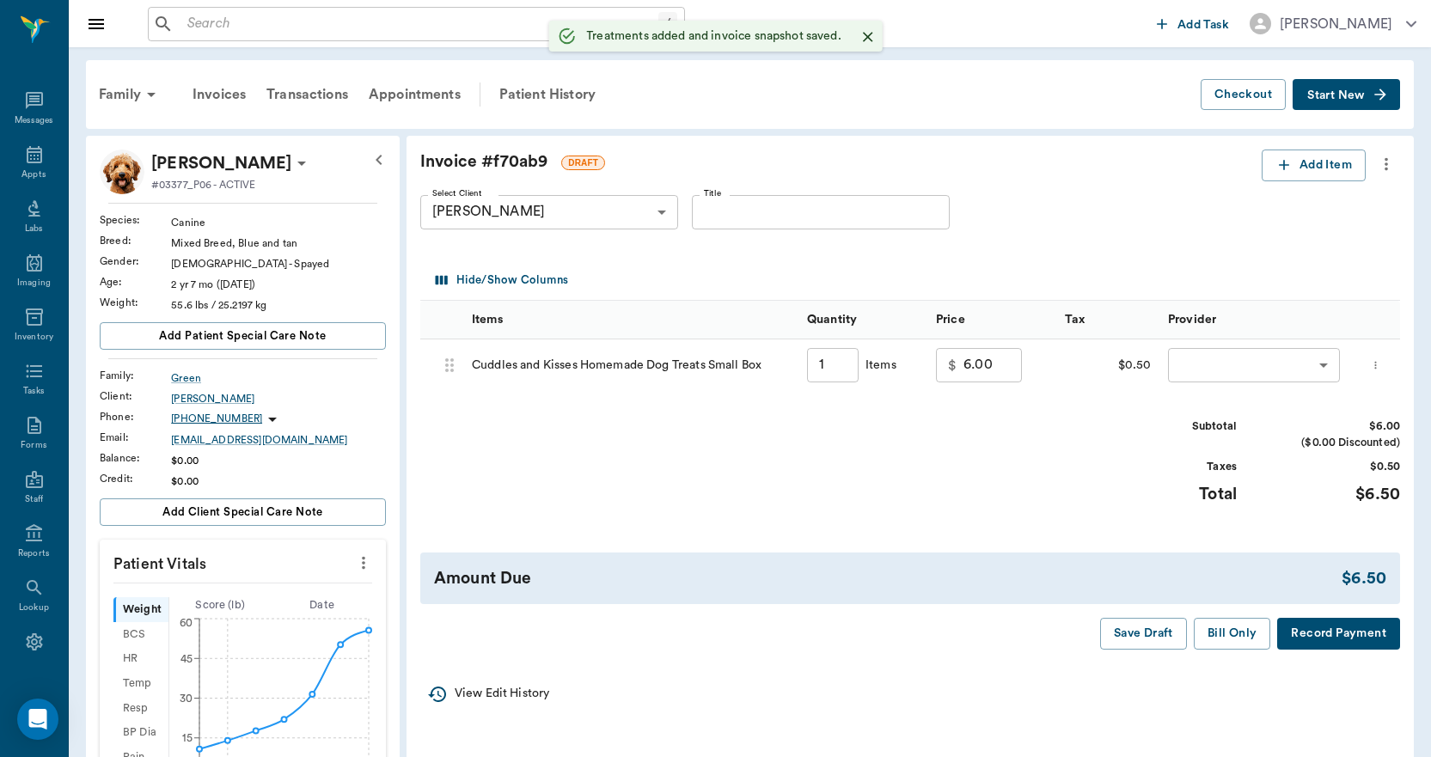
type input "1.00"
click at [1205, 386] on div "​ ​" at bounding box center [1270, 366] width 222 height 52
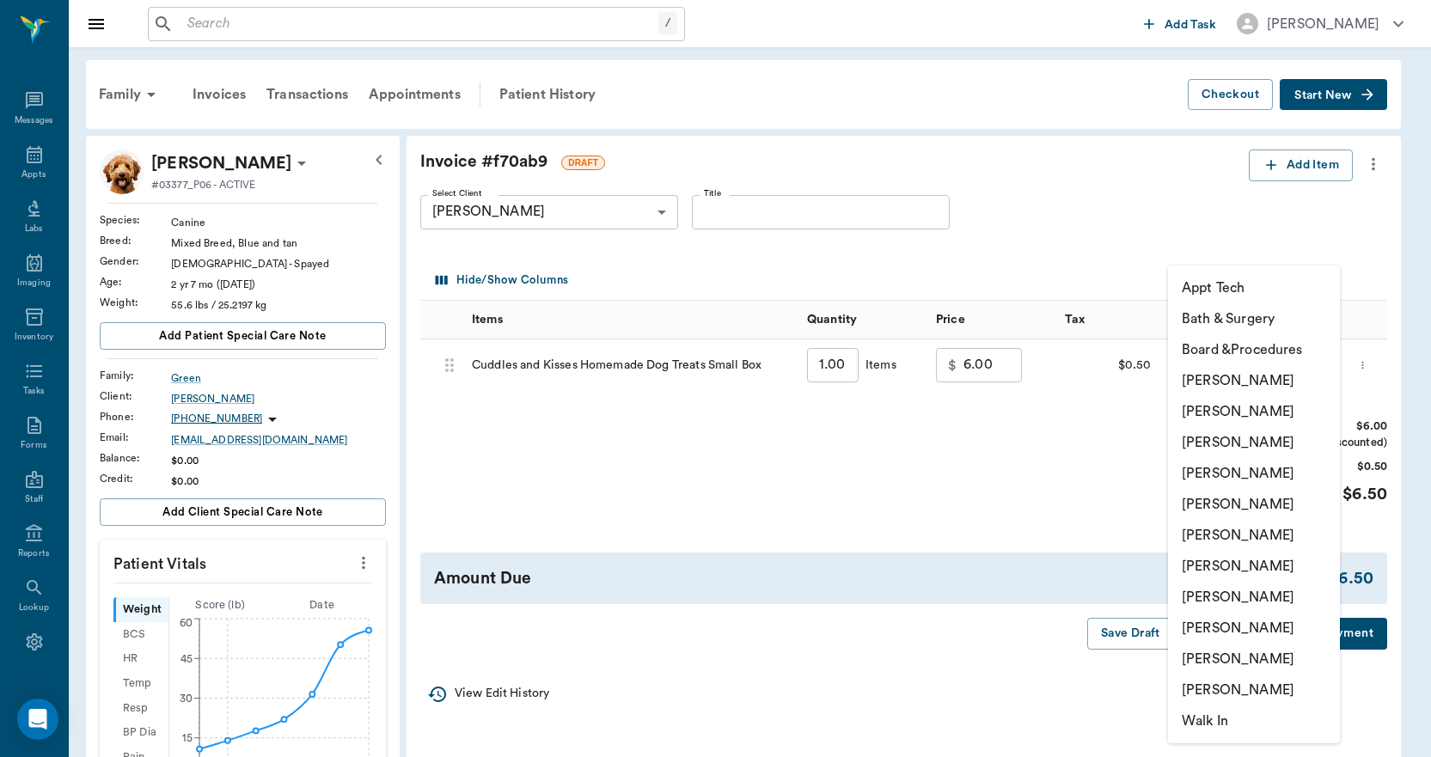
click at [1207, 371] on body "/ ​ Add Task [PERSON_NAME] Nectar Messages Appts Labs Imaging Inventory Tasks F…" at bounding box center [715, 641] width 1431 height 1282
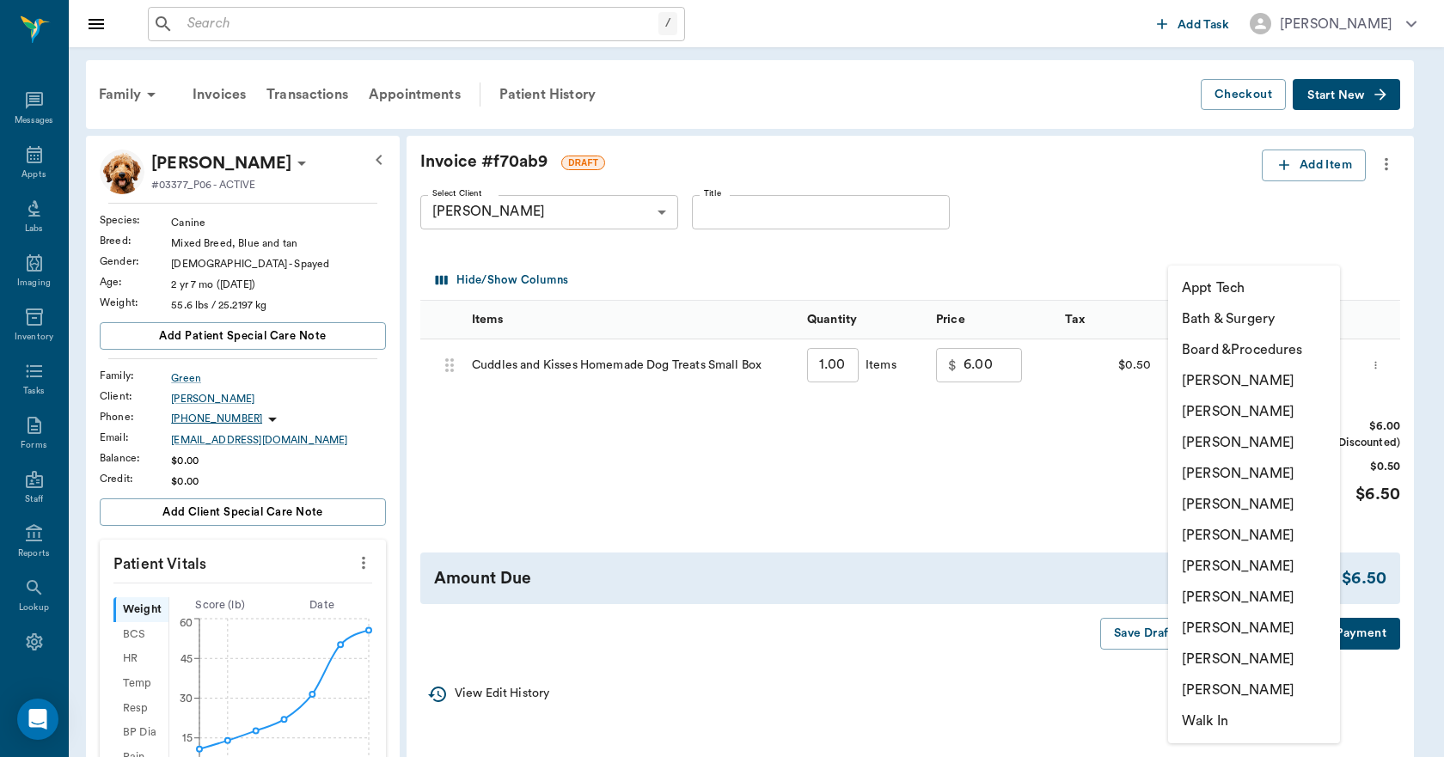
click at [1192, 654] on li "[PERSON_NAME]" at bounding box center [1254, 659] width 172 height 31
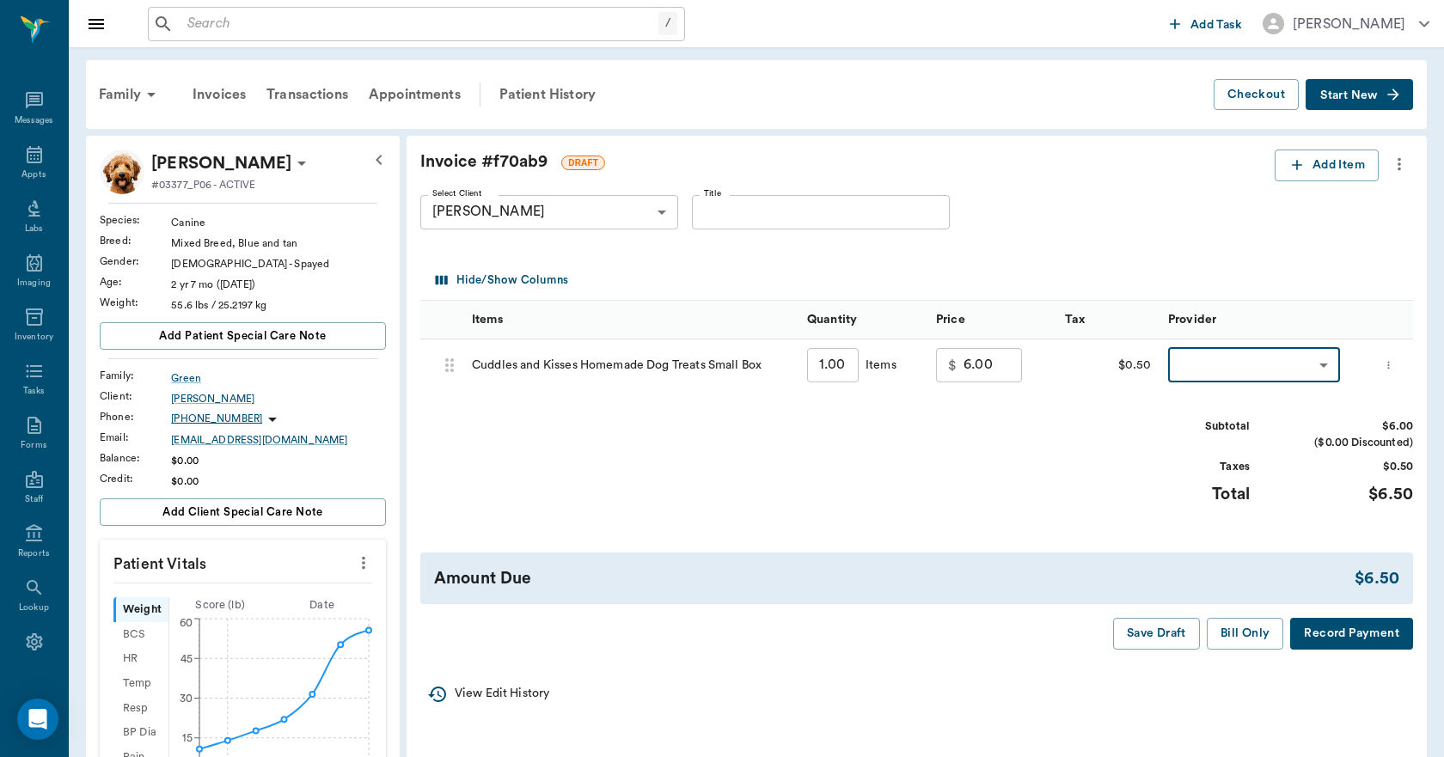
type input "none-63ec2ece52e12b0ba117cc90"
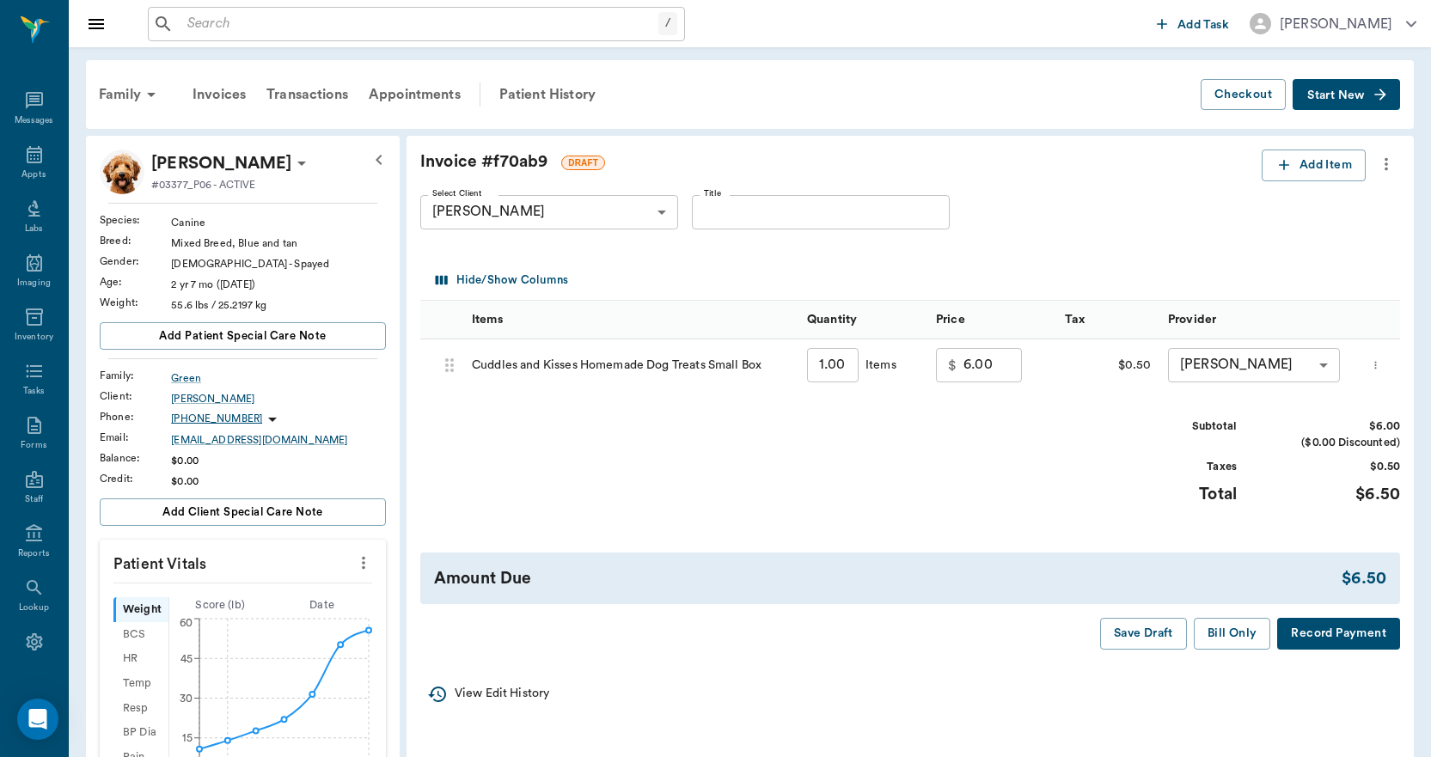
click at [1338, 644] on button "Record Payment" at bounding box center [1338, 634] width 123 height 32
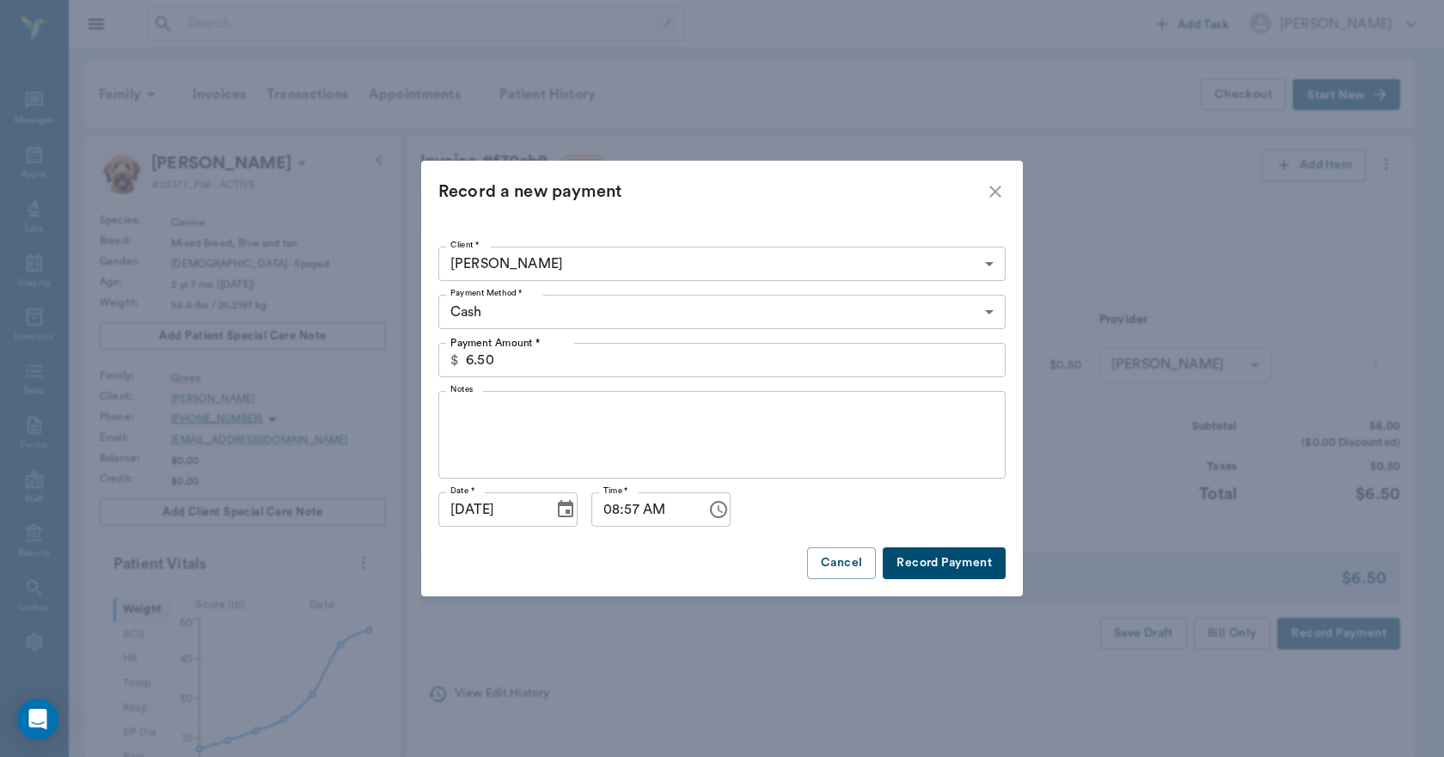
click at [617, 314] on body "/ ​ Add Task [PERSON_NAME] Nectar Messages Appts Labs Imaging Inventory Tasks F…" at bounding box center [722, 641] width 1444 height 1282
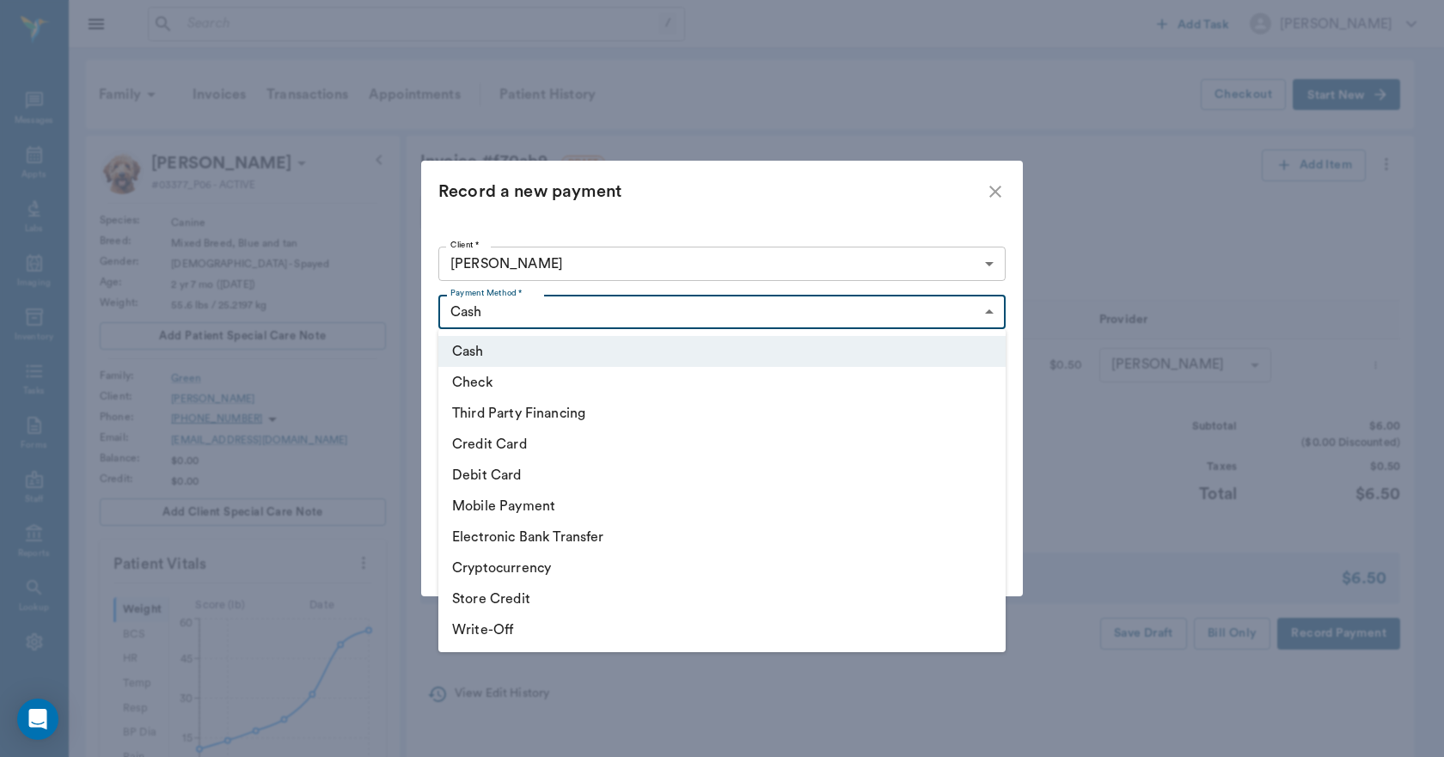
click at [515, 442] on li "Credit Card" at bounding box center [721, 444] width 567 height 31
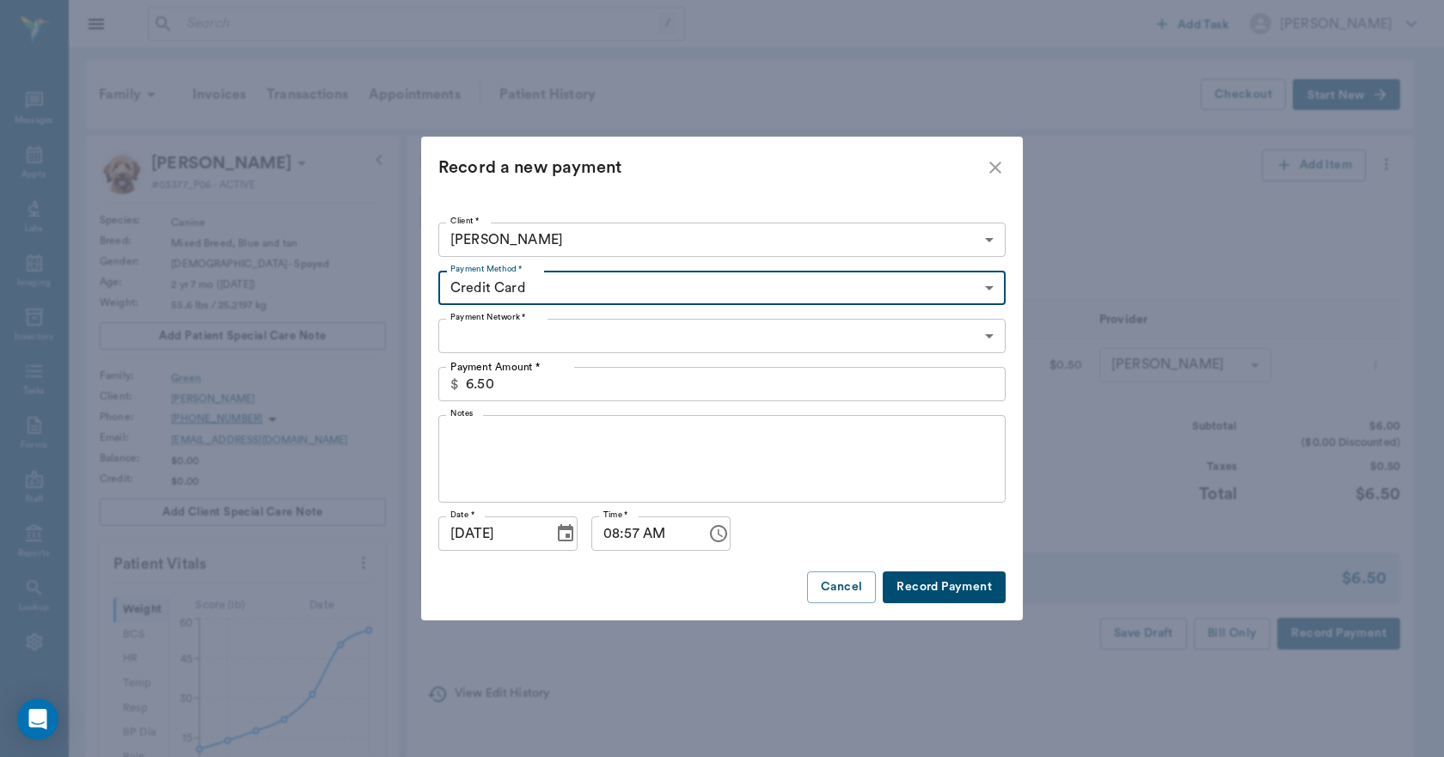
type input "CREDIT_CARD"
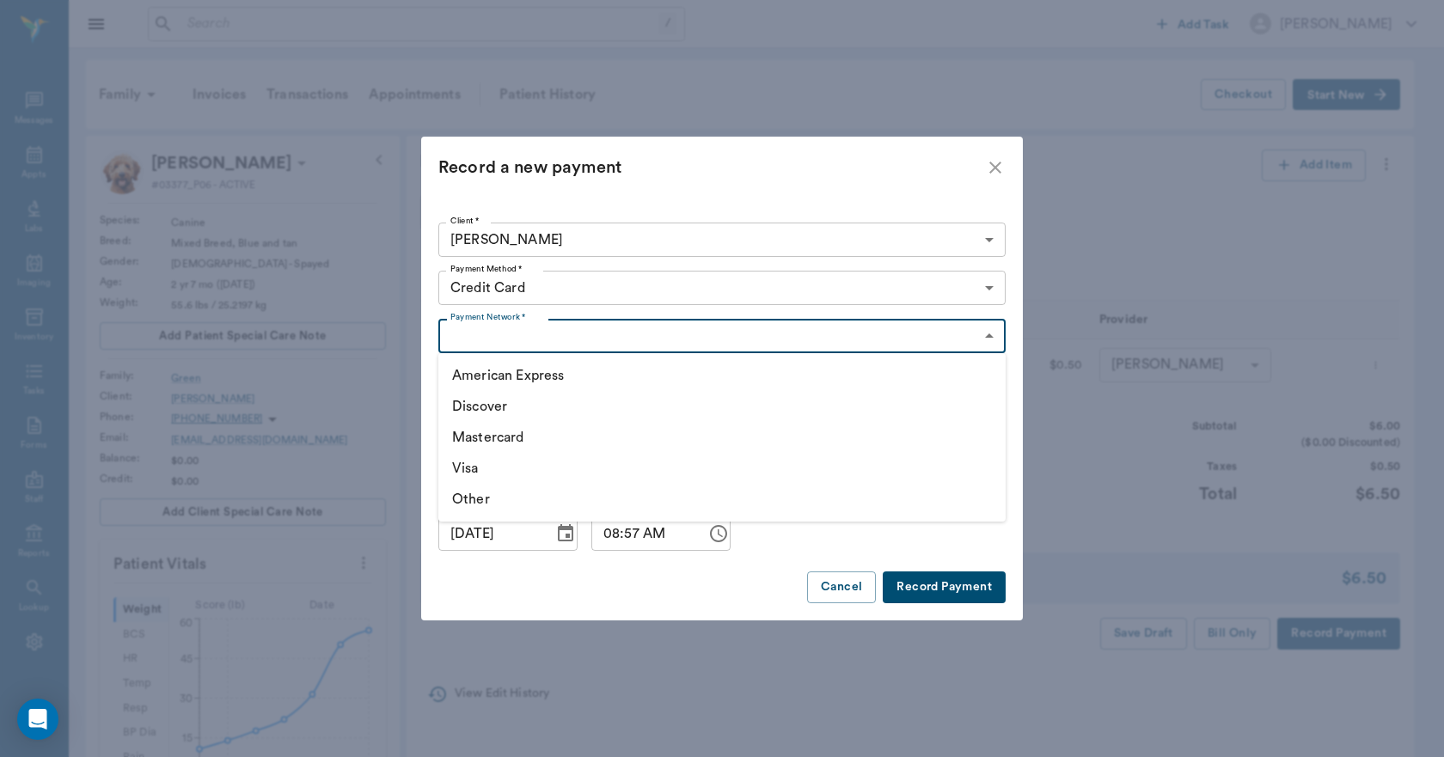
click at [548, 330] on body "/ ​ Add Task [PERSON_NAME] Nectar Messages Appts Labs Imaging Inventory Tasks F…" at bounding box center [722, 641] width 1444 height 1282
click at [475, 469] on li "Visa" at bounding box center [721, 468] width 567 height 31
type input "VISA"
click at [933, 592] on button "Record Payment" at bounding box center [944, 588] width 123 height 32
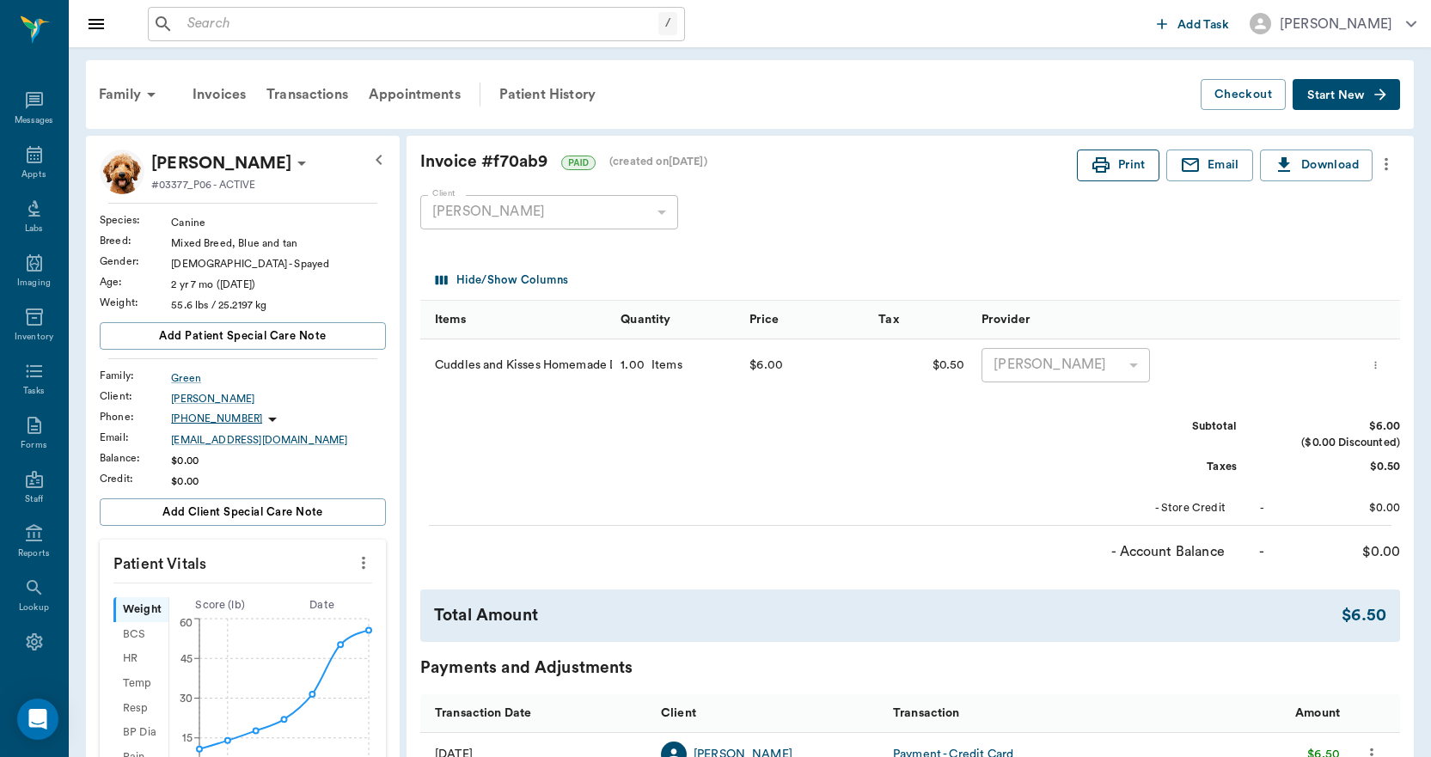
click at [1117, 168] on button "Print" at bounding box center [1118, 166] width 83 height 32
click at [24, 159] on icon at bounding box center [34, 154] width 21 height 21
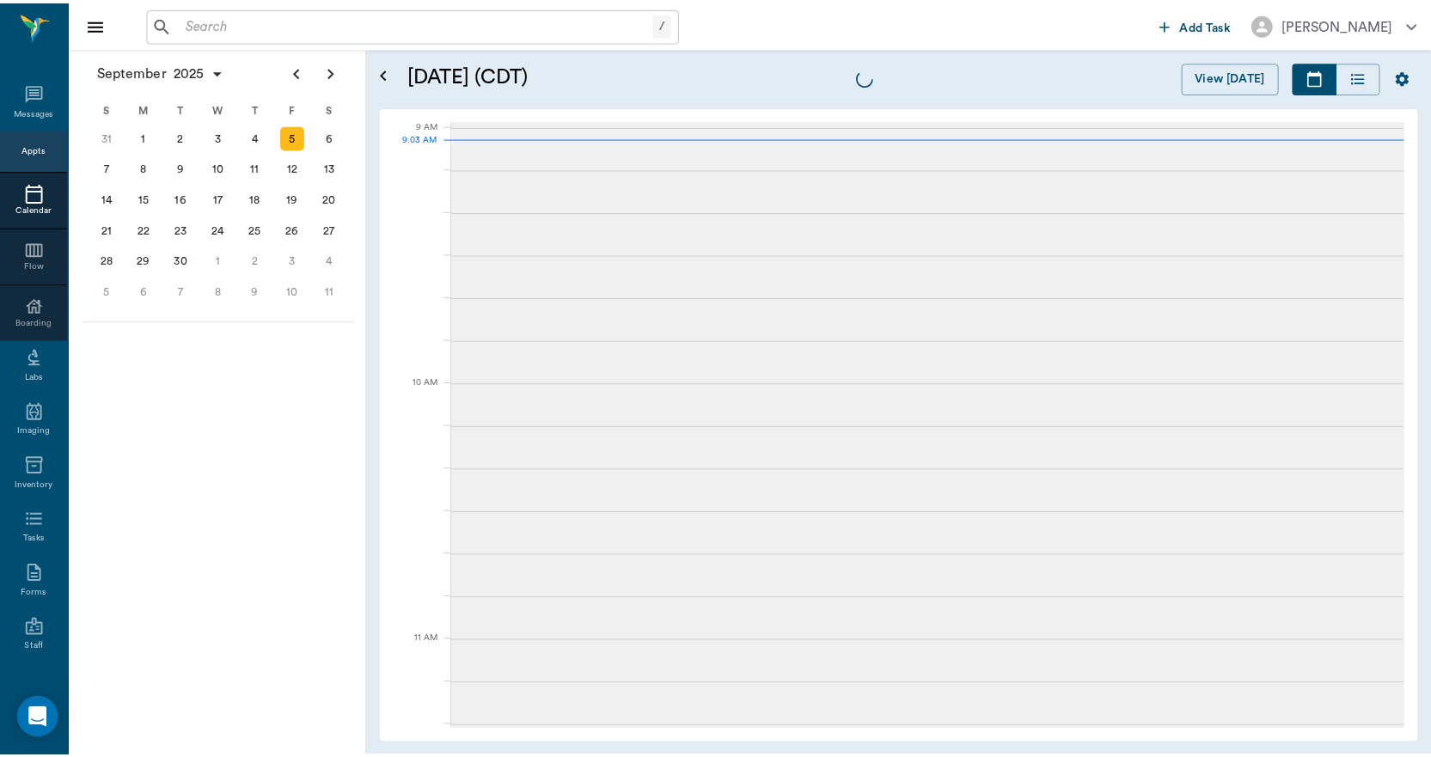
scroll to position [260, 0]
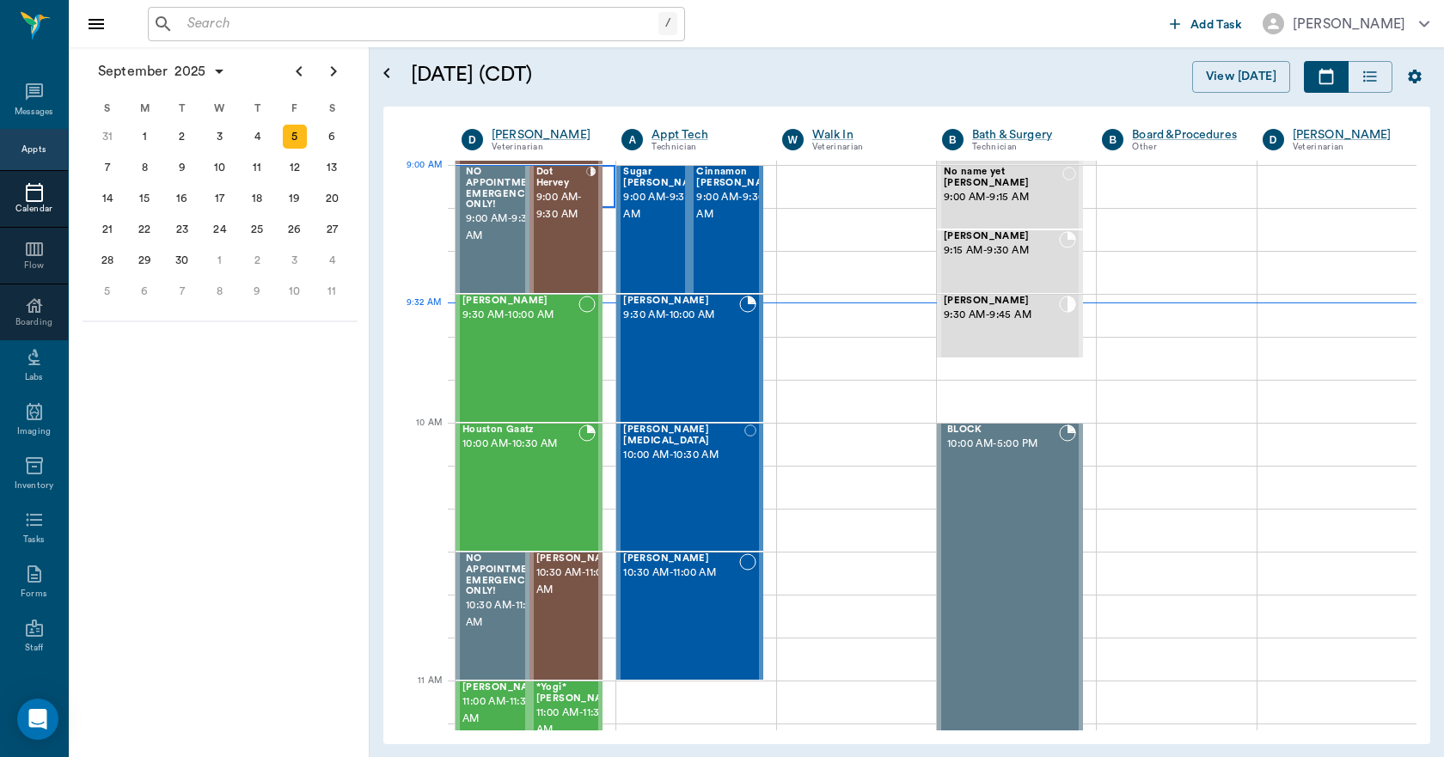
click at [606, 189] on div at bounding box center [536, 186] width 160 height 43
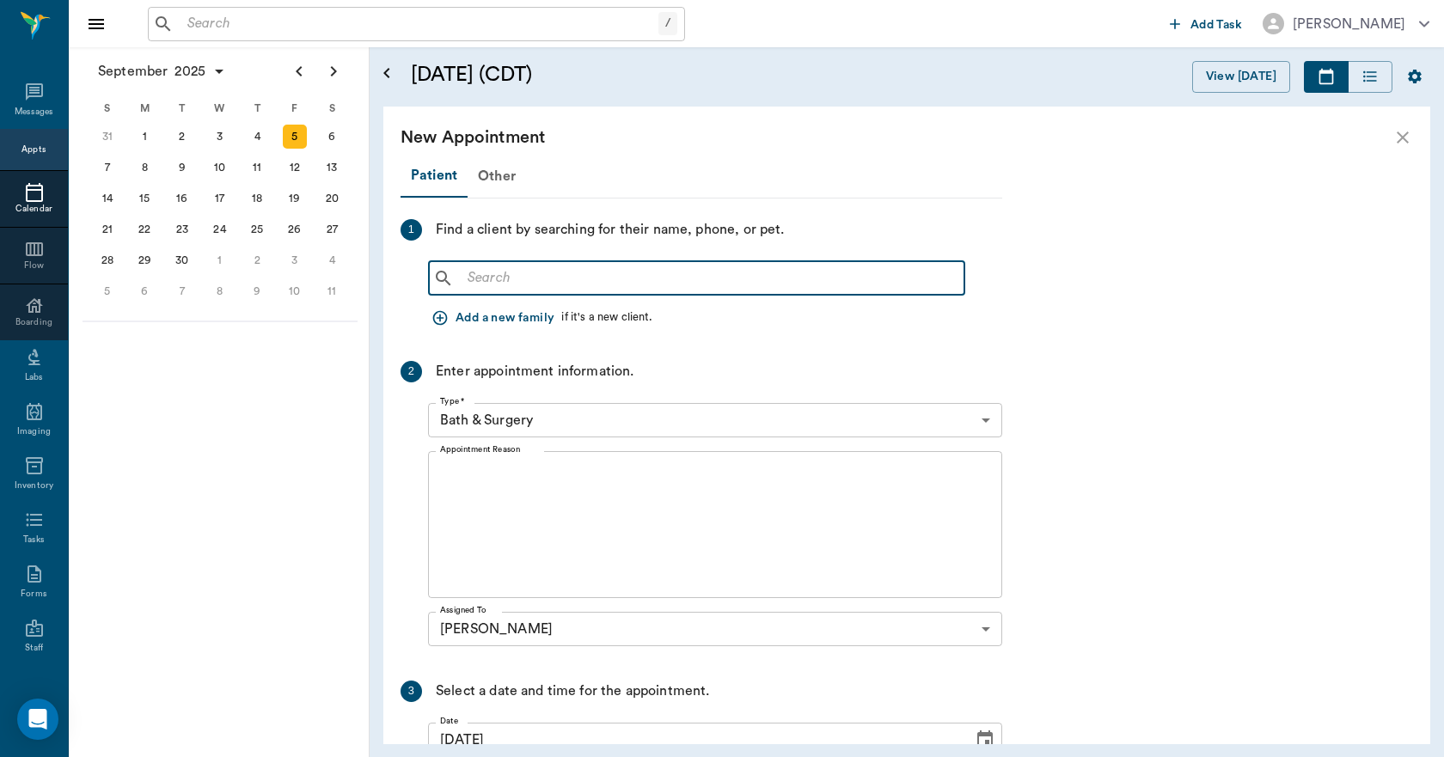
click at [610, 277] on input "text" at bounding box center [709, 278] width 497 height 24
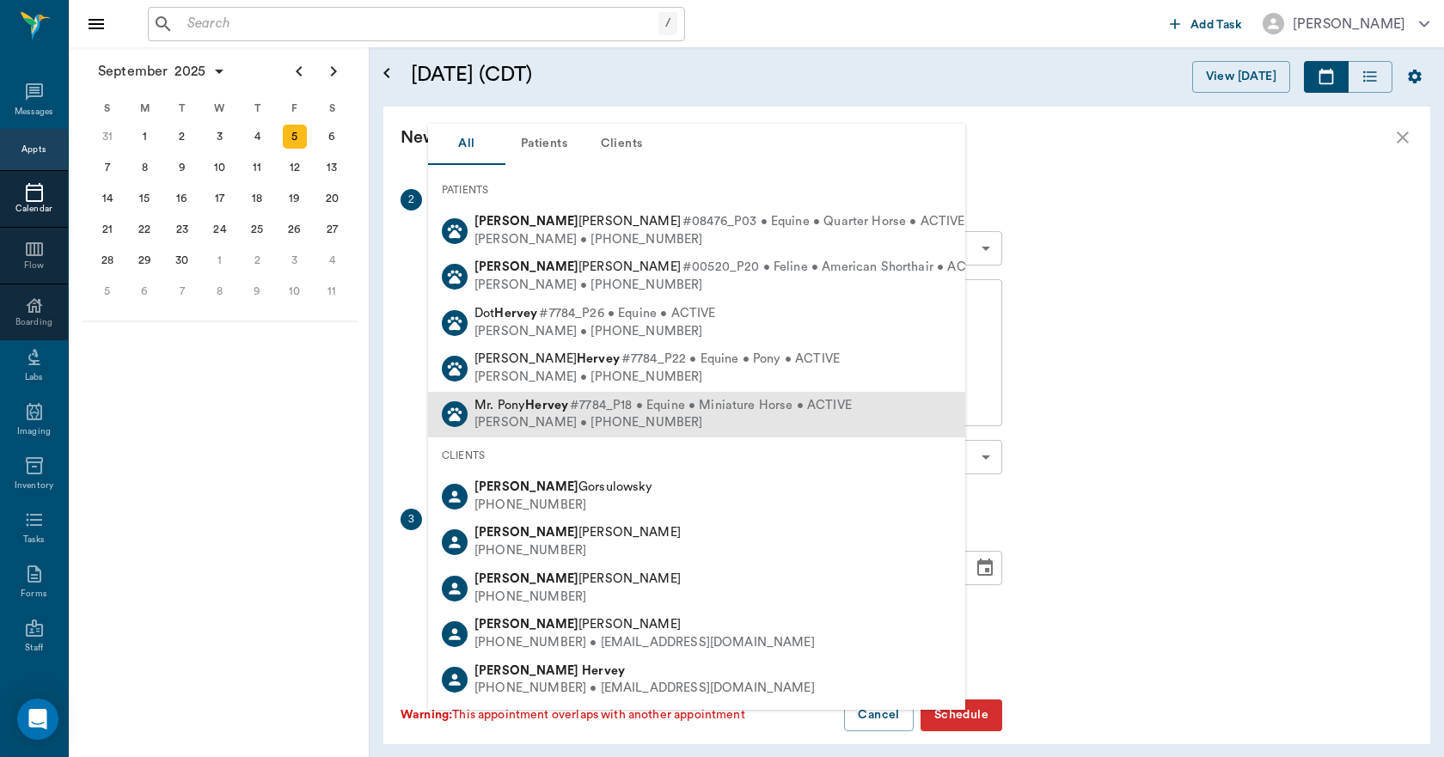
scroll to position [190, 0]
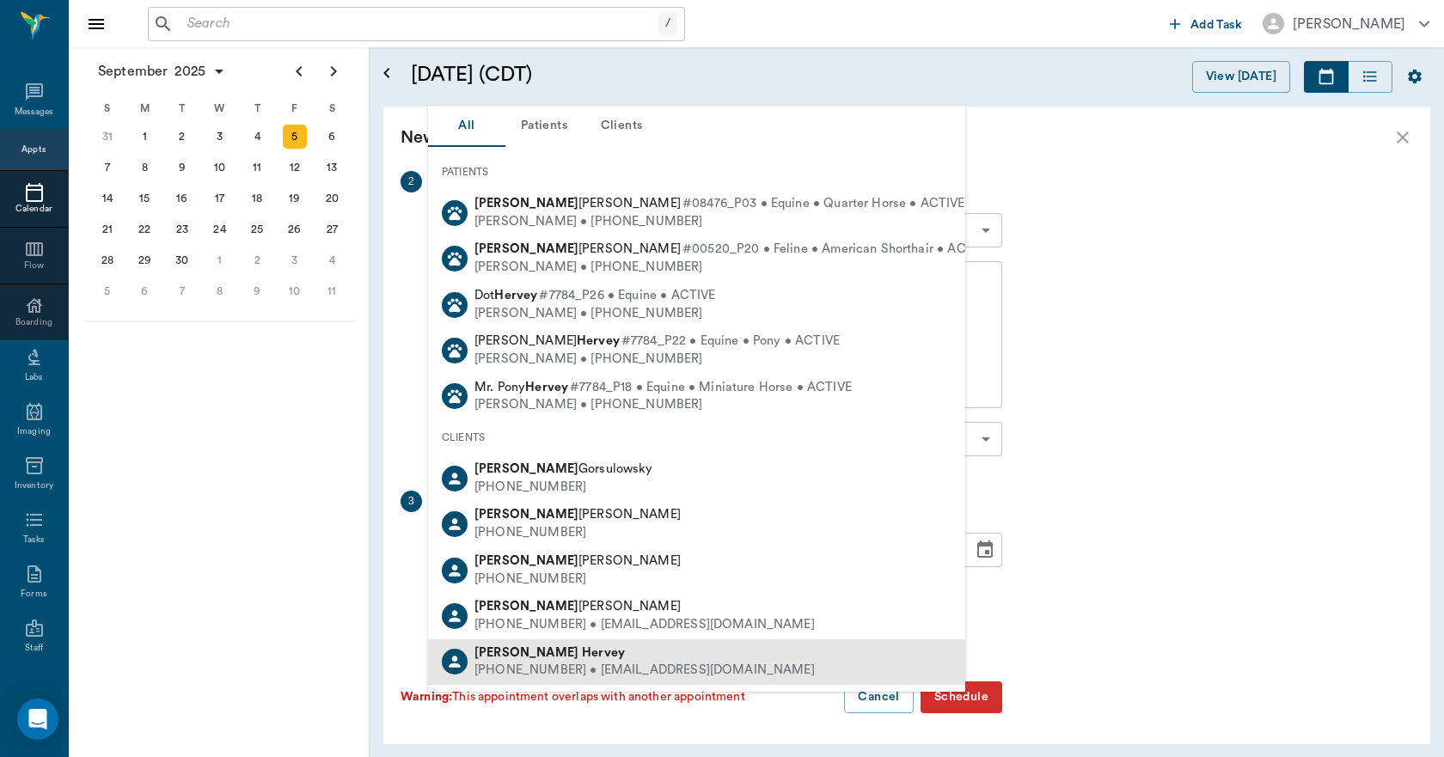
click at [579, 660] on div "Megan Hervey" at bounding box center [644, 654] width 340 height 18
type input "meghan hervy"
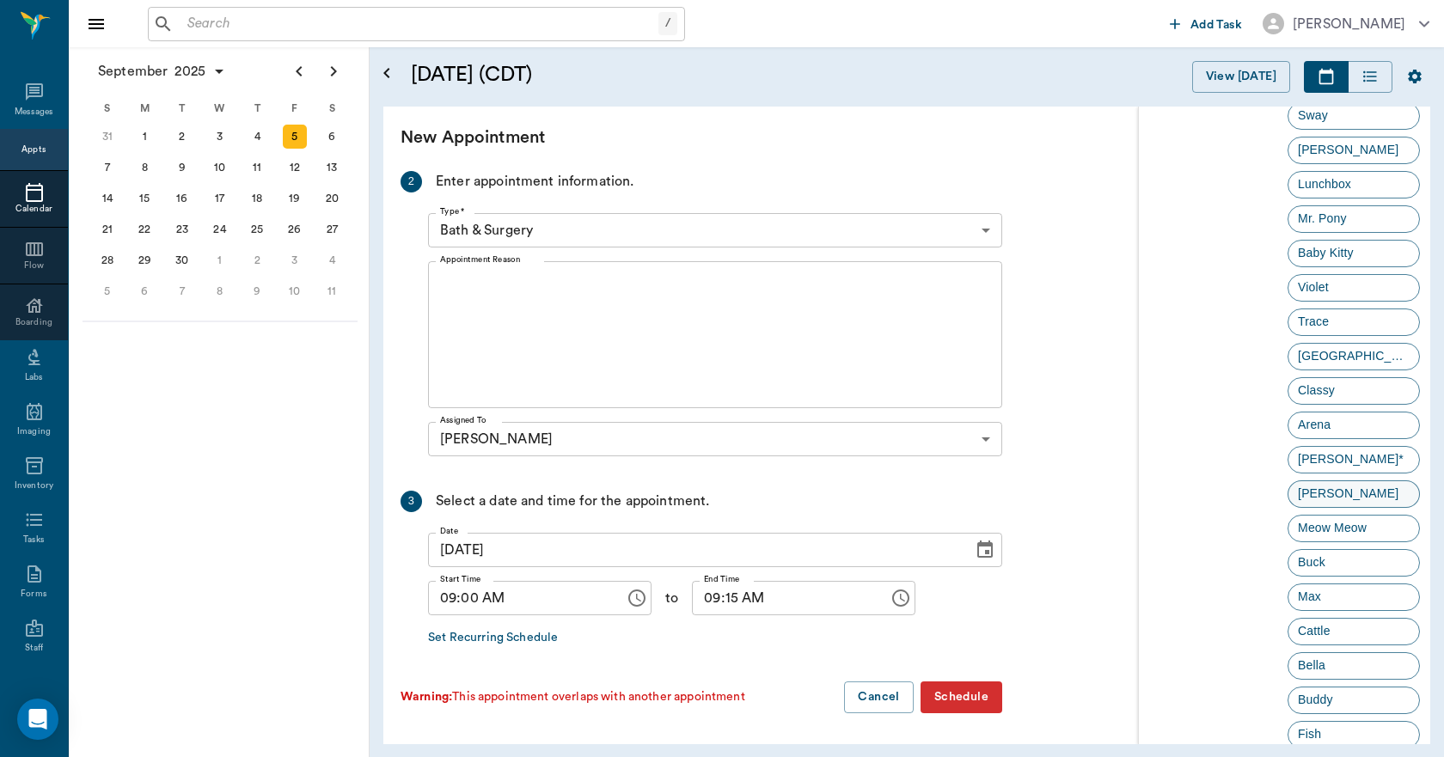
scroll to position [344, 0]
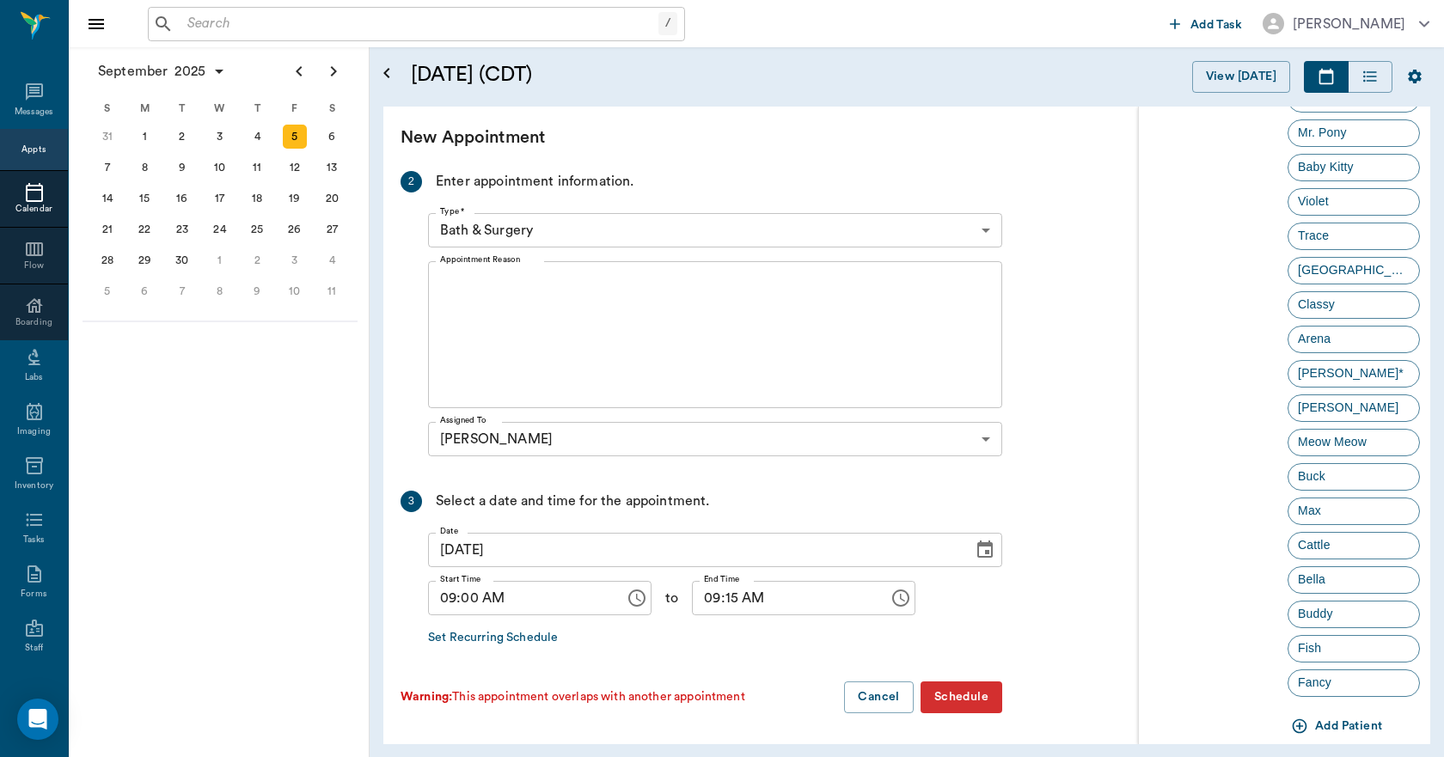
click at [1371, 731] on button "Add Patient" at bounding box center [1338, 727] width 101 height 32
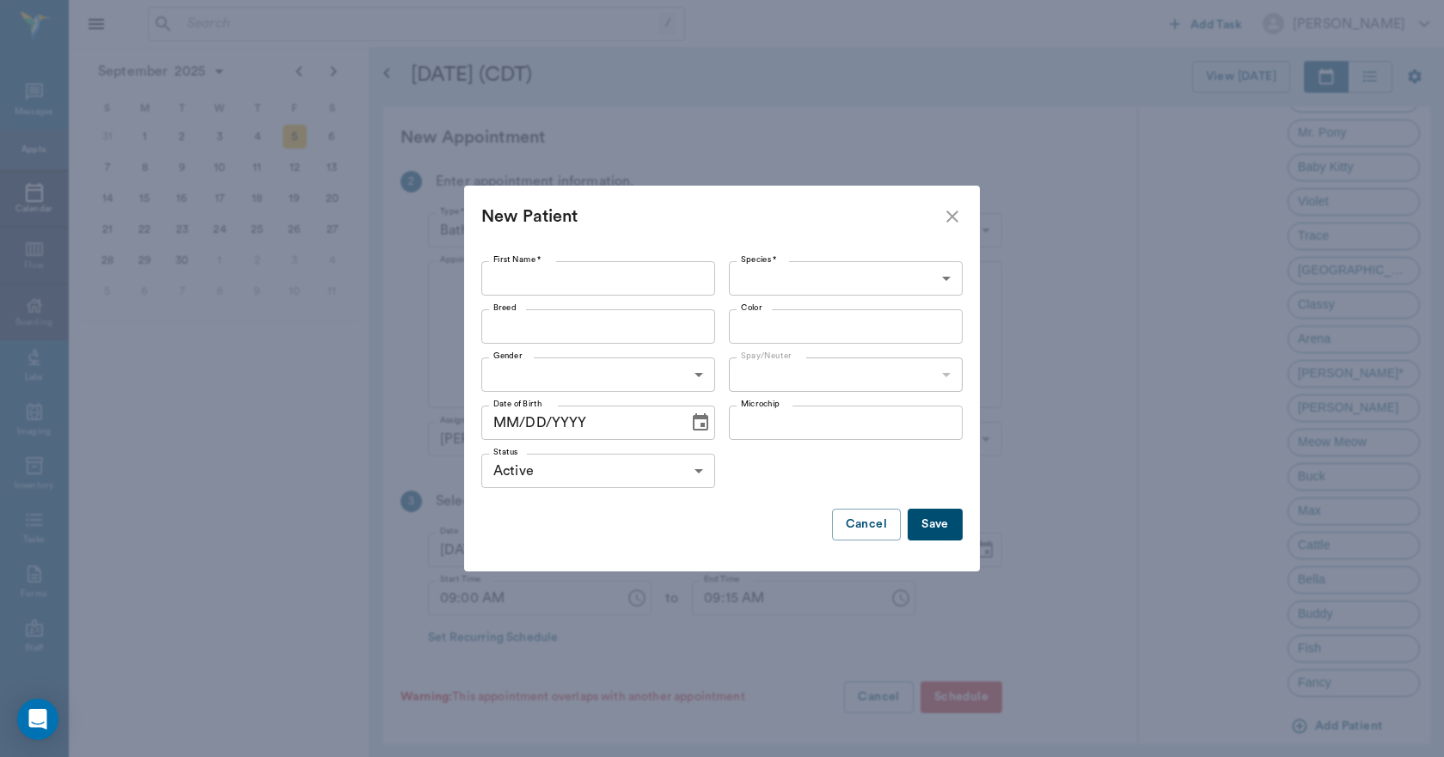
click at [580, 276] on input "First Name *" at bounding box center [598, 278] width 234 height 34
type input "Tonto"
click at [902, 285] on body "/ ​ Add Task Dr. Bert Ellsworth Nectar Messages Appts Calendar Flow Boarding La…" at bounding box center [722, 378] width 1444 height 757
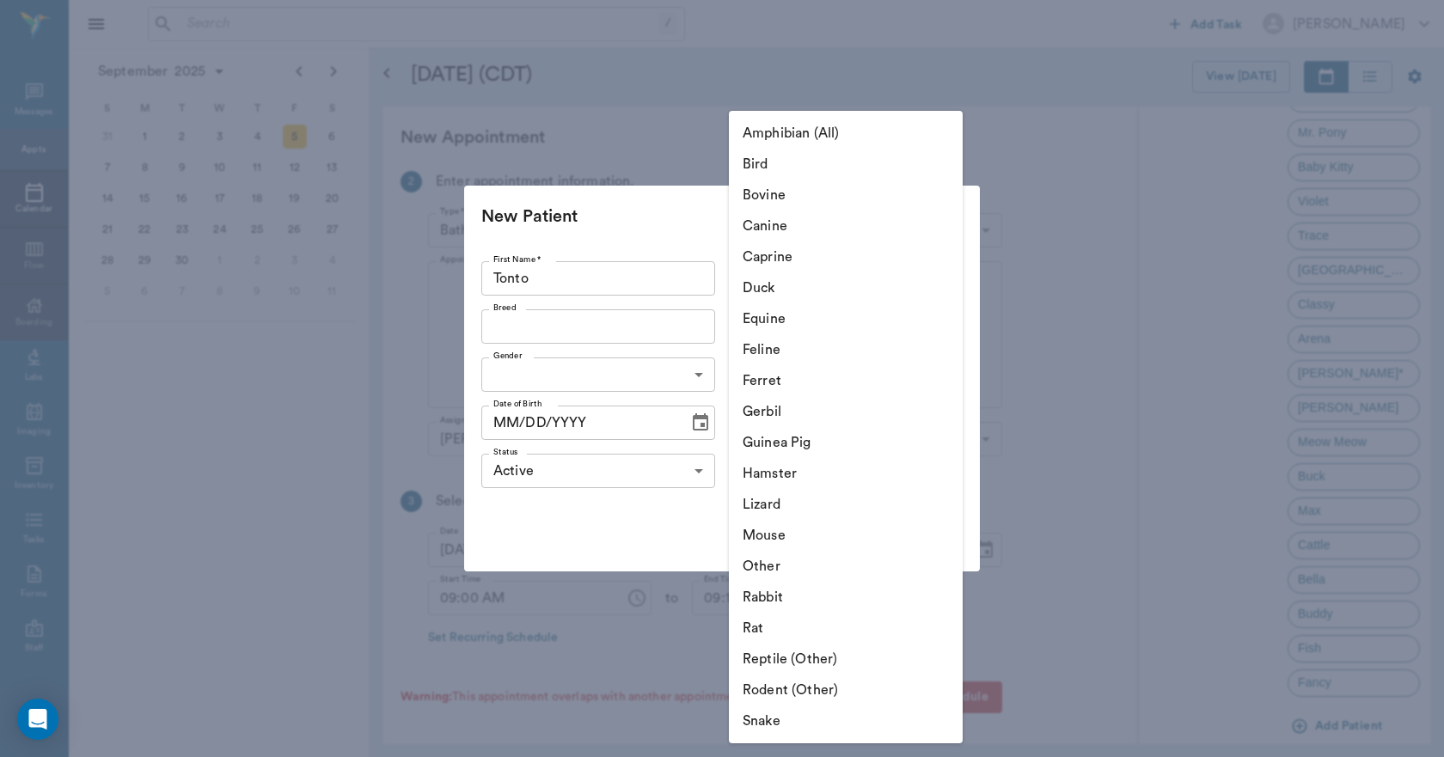
click at [788, 319] on li "Equine" at bounding box center [846, 318] width 234 height 31
type input "Equine"
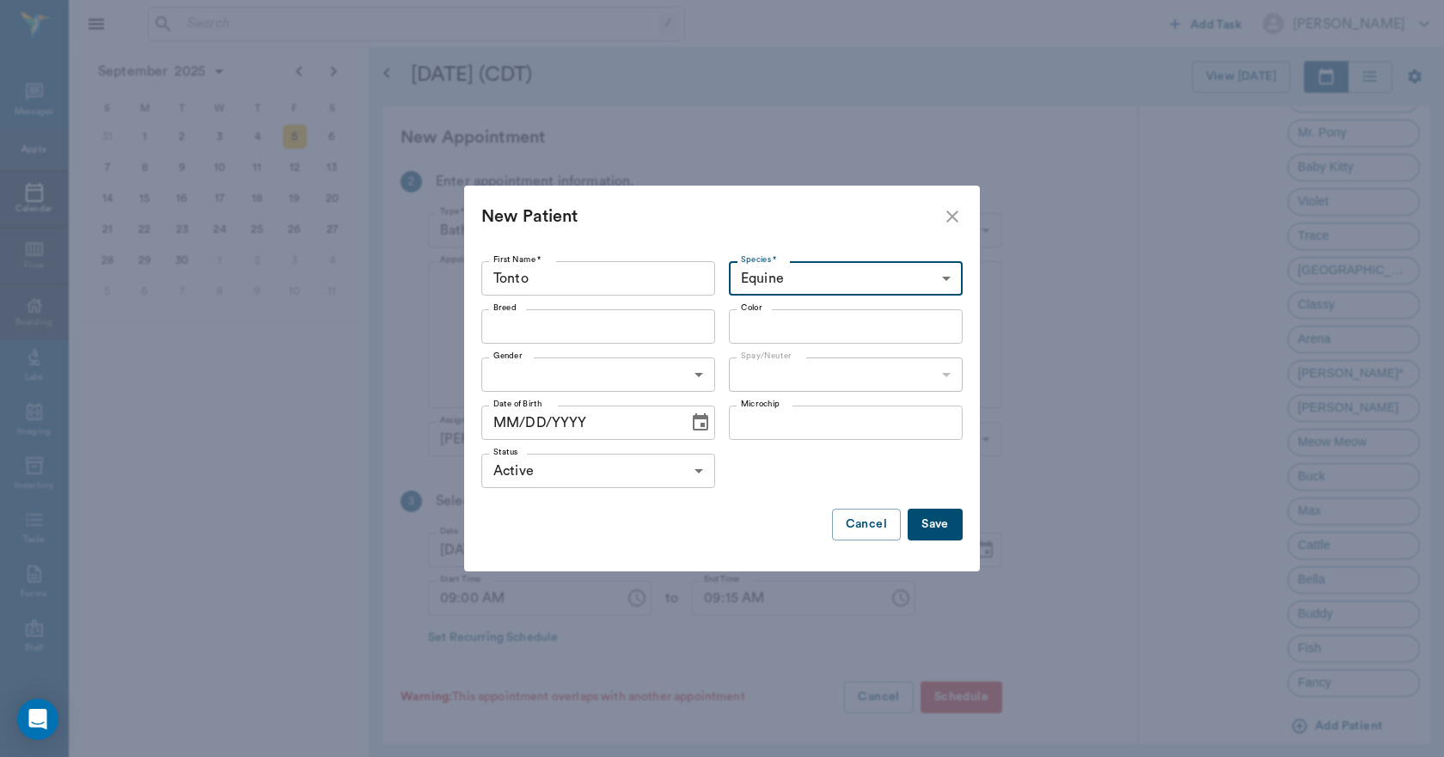
click at [779, 323] on input "Color" at bounding box center [831, 327] width 195 height 24
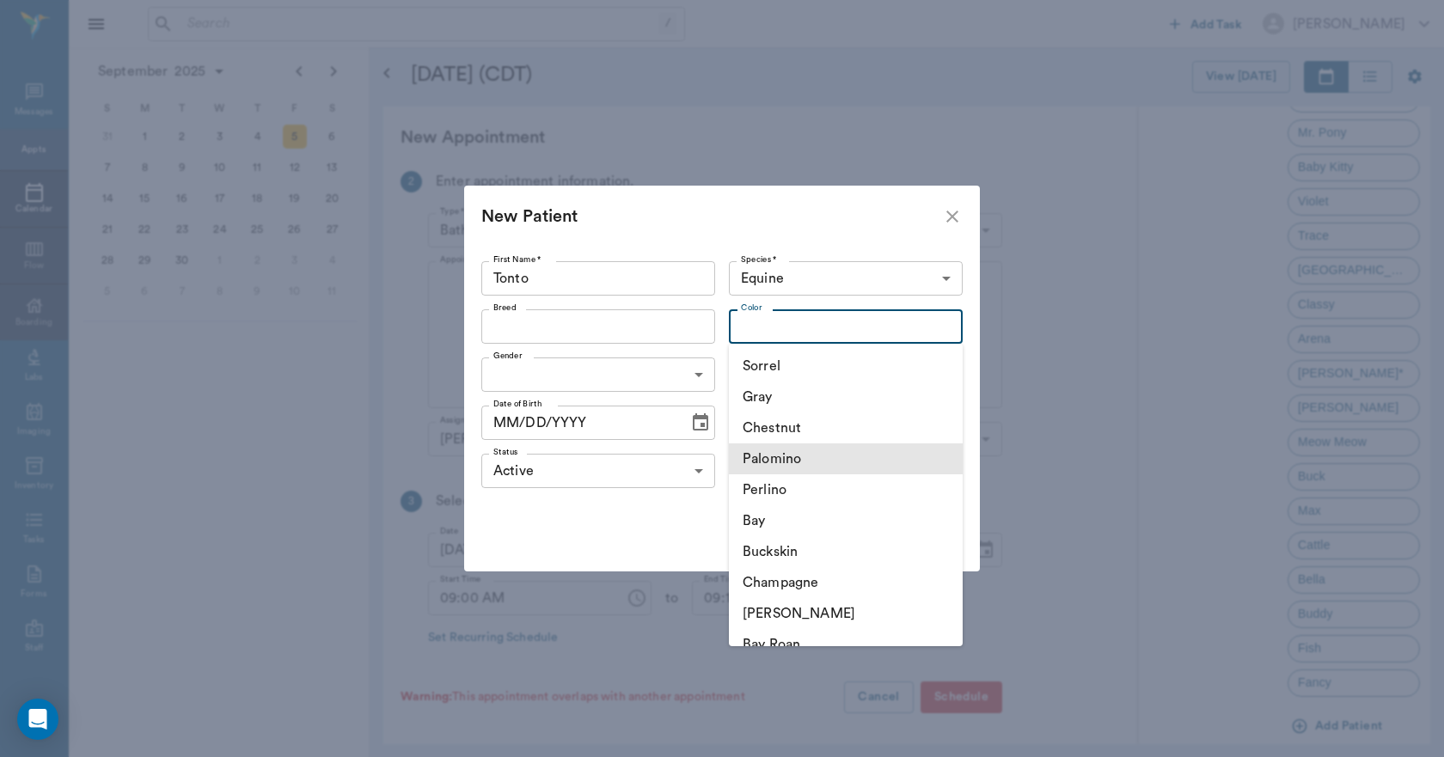
click at [799, 451] on li "Palomino" at bounding box center [846, 459] width 234 height 31
type input "Palomino"
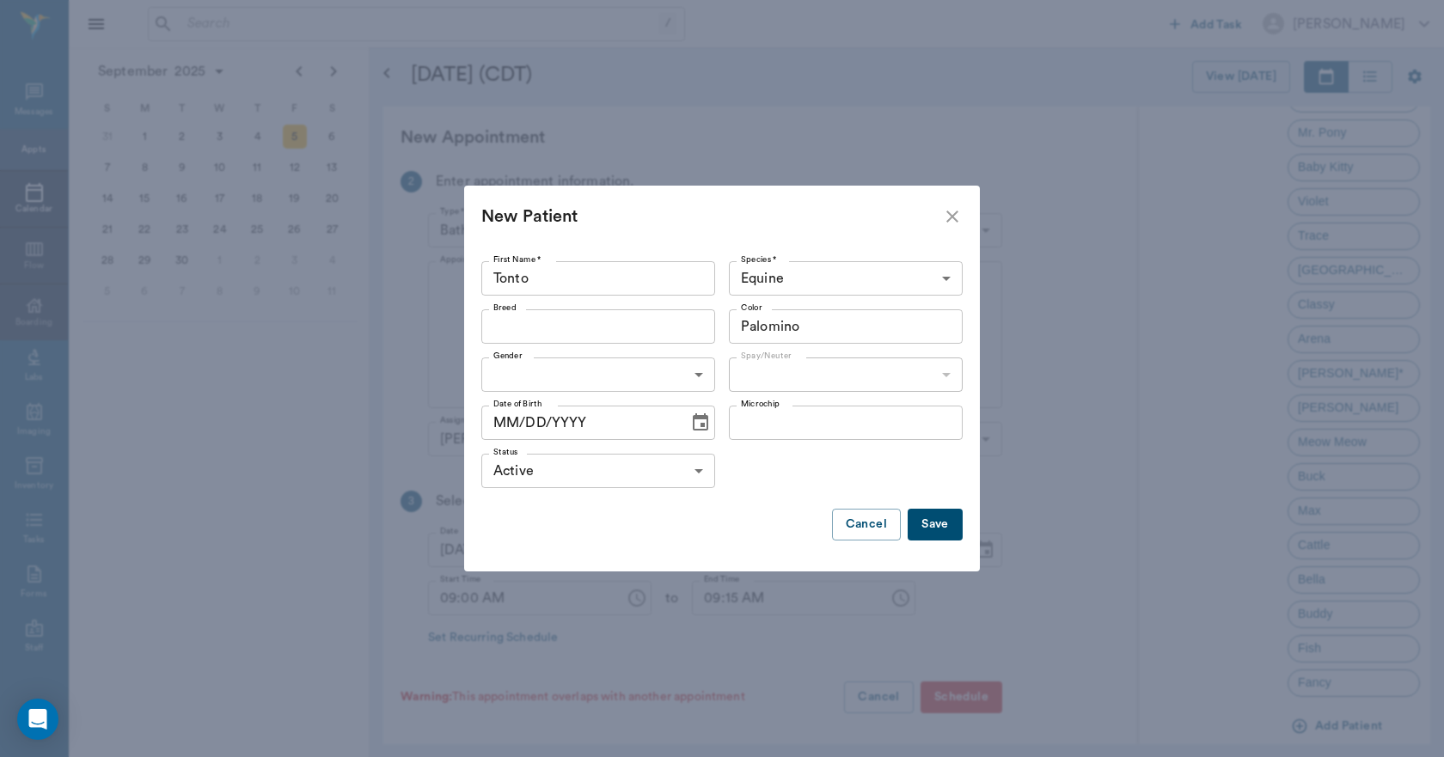
click at [701, 376] on body "/ ​ Add Task Dr. Bert Ellsworth Nectar Messages Appts Calendar Flow Boarding La…" at bounding box center [722, 378] width 1444 height 757
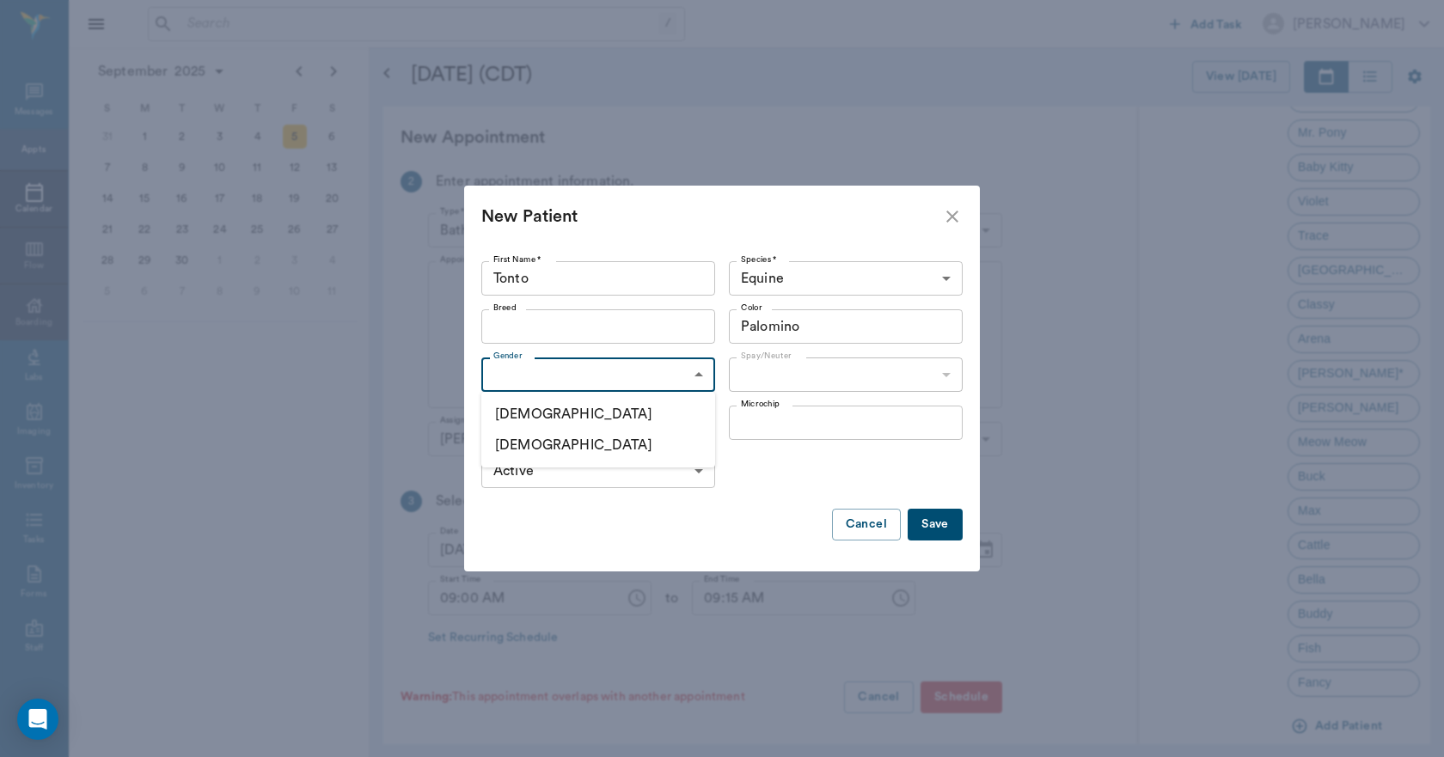
click at [601, 422] on li "Male" at bounding box center [598, 414] width 234 height 31
type input "MALE"
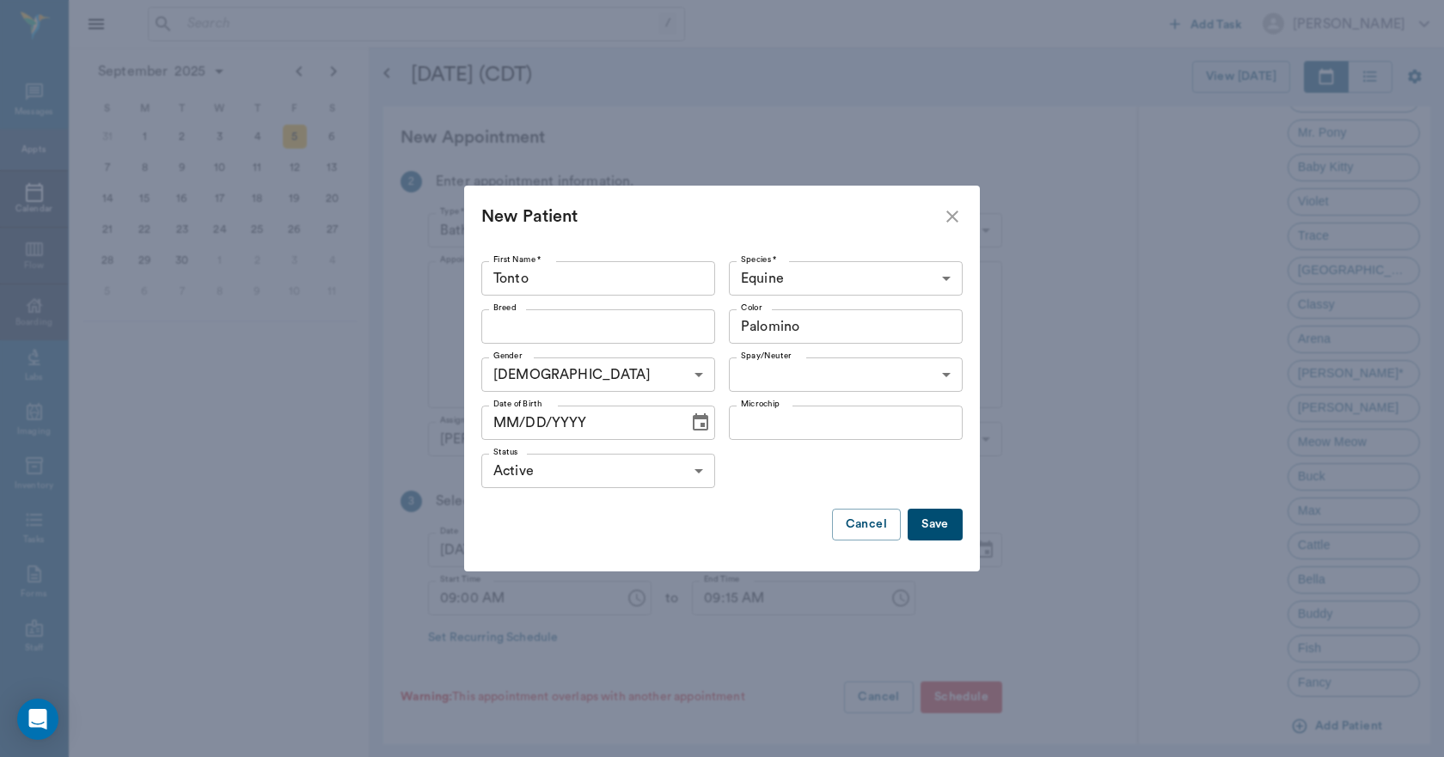
click at [938, 519] on button "Save" at bounding box center [935, 525] width 55 height 32
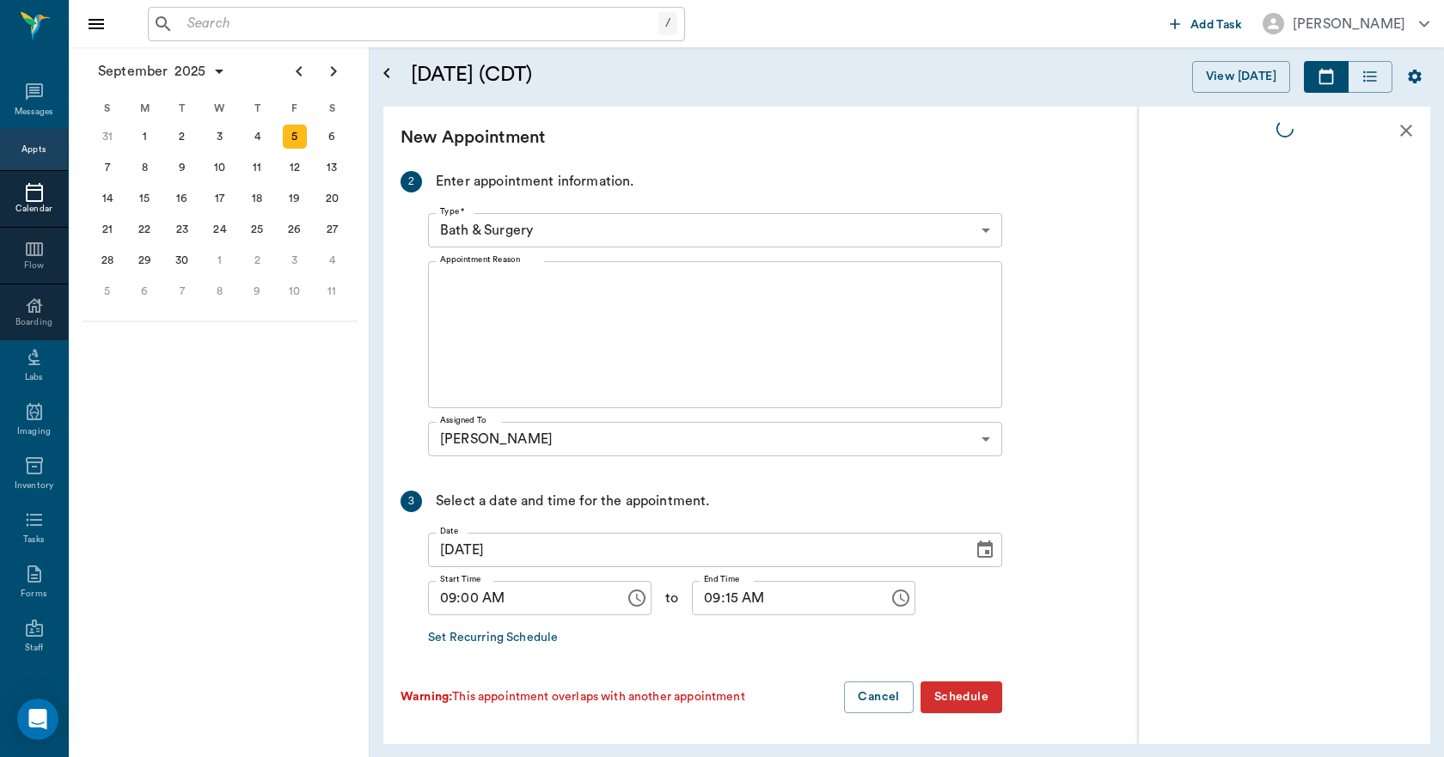
scroll to position [0, 0]
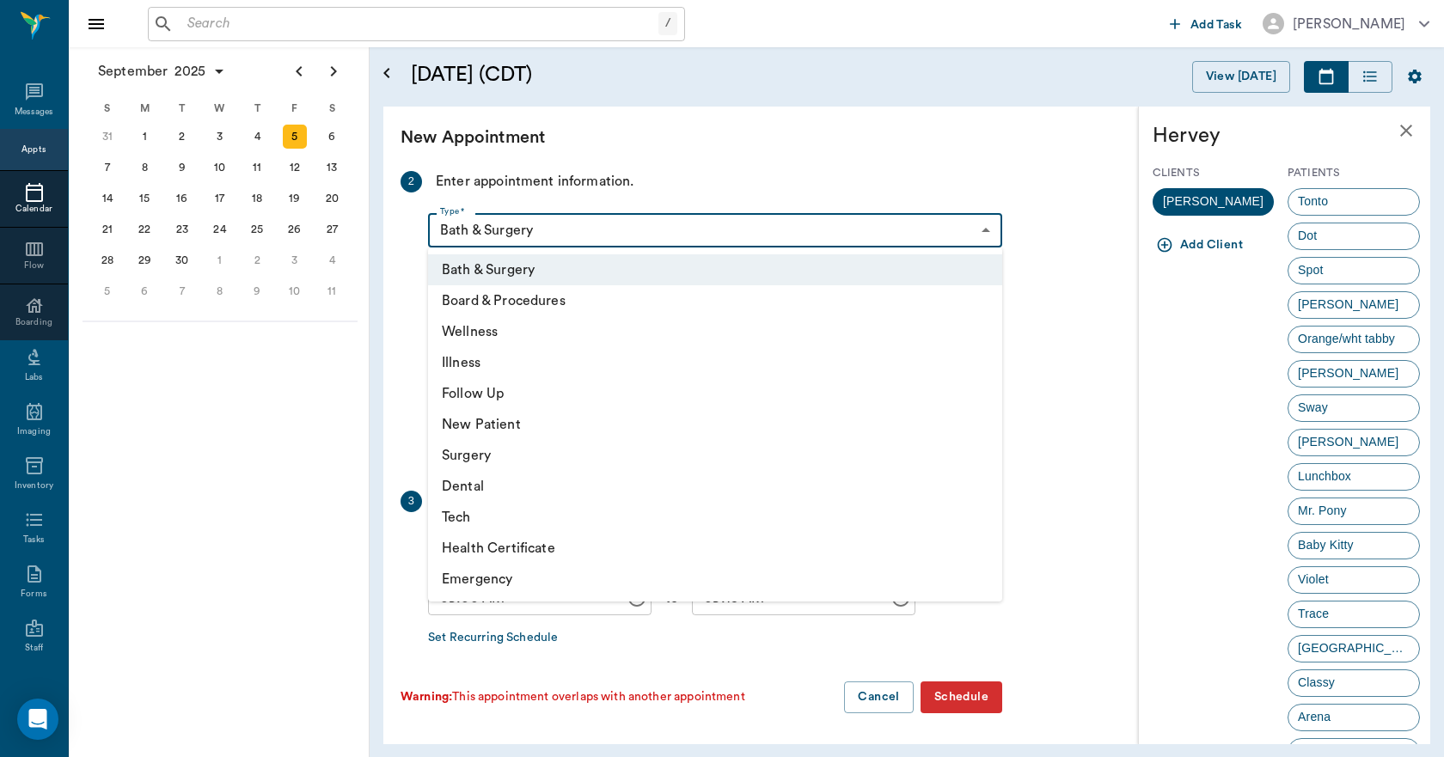
drag, startPoint x: 537, startPoint y: 232, endPoint x: 531, endPoint y: 245, distance: 14.2
click at [540, 233] on body "/ ​ Add Task Dr. Bert Ellsworth Nectar Messages Appts Calendar Flow Boarding La…" at bounding box center [722, 378] width 1444 height 757
click at [486, 335] on li "Wellness" at bounding box center [715, 331] width 574 height 31
type input "65d2be4f46e3a538d89b8c14"
type input "09:30 AM"
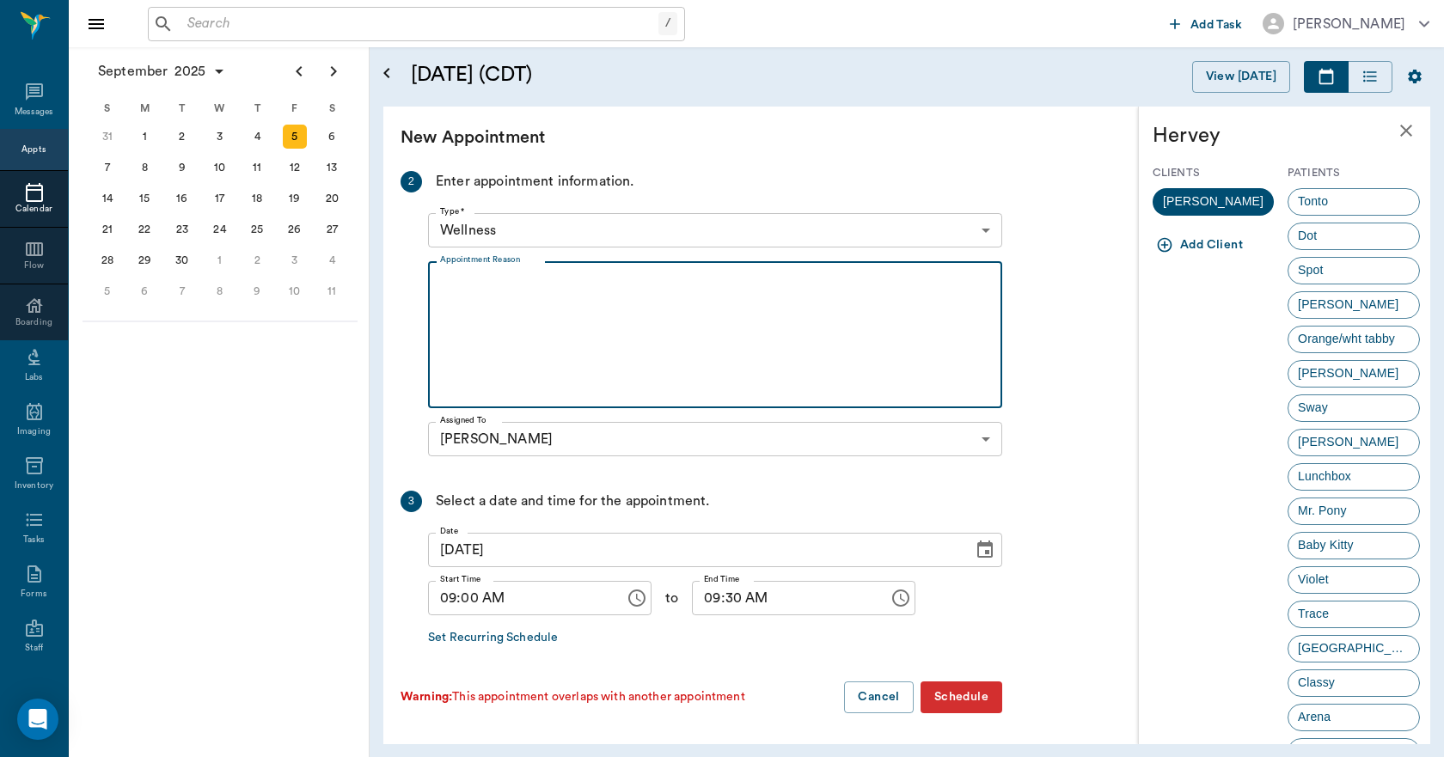
click at [505, 291] on textarea "Appointment Reason" at bounding box center [715, 335] width 550 height 119
type textarea "Coggins Test Caryn"
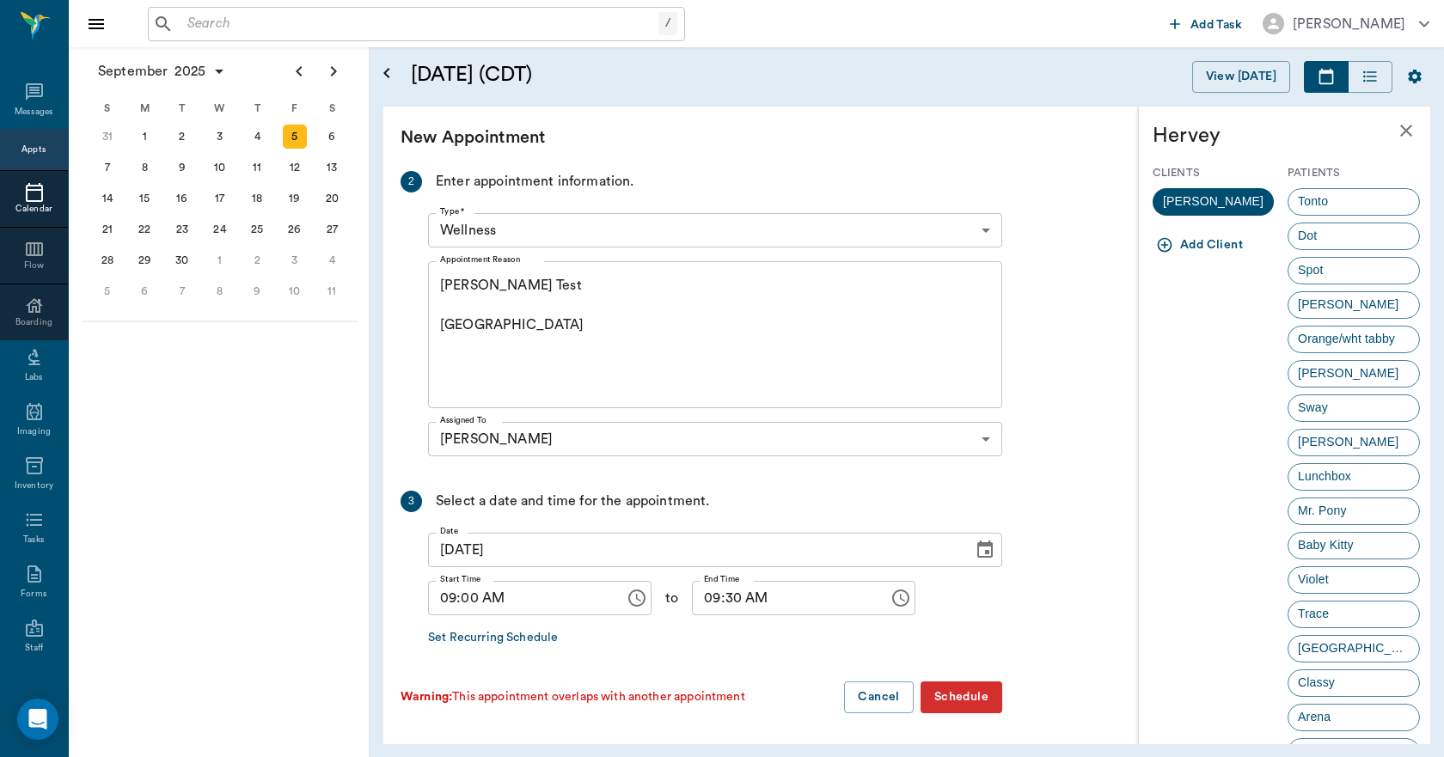
click at [981, 699] on button "Schedule" at bounding box center [962, 698] width 82 height 32
click at [973, 694] on button "Schedule" at bounding box center [962, 698] width 82 height 32
click at [1398, 137] on icon "close" at bounding box center [1406, 130] width 21 height 21
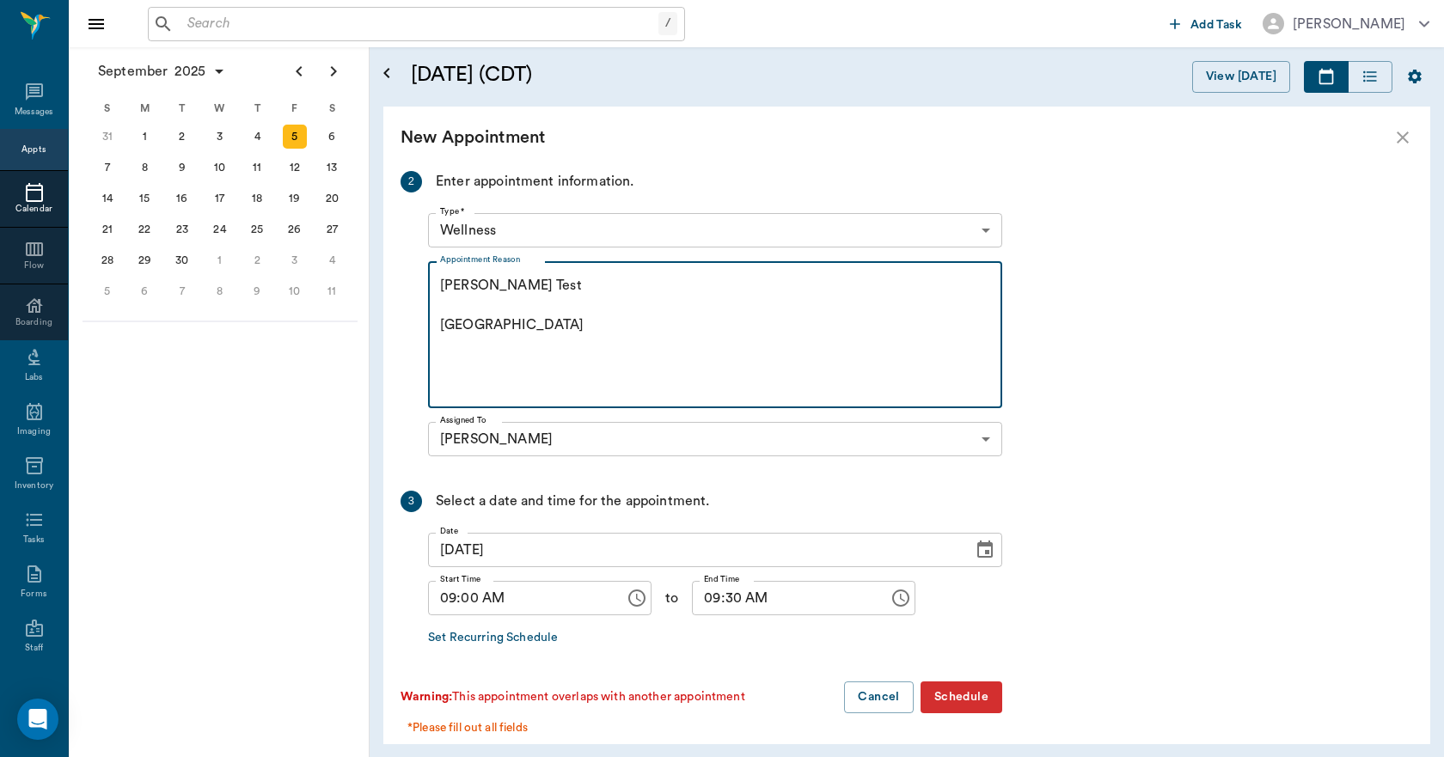
click at [671, 329] on textarea "Coggins Test Caryn" at bounding box center [715, 335] width 550 height 119
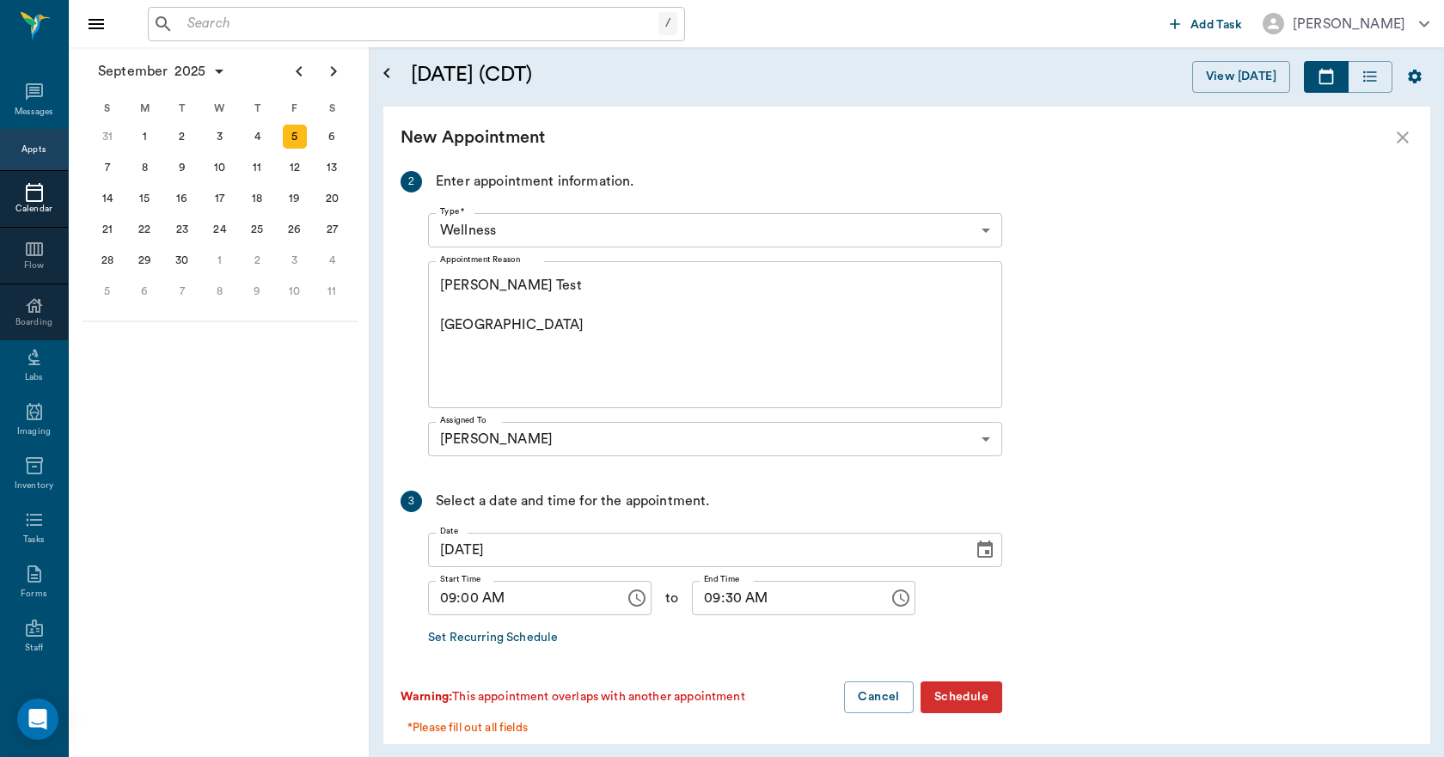
click at [977, 700] on button "Schedule" at bounding box center [962, 698] width 82 height 32
click at [978, 700] on button "Schedule" at bounding box center [962, 698] width 82 height 32
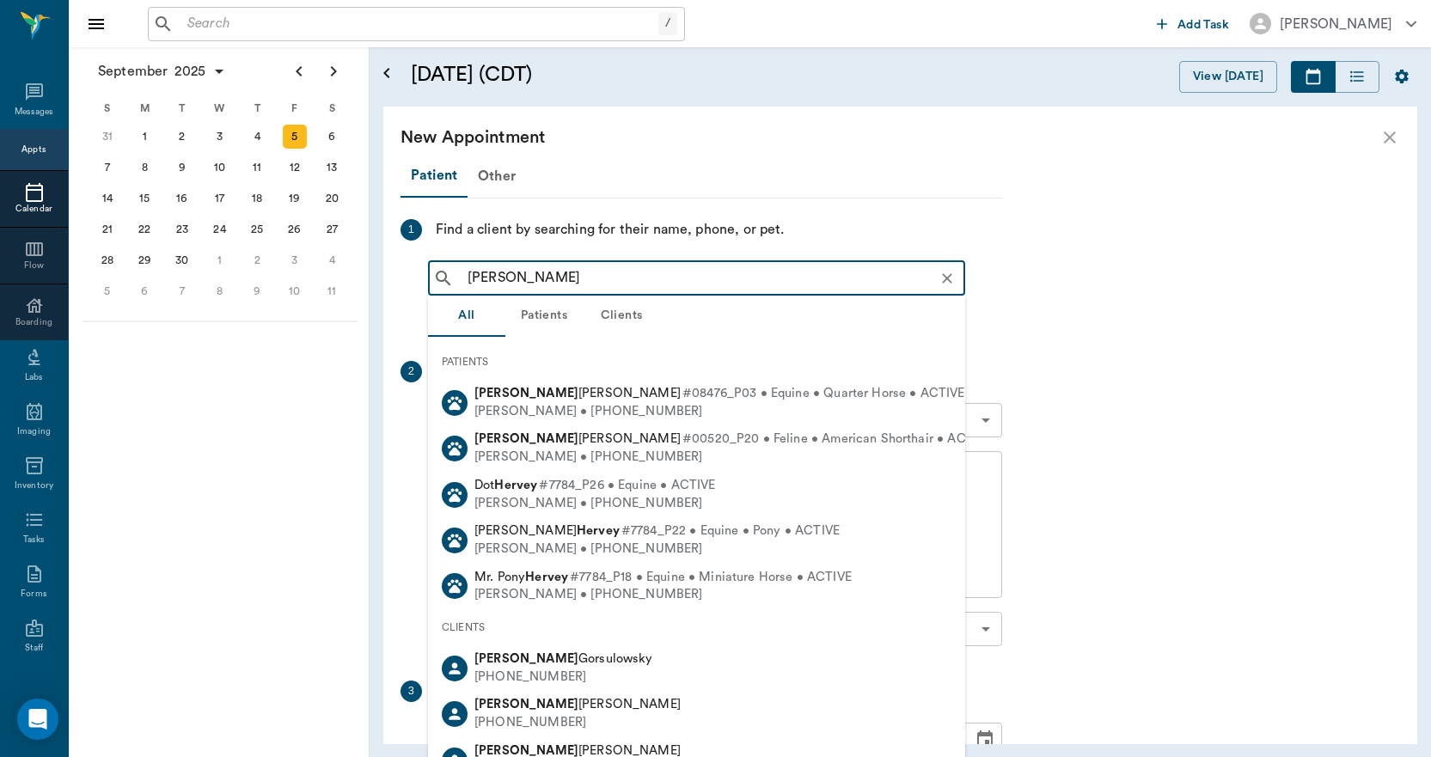
click at [725, 266] on input "meghan hervy" at bounding box center [710, 278] width 499 height 24
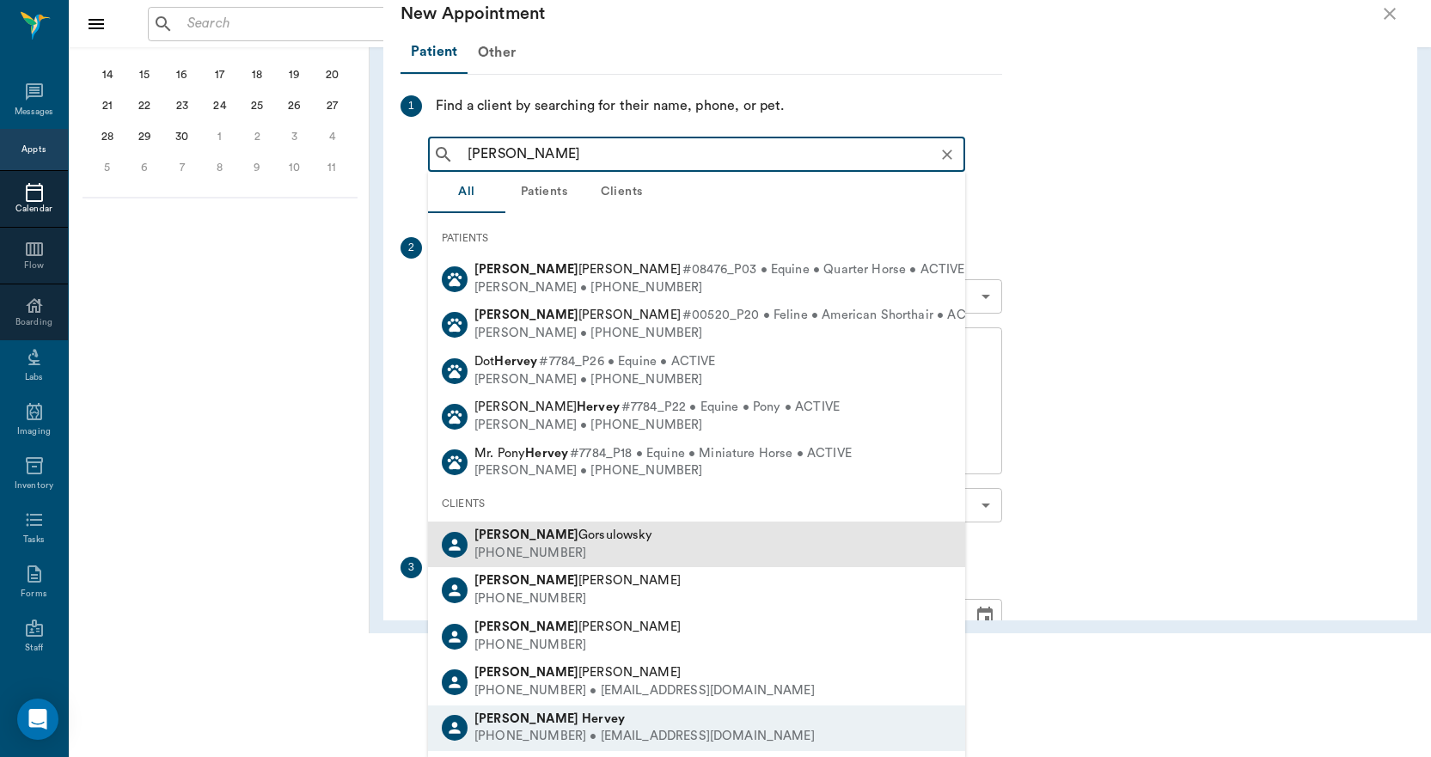
scroll to position [125, 0]
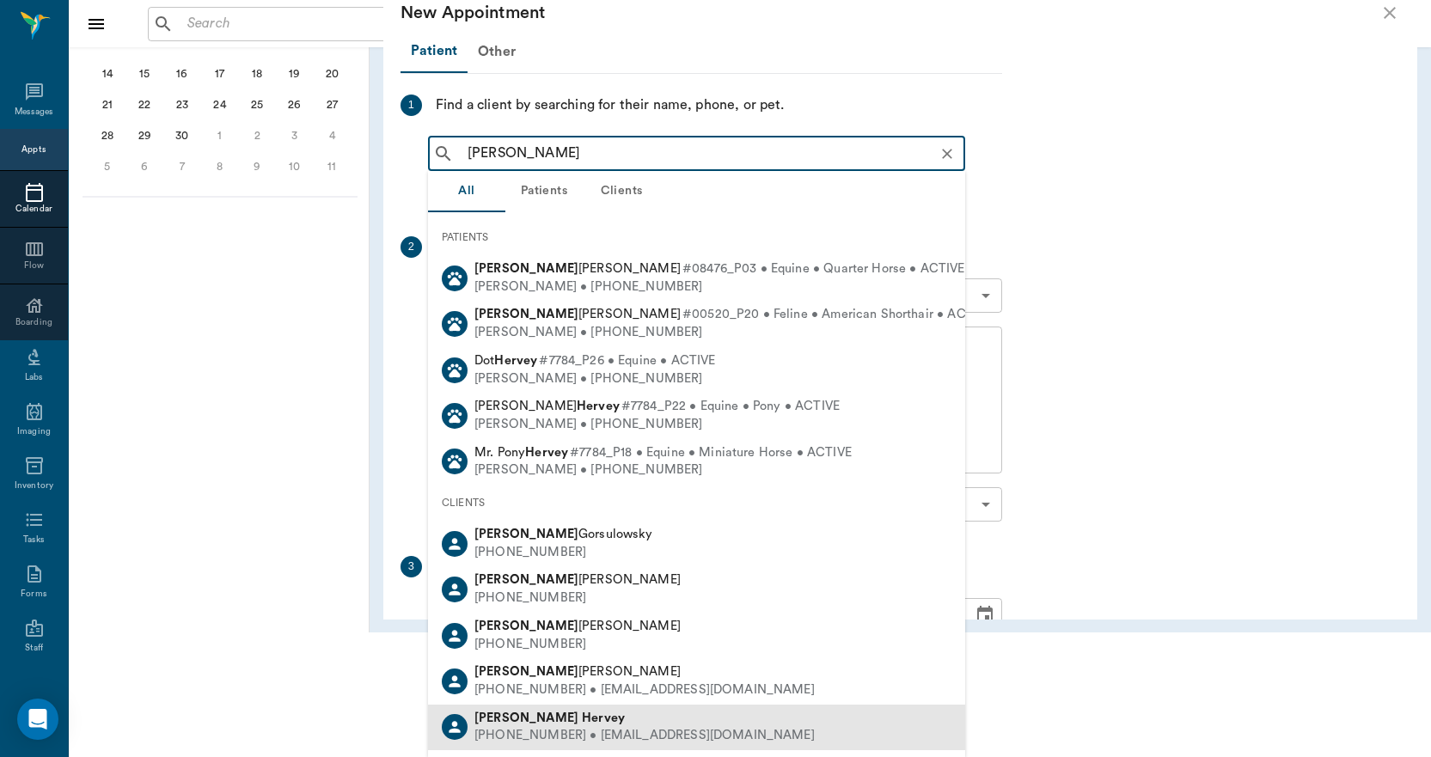
click at [578, 737] on div "(903) 733-7560 • megannhenry12@gmail.com" at bounding box center [644, 736] width 340 height 18
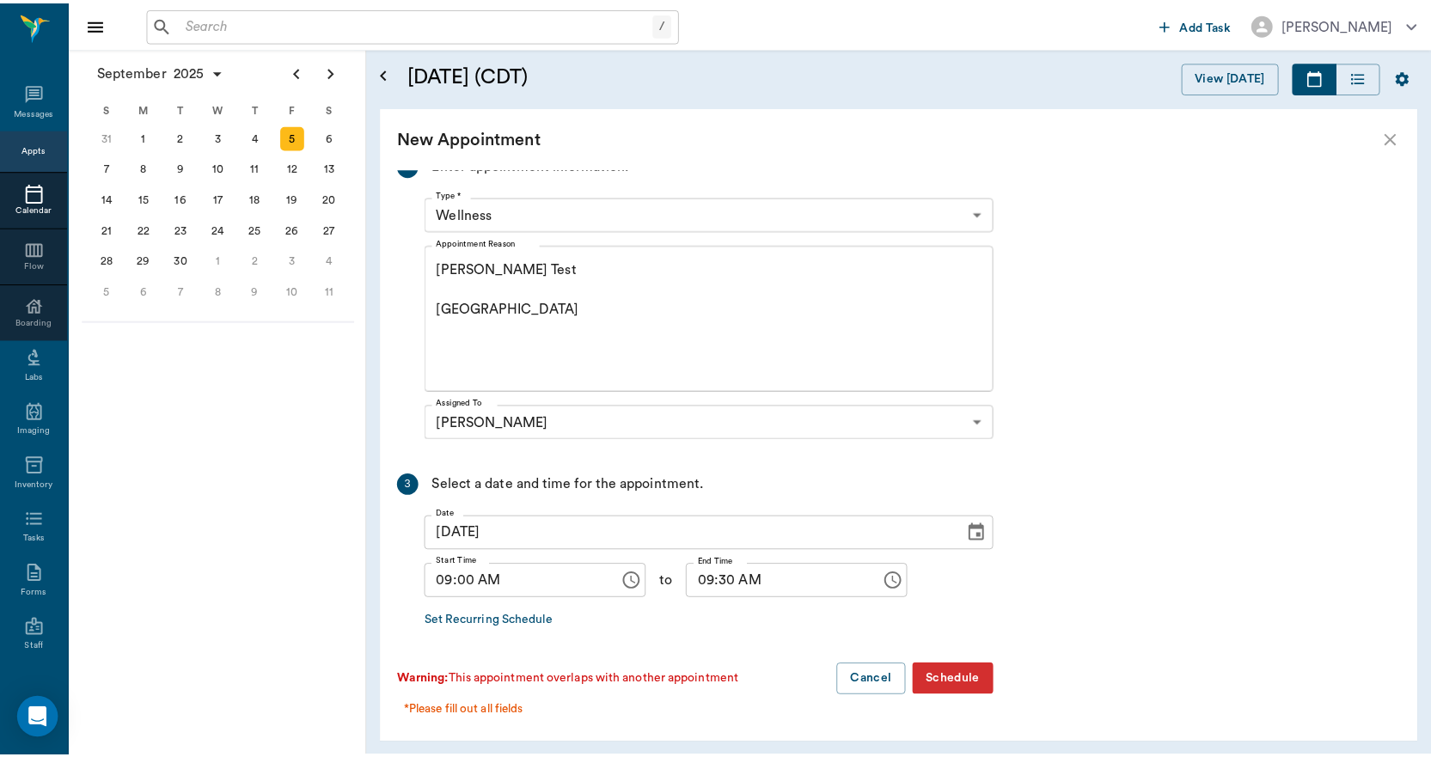
scroll to position [0, 0]
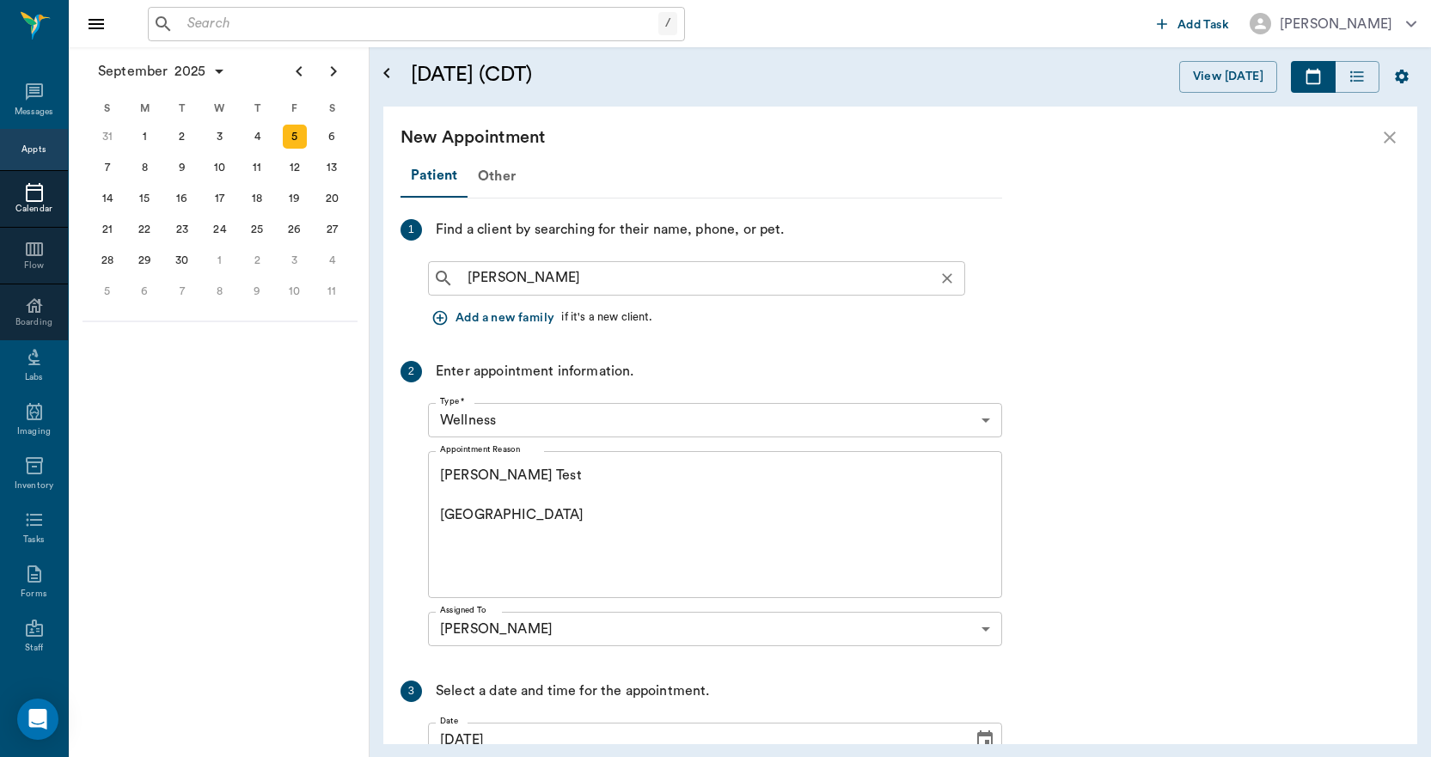
click at [583, 284] on input "meghan hervy" at bounding box center [710, 278] width 499 height 24
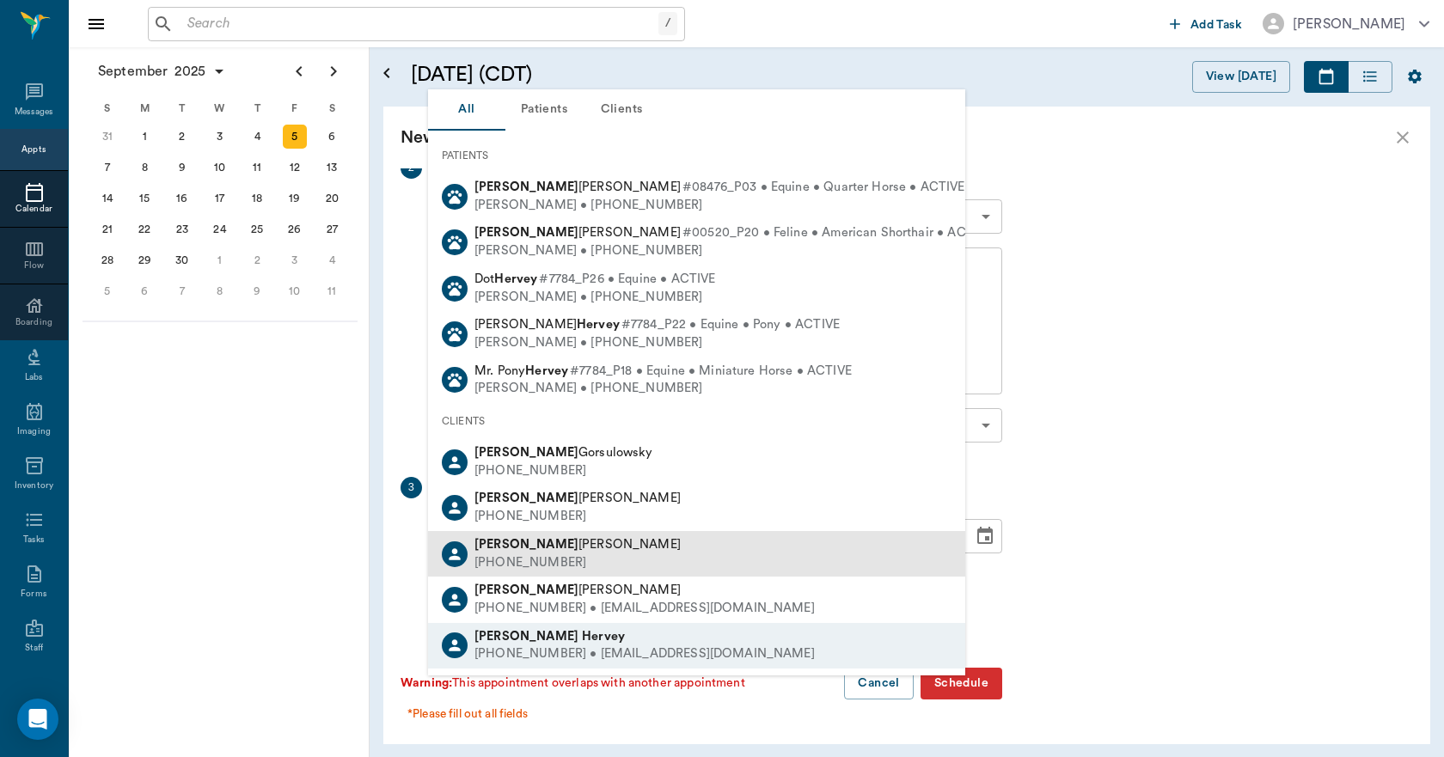
scroll to position [206, 0]
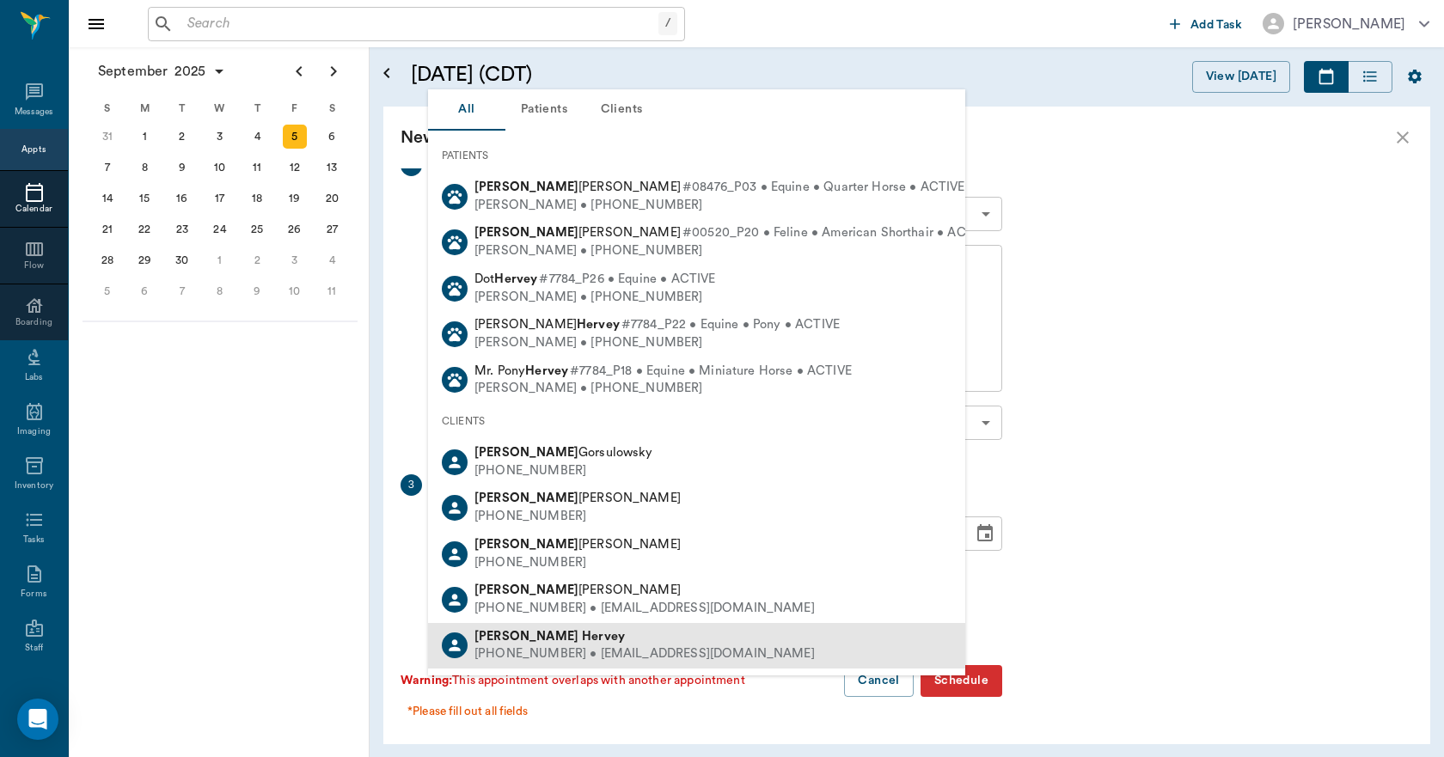
click at [454, 643] on icon at bounding box center [454, 645] width 11 height 11
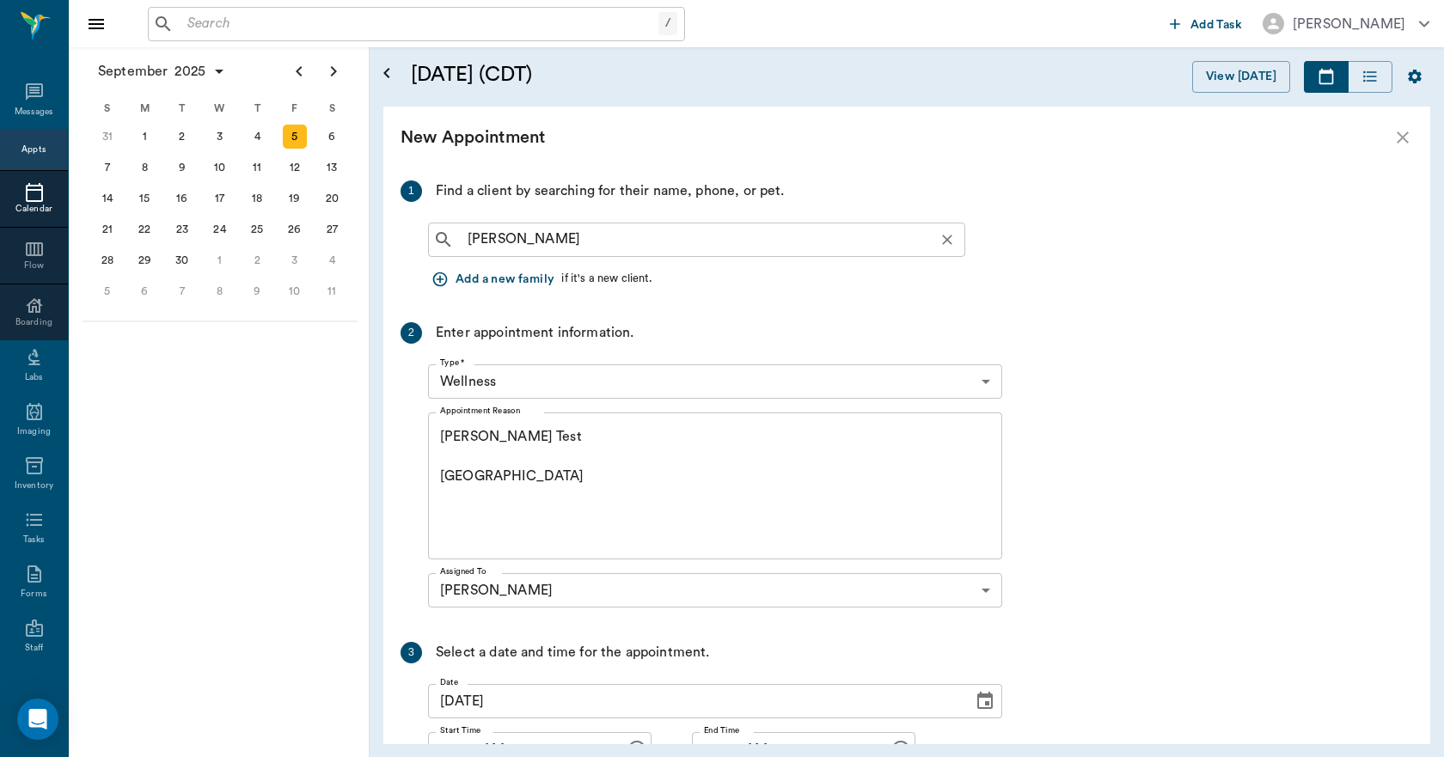
scroll to position [0, 0]
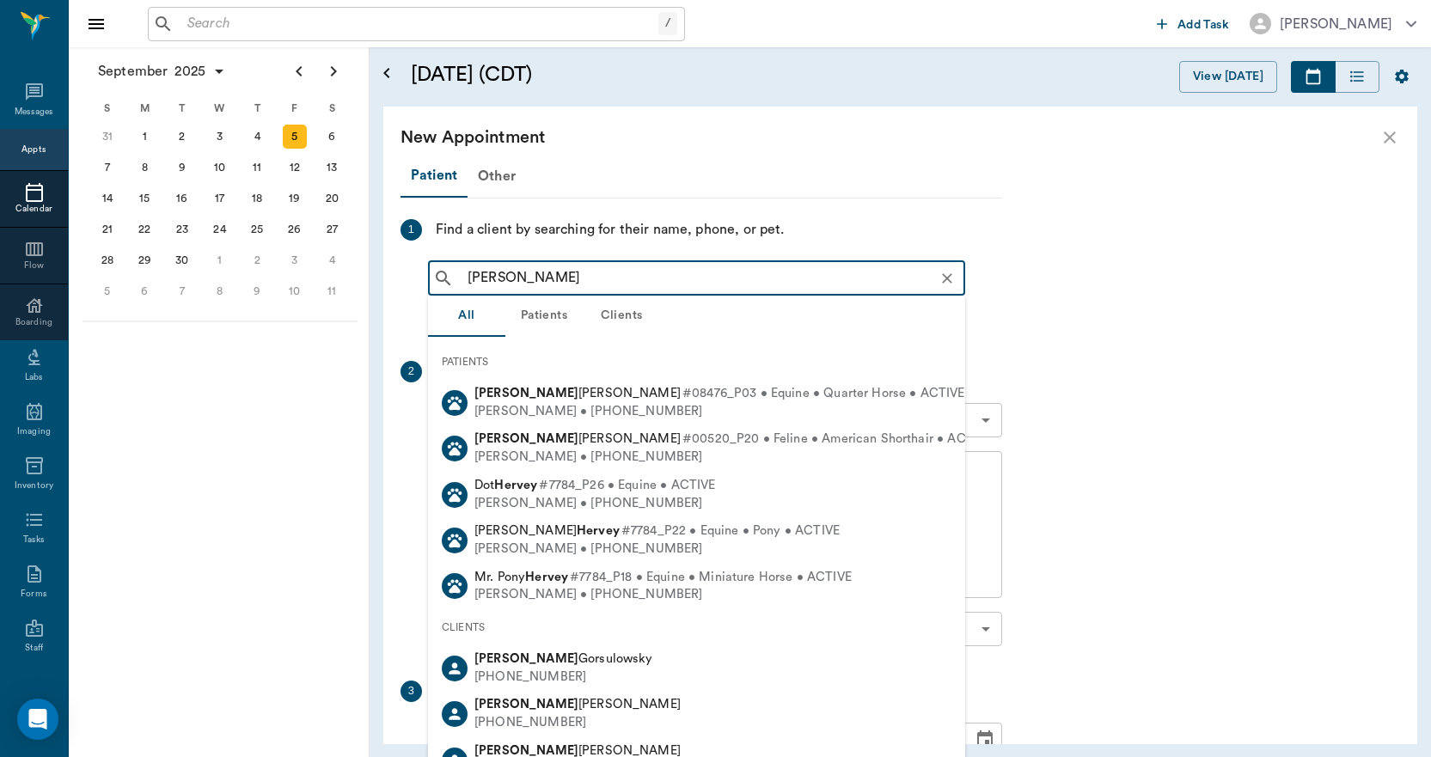
click at [605, 290] on input "meghan hervy" at bounding box center [710, 278] width 499 height 24
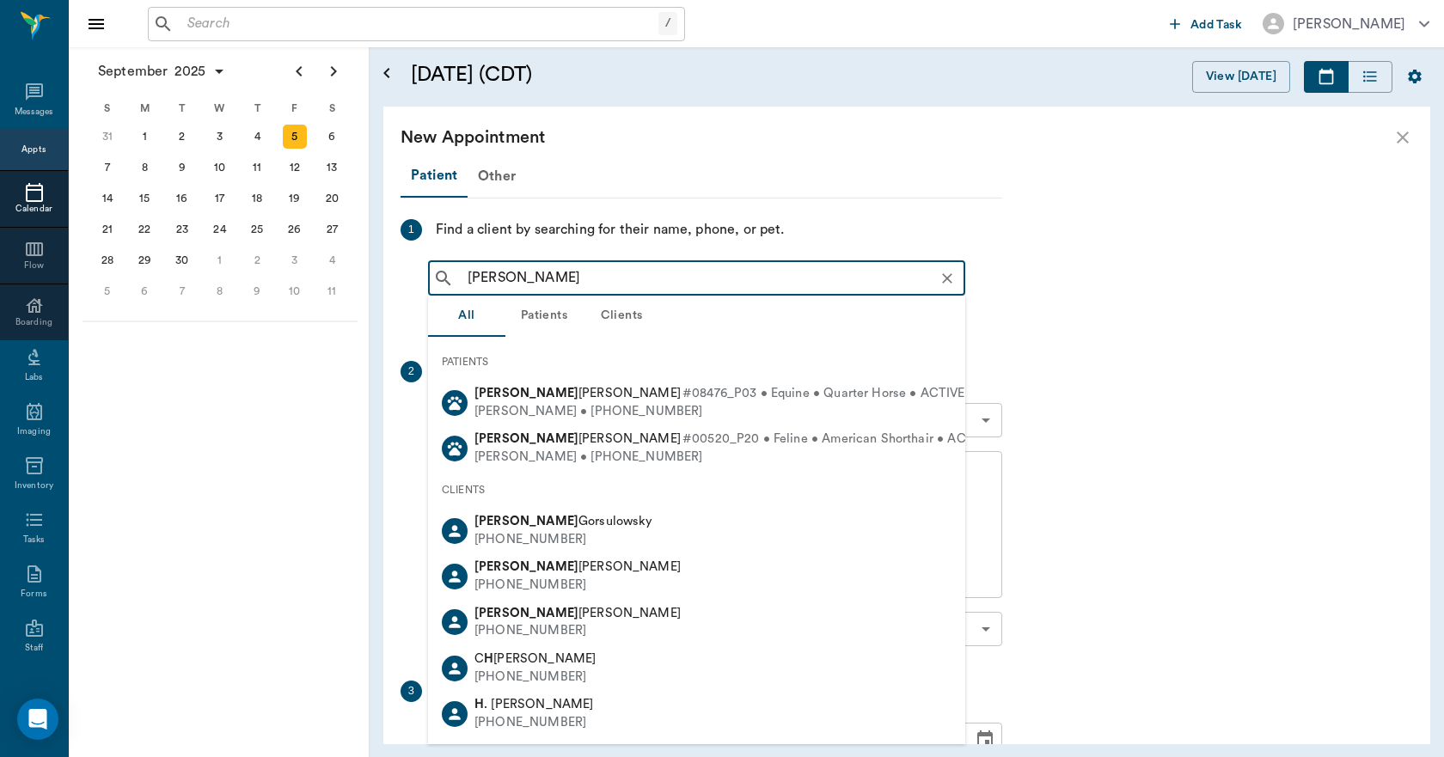
type input "meghan hervy"
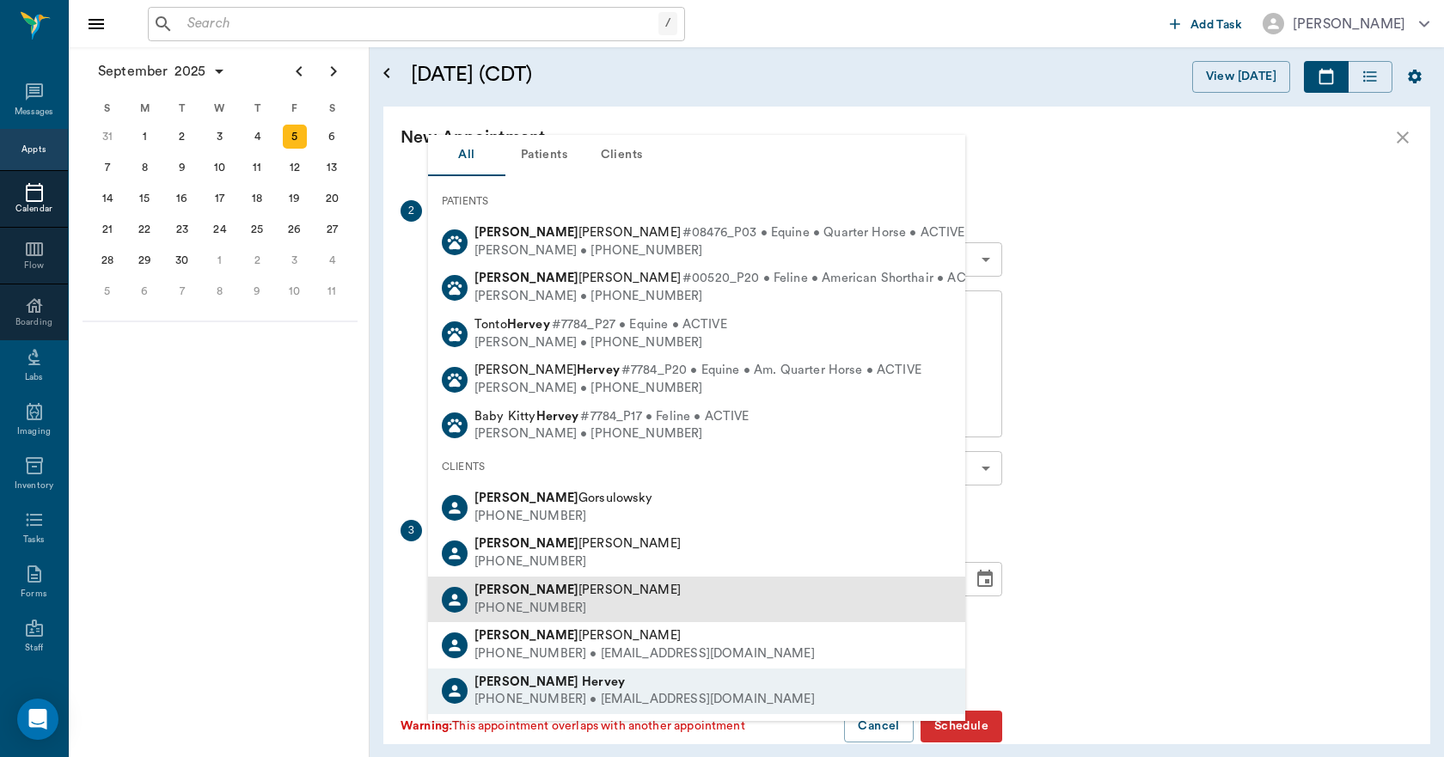
scroll to position [206, 0]
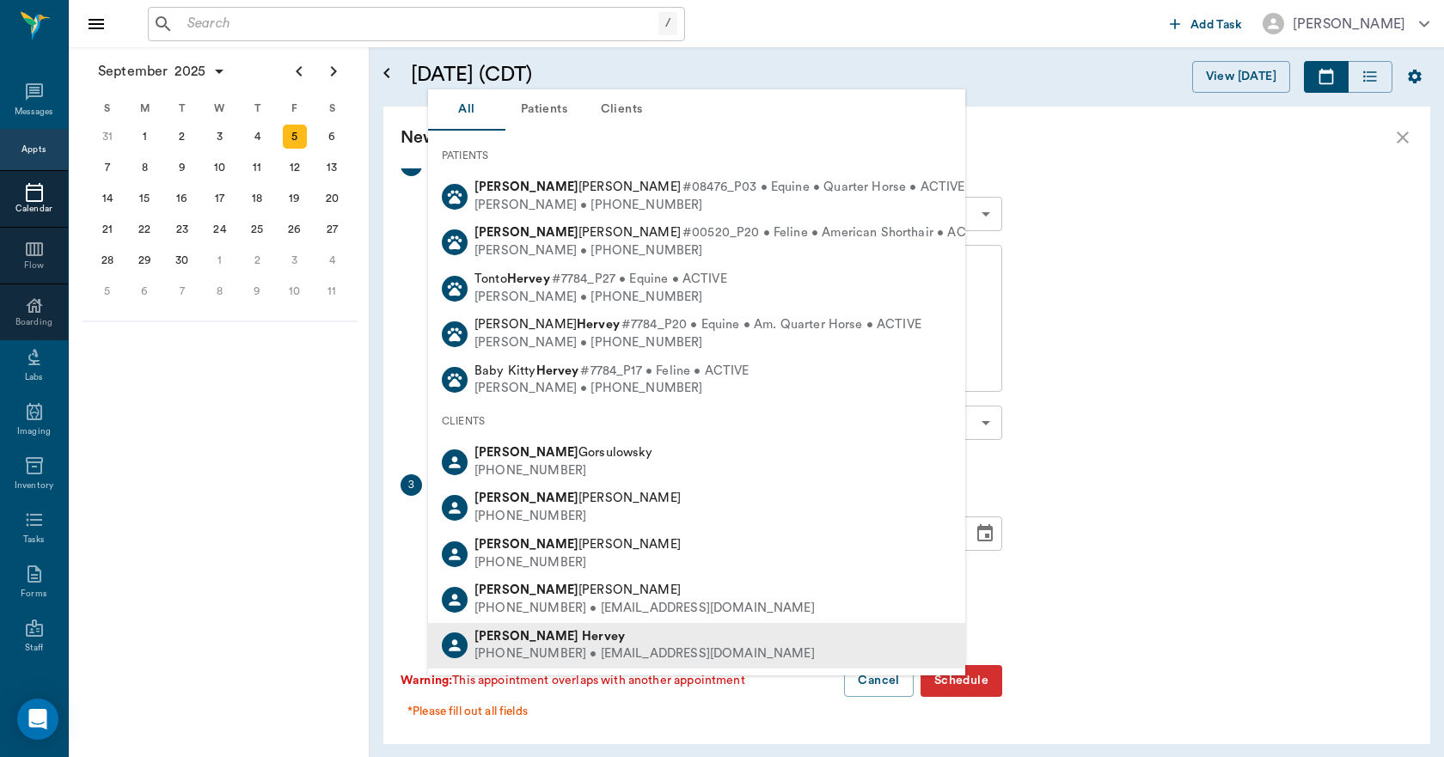
click at [459, 637] on icon at bounding box center [454, 645] width 17 height 17
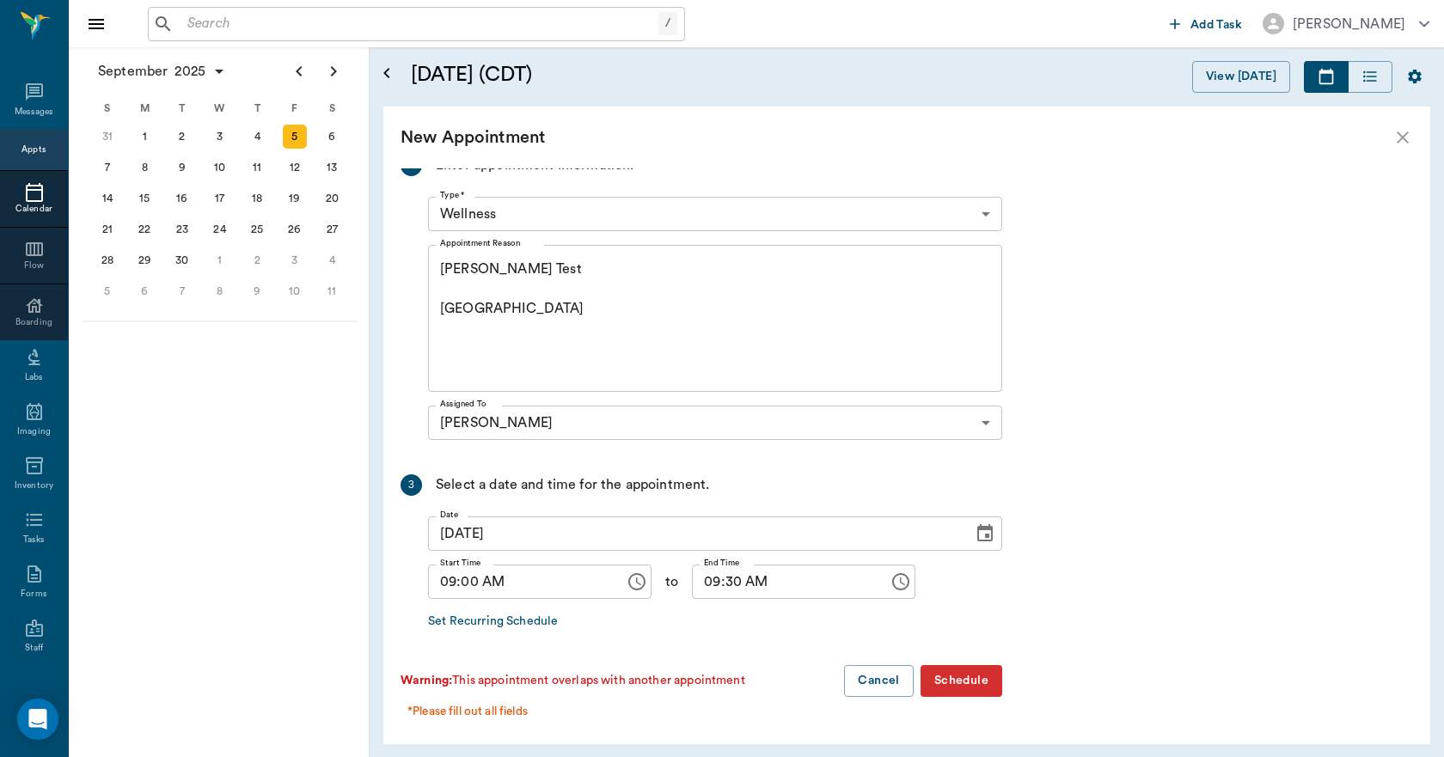
click at [960, 678] on button "Schedule" at bounding box center [962, 681] width 82 height 32
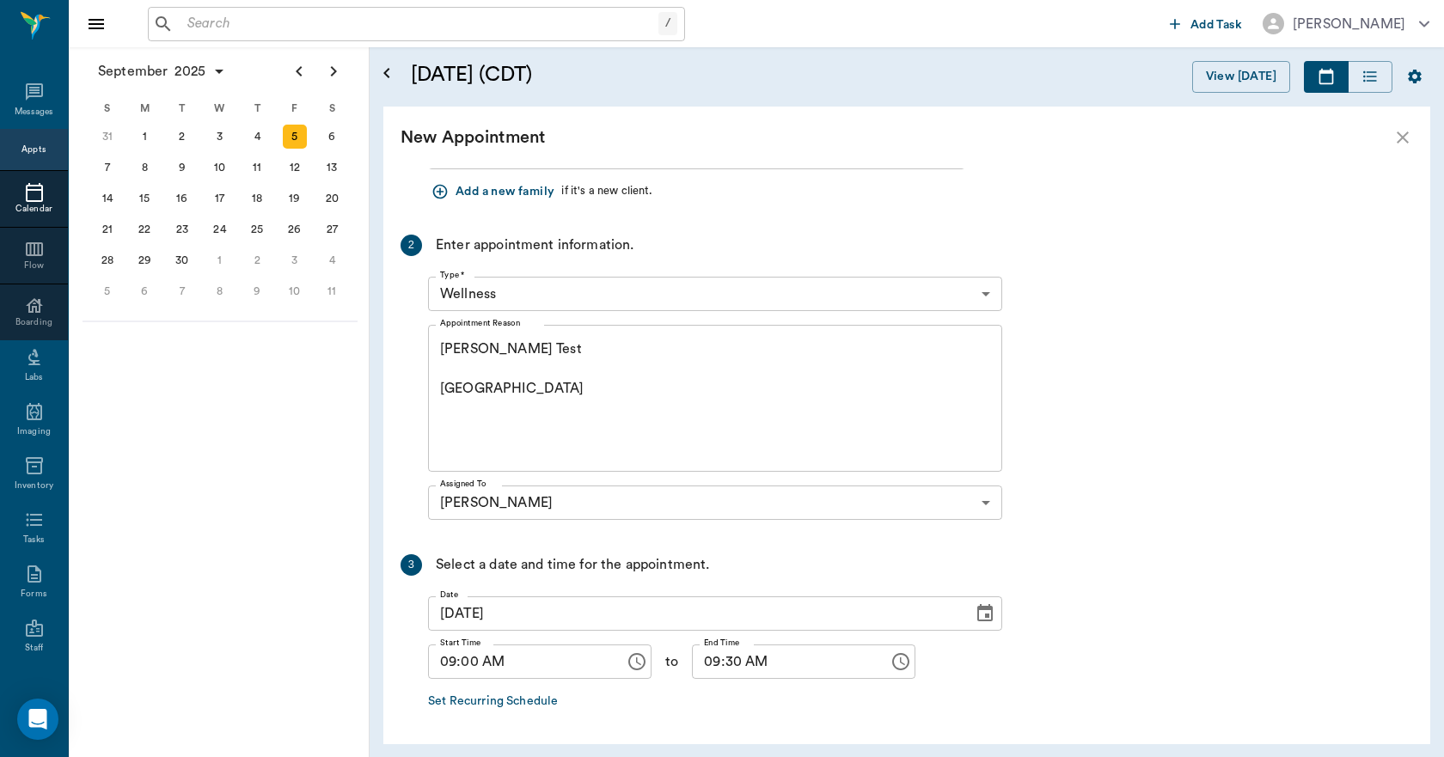
scroll to position [0, 0]
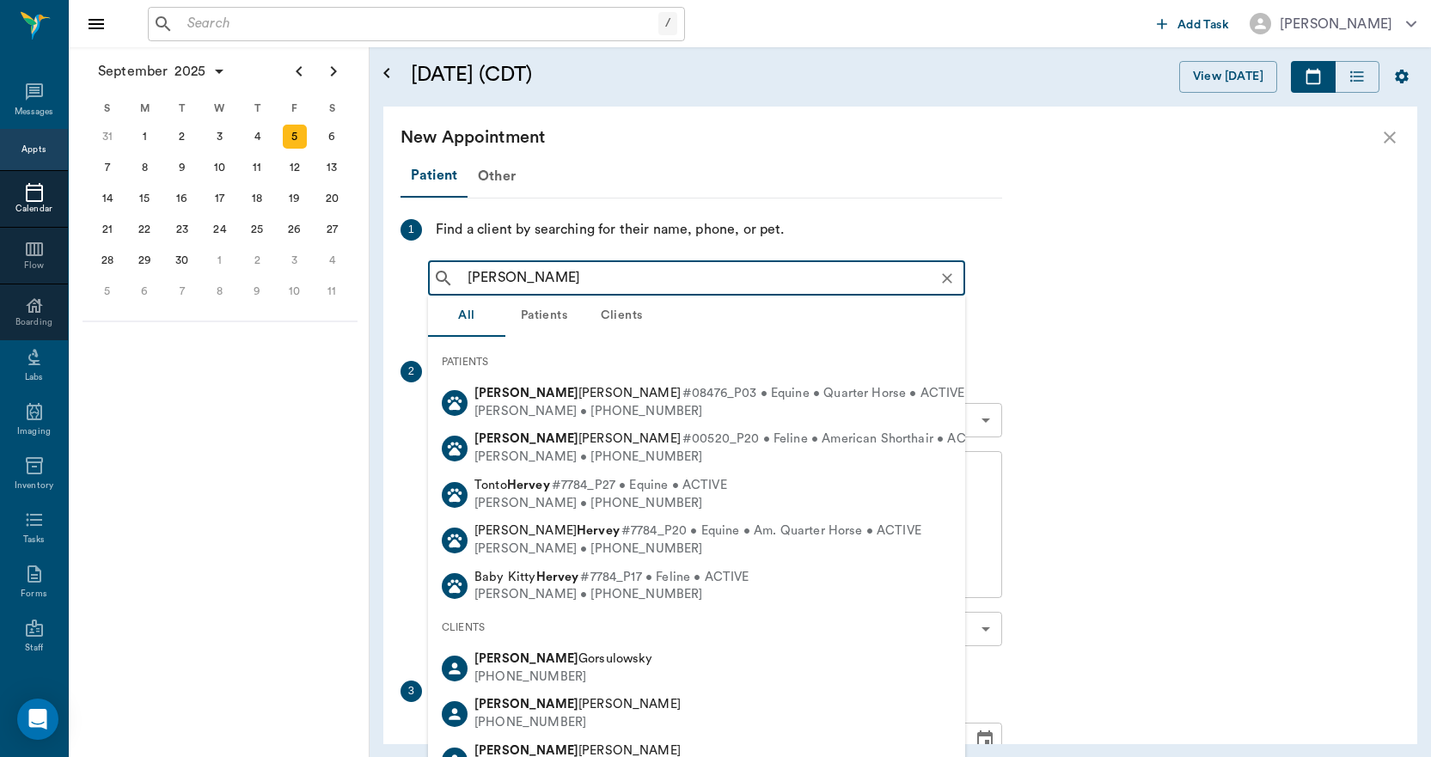
click at [610, 276] on input "meghan hervy" at bounding box center [710, 278] width 499 height 24
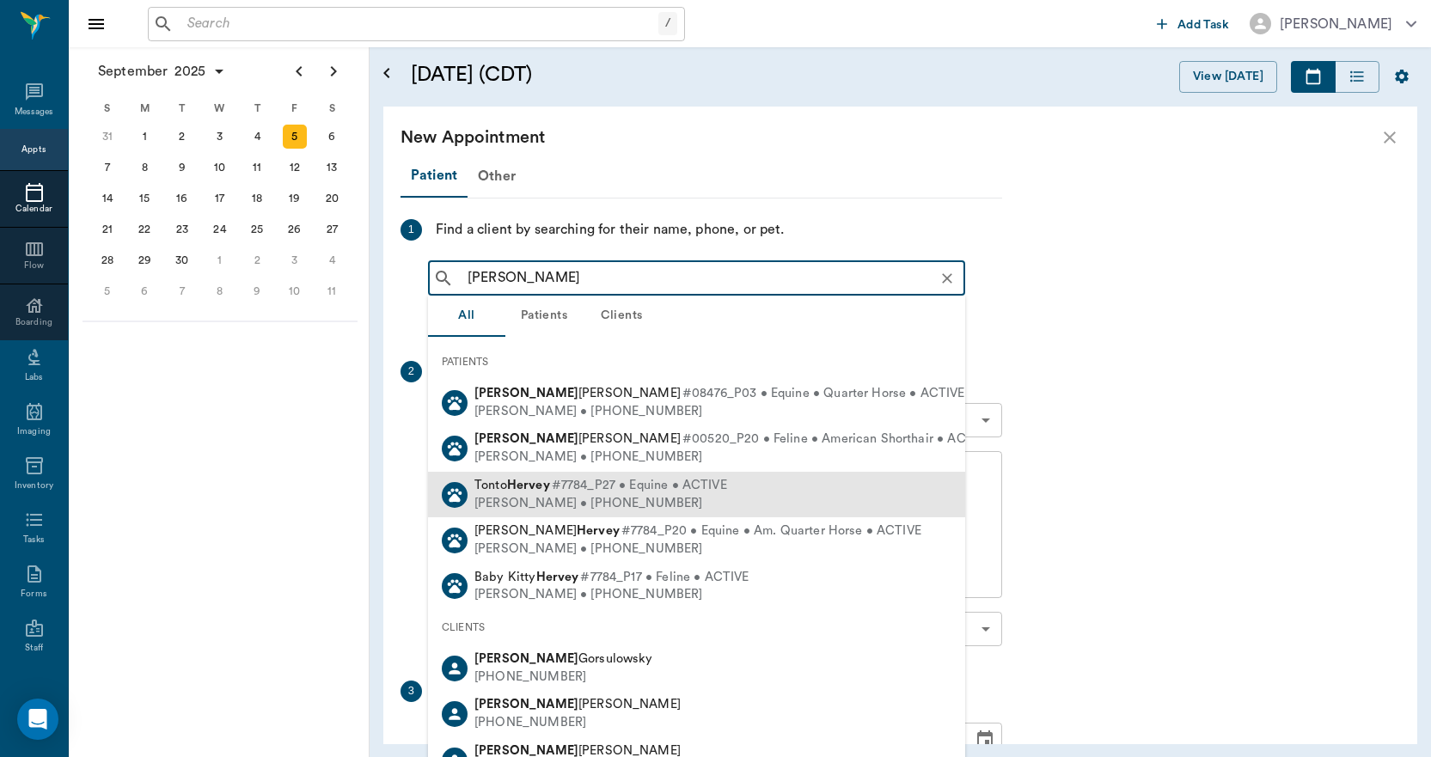
click at [582, 492] on span "#7784_P27 • Equine • ACTIVE" at bounding box center [639, 486] width 175 height 18
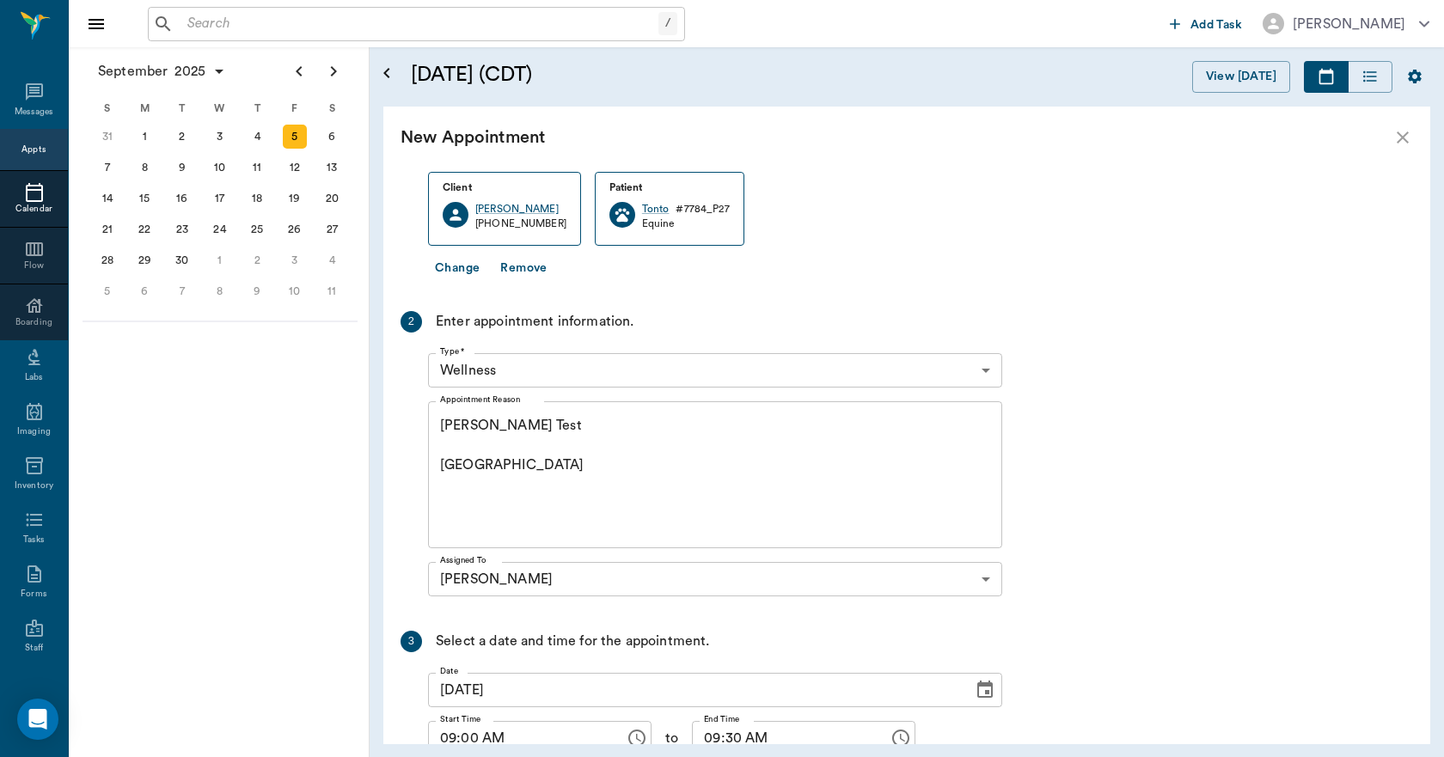
scroll to position [314, 0]
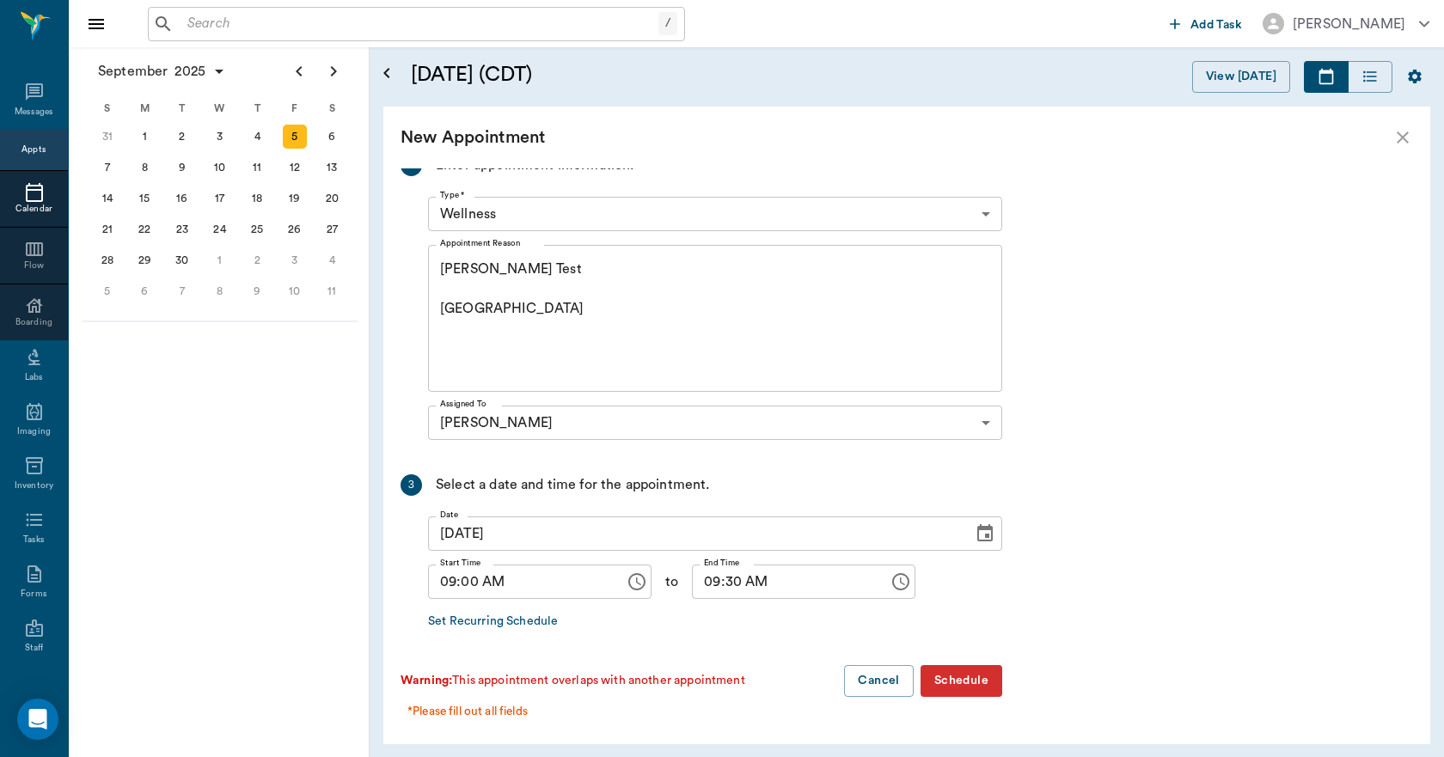
click at [949, 679] on button "Schedule" at bounding box center [962, 681] width 82 height 32
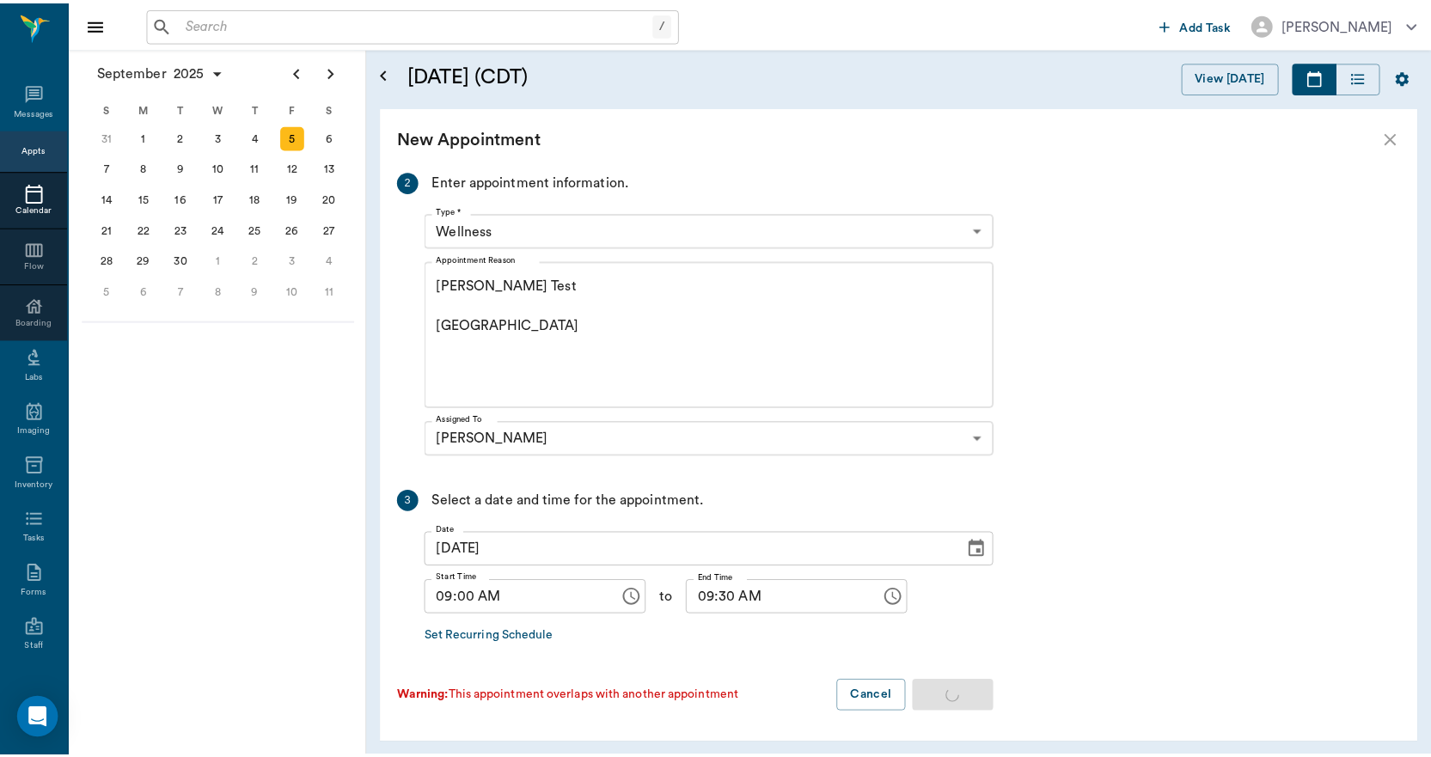
scroll to position [297, 0]
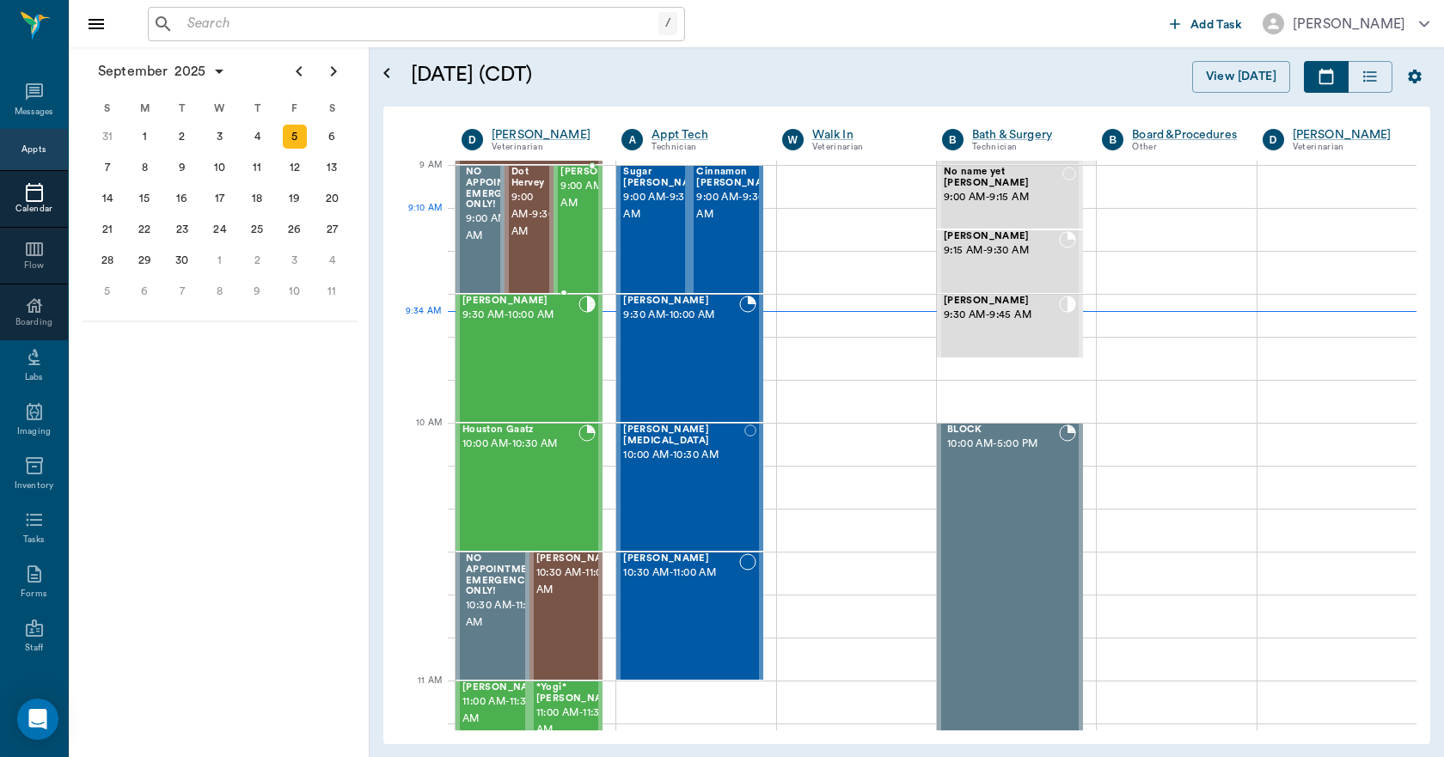
click at [583, 212] on span "9:00 AM - 9:30 AM" at bounding box center [603, 195] width 86 height 34
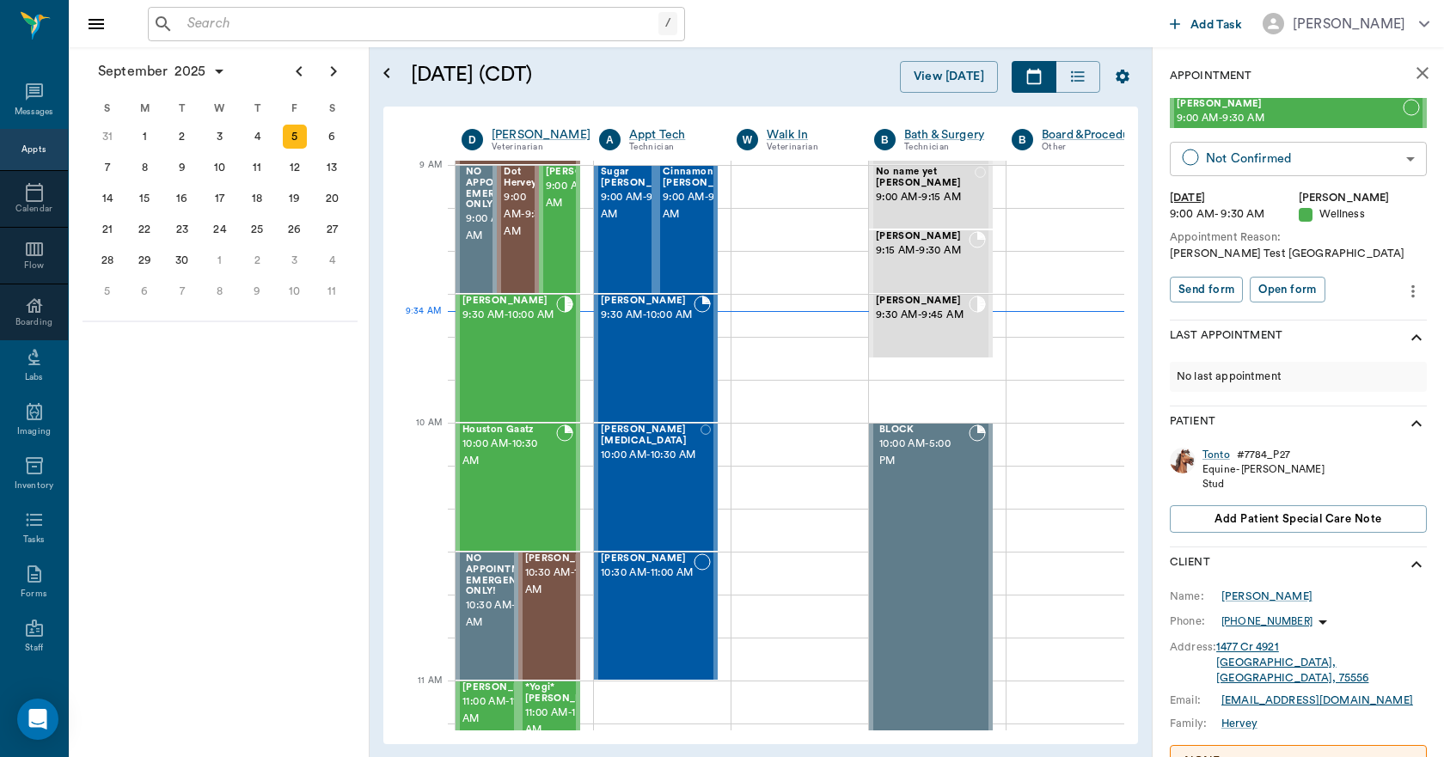
click at [1364, 163] on body "/ ​ Add Task Dr. Bert Ellsworth Nectar Messages Appts Calendar Flow Boarding La…" at bounding box center [722, 378] width 1444 height 757
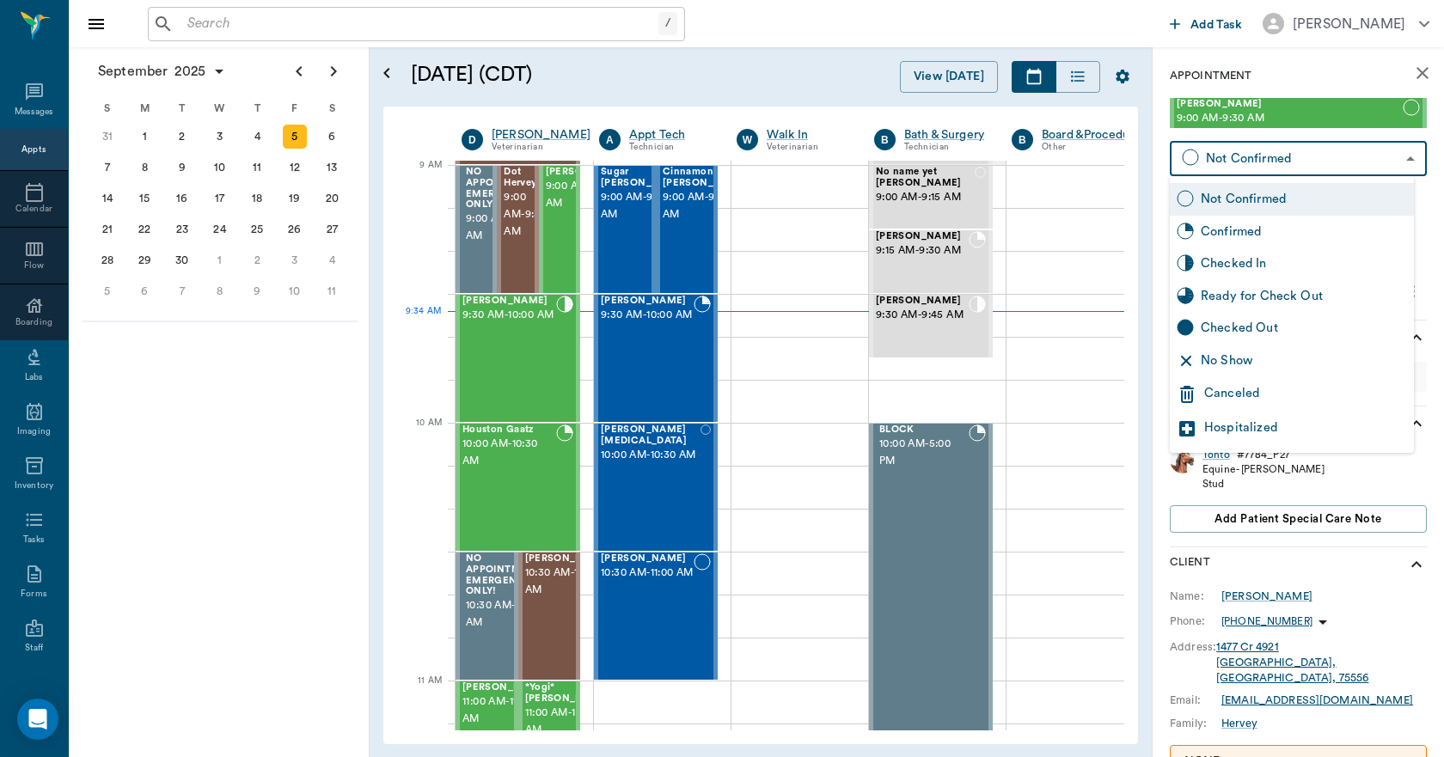
click at [1263, 271] on div "Checked In" at bounding box center [1304, 263] width 206 height 19
type input "CHECKED_IN"
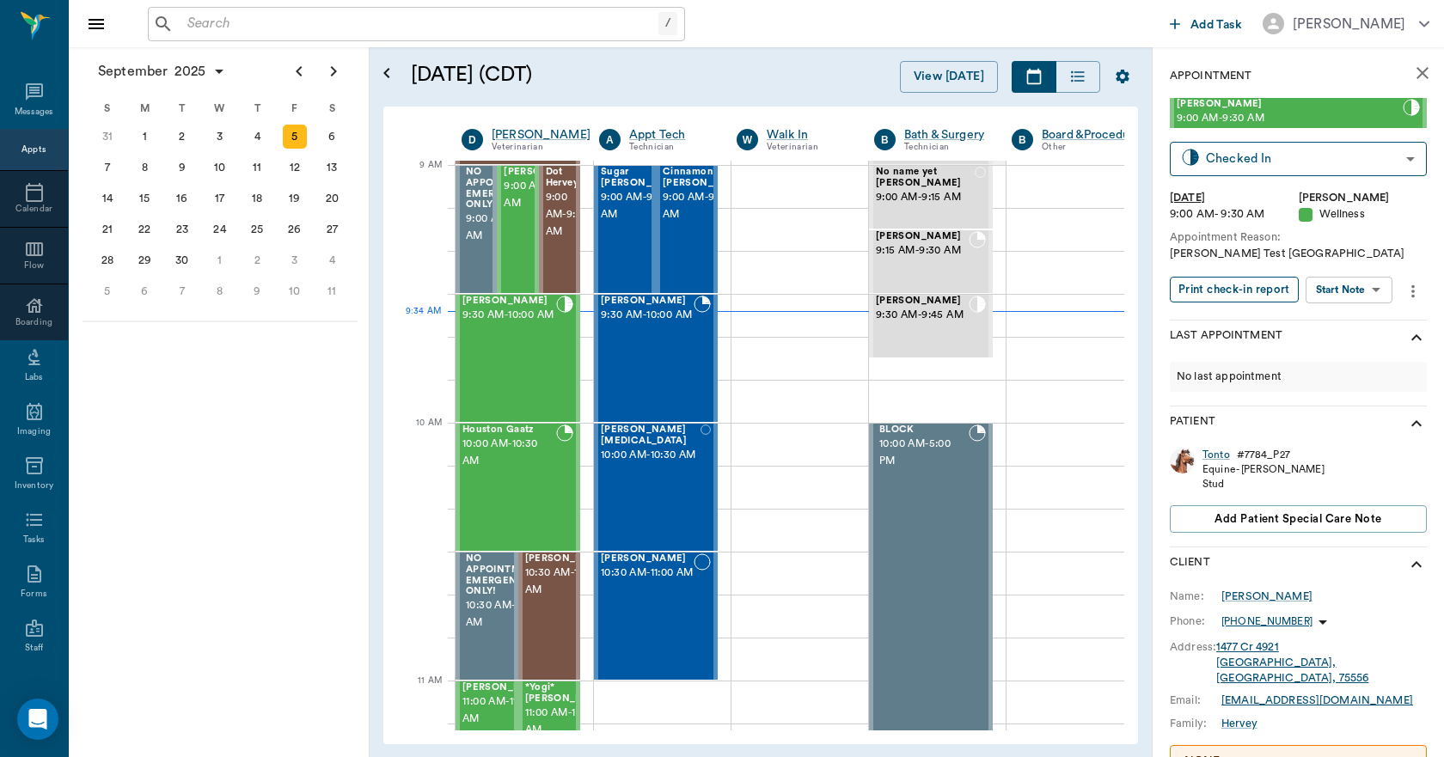
click at [1258, 288] on button "Print check-in report" at bounding box center [1234, 290] width 129 height 27
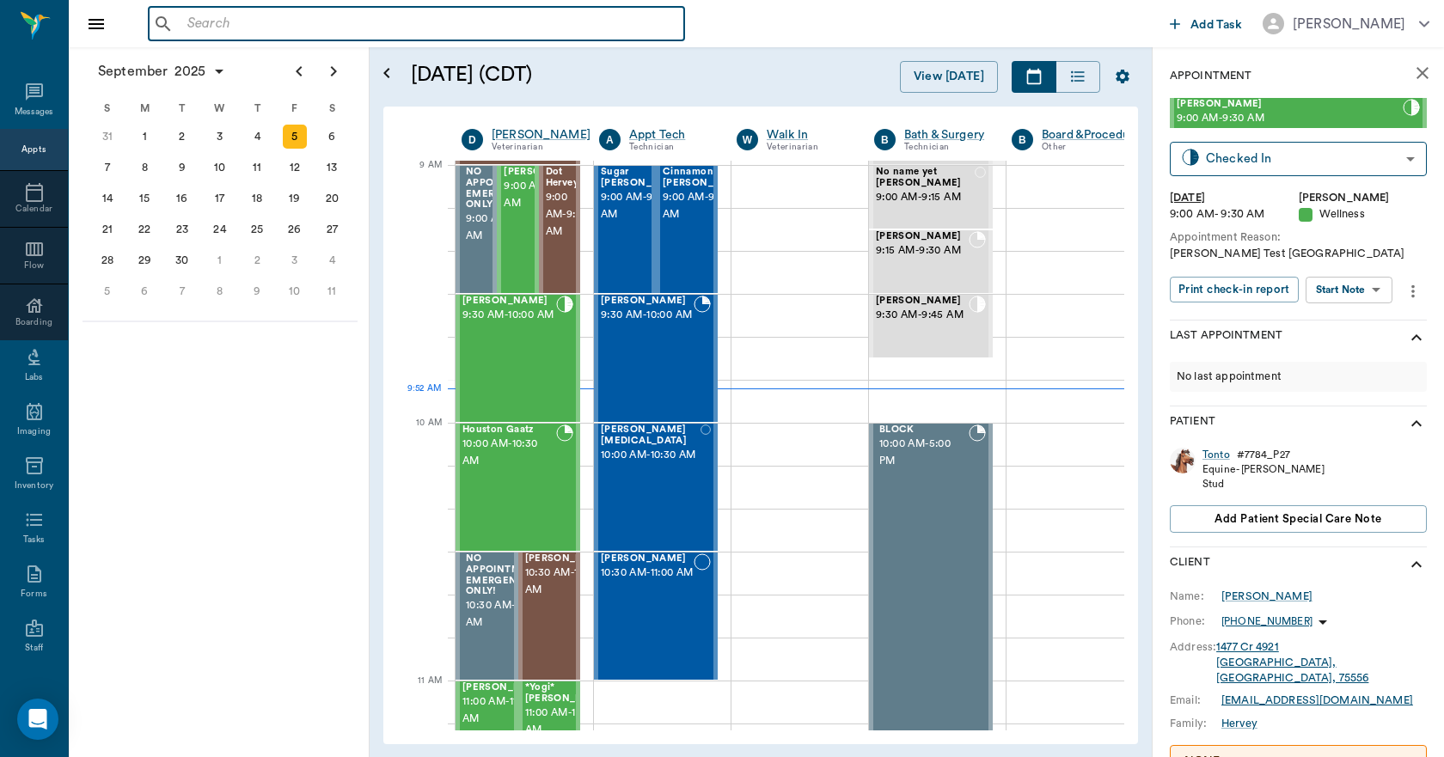
click at [245, 21] on input "text" at bounding box center [428, 24] width 497 height 24
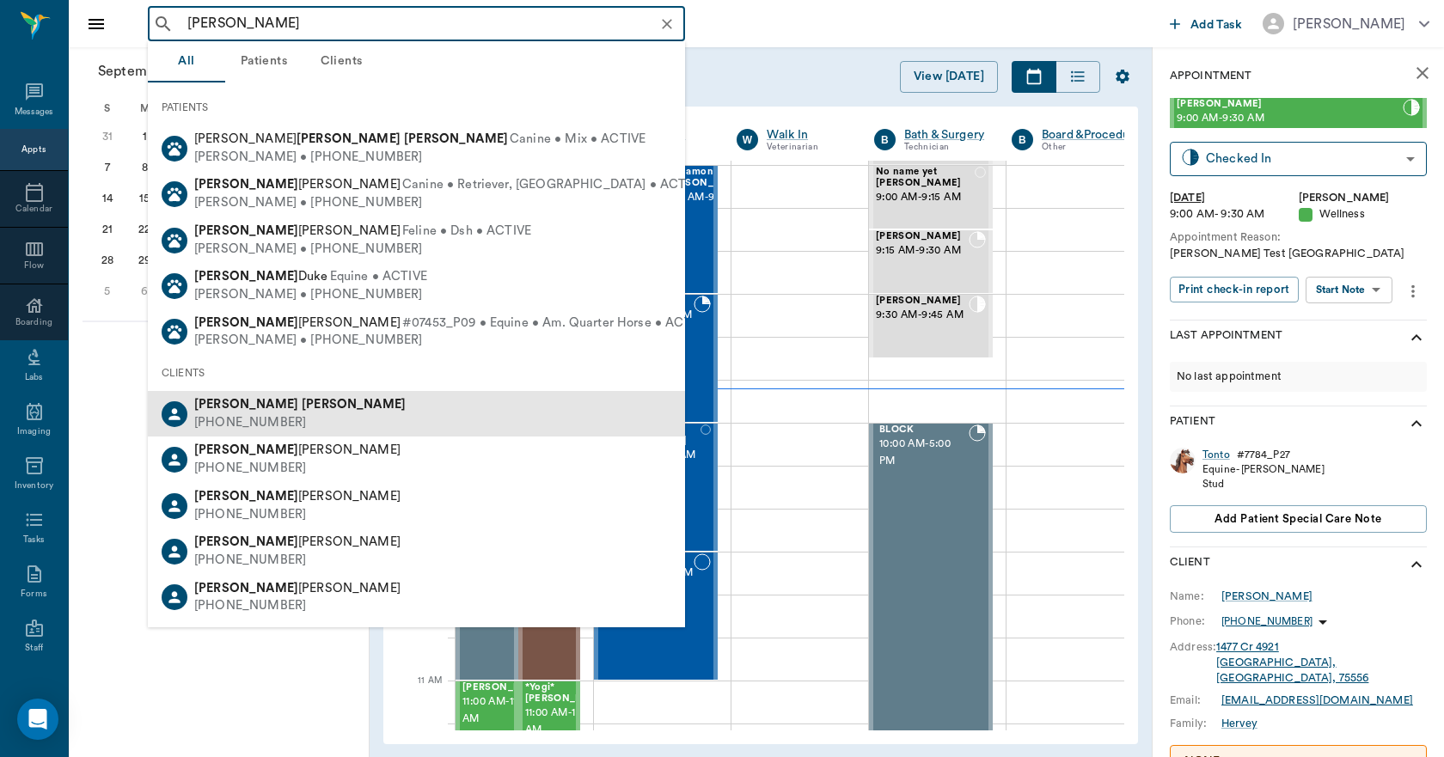
click at [330, 420] on div "Kathy Williams (214) 784-3937" at bounding box center [416, 414] width 537 height 46
type input "Kathy Williams"
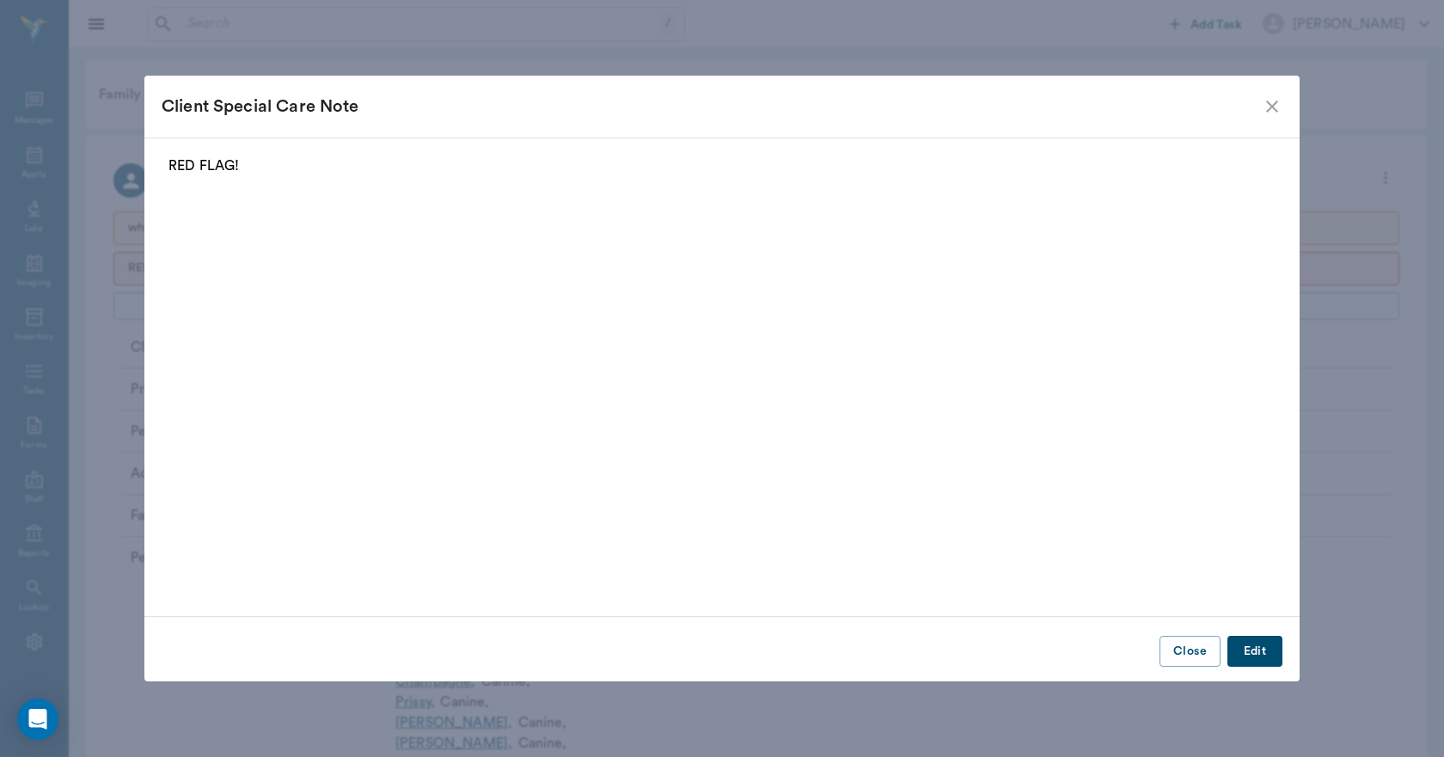
click at [1276, 103] on icon "close" at bounding box center [1272, 107] width 12 height 12
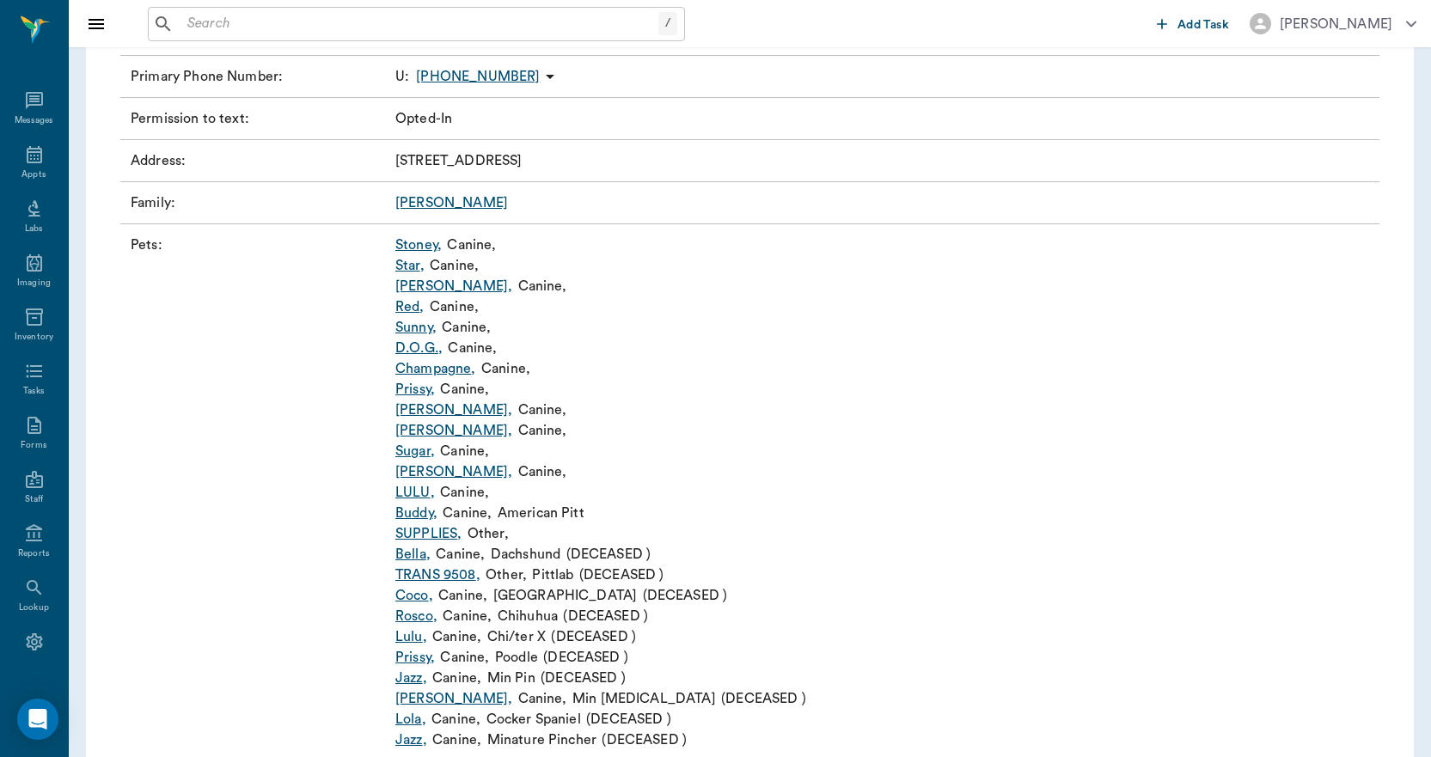
scroll to position [344, 0]
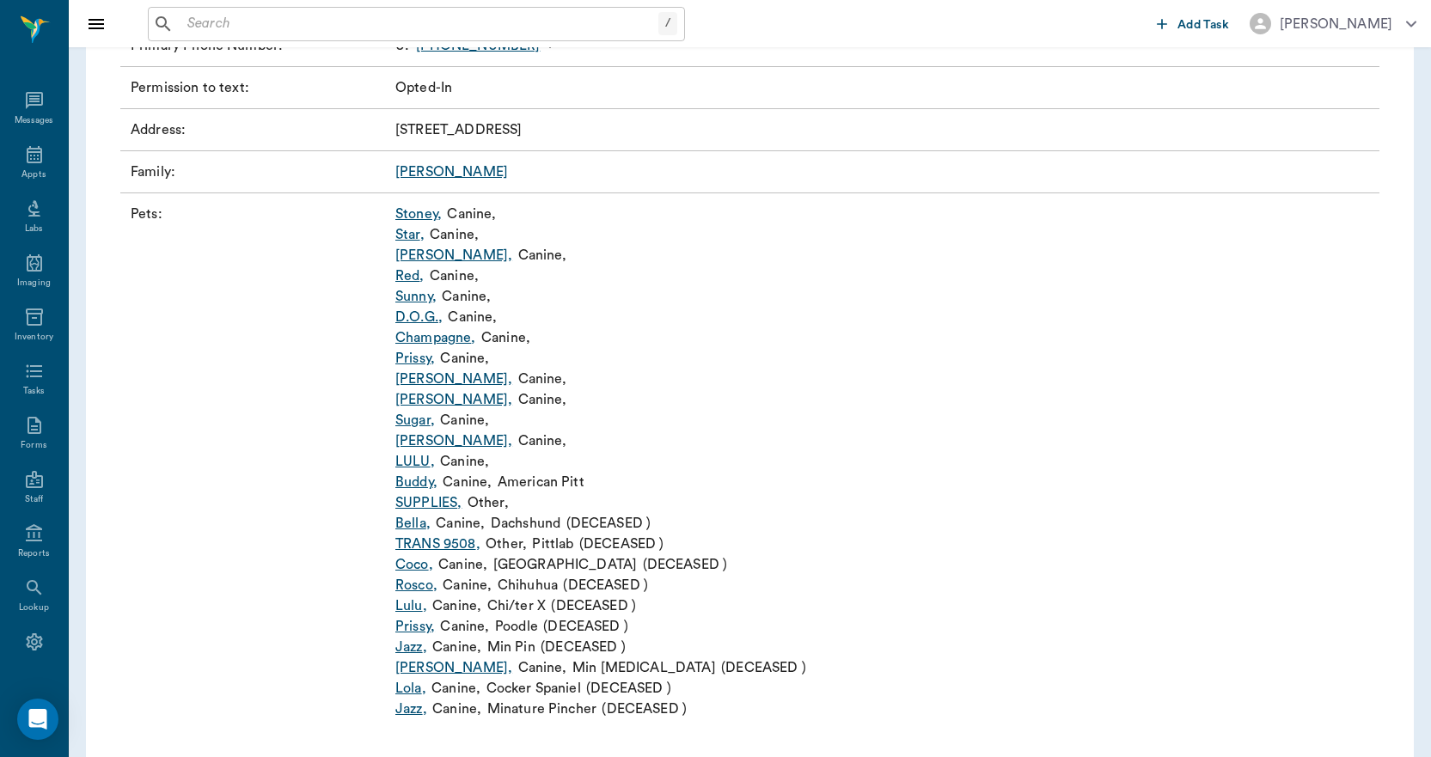
click at [421, 423] on link "Sugar ," at bounding box center [415, 420] width 40 height 21
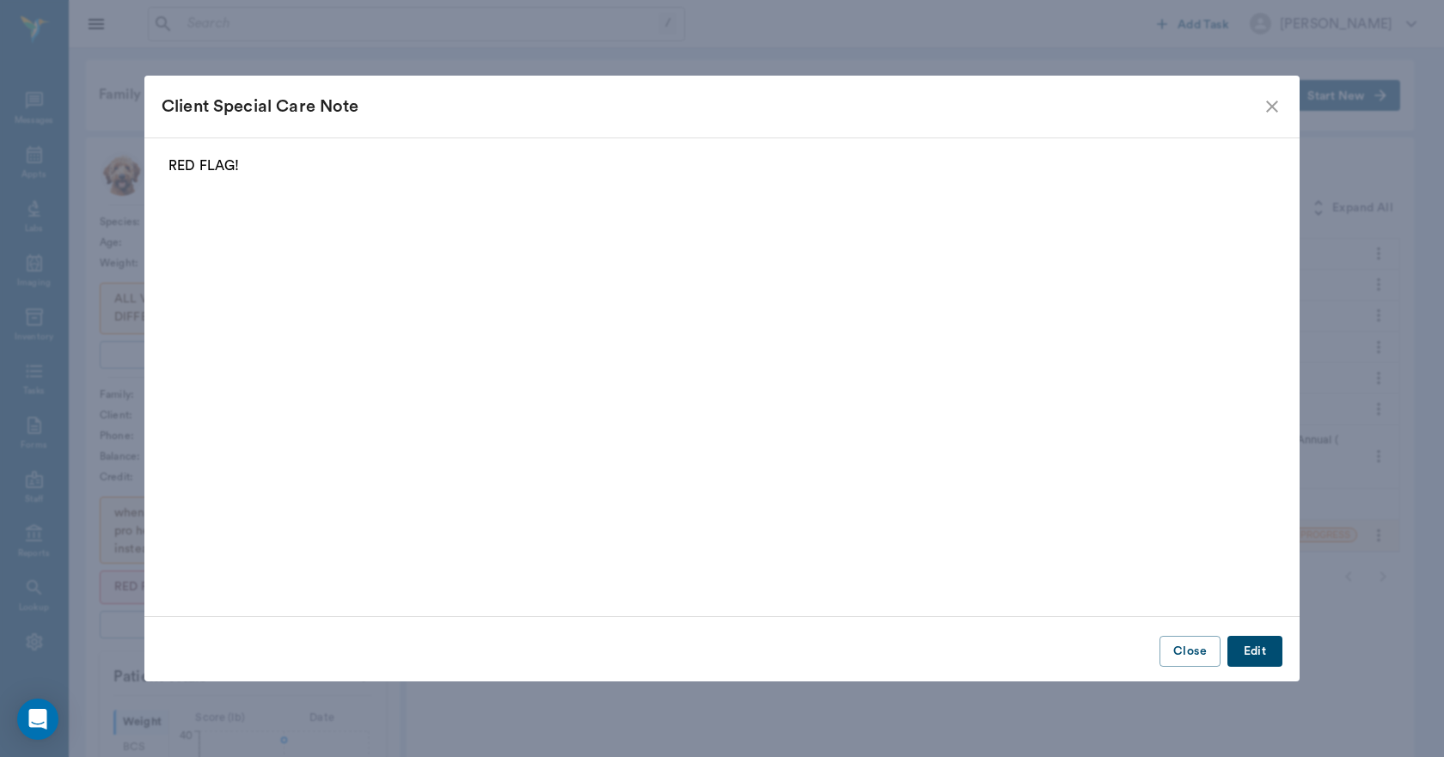
click at [1269, 111] on icon "close" at bounding box center [1272, 106] width 21 height 21
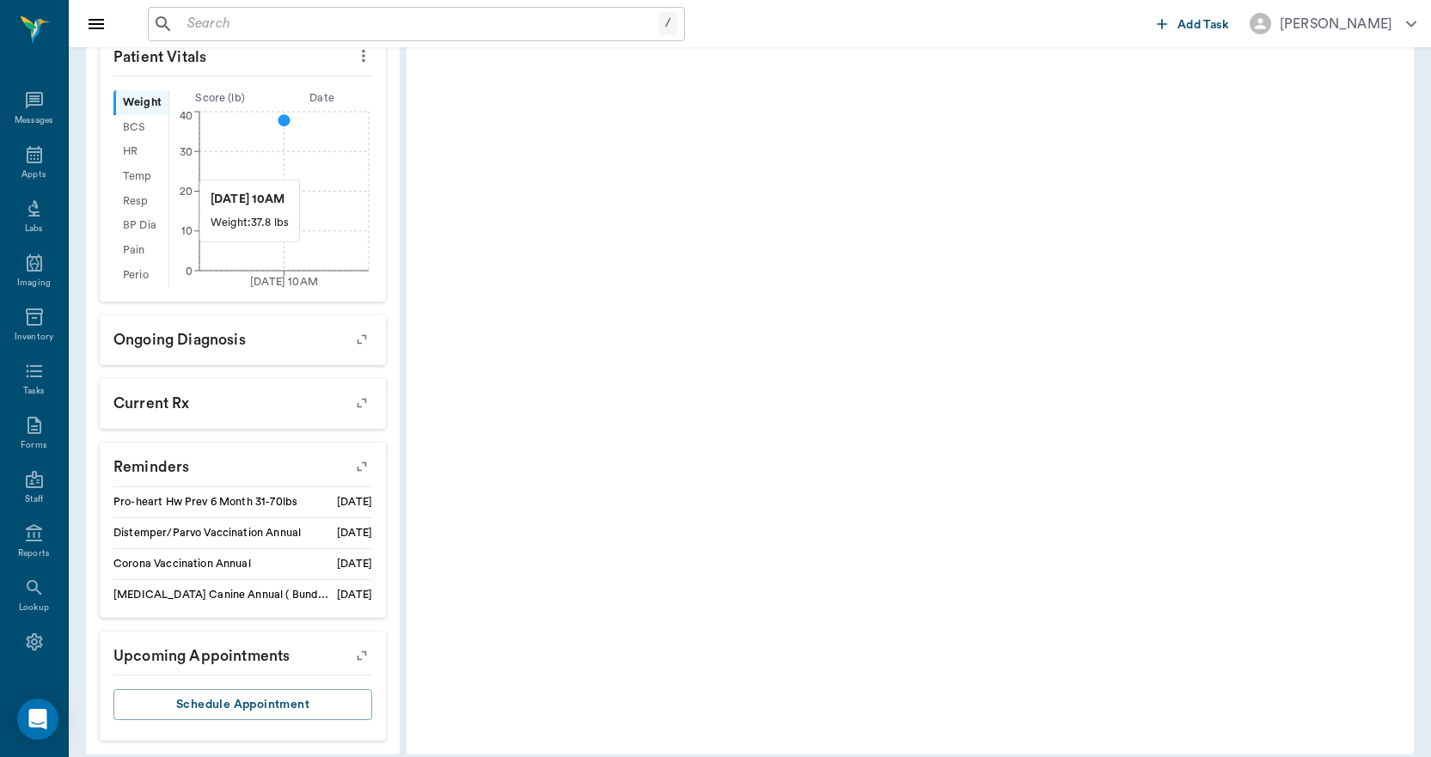
scroll to position [637, 0]
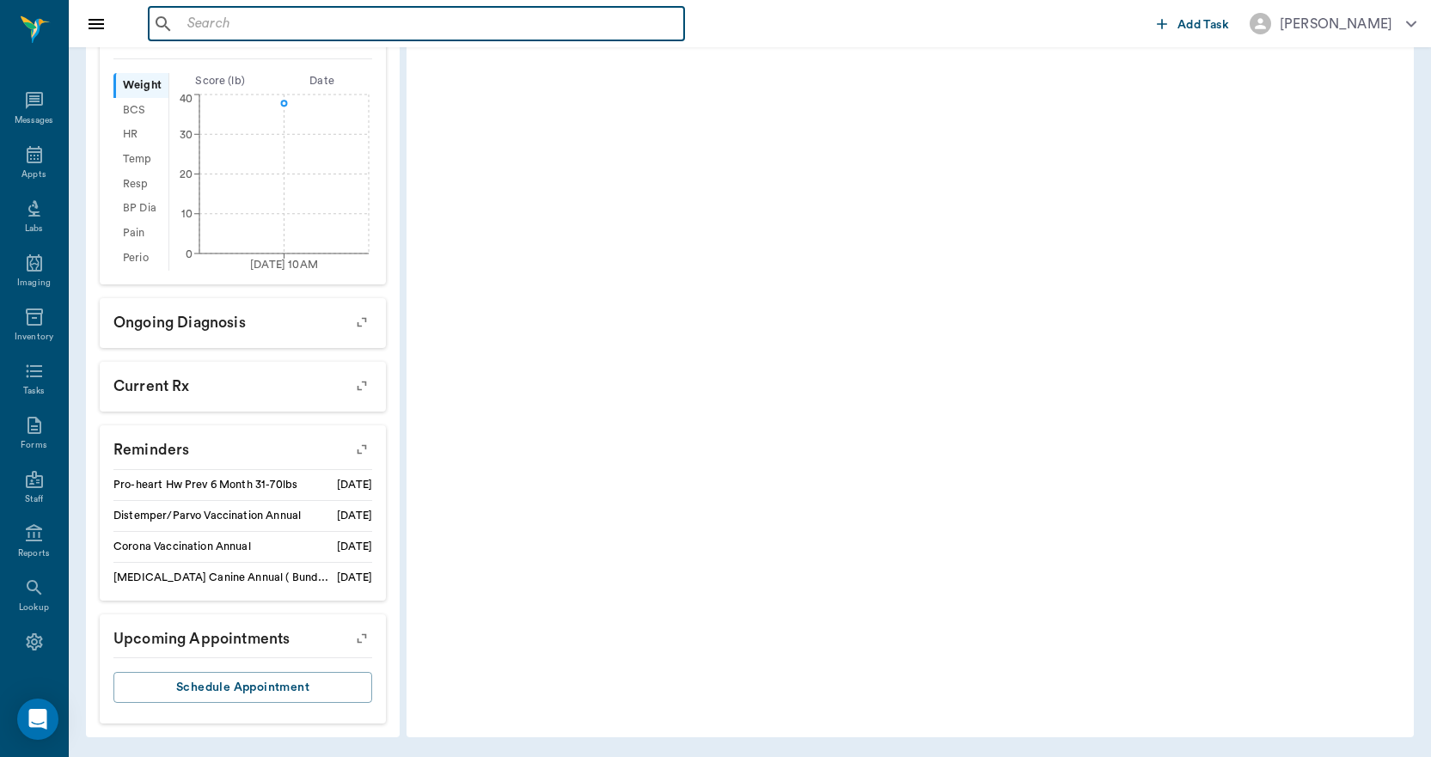
click at [272, 22] on input "text" at bounding box center [428, 24] width 497 height 24
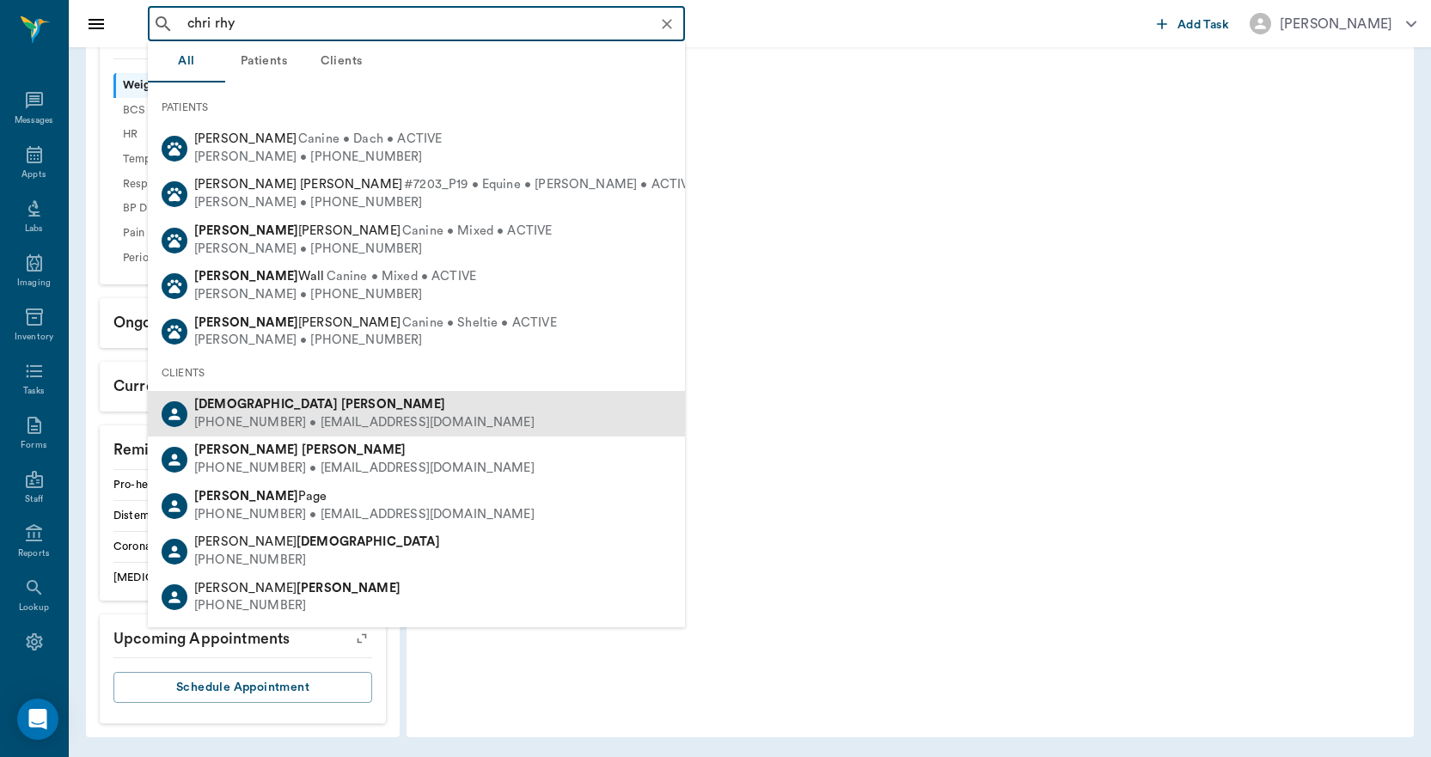
click at [341, 410] on b "Rhyne" at bounding box center [393, 404] width 104 height 13
type input "chri rhy"
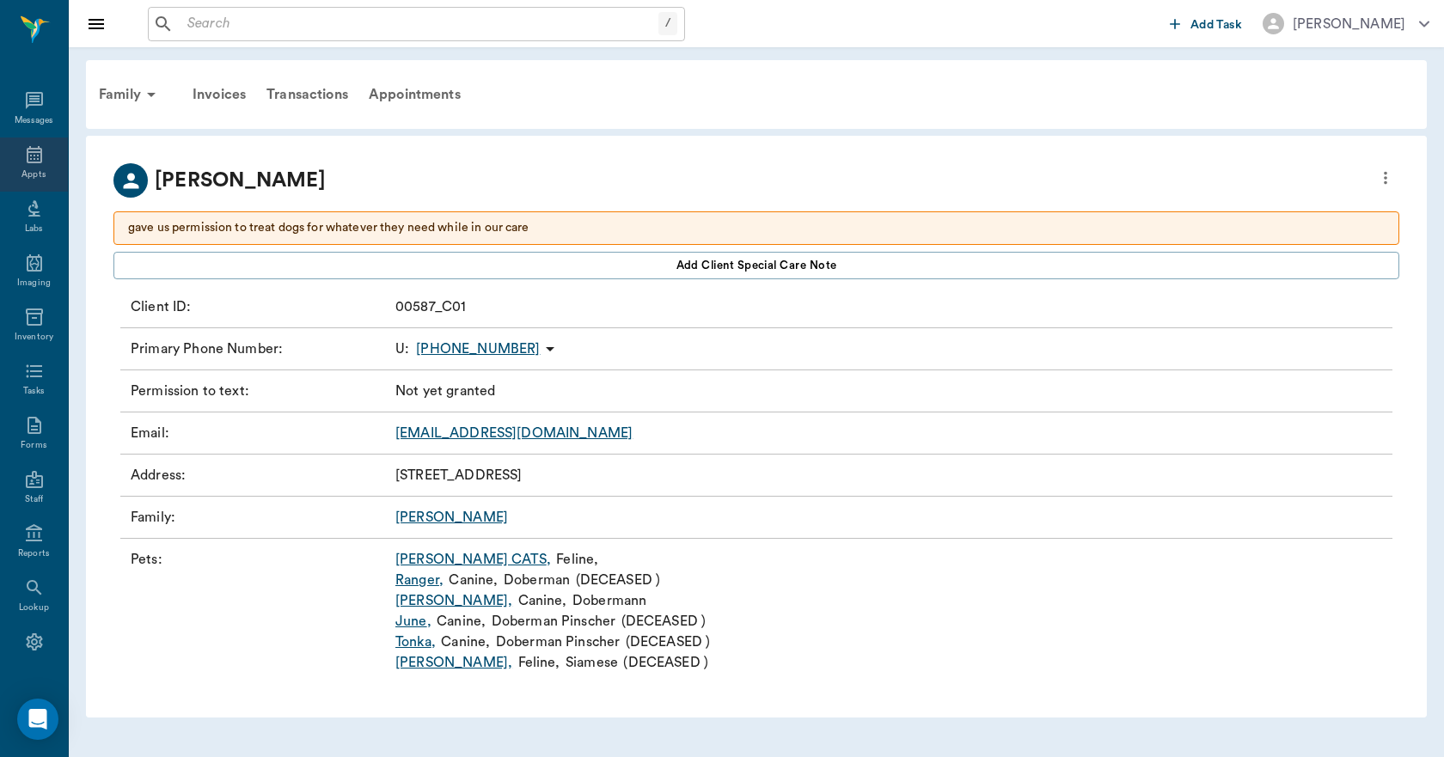
click at [21, 167] on div "Appts" at bounding box center [34, 165] width 68 height 54
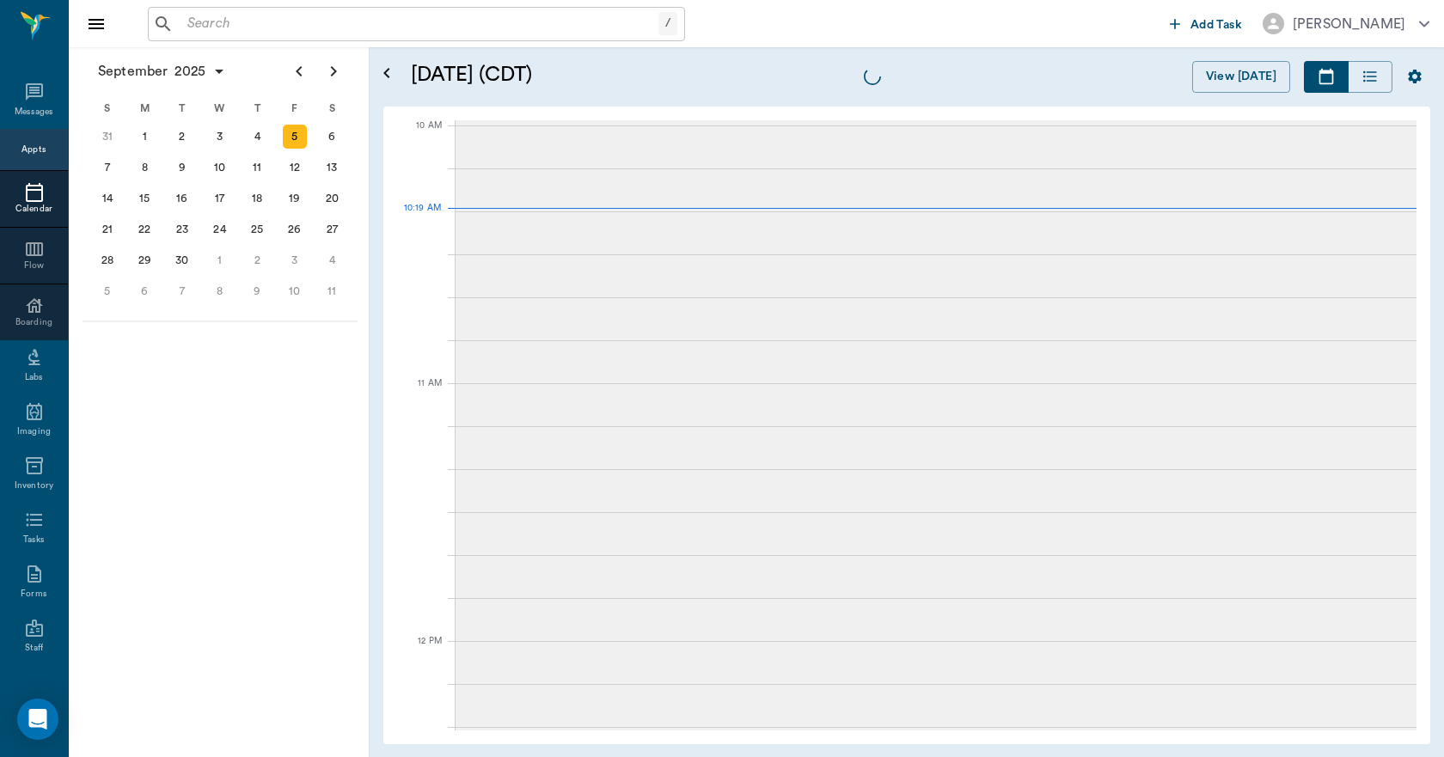
scroll to position [517, 0]
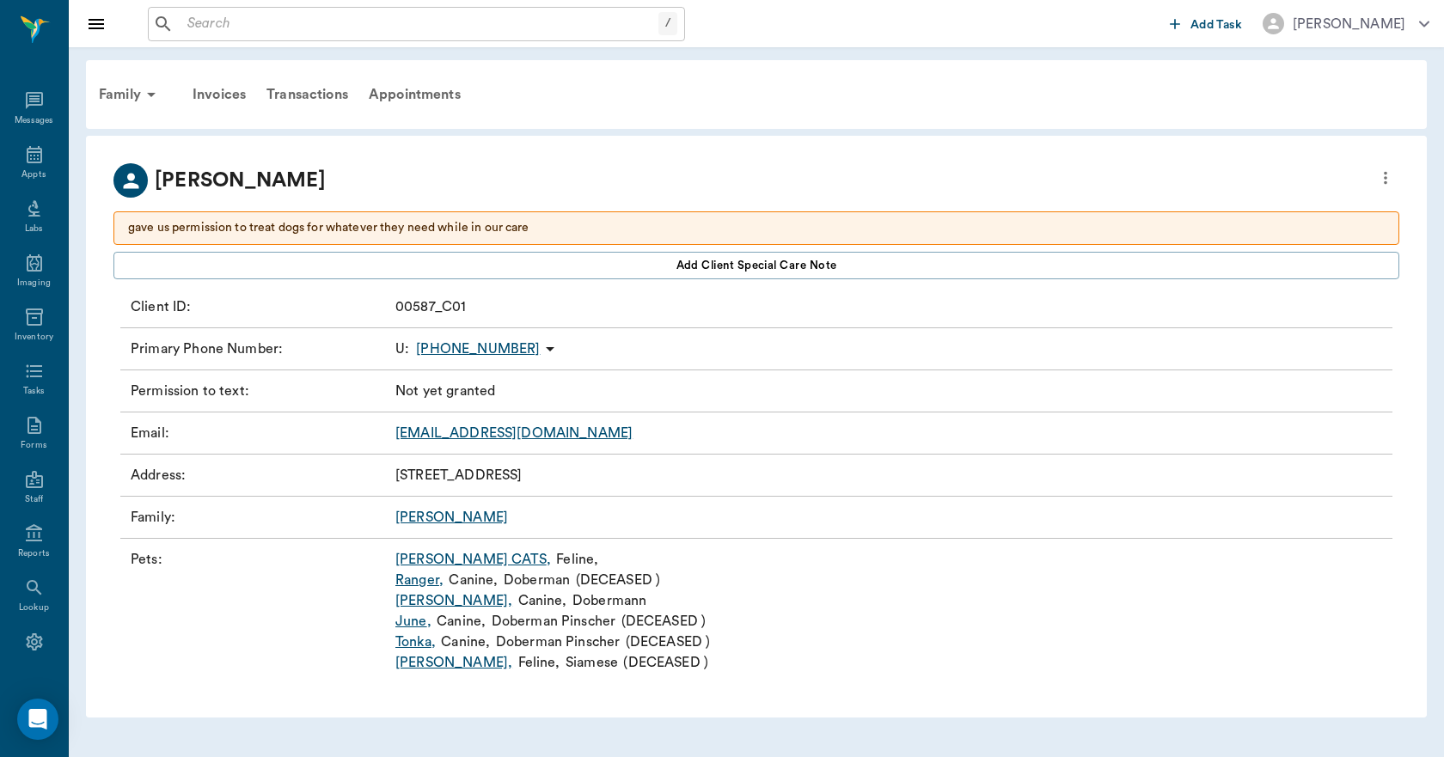
click at [412, 621] on link "June ," at bounding box center [413, 621] width 36 height 21
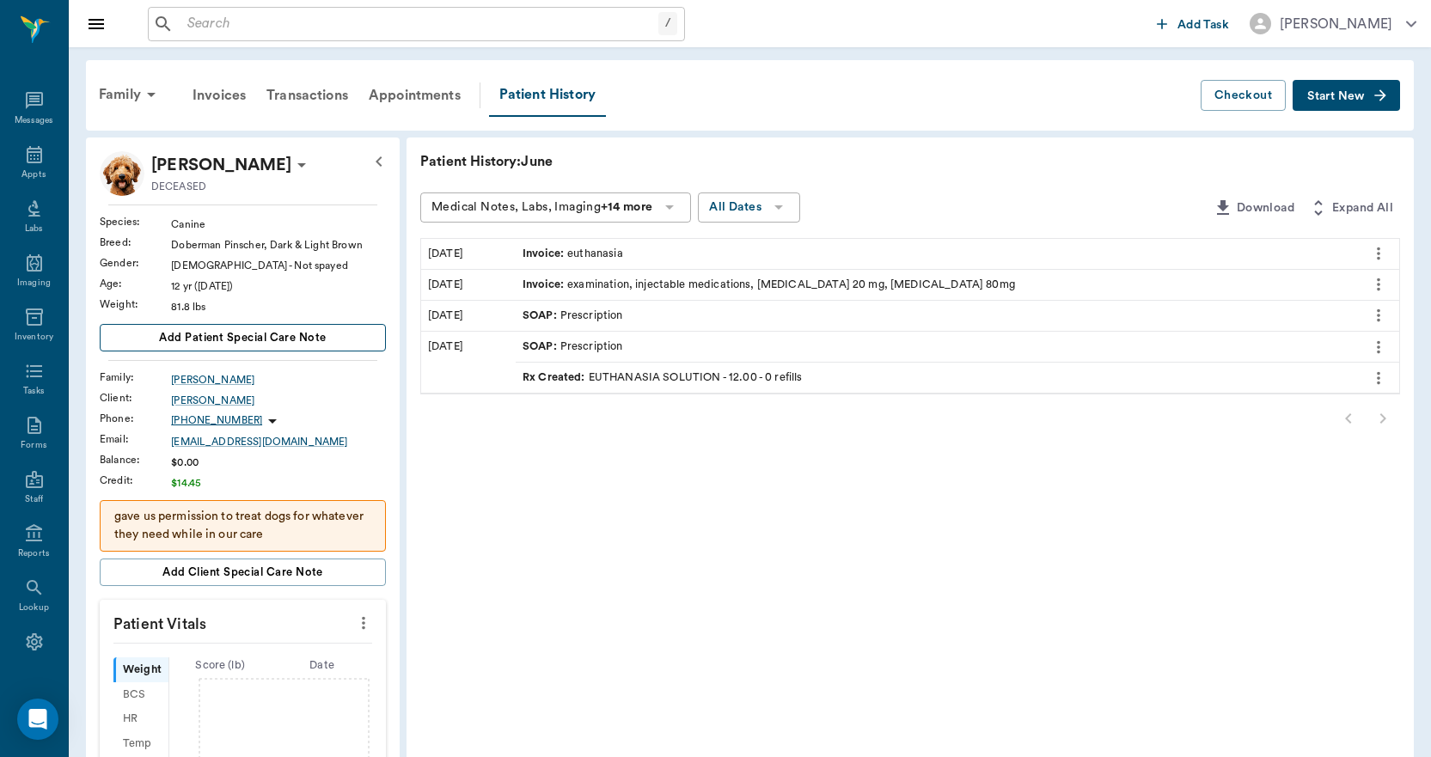
click at [239, 341] on span "Add patient Special Care Note" at bounding box center [242, 337] width 167 height 19
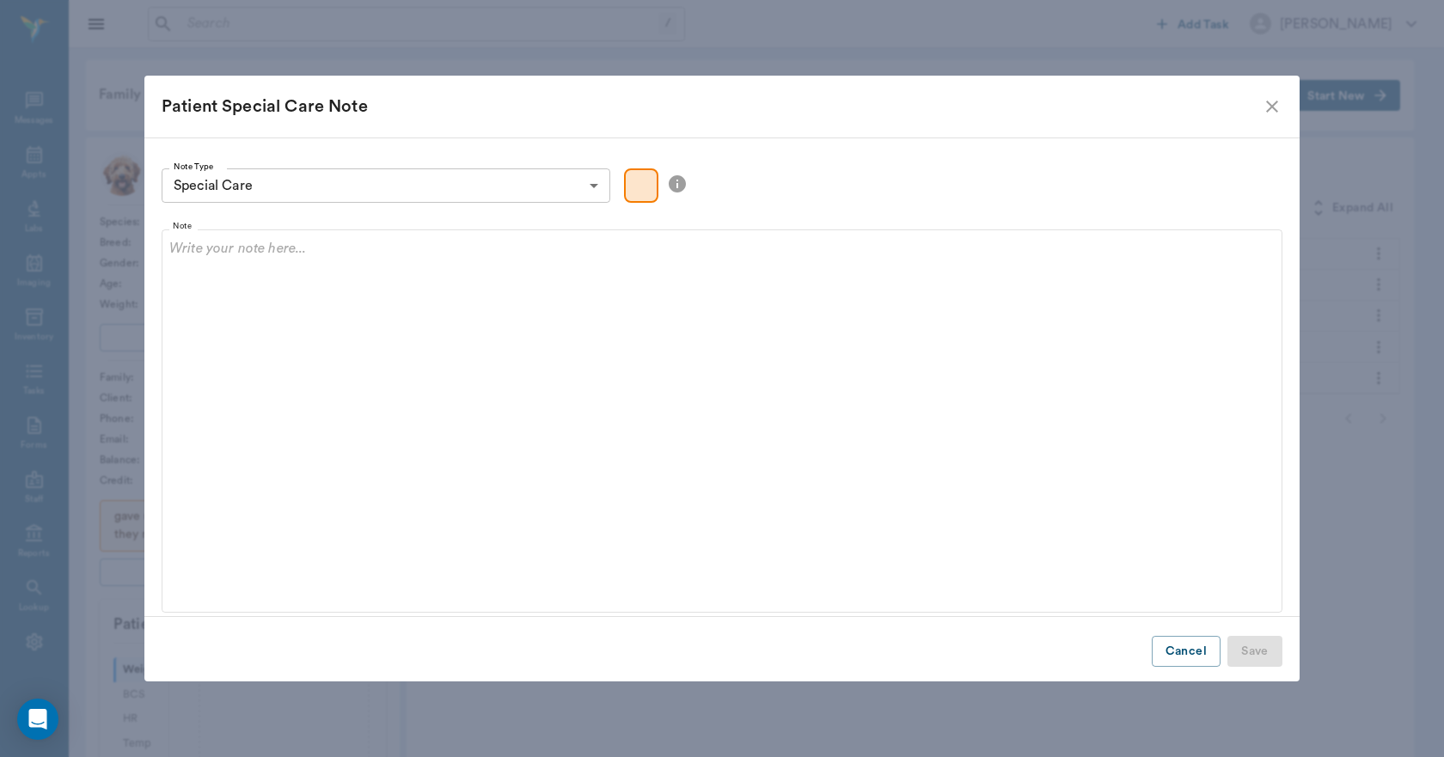
click at [1271, 111] on icon "close" at bounding box center [1272, 106] width 21 height 21
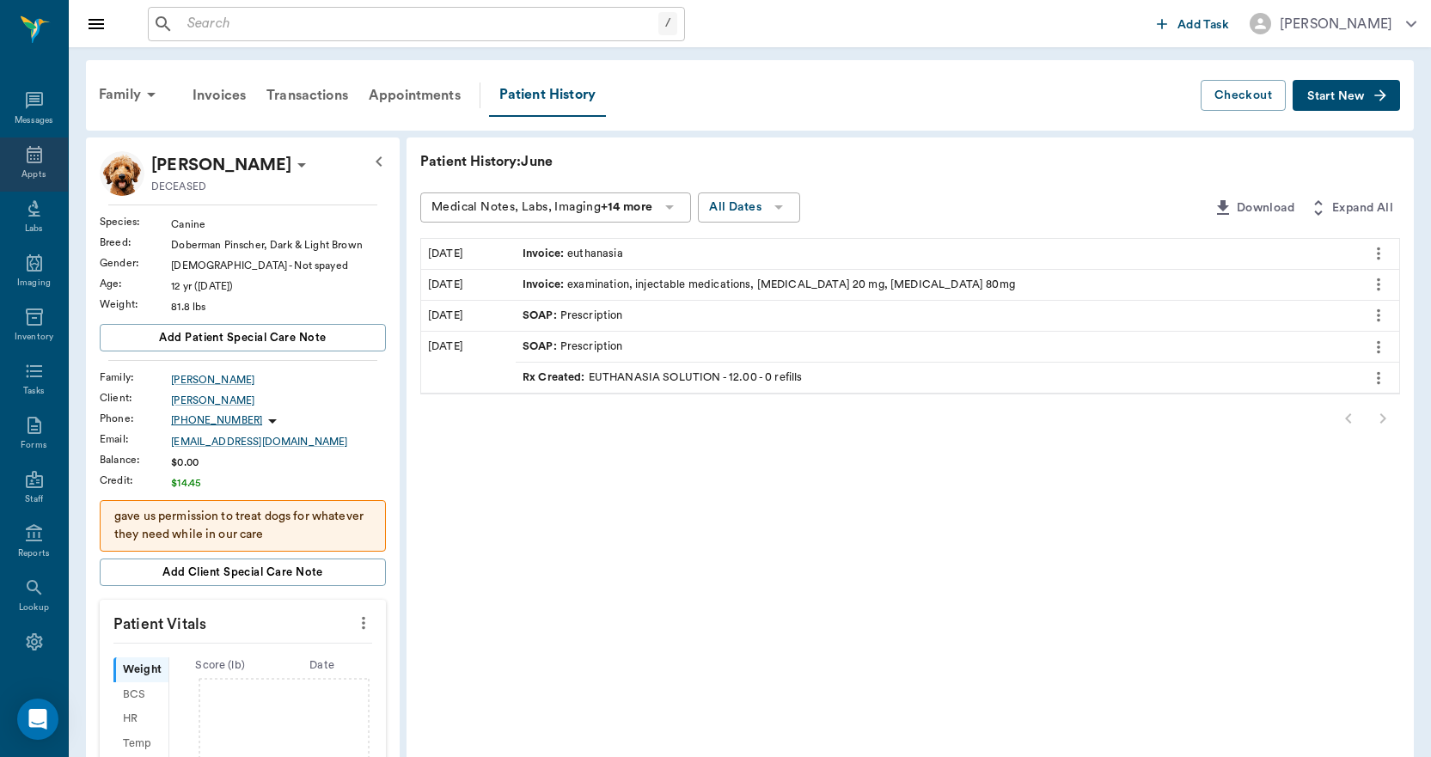
click at [33, 165] on div "Appts" at bounding box center [34, 165] width 68 height 54
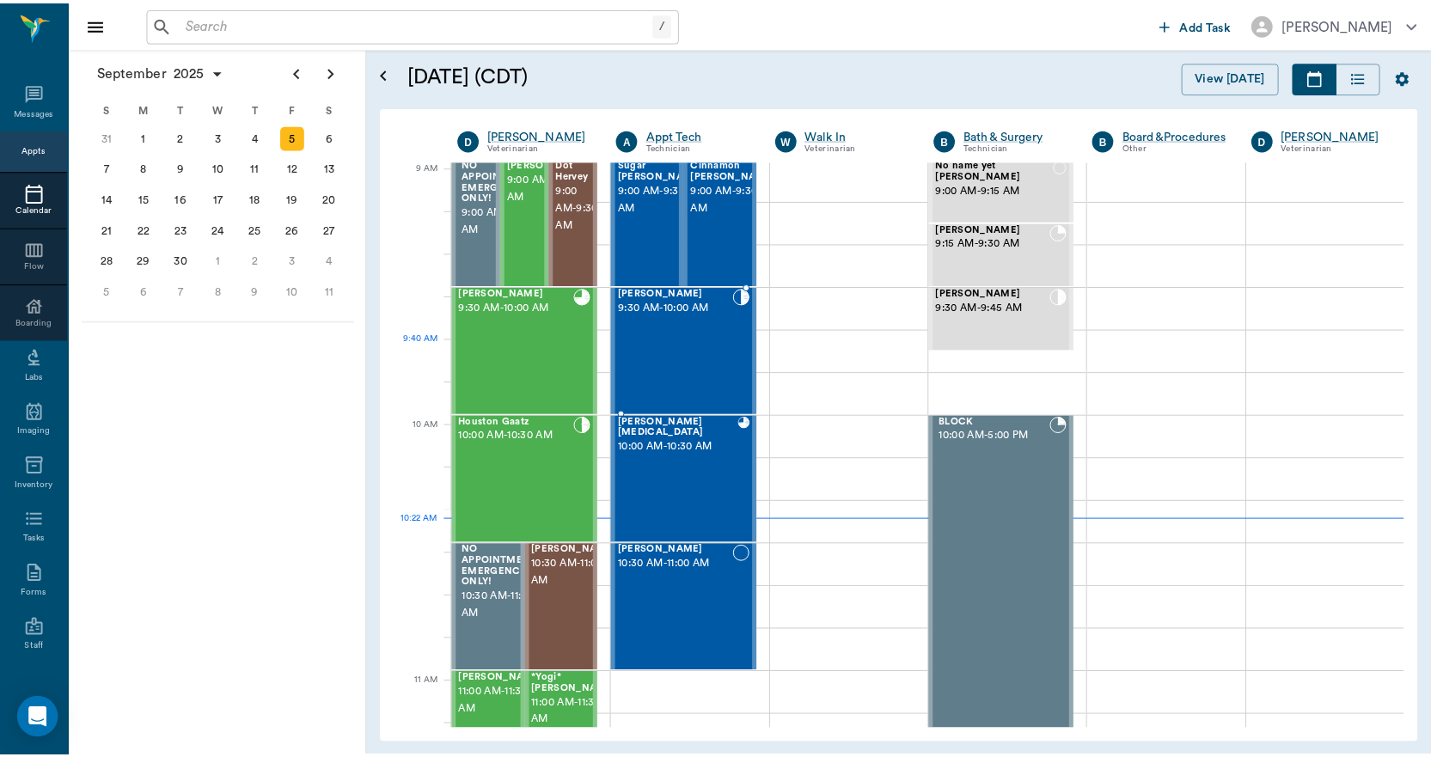
scroll to position [259, 0]
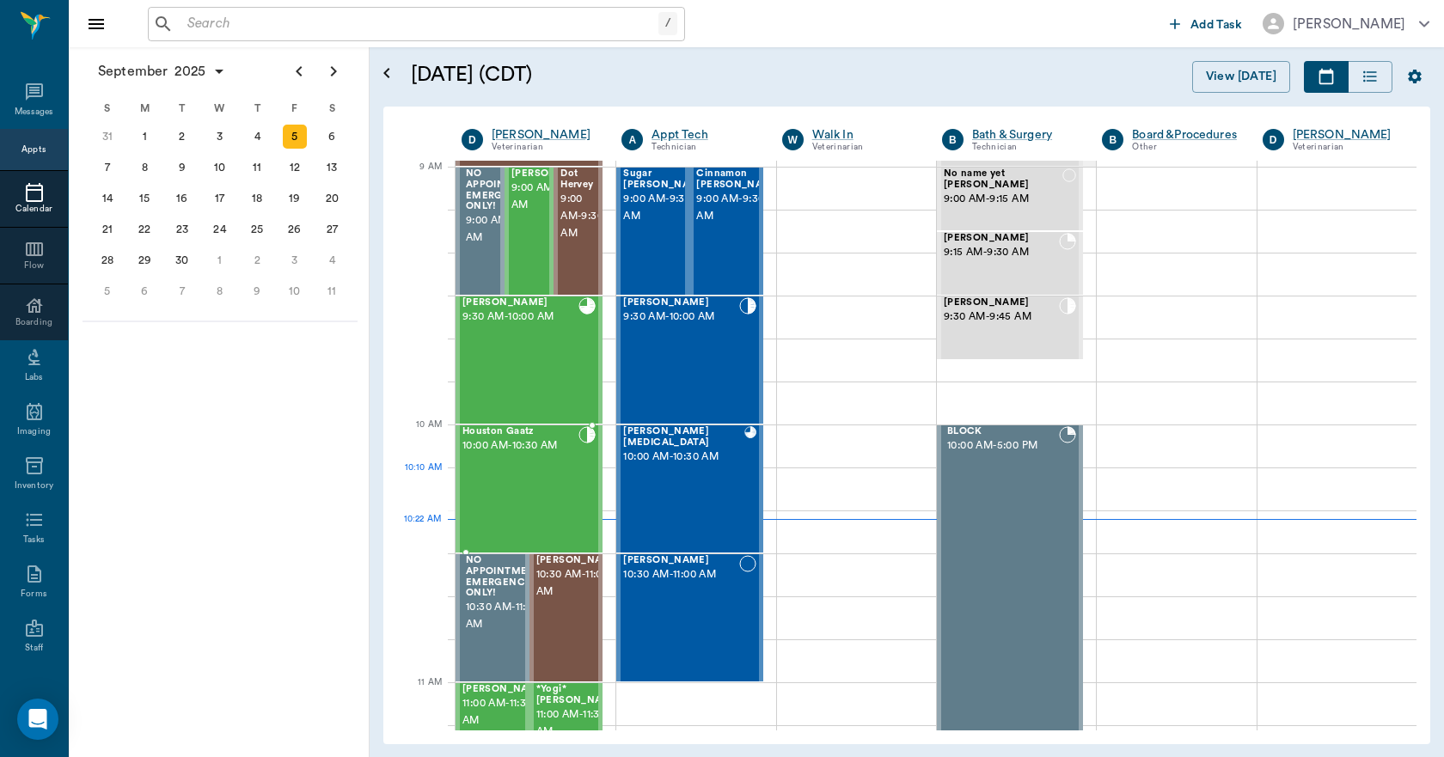
click at [562, 492] on div "Houston Gaatz 10:00 AM - 10:30 AM" at bounding box center [520, 488] width 116 height 125
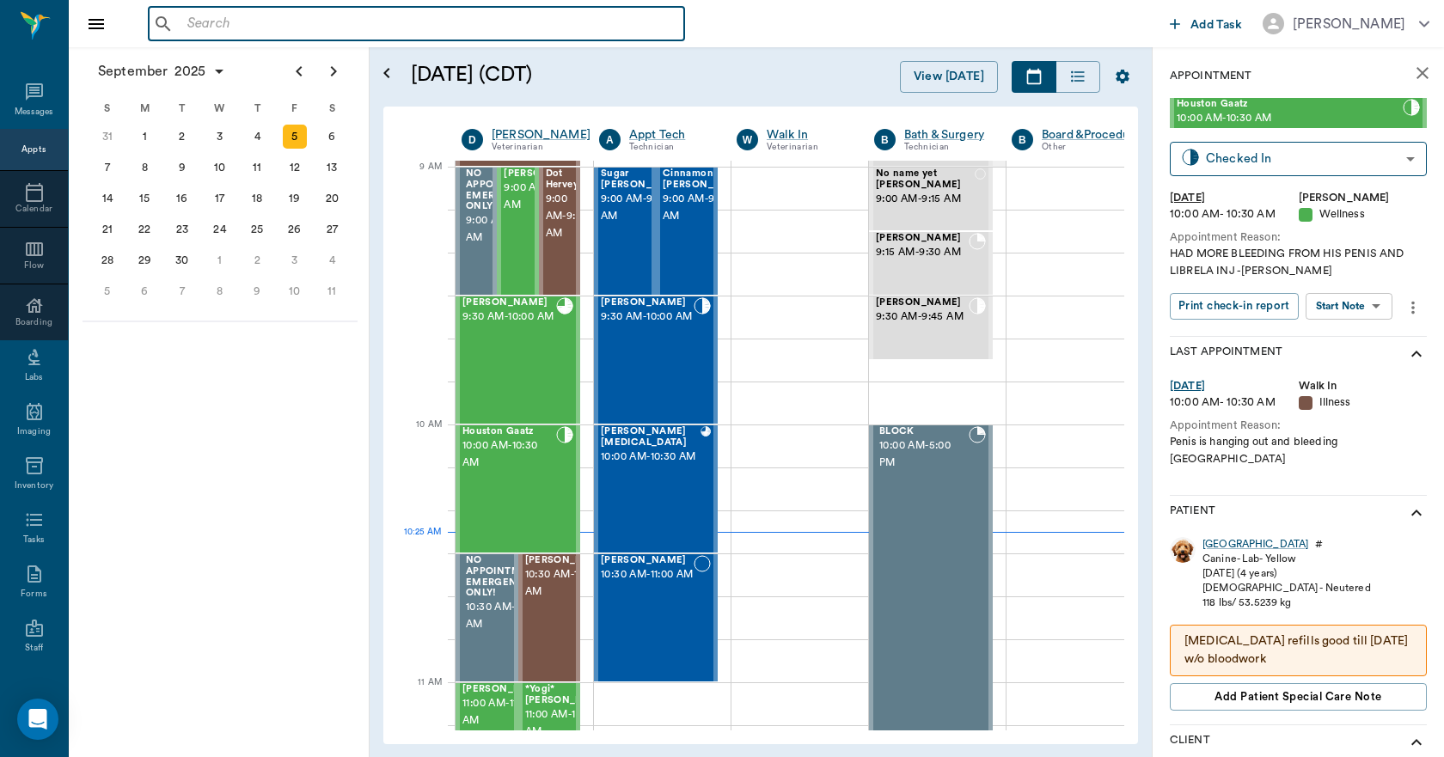
click at [373, 26] on input "text" at bounding box center [428, 24] width 497 height 24
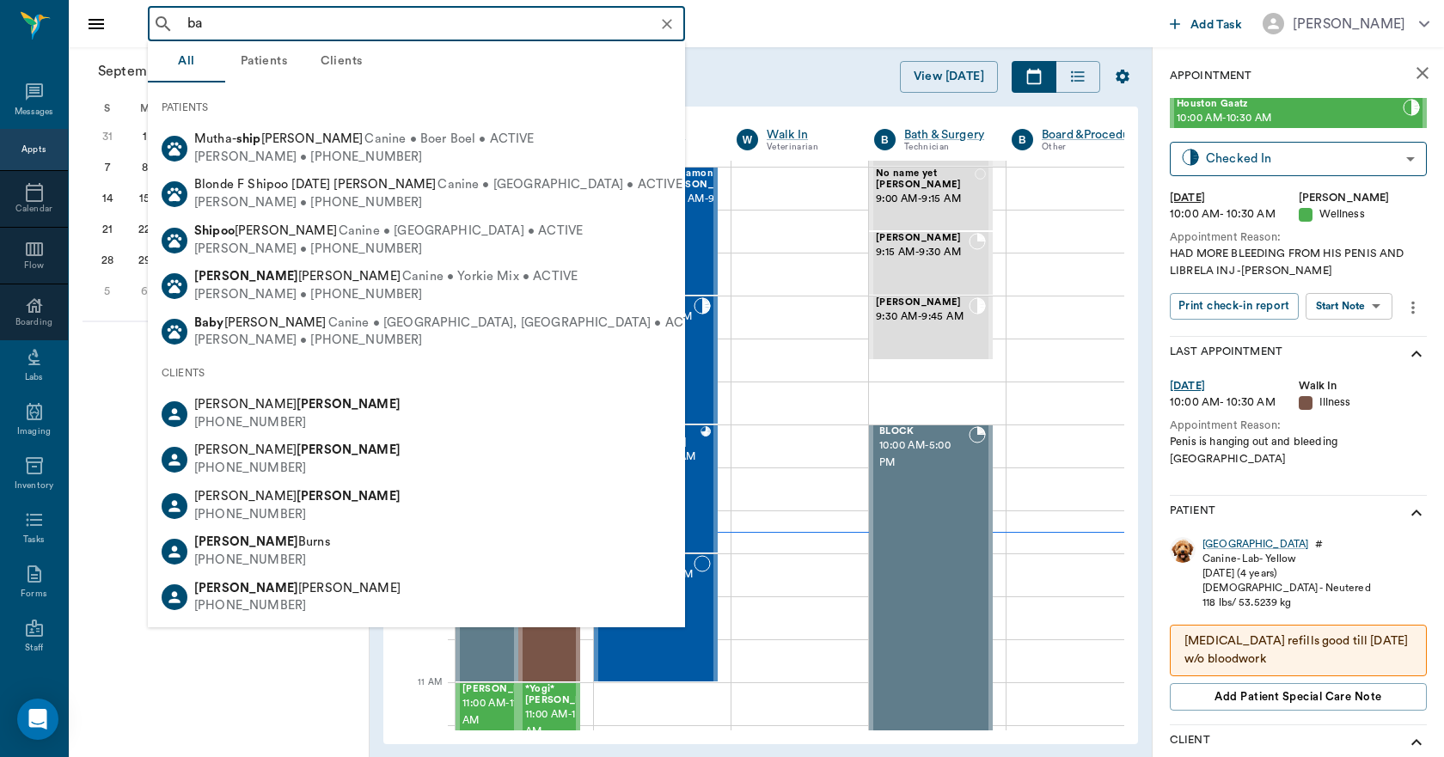
type input "b"
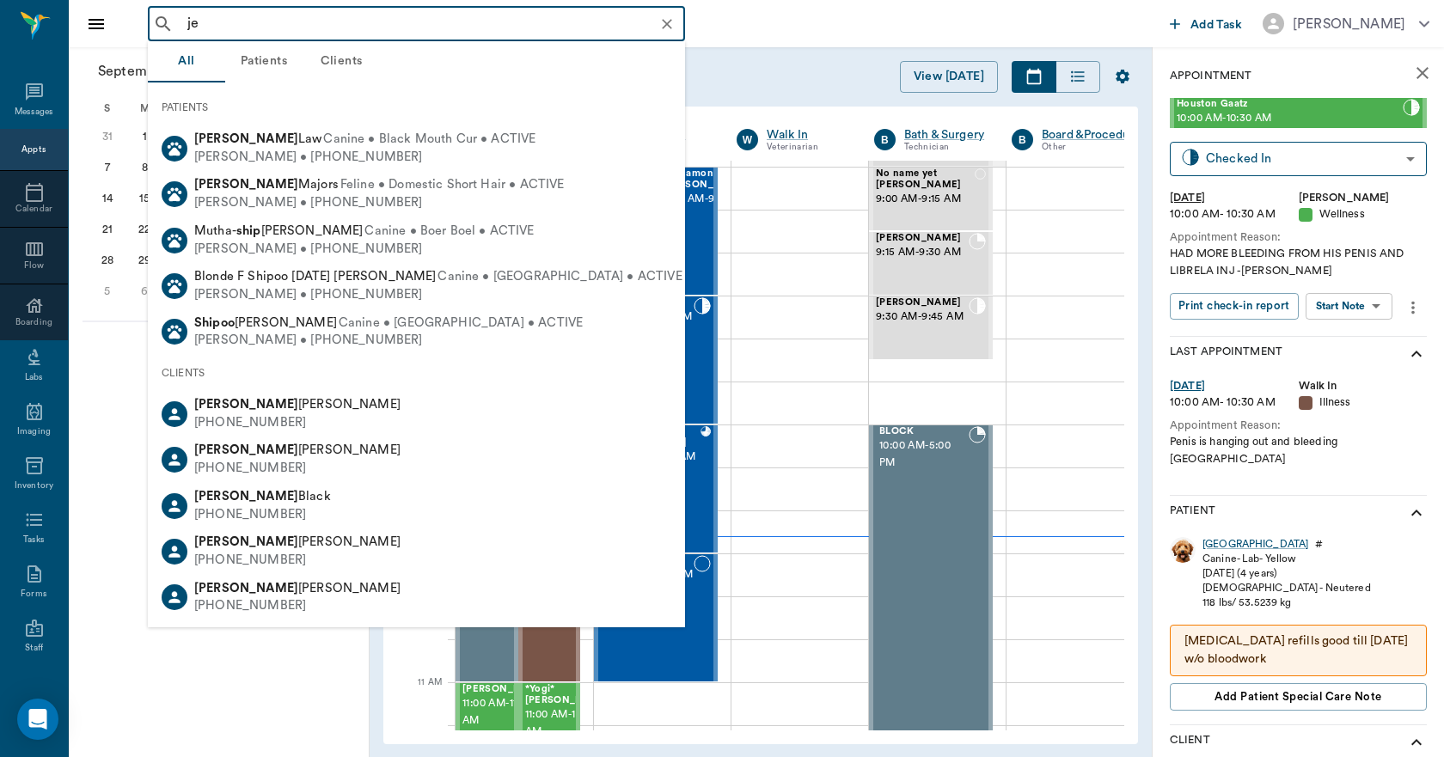
type input "j"
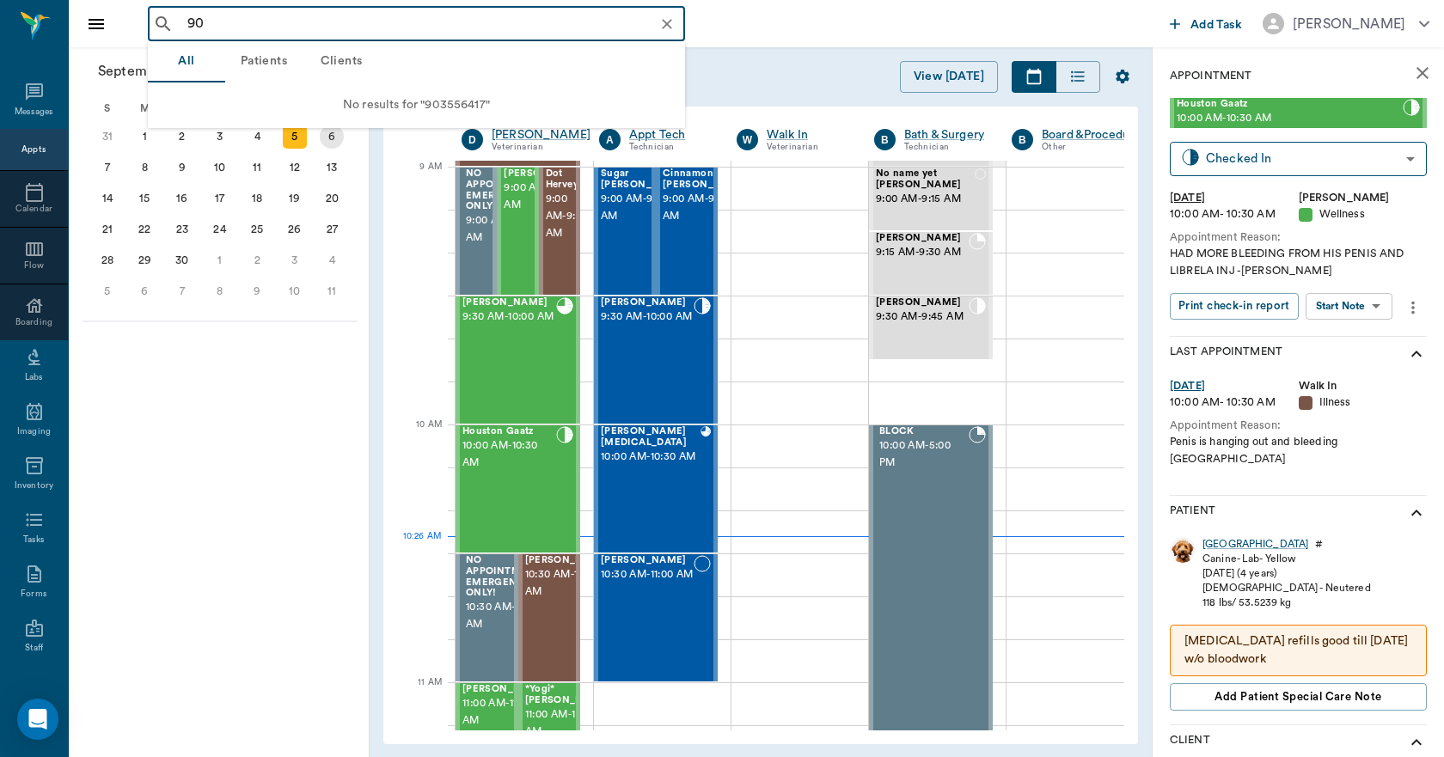
type input "9"
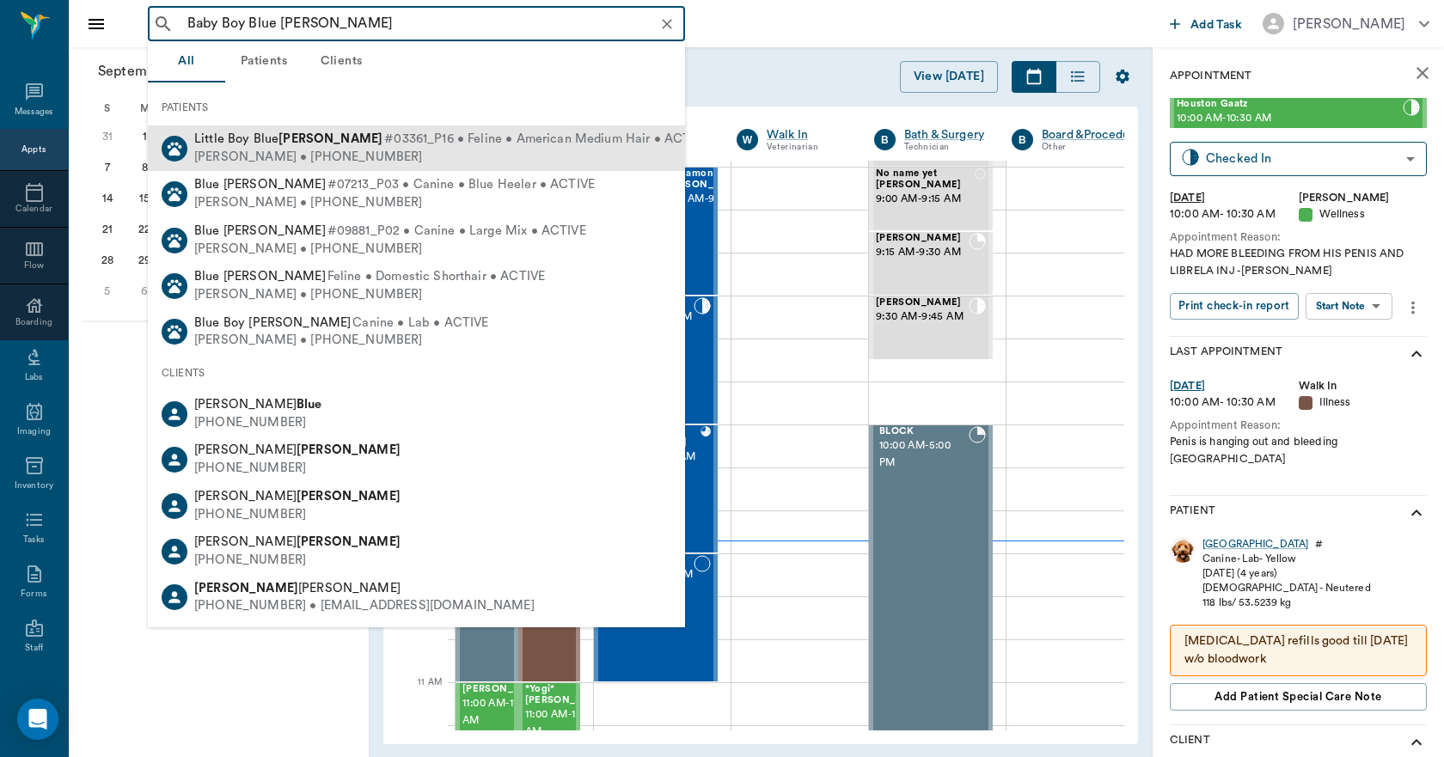
click at [306, 149] on div "Jody Shipp • (430) 342-3391" at bounding box center [451, 158] width 515 height 18
type input "Baby Boy Blue Shipp"
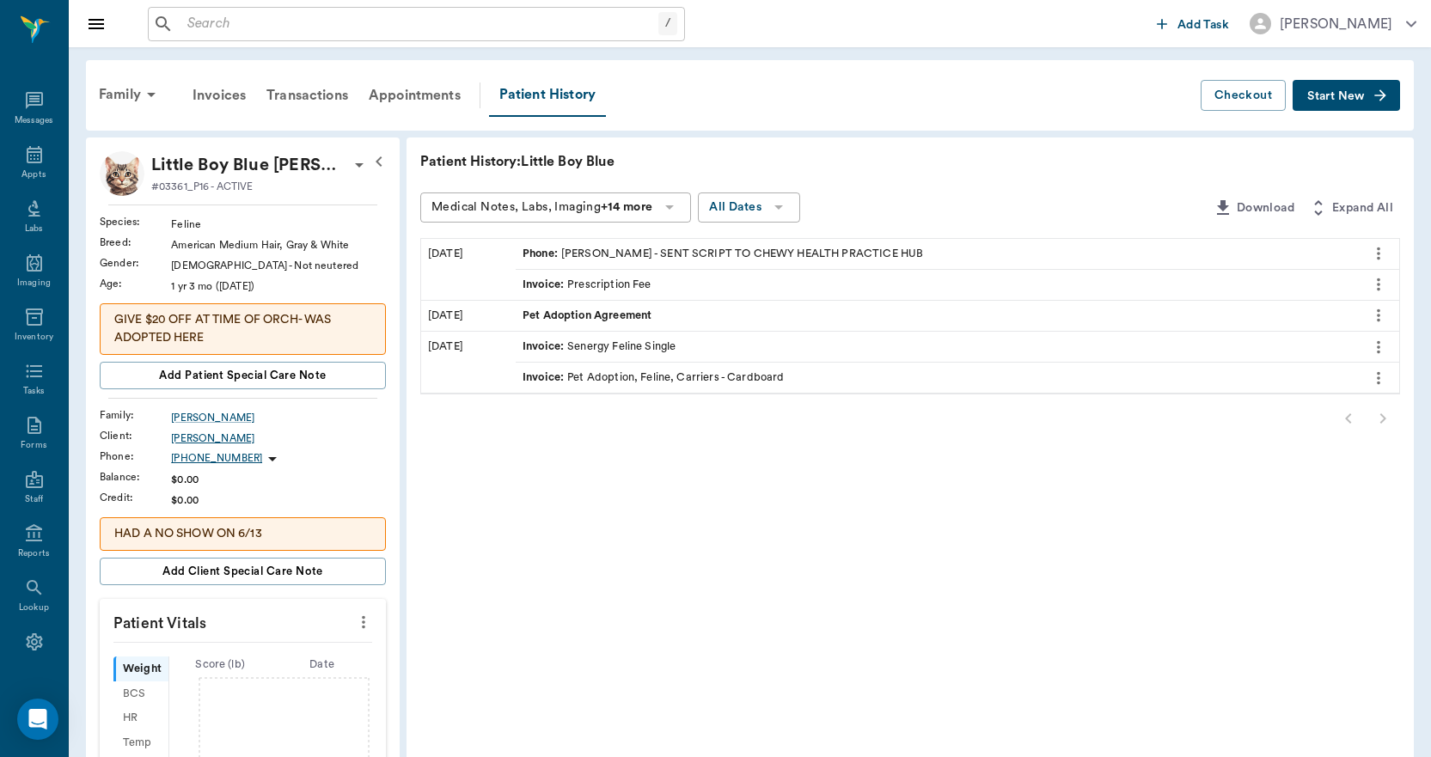
click at [212, 437] on div "Jody Shipp" at bounding box center [278, 438] width 215 height 15
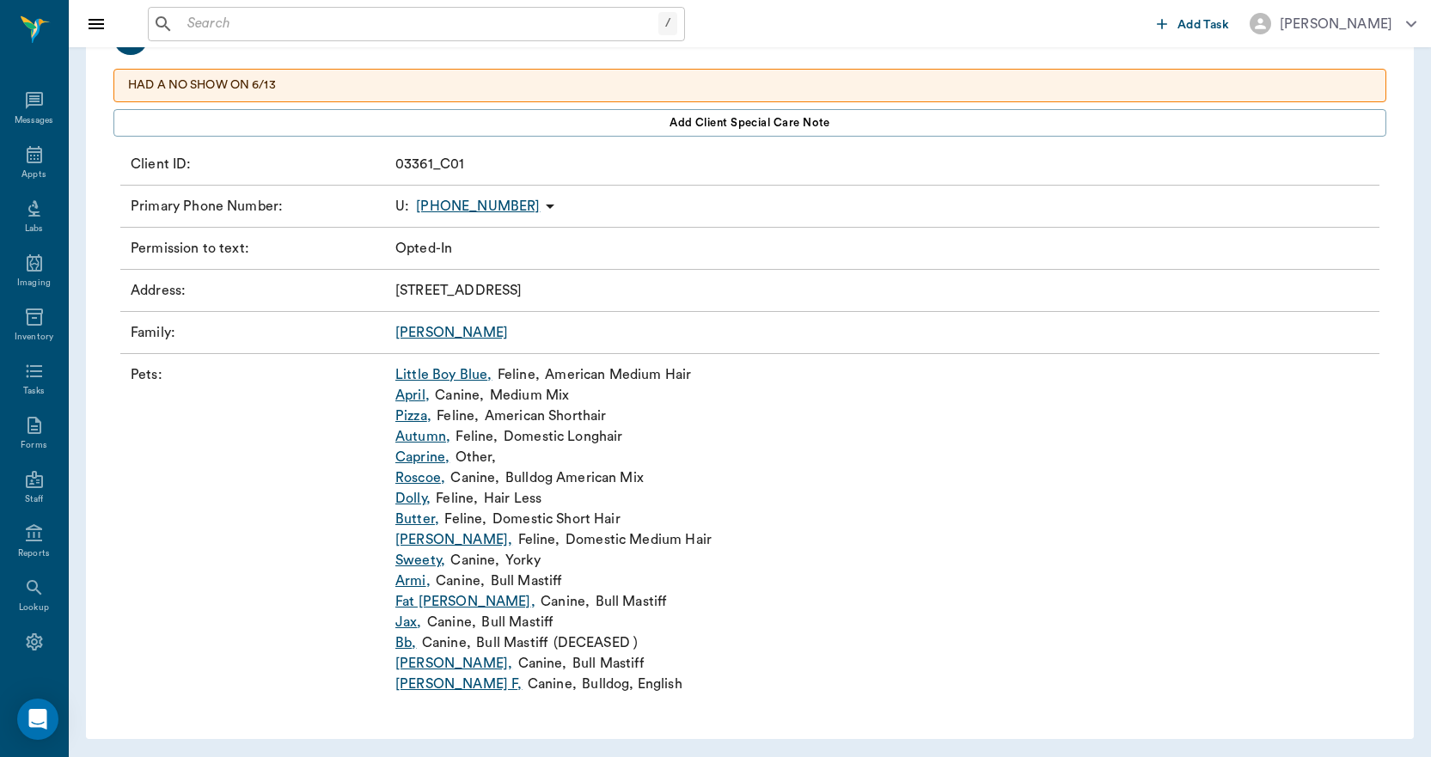
scroll to position [144, 0]
click at [433, 365] on link "Little Boy Blue ," at bounding box center [443, 373] width 96 height 21
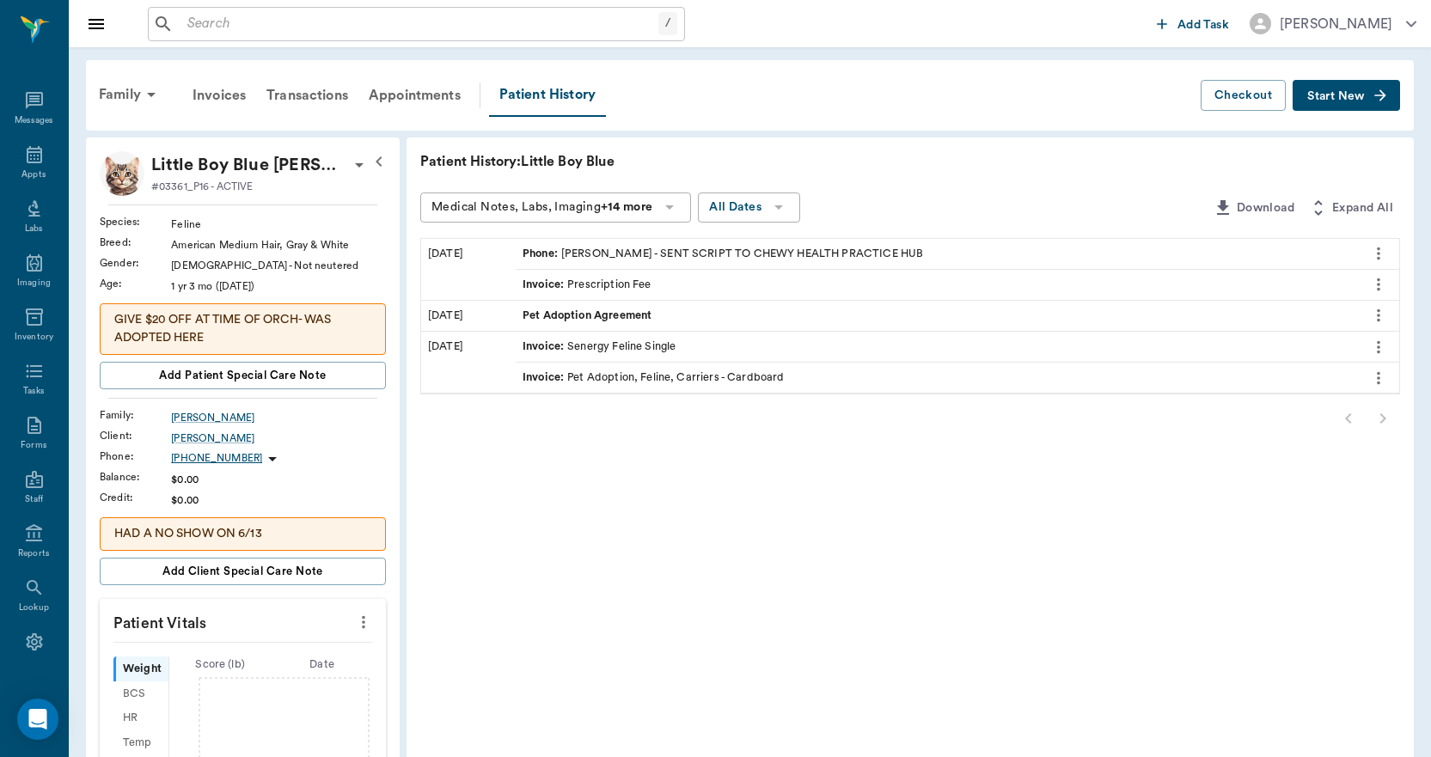
click at [626, 252] on div "Phone : Jody Shipp - SENT SCRIPT TO CHEWY HEALTH PRACTICE HUB" at bounding box center [723, 254] width 401 height 16
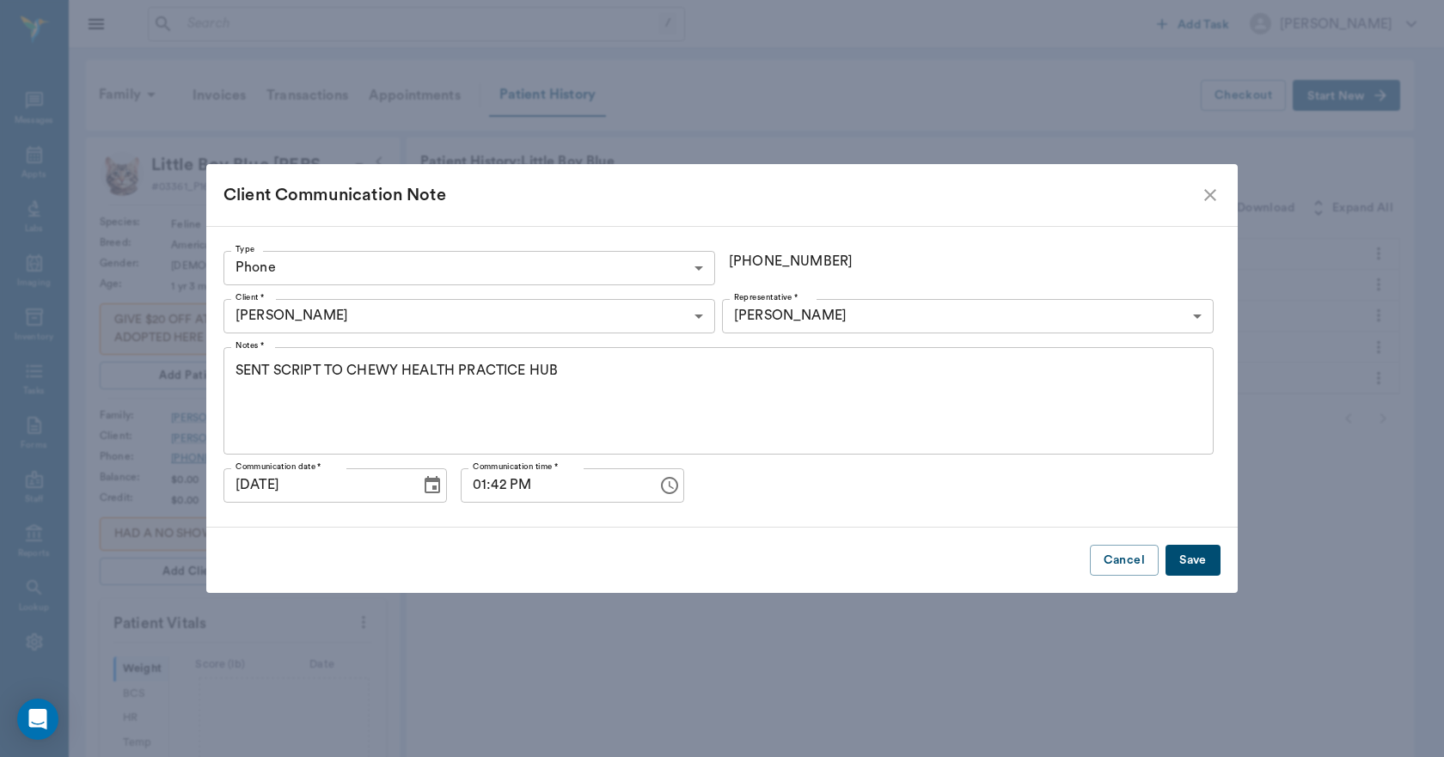
click at [1210, 198] on icon "close" at bounding box center [1210, 195] width 21 height 21
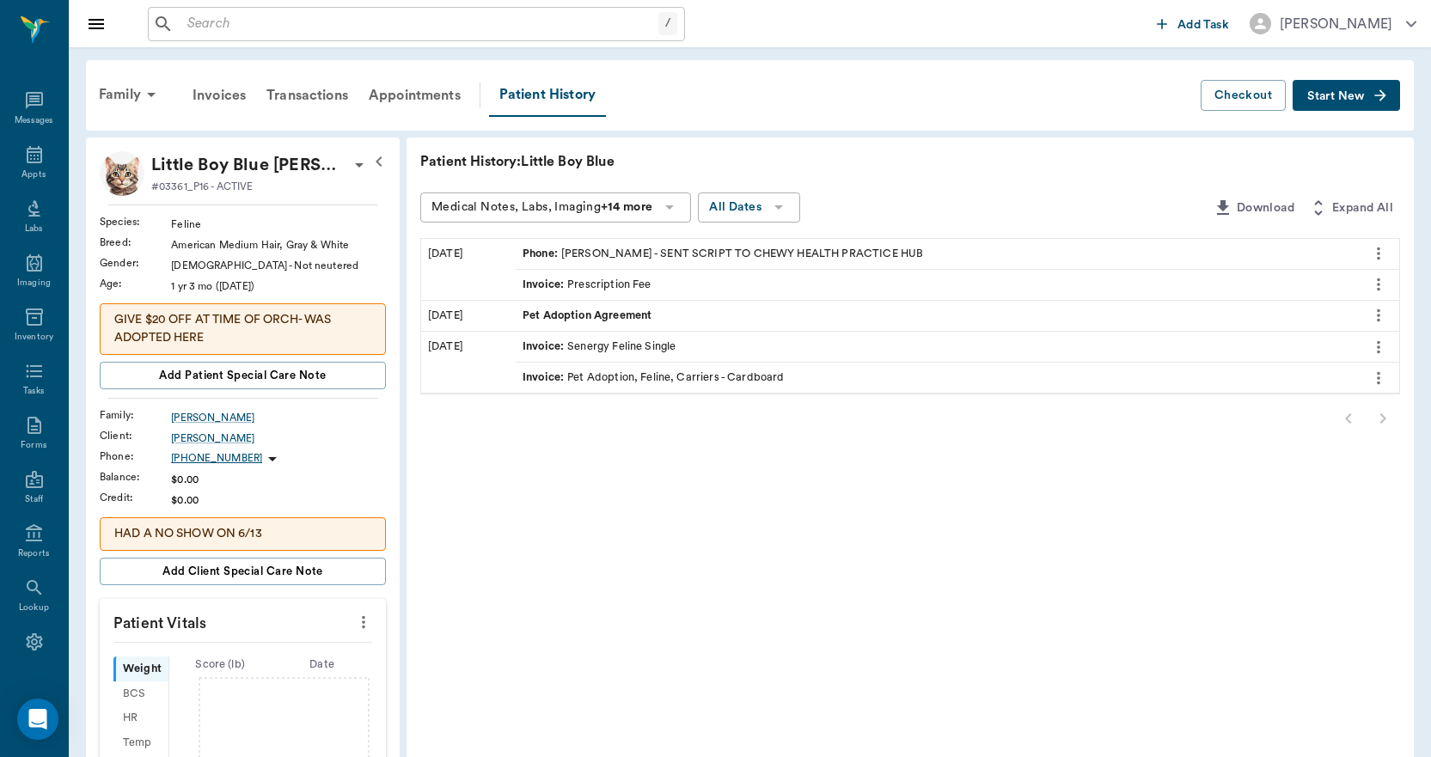
click at [1352, 96] on span "Start New" at bounding box center [1336, 96] width 58 height 0
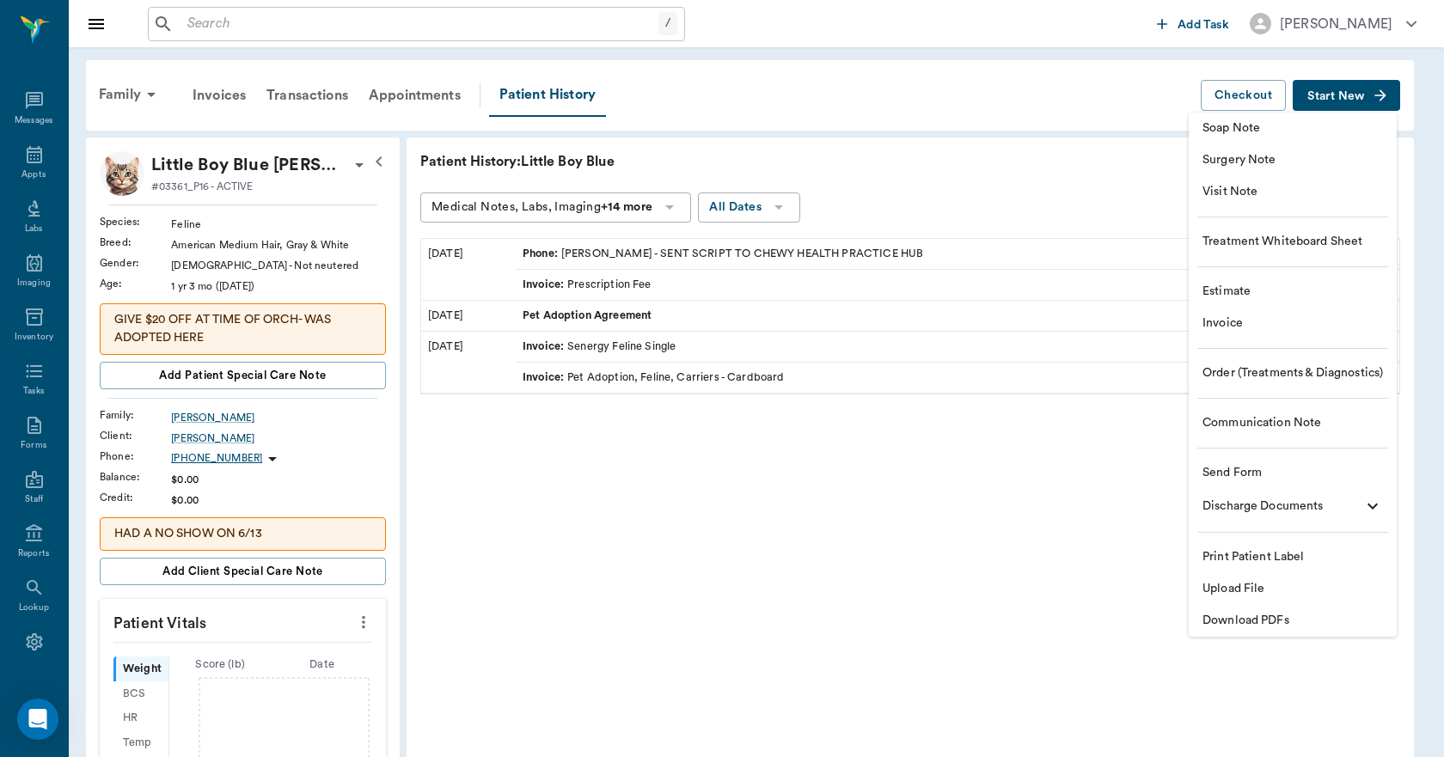
click at [1235, 589] on span "Upload File" at bounding box center [1292, 589] width 180 height 18
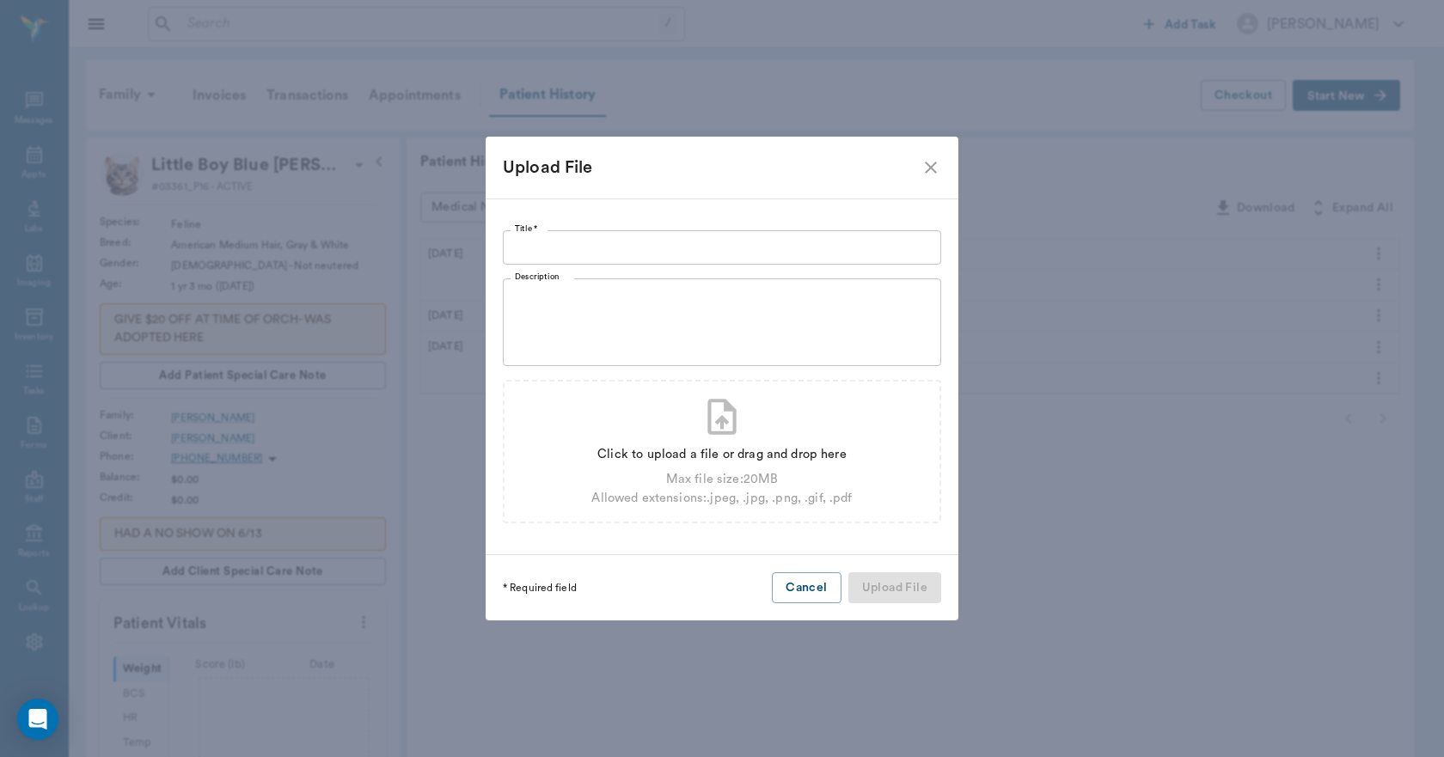
click at [652, 236] on input "Title *" at bounding box center [722, 247] width 438 height 34
type input "c"
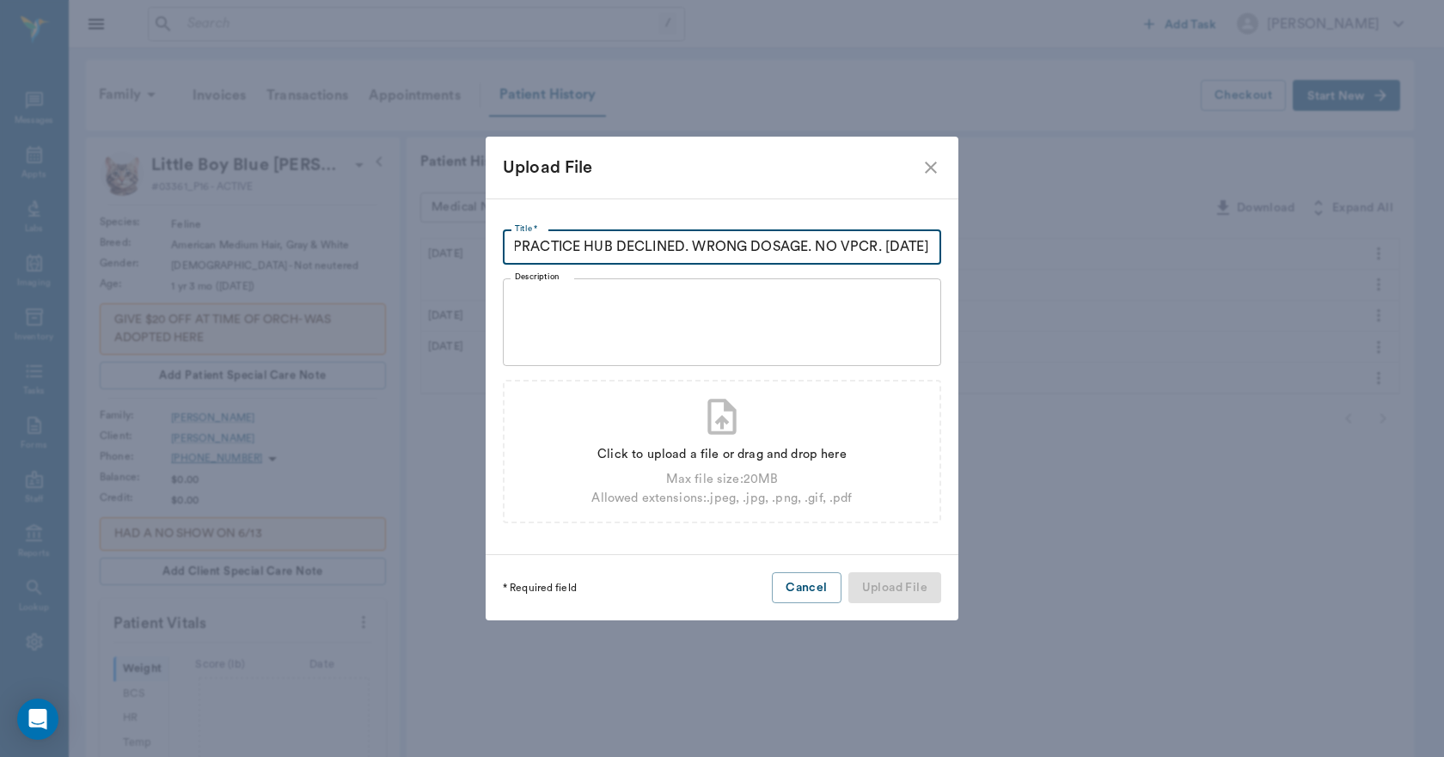
scroll to position [0, 83]
type input "CHEWY PRACTICE HUB DECLINED. WRONG DOSAGE. NO VPCR. 09.05.2025"
click at [633, 448] on div "Click to upload a file or drag and drop here" at bounding box center [721, 454] width 260 height 19
type input "C:\fakepath\LittleBoyBlue.Shipp.RXRefill.09.05.2025.pdf"
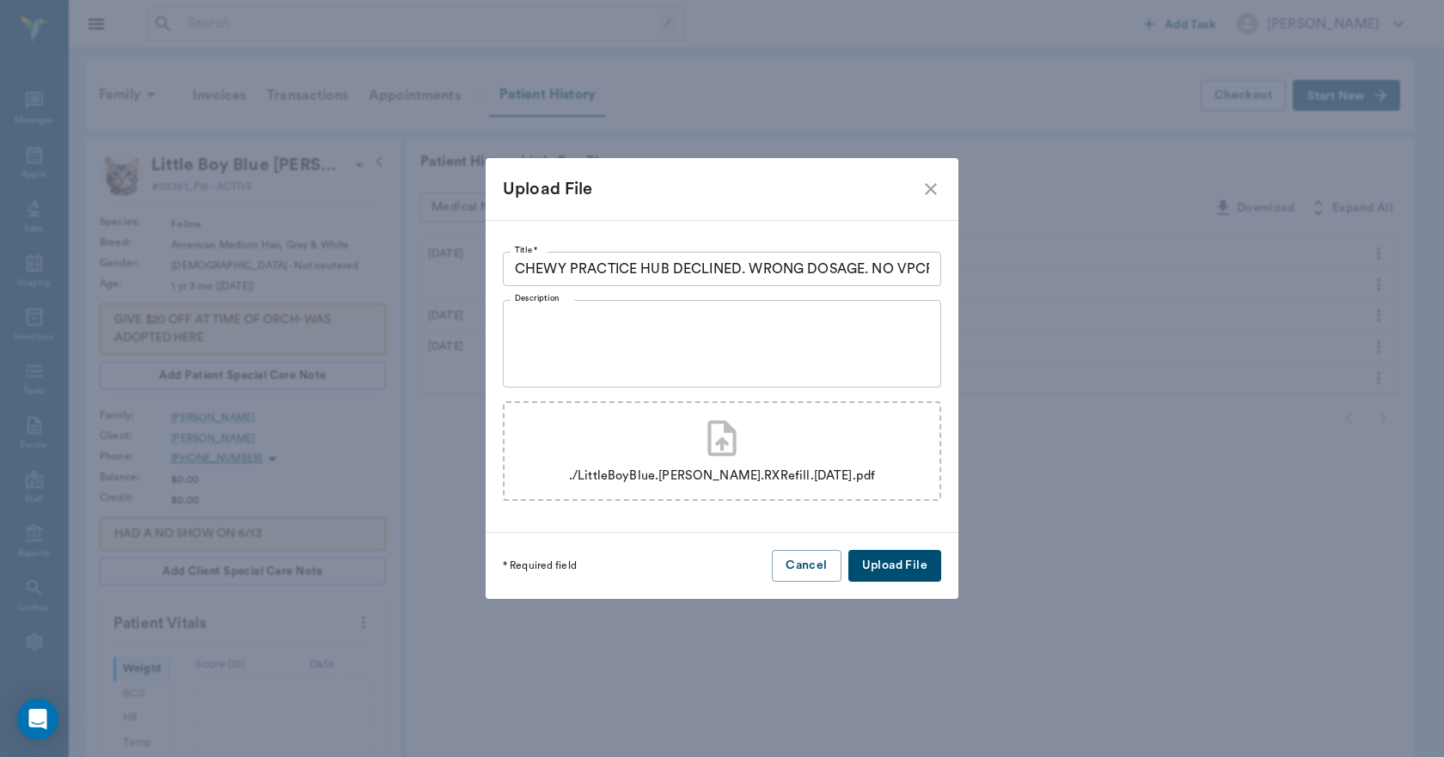
click at [882, 567] on button "Upload File" at bounding box center [894, 566] width 93 height 32
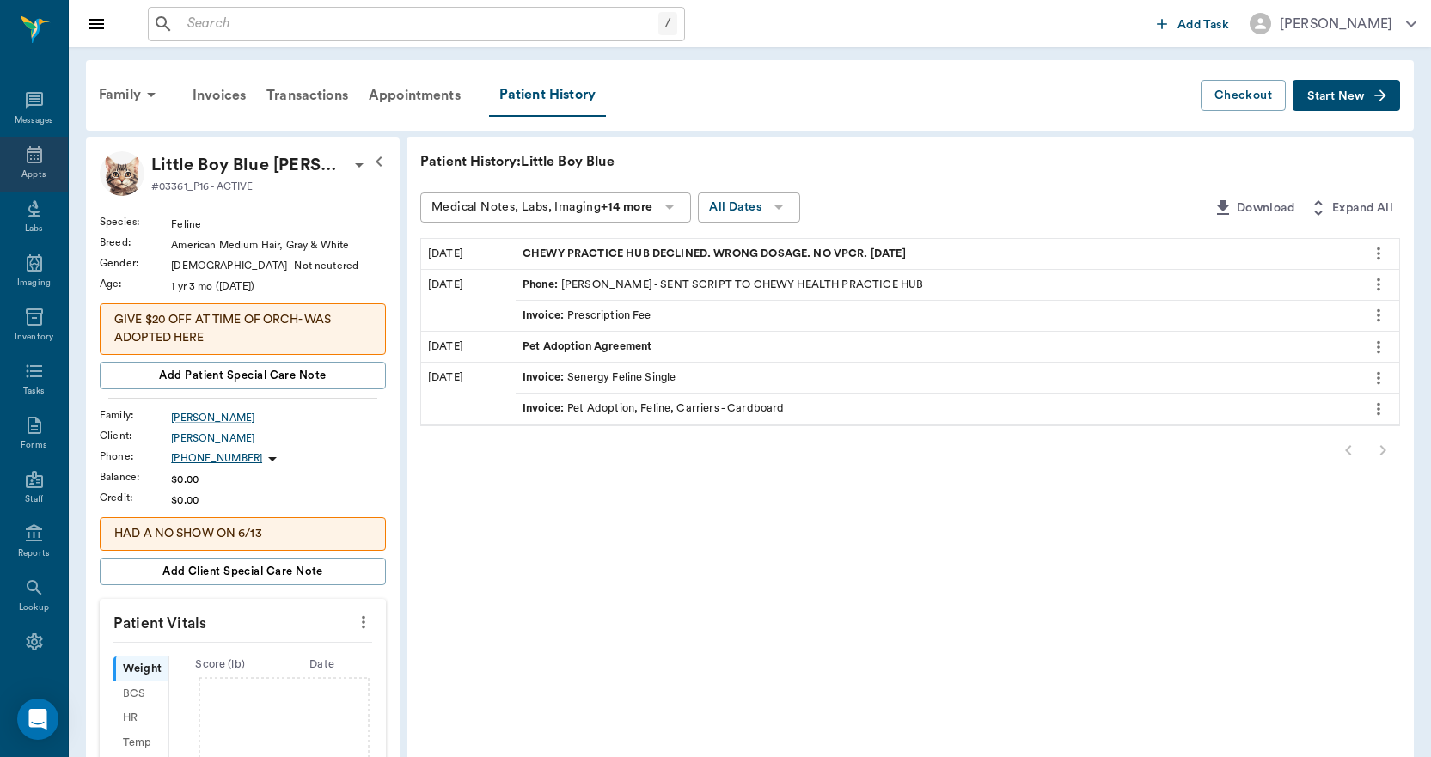
click at [29, 168] on div "Appts" at bounding box center [33, 174] width 24 height 13
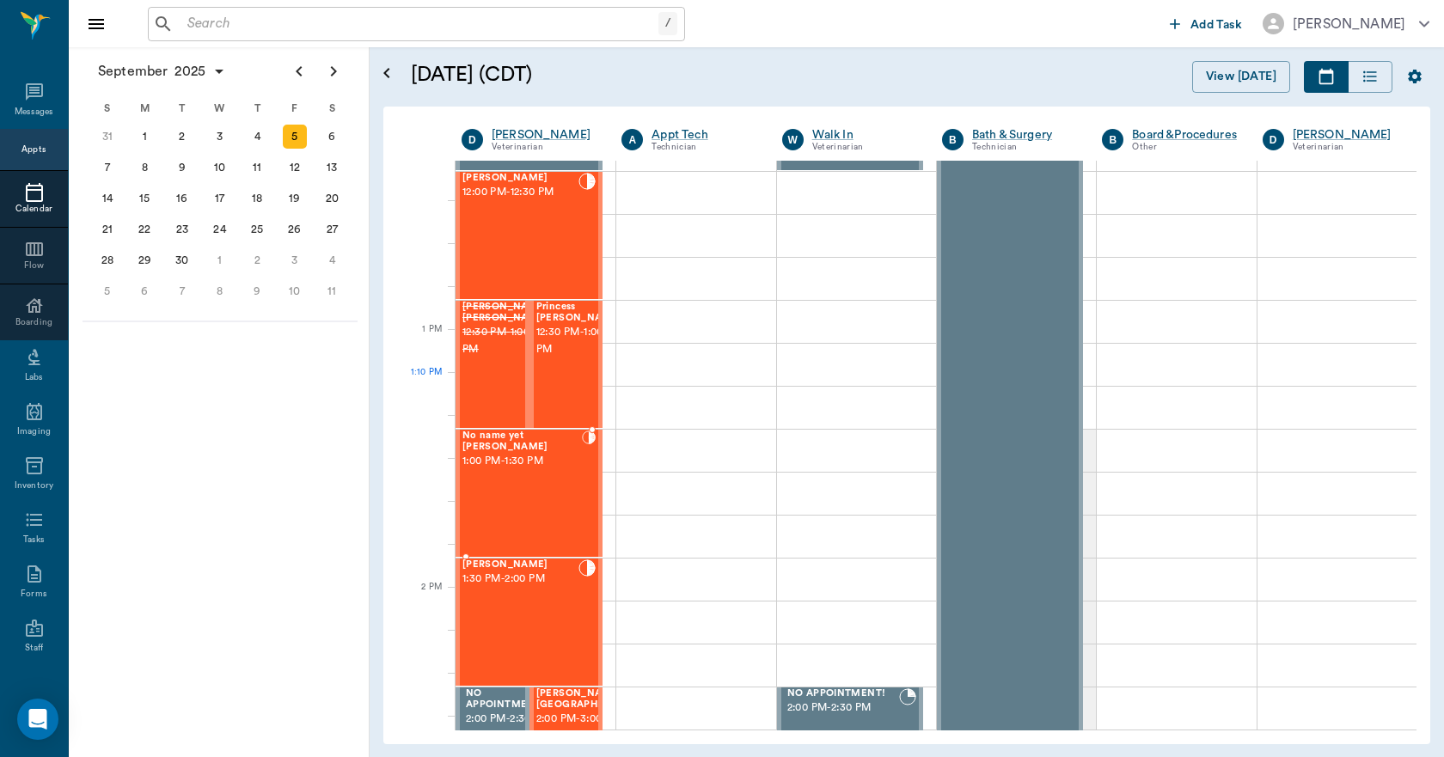
scroll to position [1205, 0]
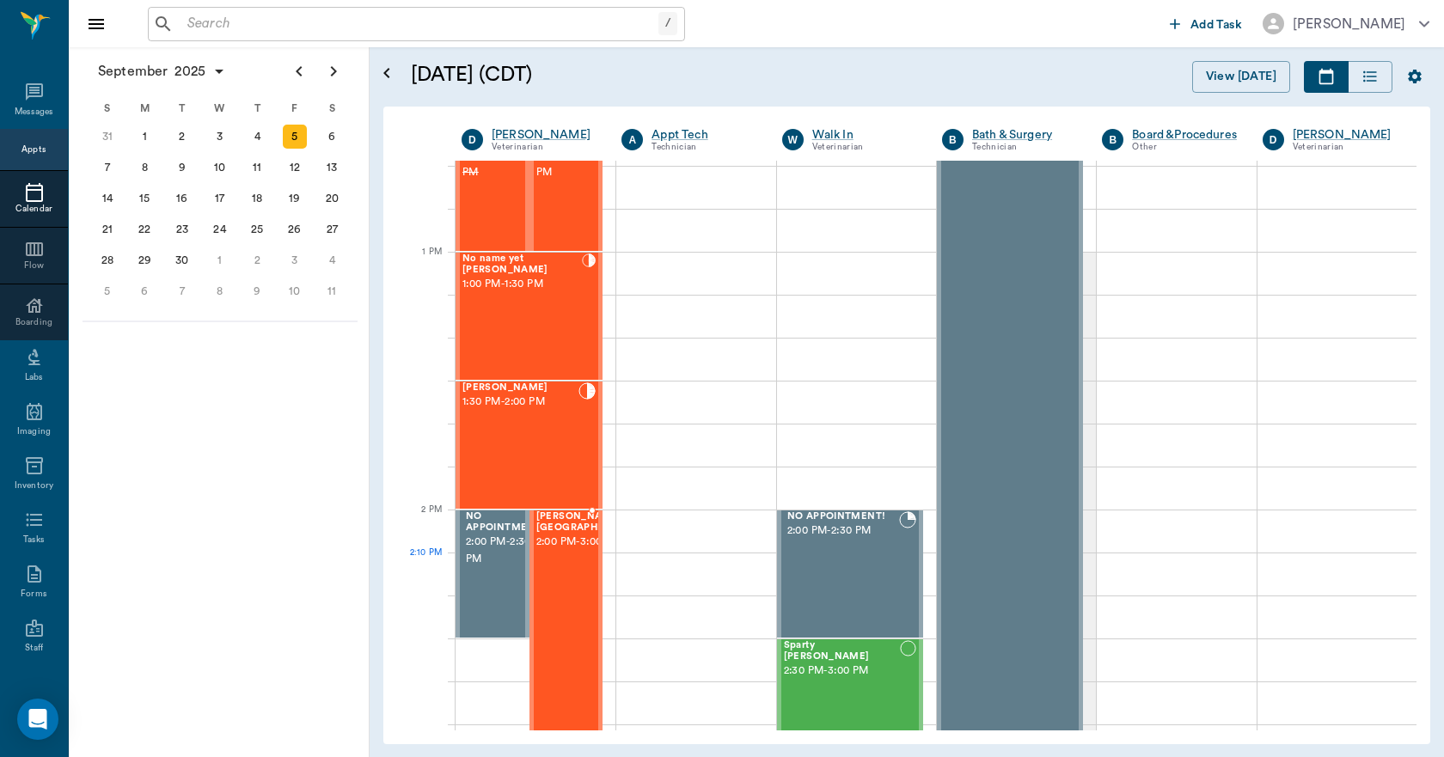
click at [569, 551] on span "2:00 PM - 3:00 PM" at bounding box center [589, 542] width 107 height 17
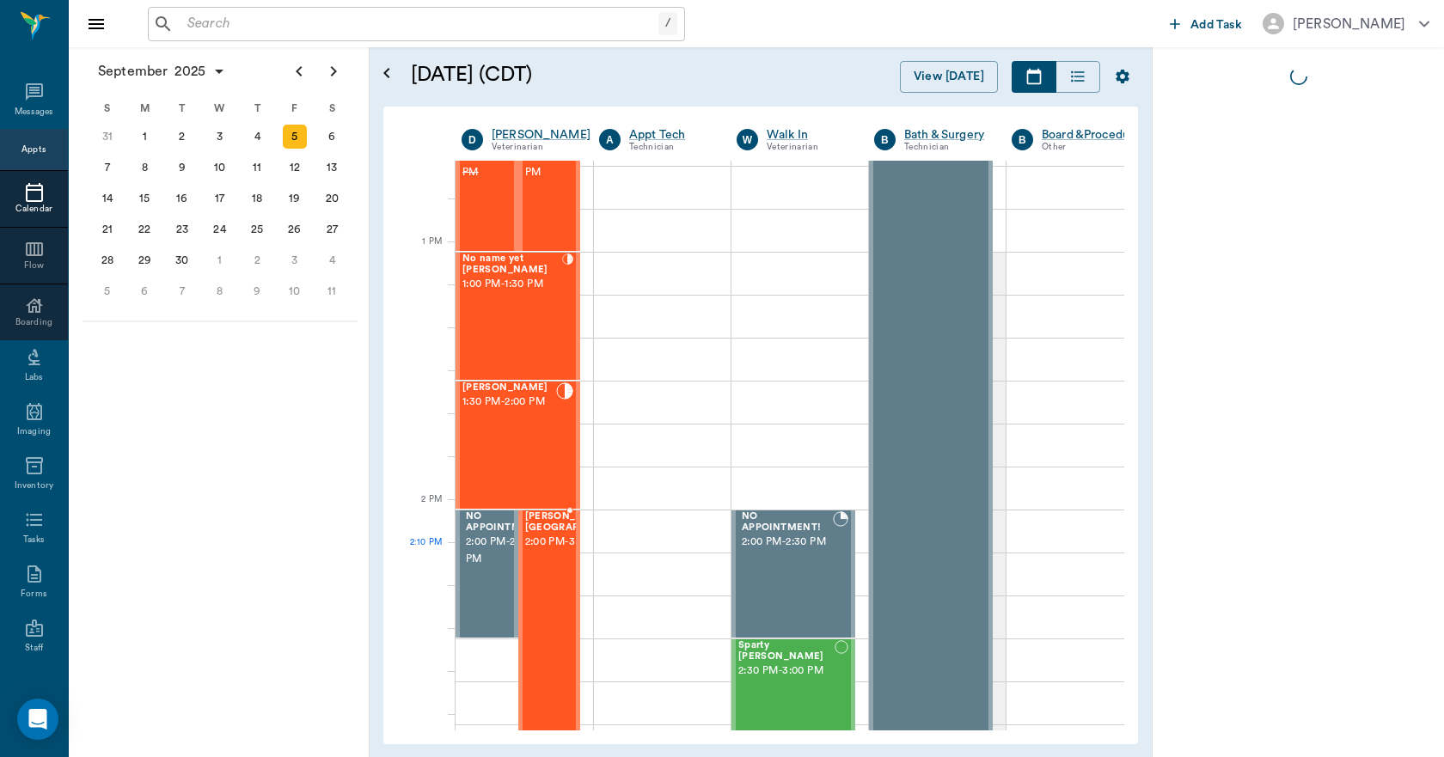
scroll to position [1215, 0]
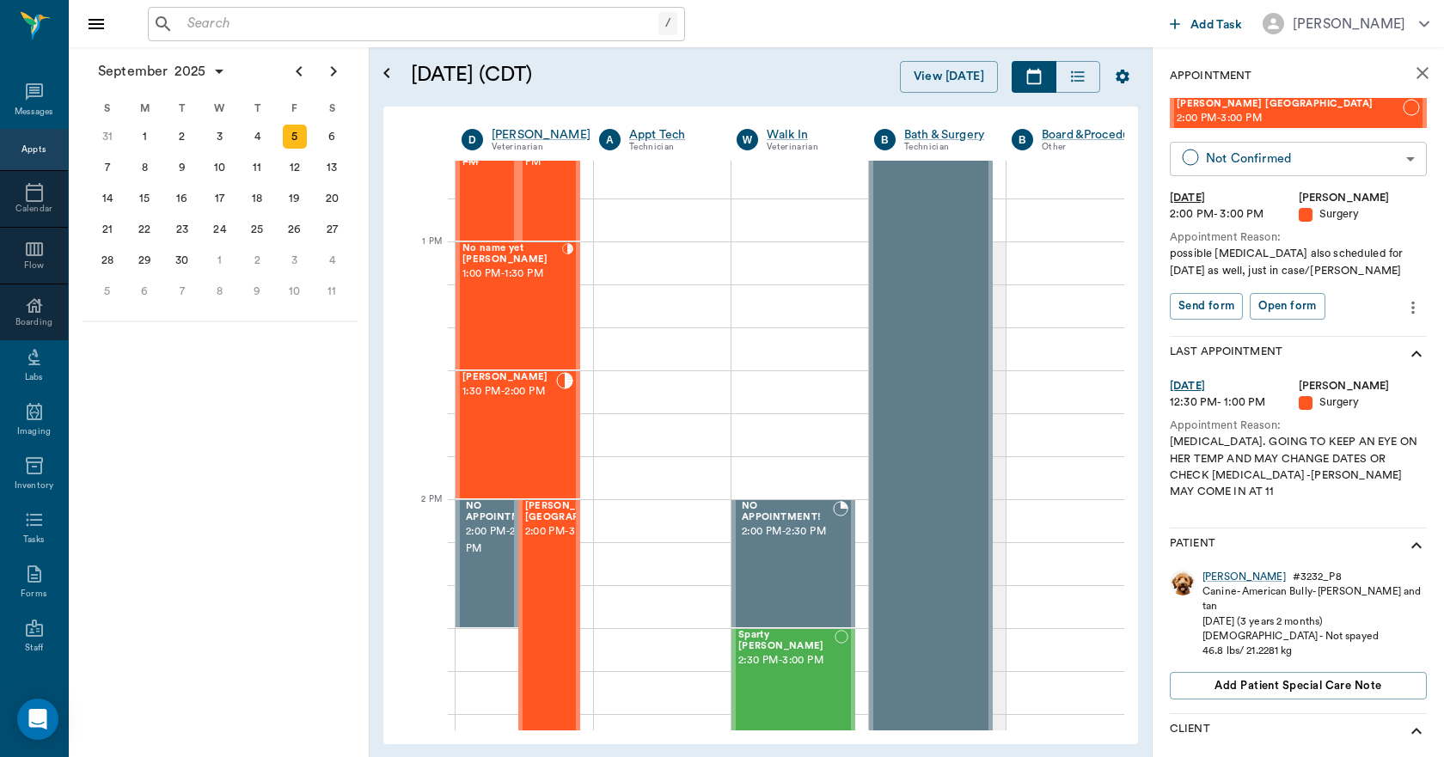
click at [1239, 173] on body "/ ​ Add Task Dr. Bert Ellsworth Nectar Messages Appts Calendar Flow Boarding La…" at bounding box center [722, 378] width 1444 height 757
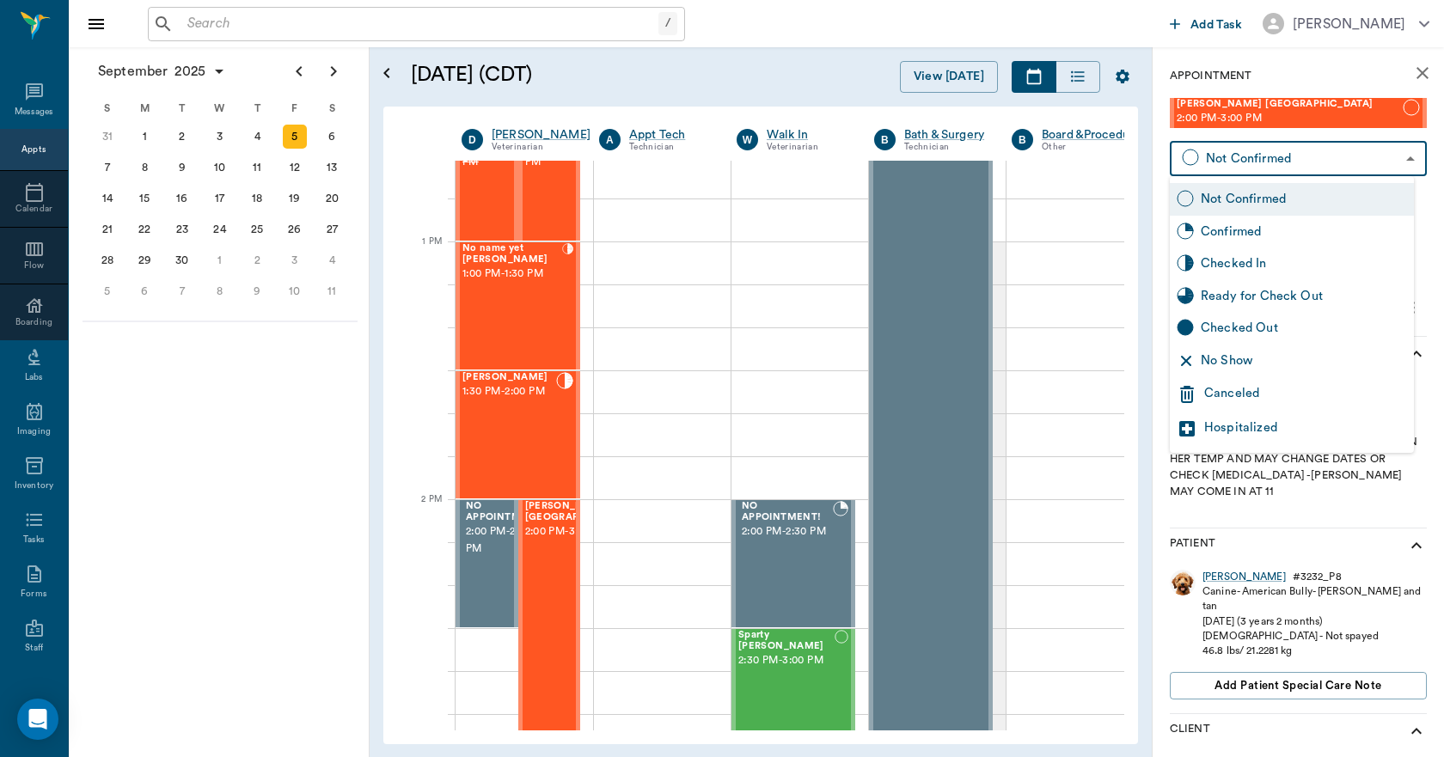
click at [1240, 258] on div "Checked In" at bounding box center [1304, 263] width 206 height 19
type input "CHECKED_IN"
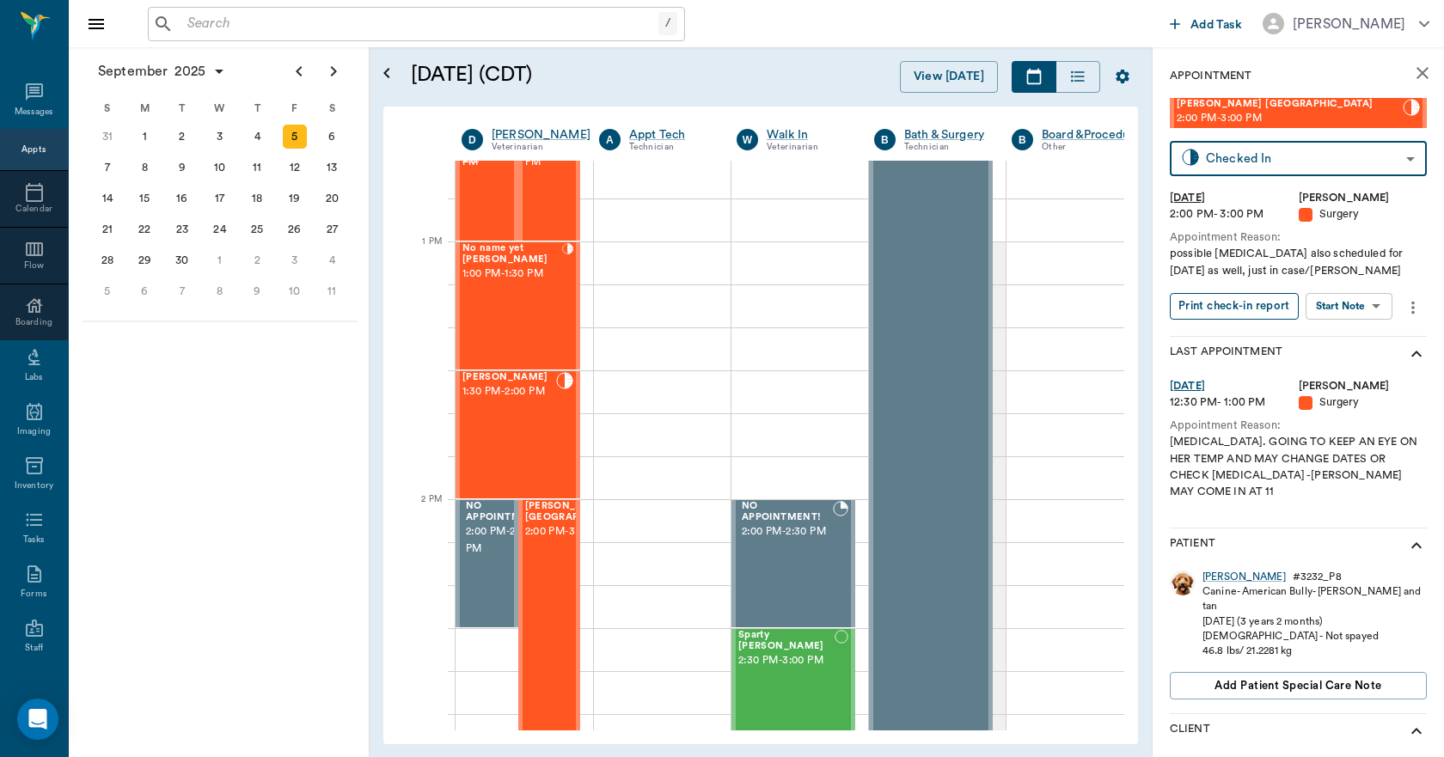
click at [1240, 301] on button "Print check-in report" at bounding box center [1234, 306] width 129 height 27
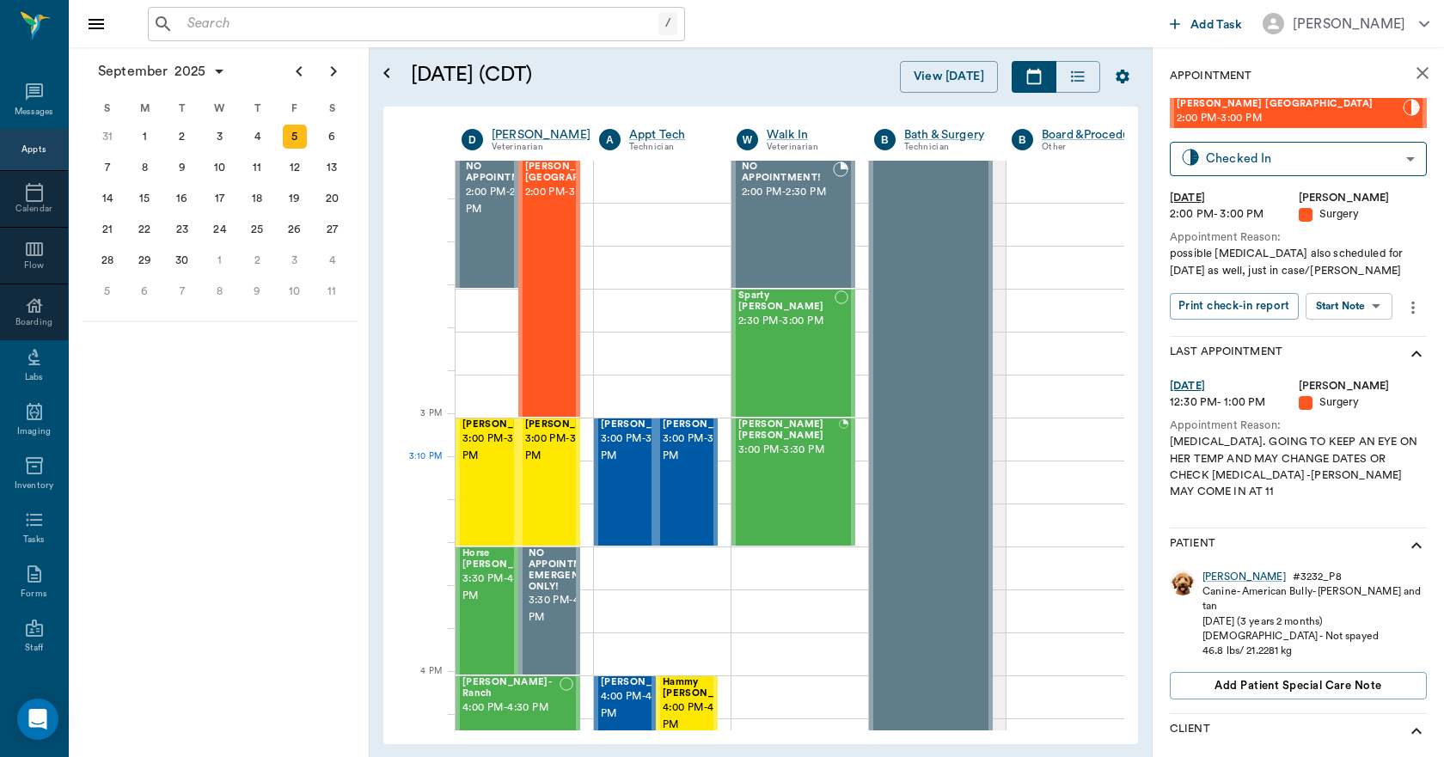
scroll to position [1559, 0]
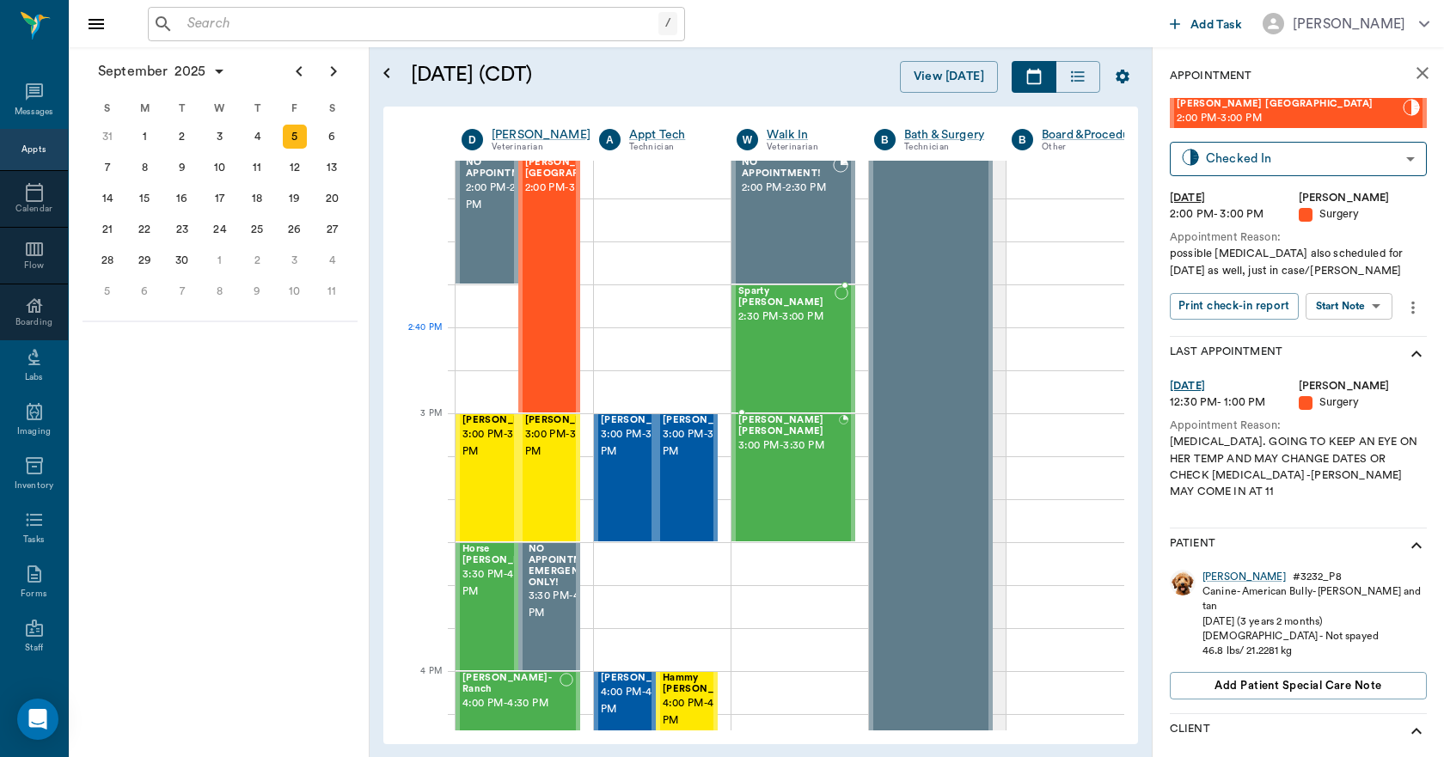
click at [791, 369] on div "Sparty Seifer 2:30 PM - 3:00 PM" at bounding box center [786, 348] width 96 height 125
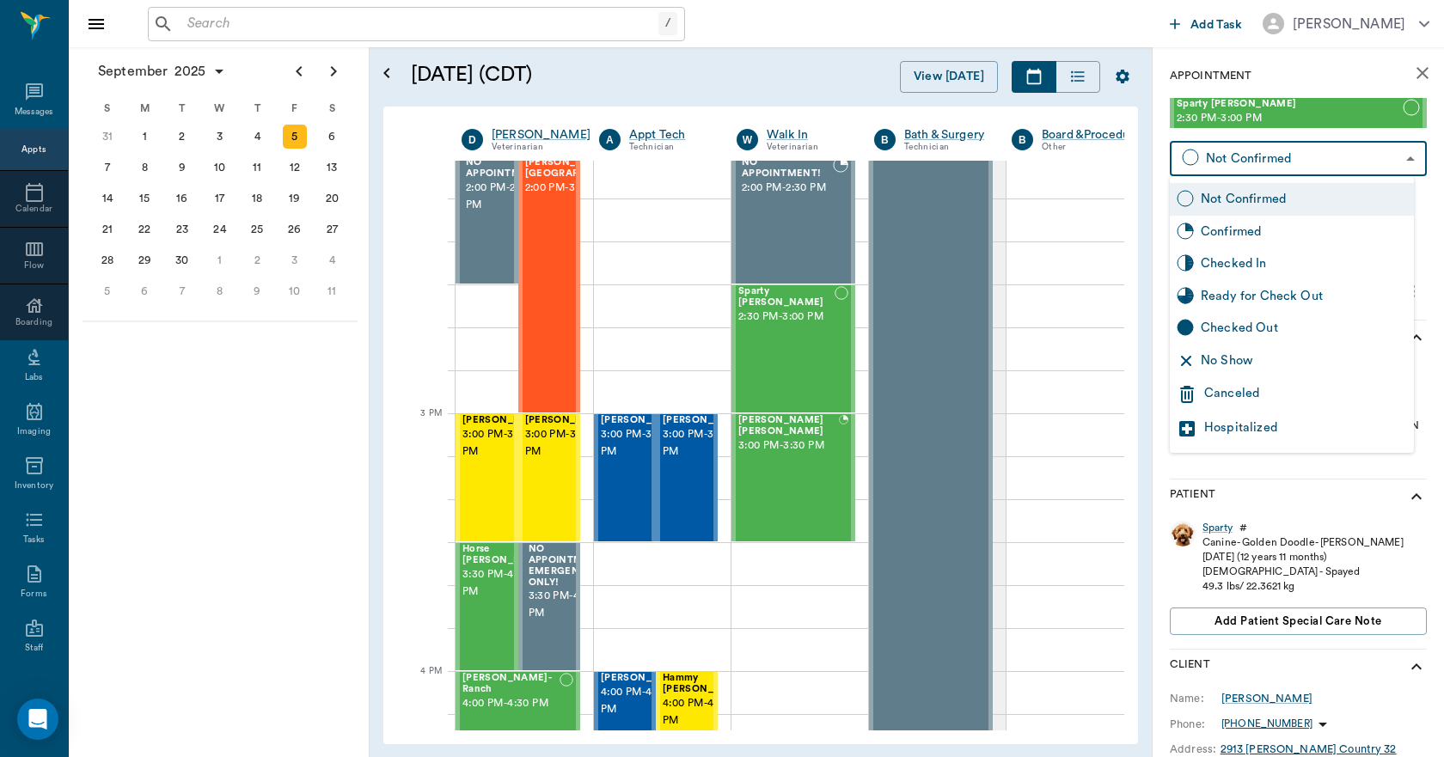
click at [1260, 157] on body "/ ​ Add Task Dr. Bert Ellsworth Nectar Messages Appts Calendar Flow Boarding La…" at bounding box center [722, 378] width 1444 height 757
click at [1262, 401] on div "Canceled" at bounding box center [1305, 394] width 203 height 21
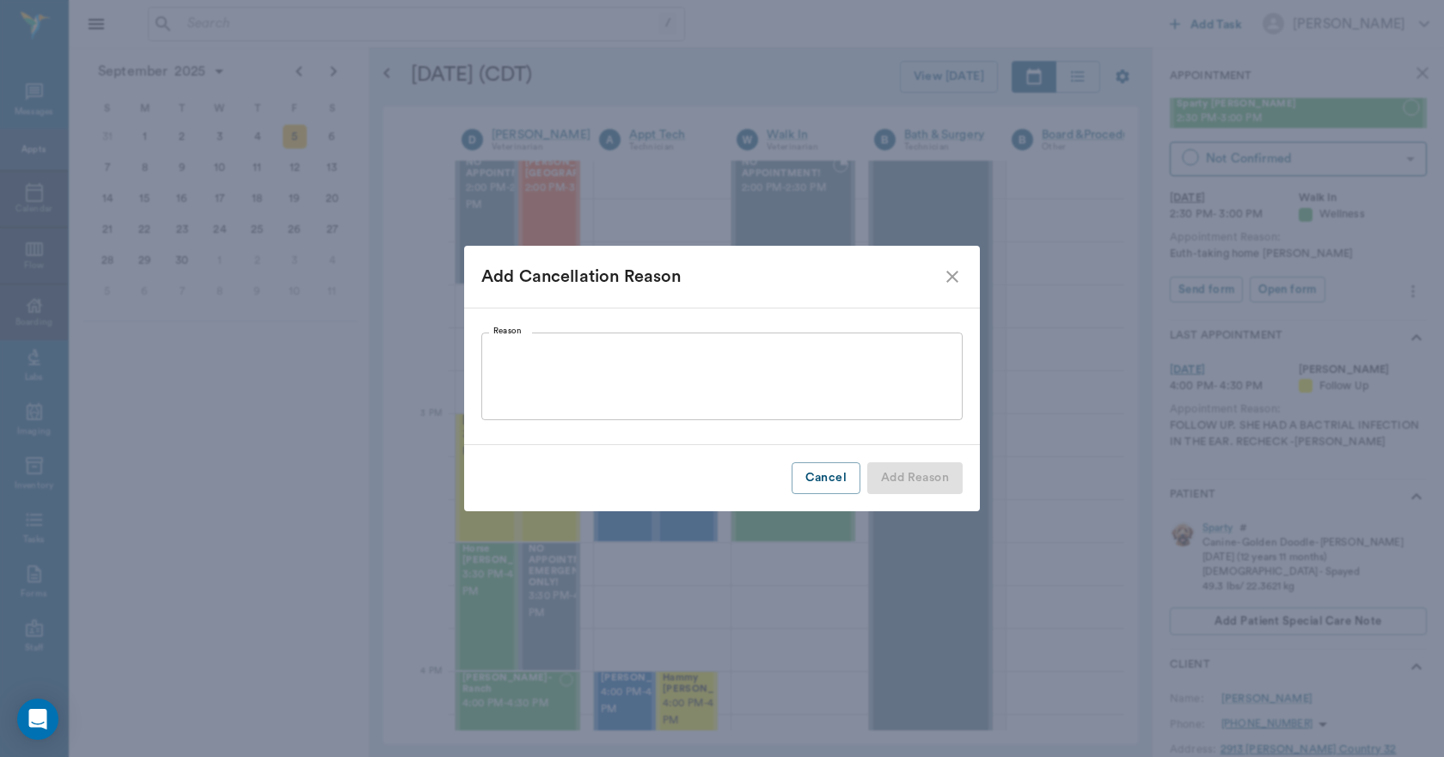
click at [743, 365] on textarea "Reason" at bounding box center [721, 376] width 457 height 59
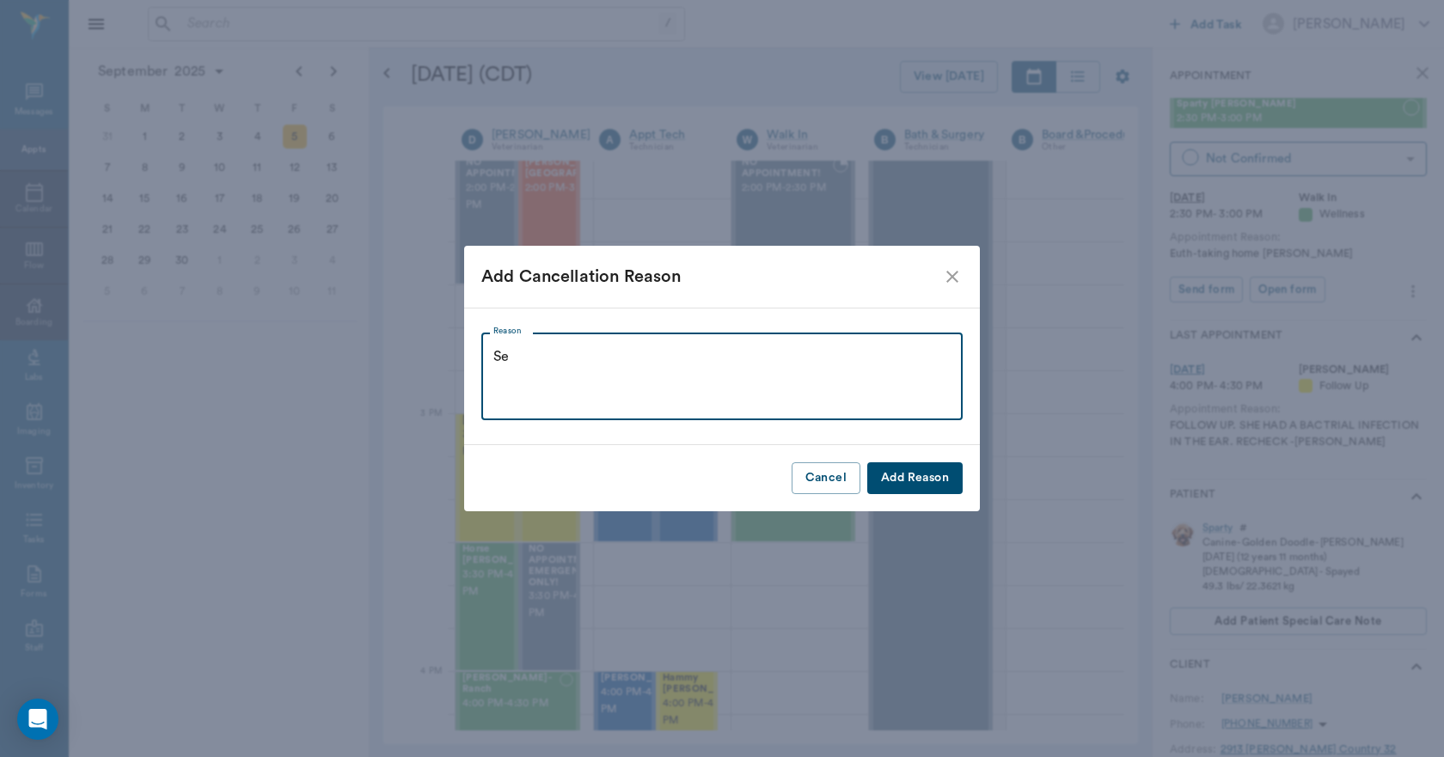
type textarea "S"
type textarea "SEEMS TO BE ACTING BETTER TODAY. . GOING TO WAIT"
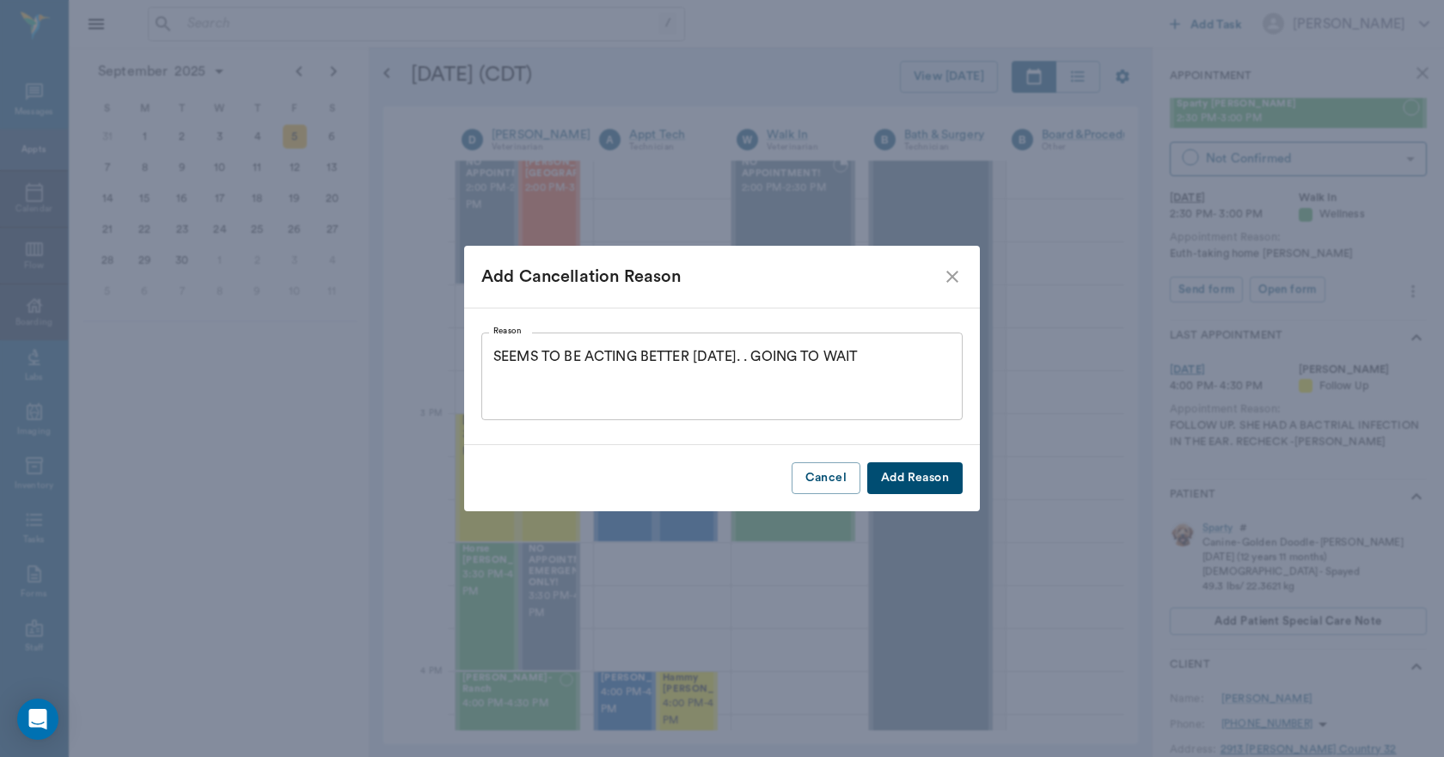
click at [898, 473] on button "Add Reason" at bounding box center [914, 478] width 95 height 32
type input "CANCELED"
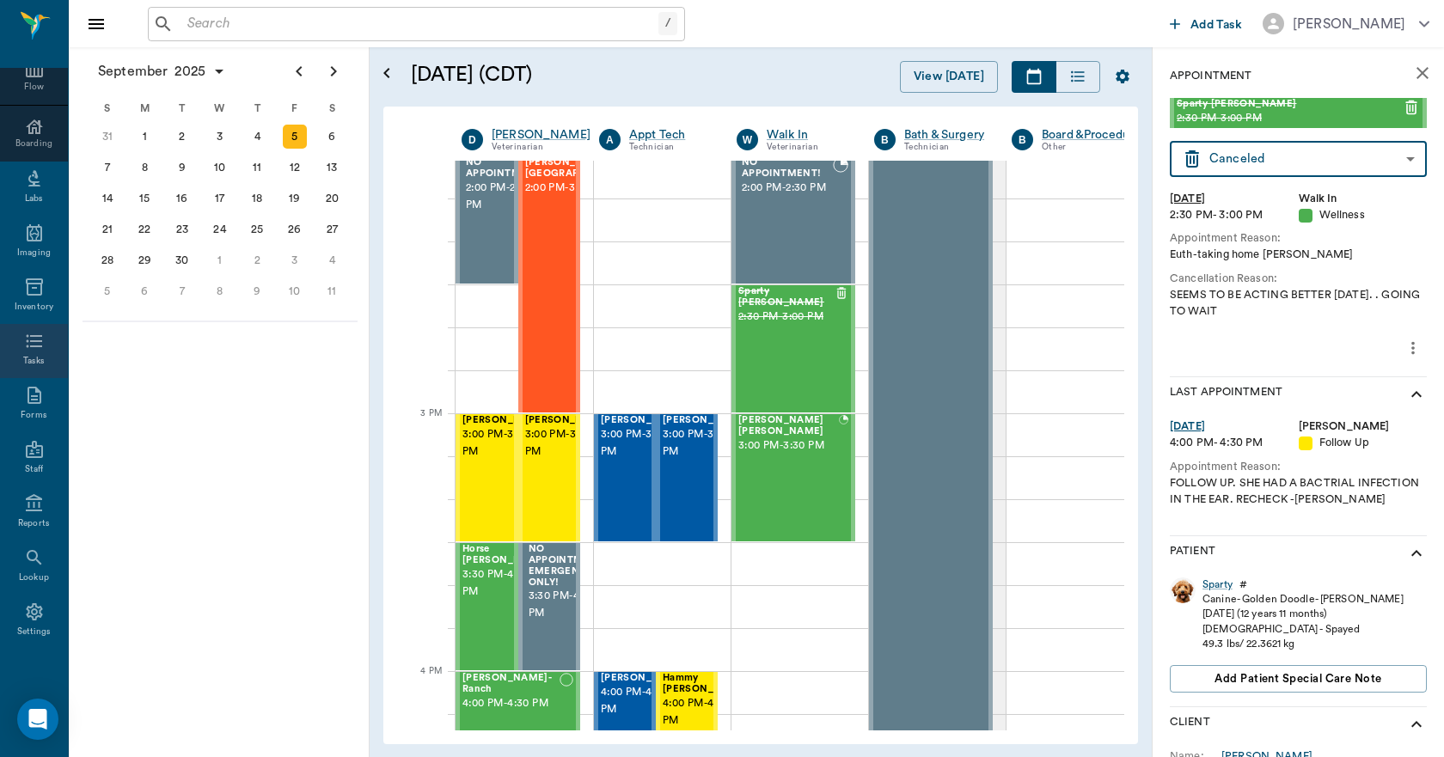
scroll to position [180, 0]
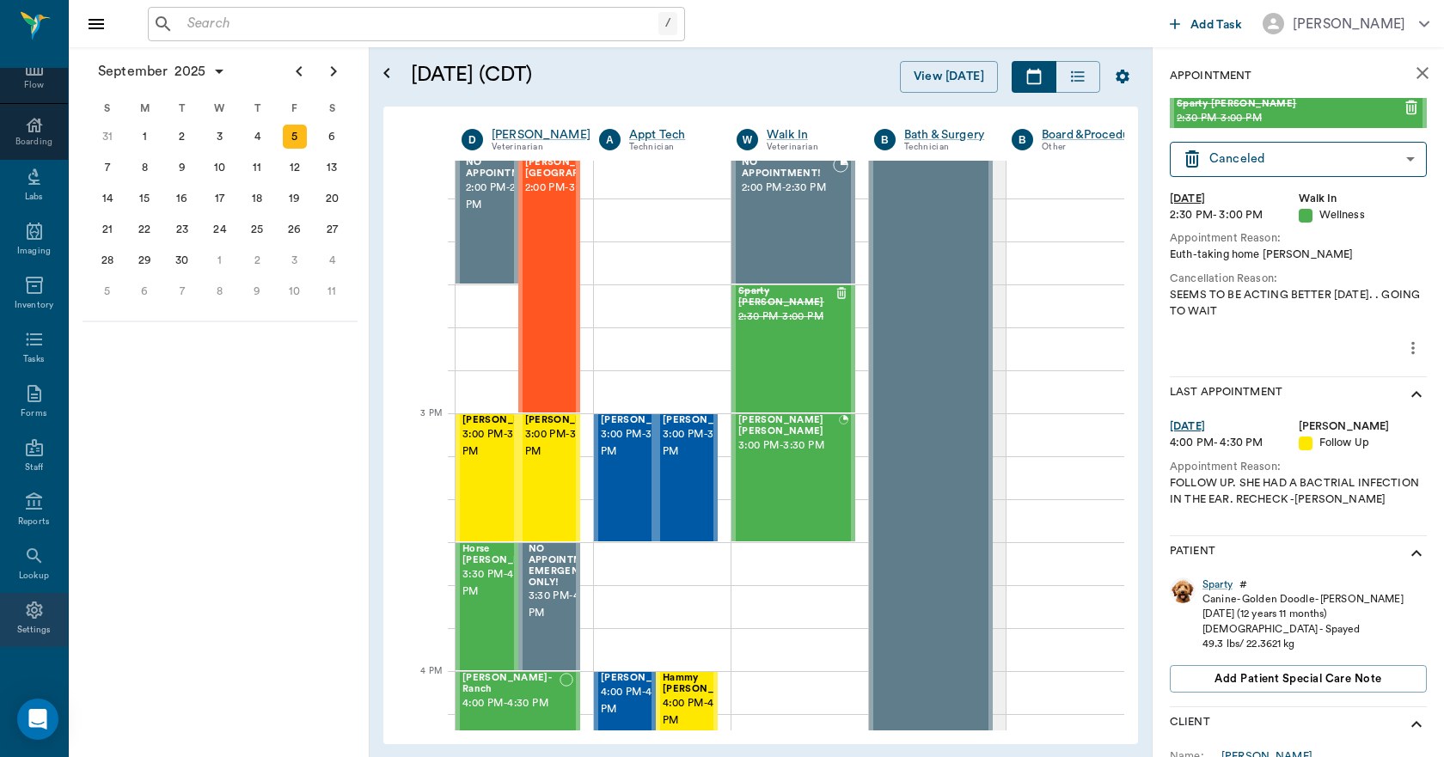
click at [30, 621] on icon at bounding box center [34, 610] width 21 height 21
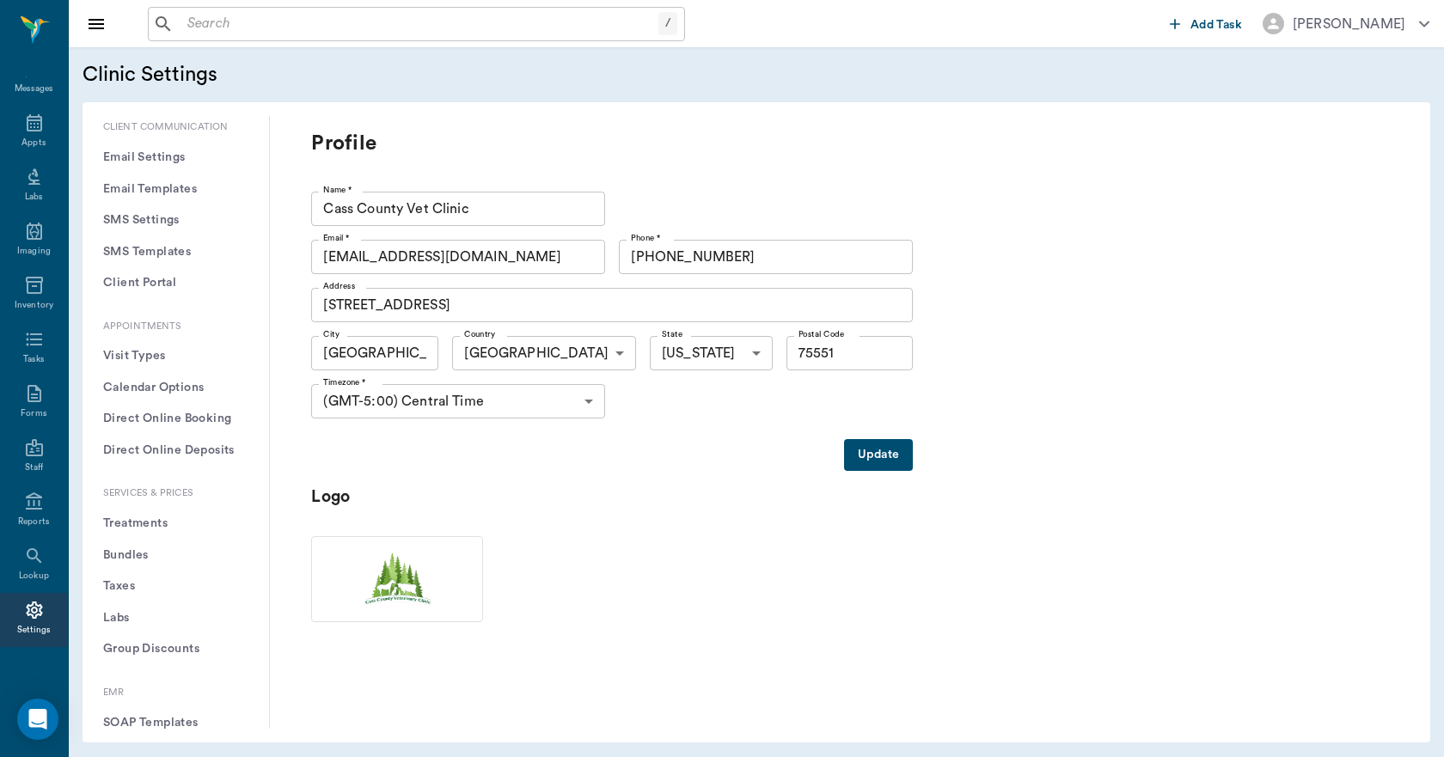
scroll to position [258, 0]
click at [139, 523] on button "Treatments" at bounding box center [175, 523] width 159 height 32
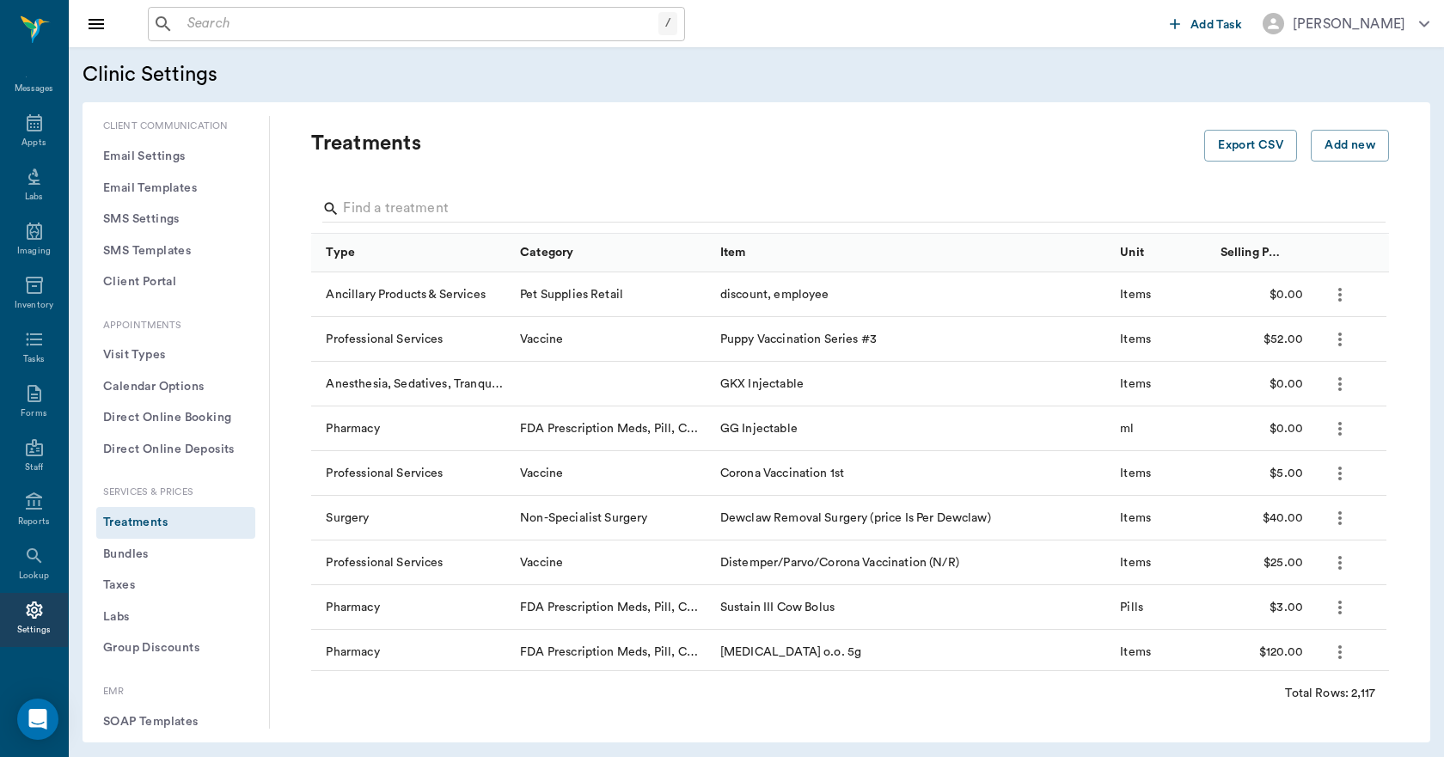
click at [129, 551] on button "Bundles" at bounding box center [175, 555] width 159 height 32
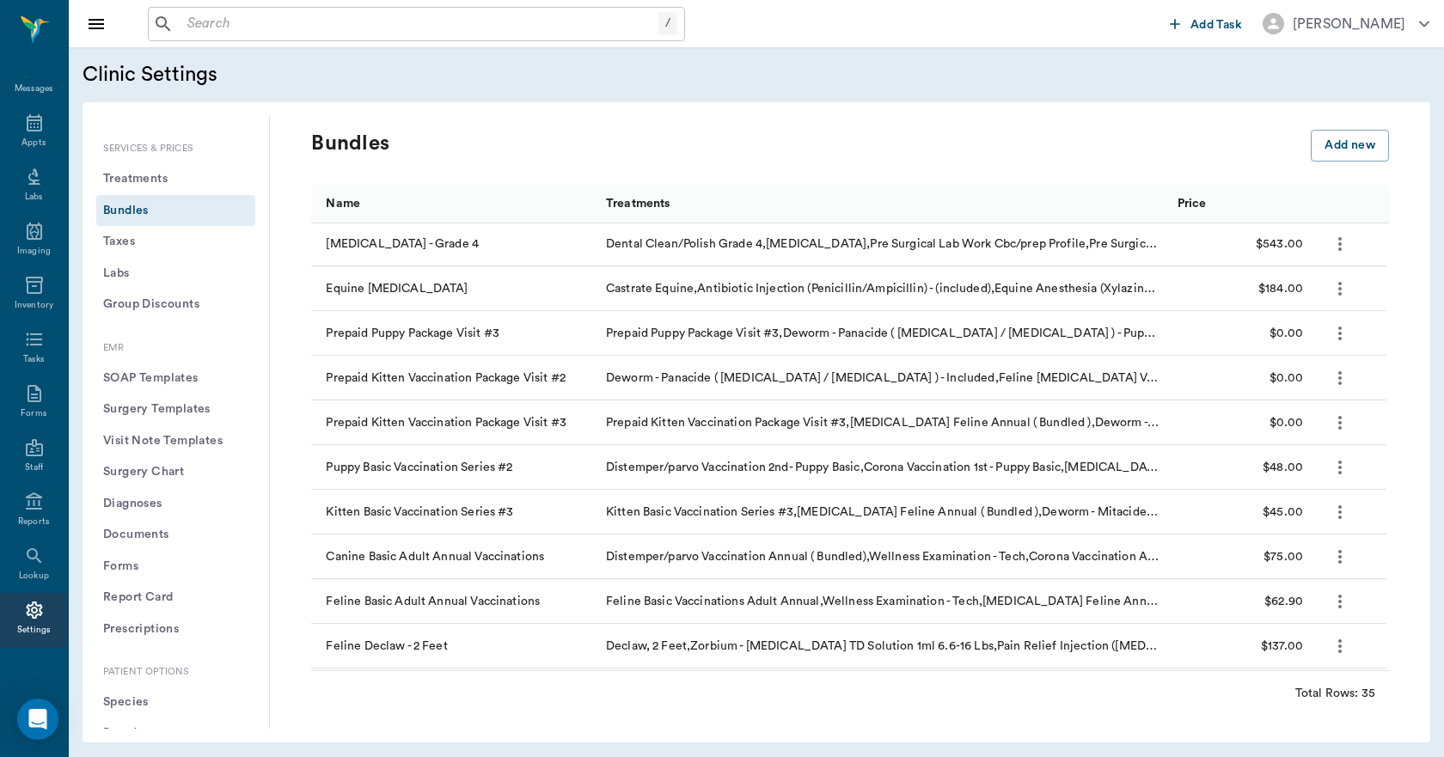
scroll to position [344, 0]
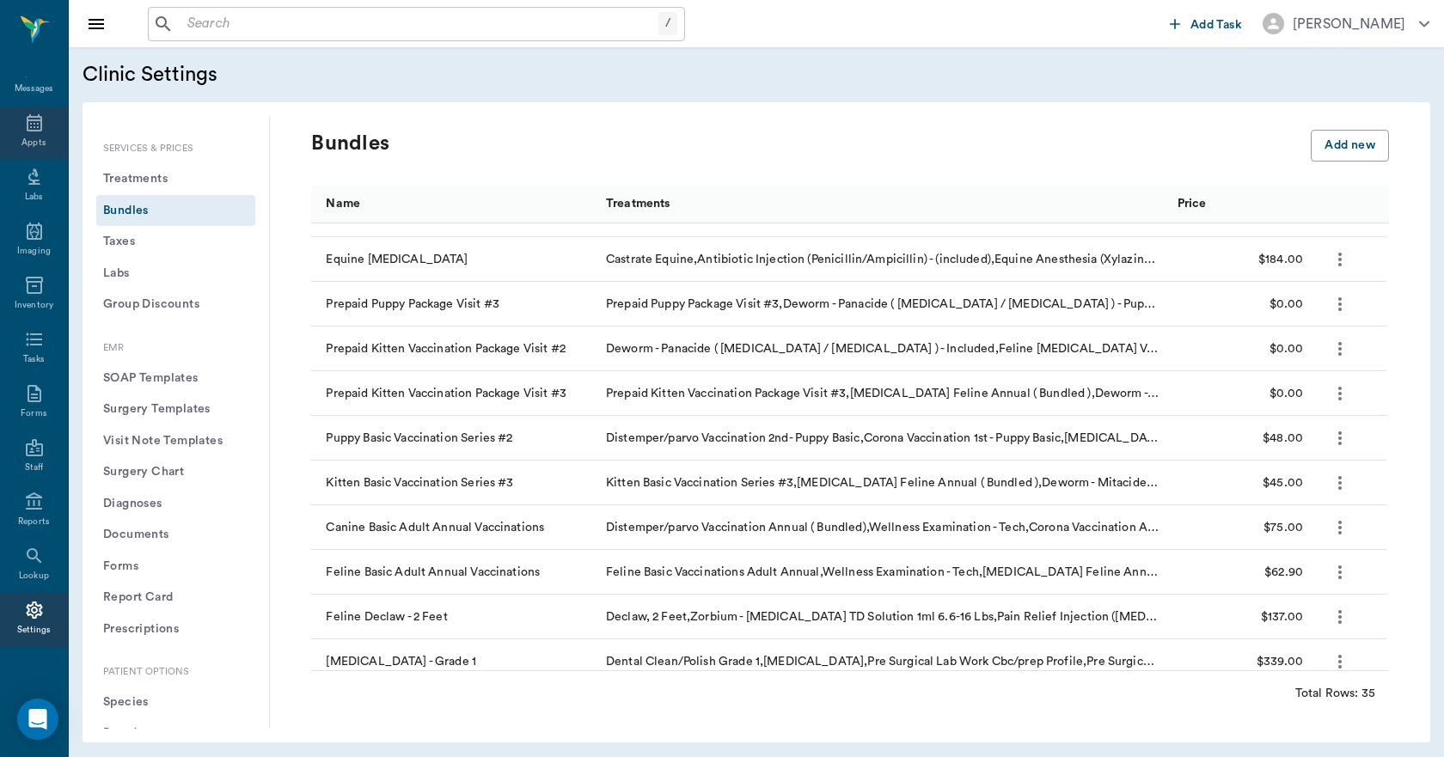
click at [17, 133] on div "Appts" at bounding box center [34, 133] width 68 height 54
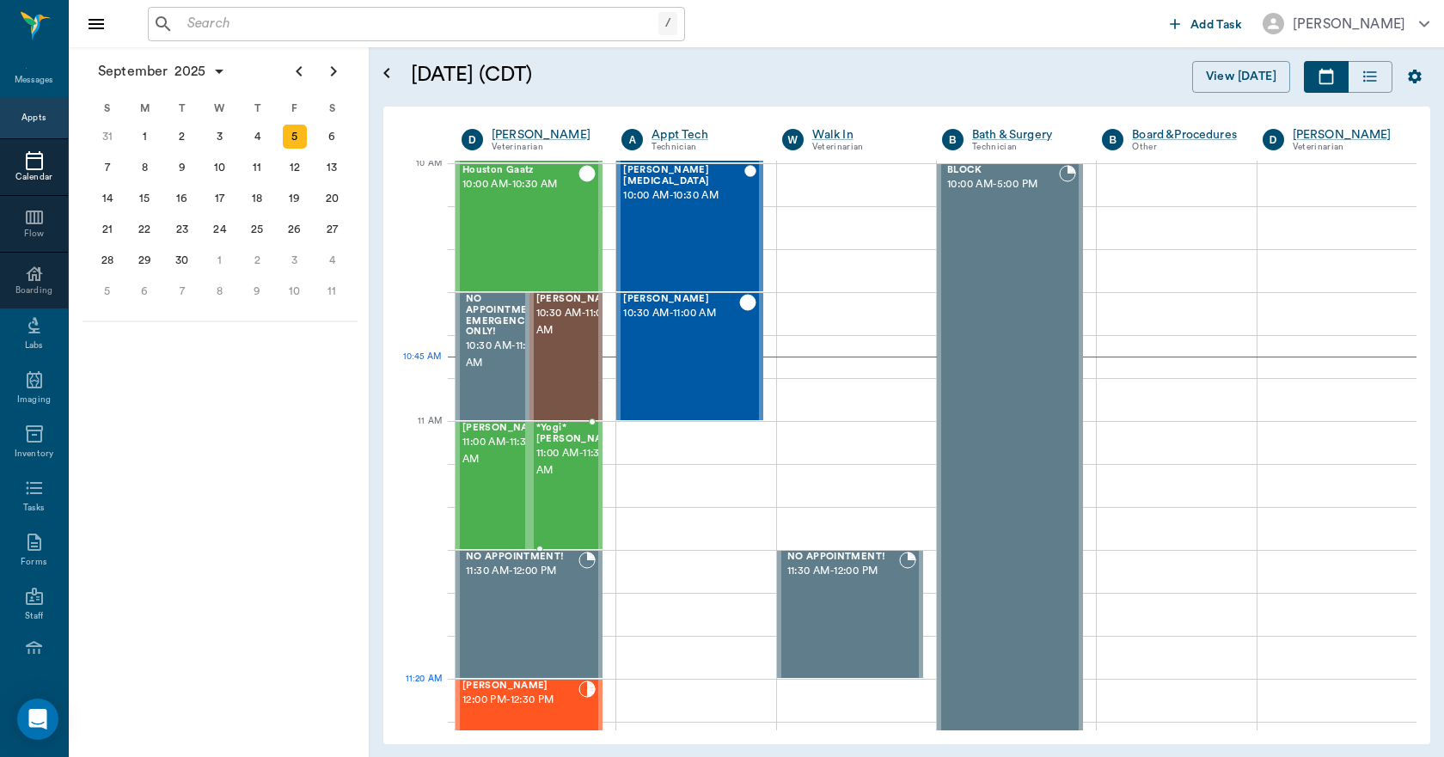
scroll to position [519, 0]
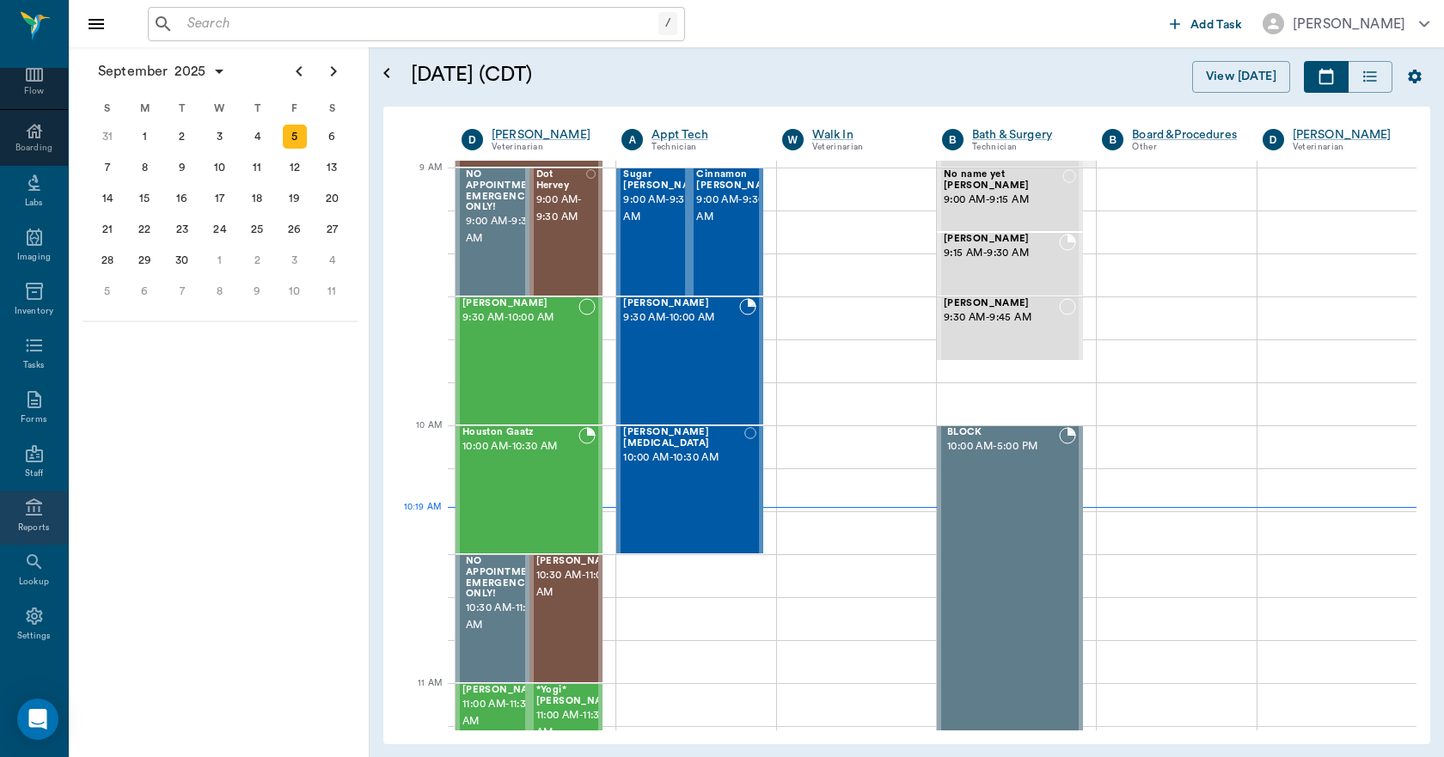
scroll to position [180, 0]
click at [30, 624] on div "Settings" at bounding box center [34, 630] width 34 height 13
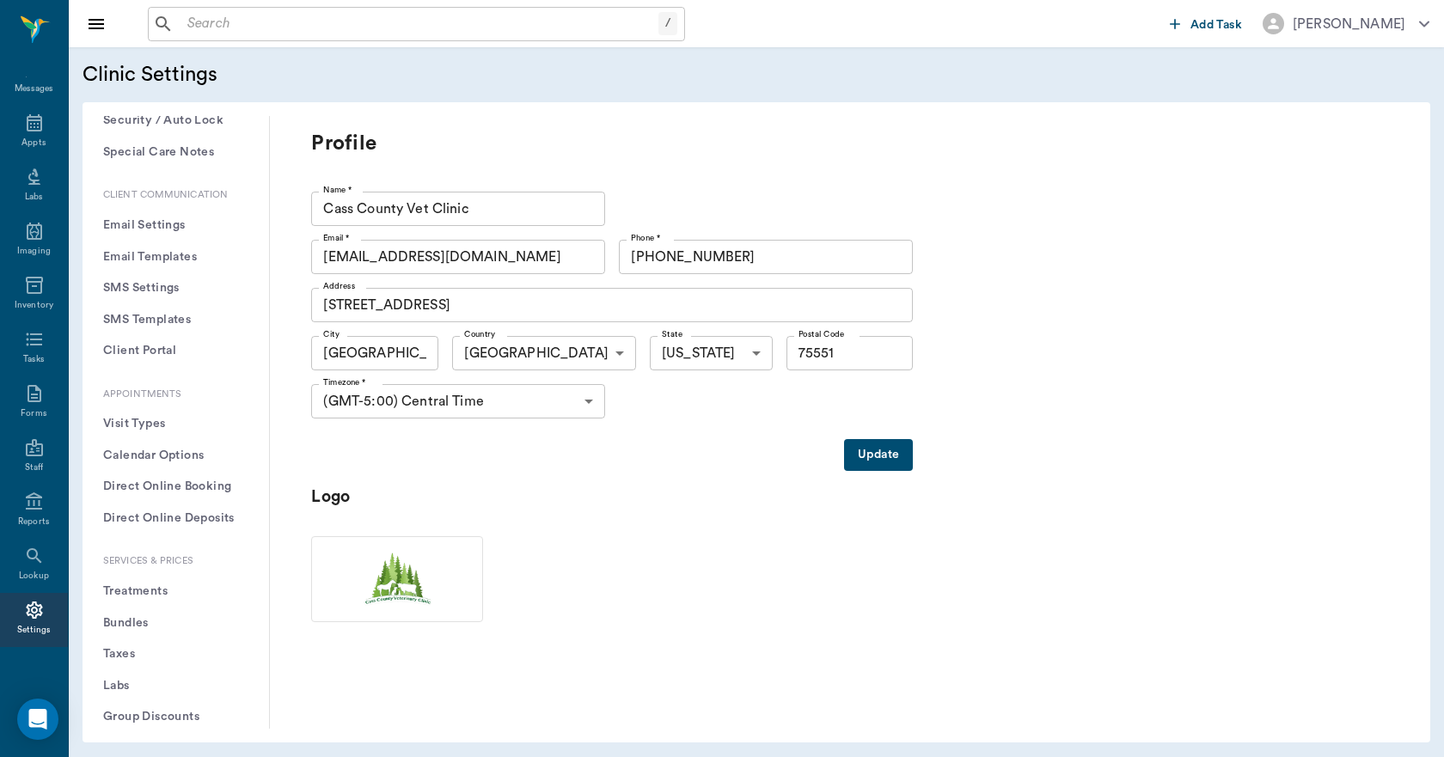
scroll to position [258, 0]
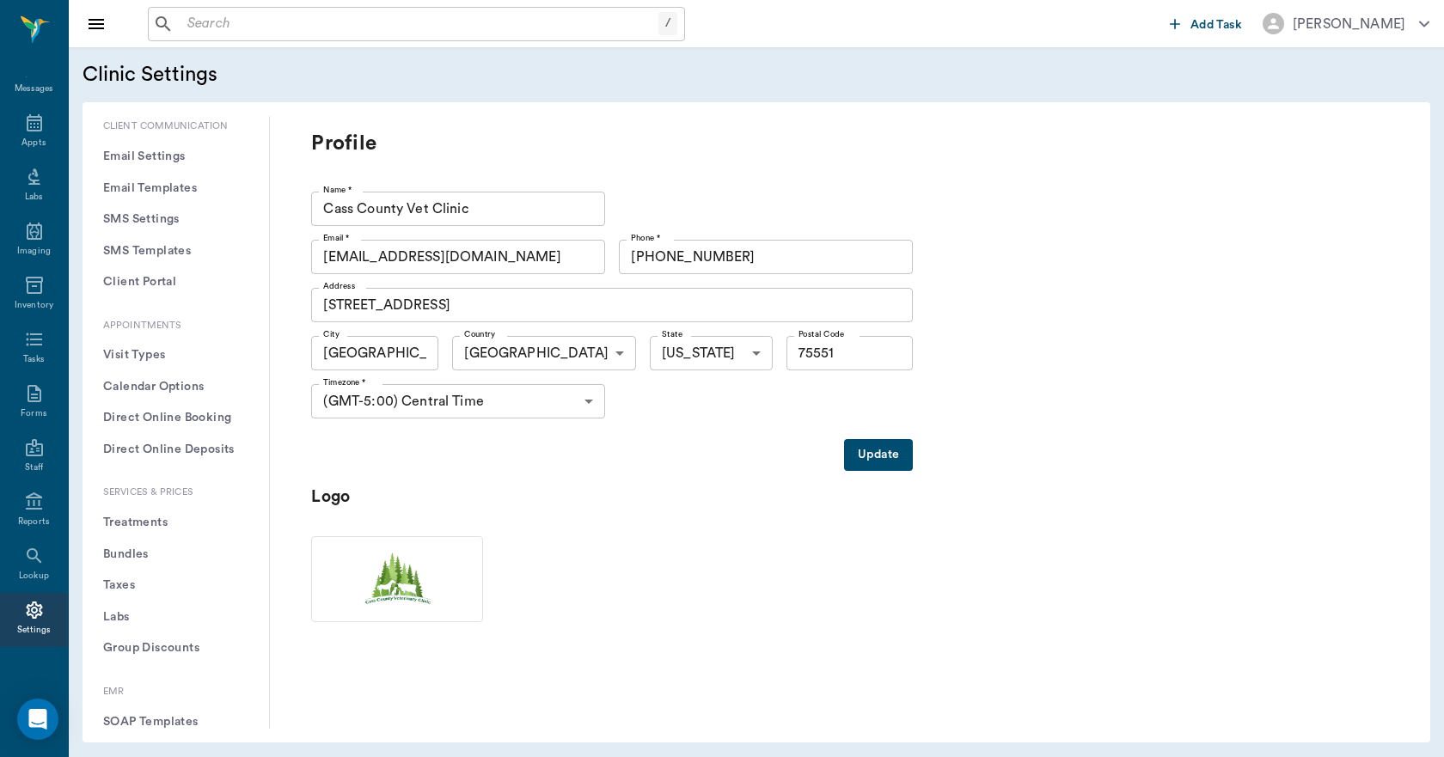
click at [153, 525] on button "Treatments" at bounding box center [175, 523] width 159 height 32
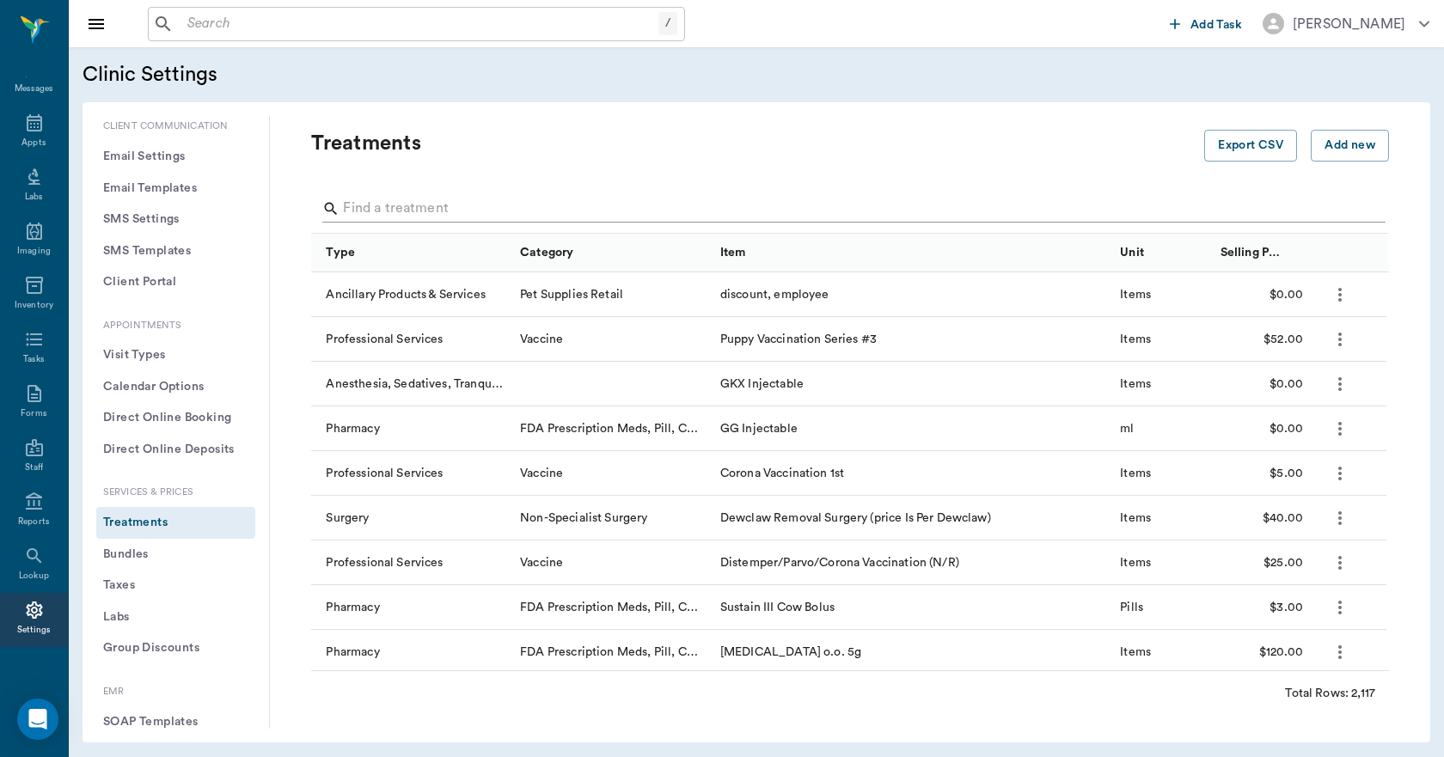
click at [413, 204] on input "Search" at bounding box center [851, 209] width 1017 height 28
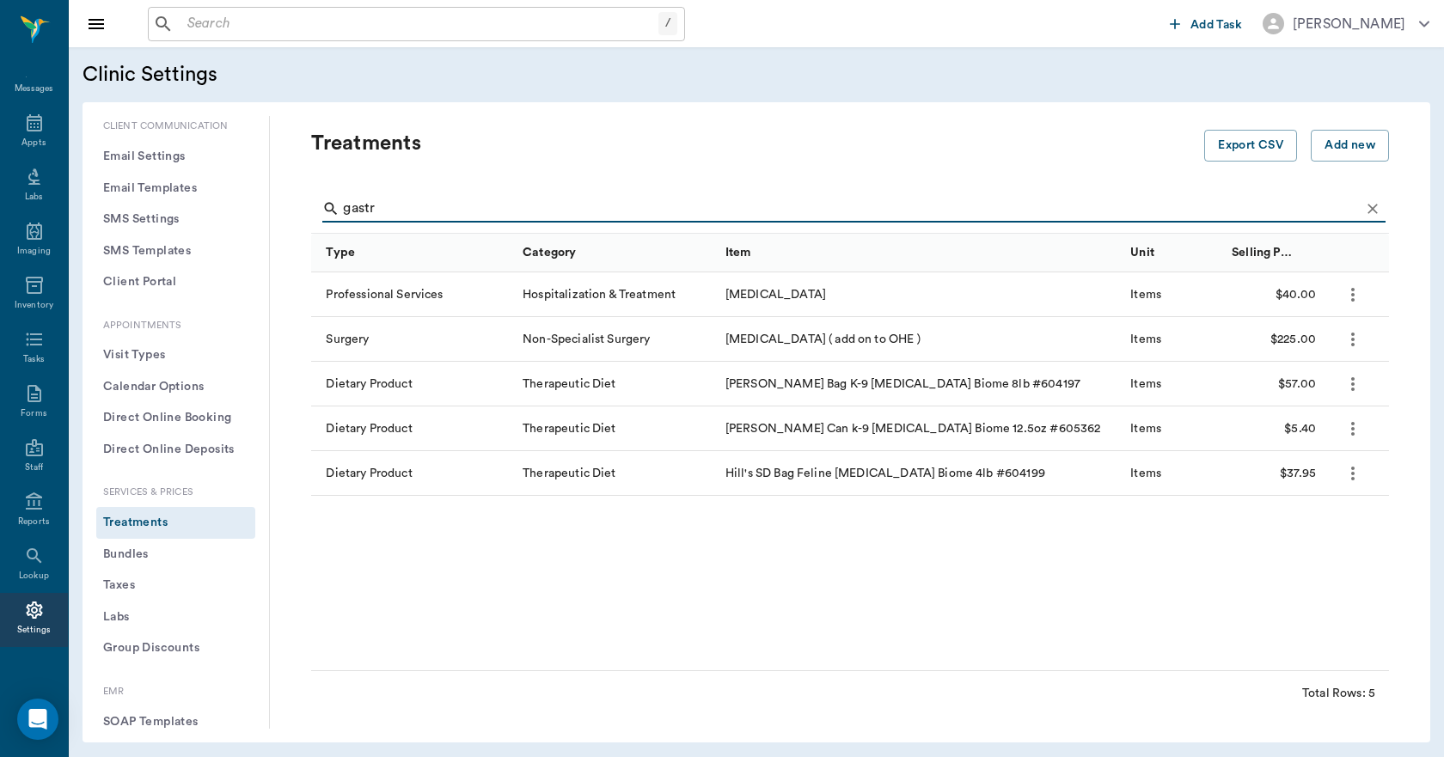
type input "gastr"
